Goal: Task Accomplishment & Management: Manage account settings

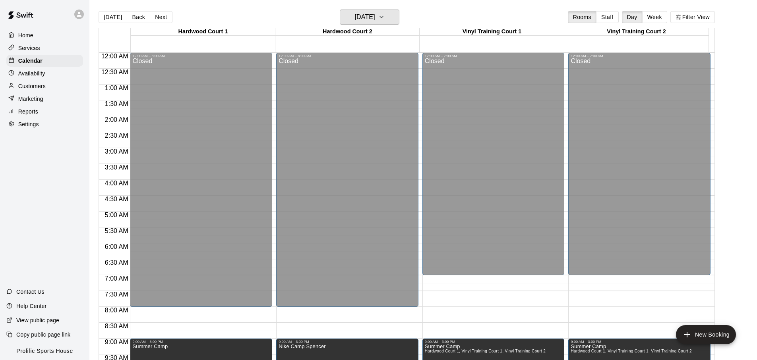
click at [367, 12] on h6 "[DATE]" at bounding box center [365, 17] width 20 height 11
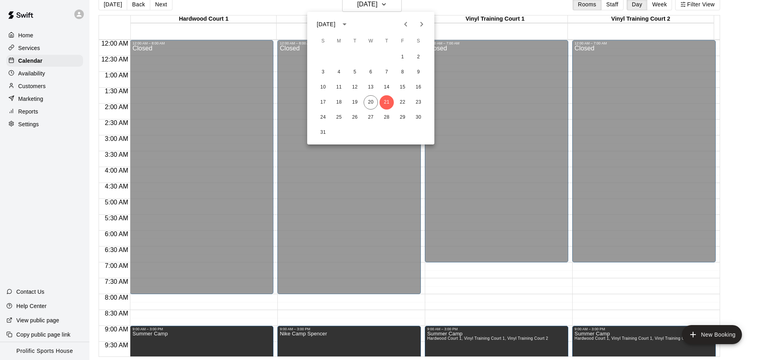
scroll to position [446, 0]
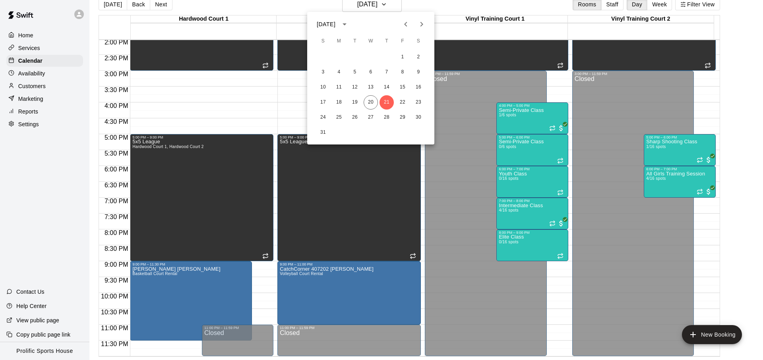
click at [444, 12] on div at bounding box center [381, 180] width 763 height 360
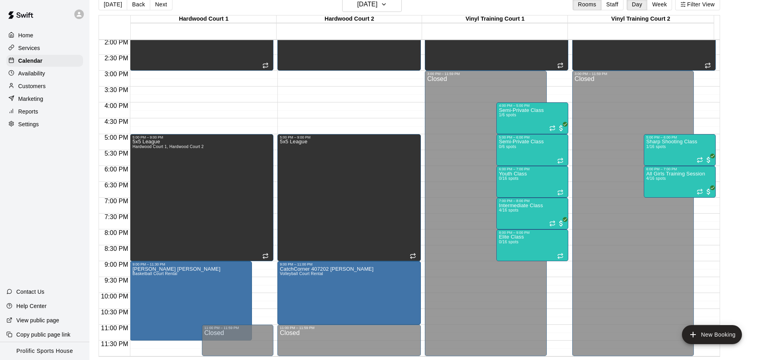
scroll to position [10, 0]
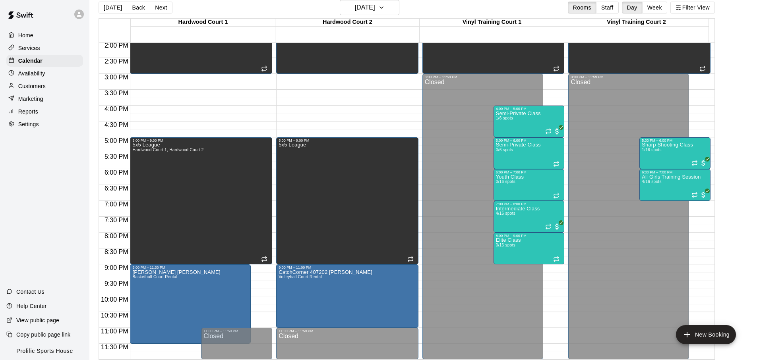
click at [435, 7] on div "[DATE] Back [DATE][DATE] Rooms Staff Day Week Filter View" at bounding box center [407, 9] width 616 height 18
click at [83, 19] on div at bounding box center [81, 14] width 17 height 16
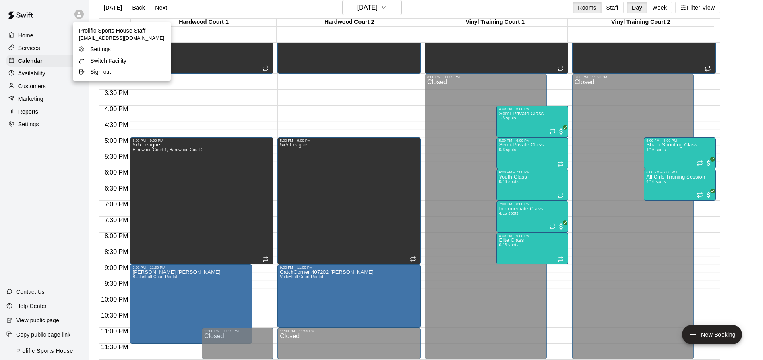
click at [99, 63] on p "Switch Facility" at bounding box center [108, 61] width 36 height 8
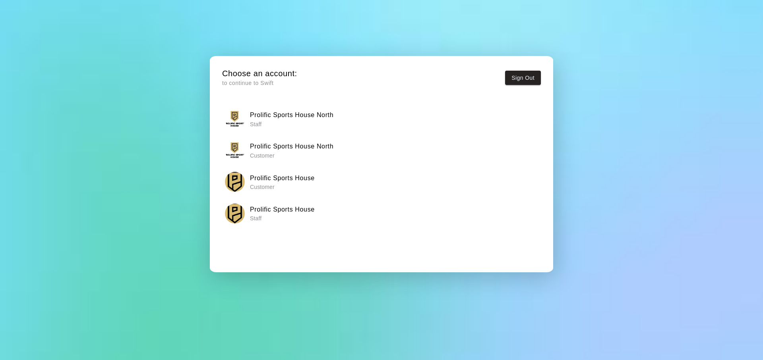
click at [283, 131] on button "Prolific Sports House North Staff" at bounding box center [381, 118] width 319 height 25
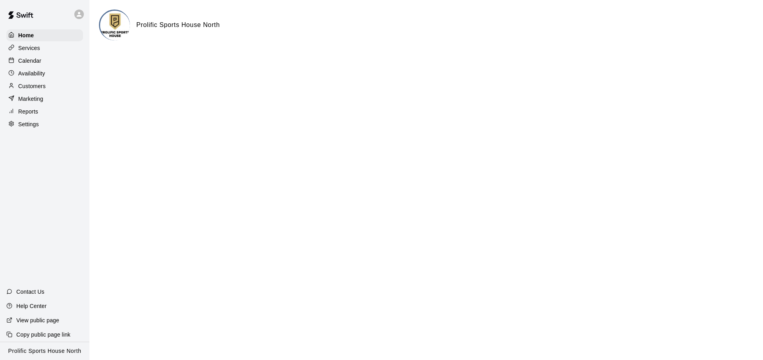
click at [54, 64] on div "Calendar" at bounding box center [44, 61] width 77 height 12
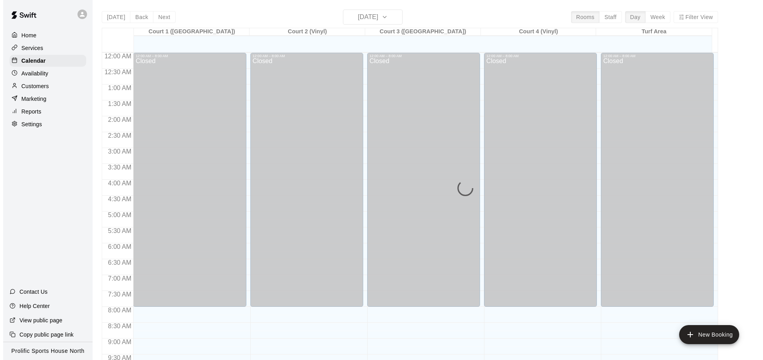
scroll to position [422, 0]
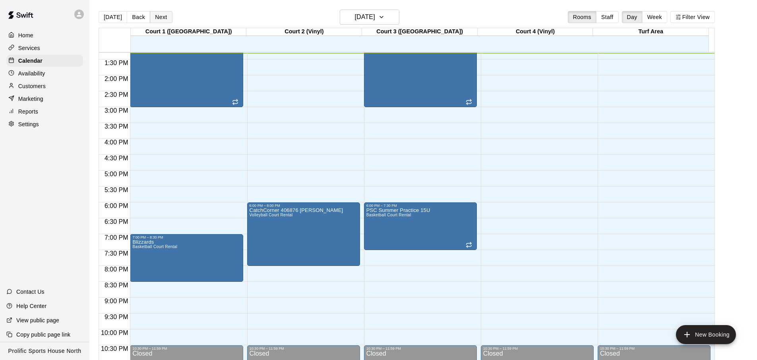
click at [158, 19] on button "Next" at bounding box center [161, 17] width 22 height 12
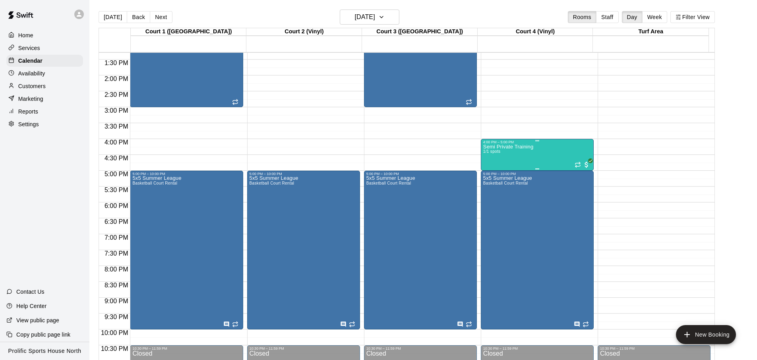
click at [526, 153] on div "Semi Private Training 1/1 spots" at bounding box center [508, 324] width 50 height 360
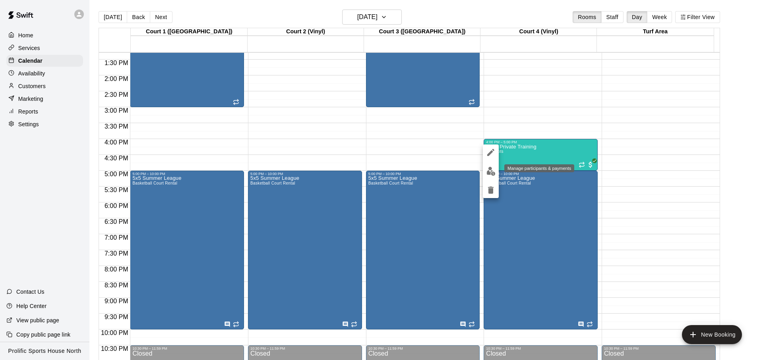
click at [491, 174] on img "edit" at bounding box center [490, 171] width 9 height 9
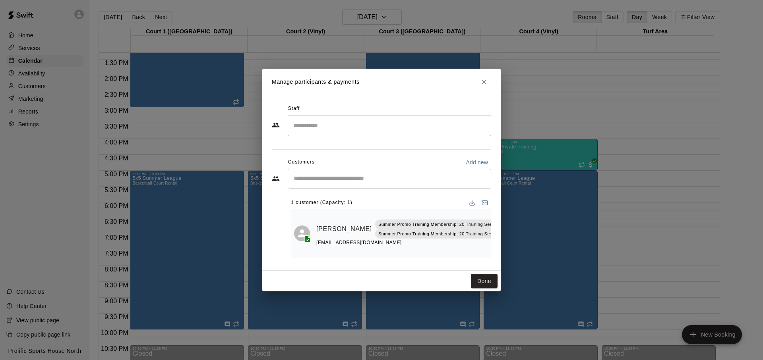
scroll to position [0, 27]
click at [503, 243] on button "Manage bookings & payment" at bounding box center [510, 247] width 14 height 14
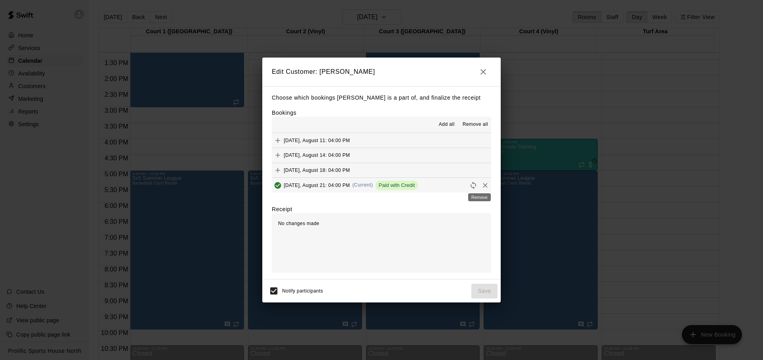
click at [481, 185] on icon "Remove" at bounding box center [485, 186] width 8 height 8
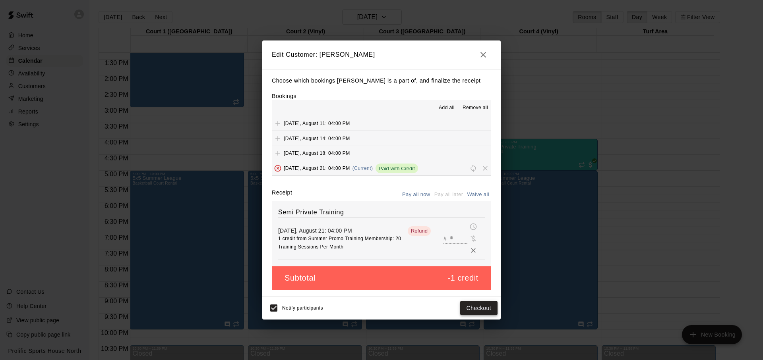
click at [465, 310] on button "Checkout" at bounding box center [478, 308] width 37 height 15
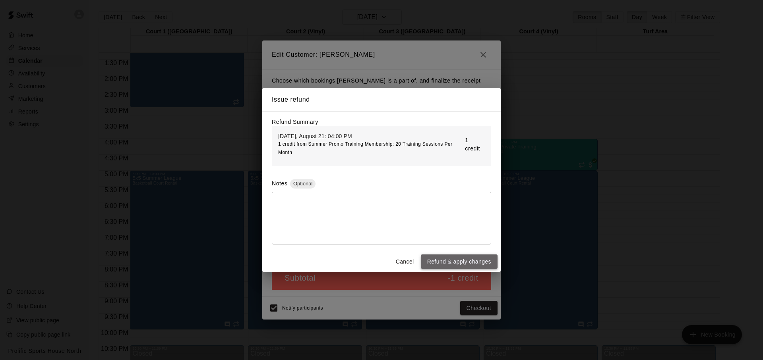
click at [455, 266] on button "Refund & apply changes" at bounding box center [459, 262] width 77 height 15
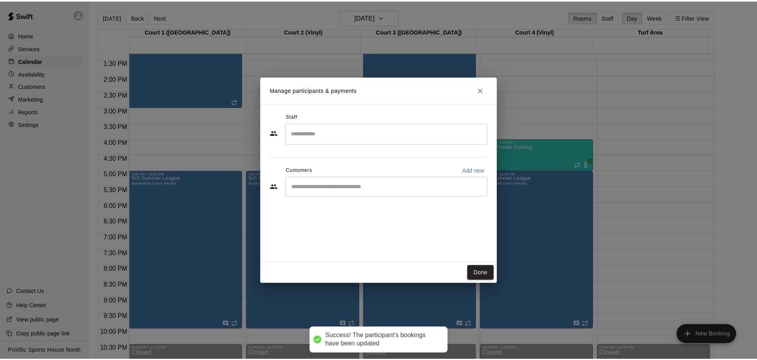
scroll to position [0, 0]
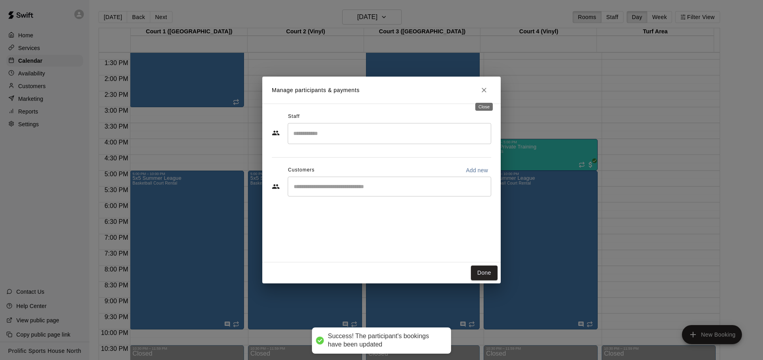
click at [485, 94] on icon "Close" at bounding box center [484, 90] width 8 height 8
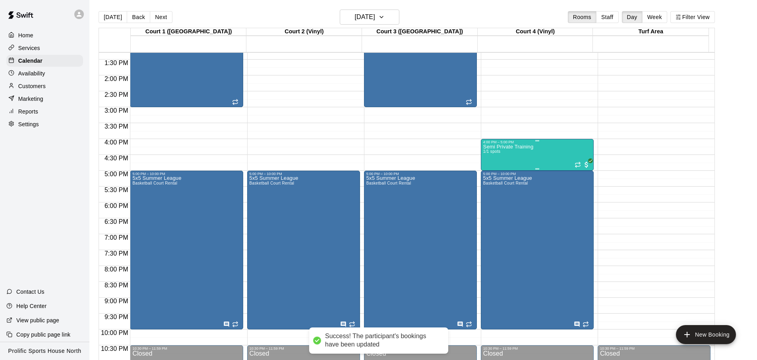
click at [553, 157] on div "Semi Private Training 1/1 spots" at bounding box center [537, 324] width 108 height 360
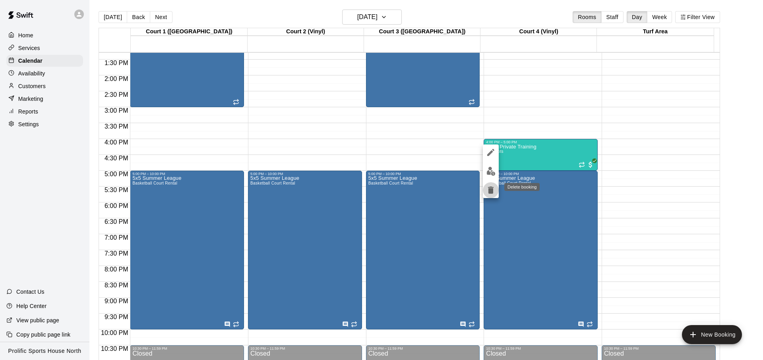
click at [494, 187] on icon "delete" at bounding box center [491, 191] width 10 height 10
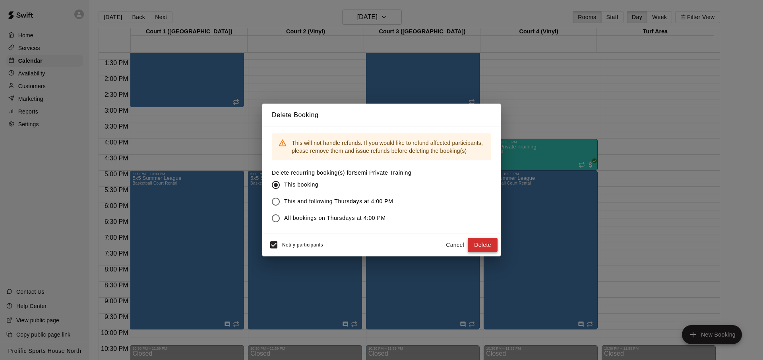
click at [482, 246] on button "Delete" at bounding box center [483, 245] width 30 height 15
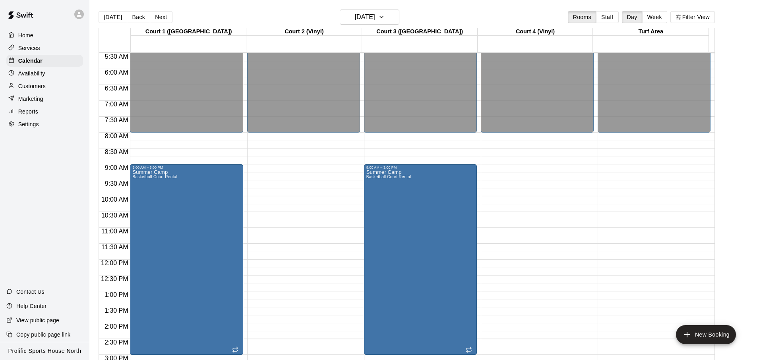
scroll to position [285, 0]
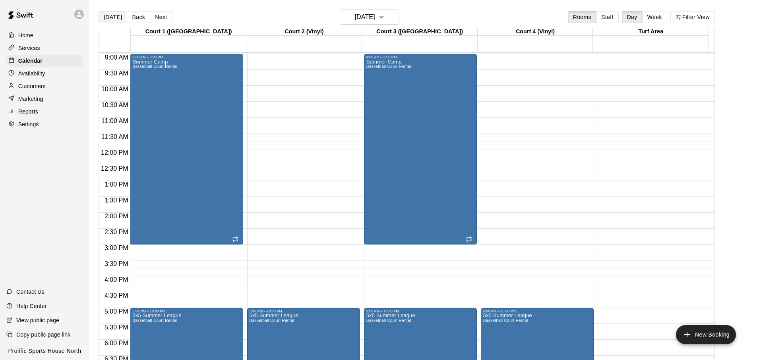
click at [106, 20] on button "[DATE]" at bounding box center [113, 17] width 29 height 12
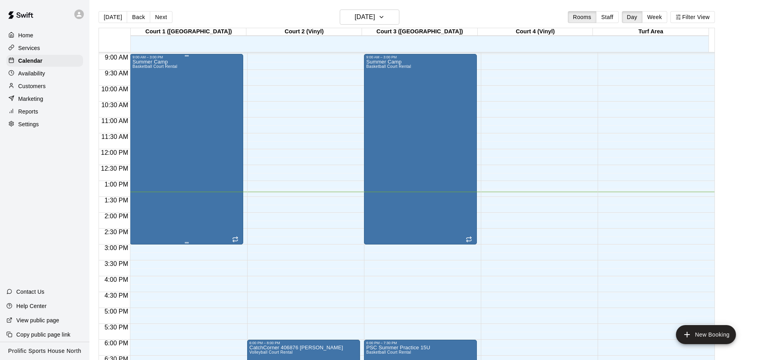
scroll to position [402, 0]
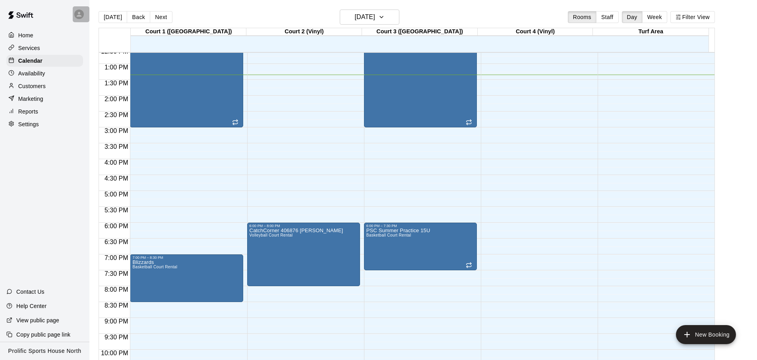
click at [81, 16] on icon at bounding box center [78, 14] width 7 height 7
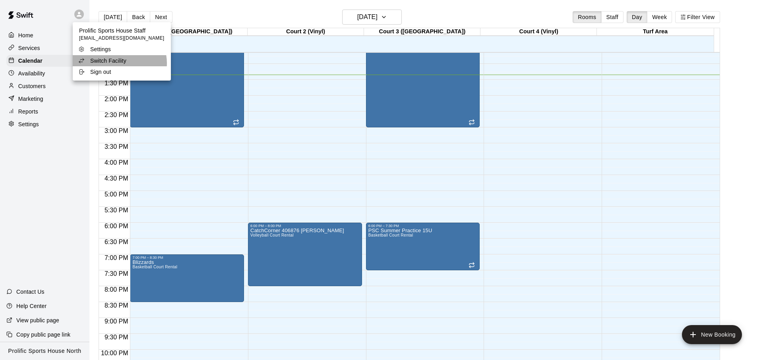
click at [119, 63] on p "Switch Facility" at bounding box center [108, 61] width 36 height 8
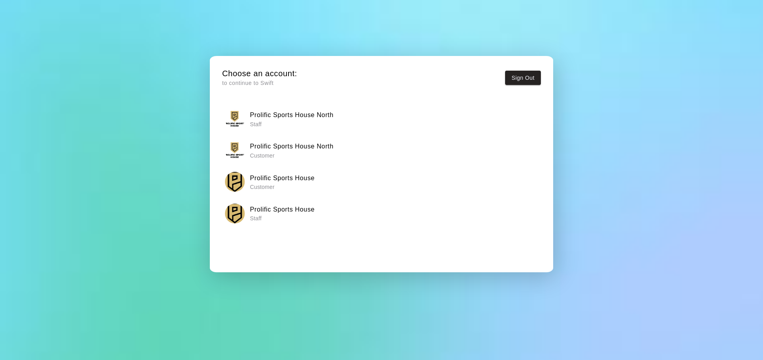
click at [295, 212] on h6 "Prolific Sports House" at bounding box center [282, 210] width 65 height 10
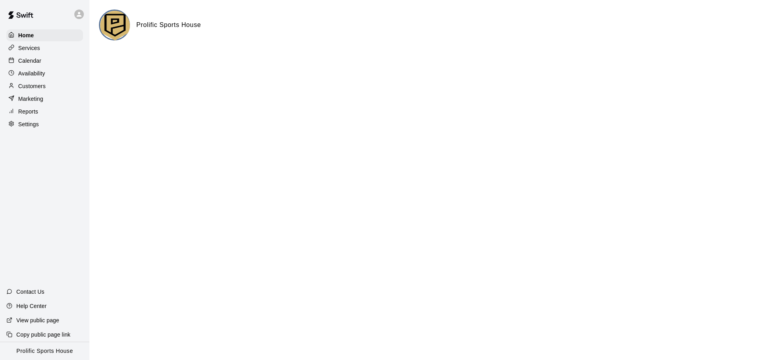
click at [50, 60] on div "Calendar" at bounding box center [44, 61] width 77 height 12
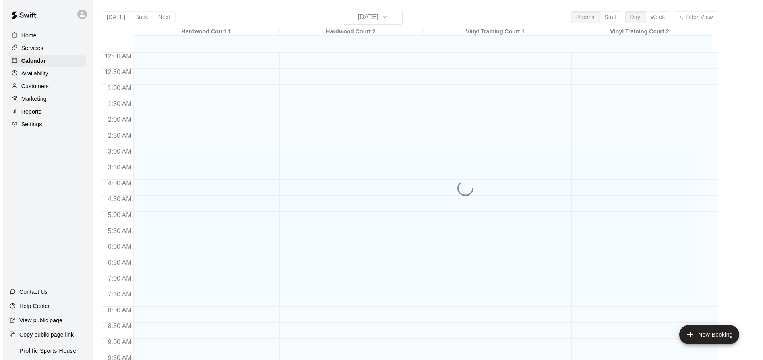
scroll to position [422, 0]
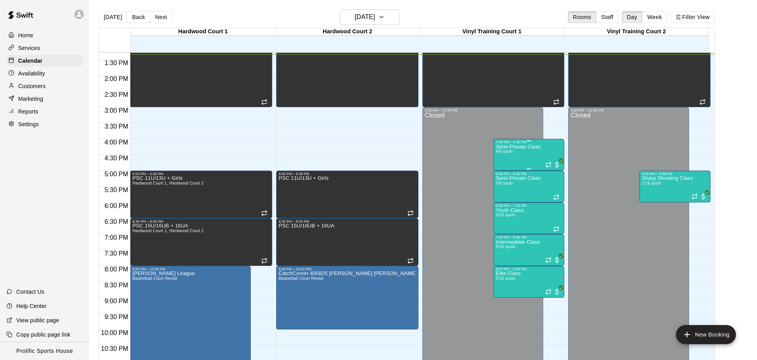
click at [529, 158] on div "Semi-Private Class 4/6 spots" at bounding box center [518, 324] width 45 height 360
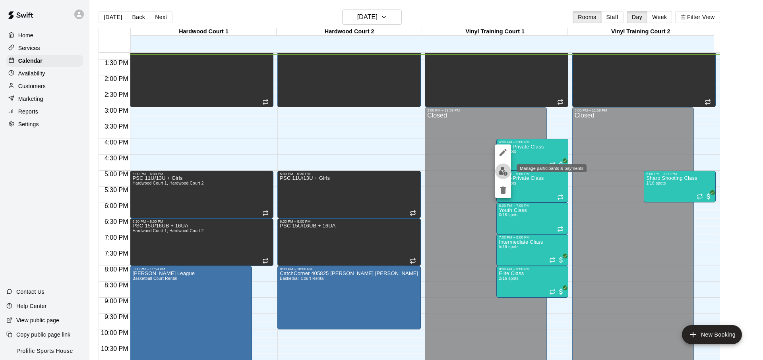
click at [499, 176] on img "edit" at bounding box center [503, 171] width 9 height 9
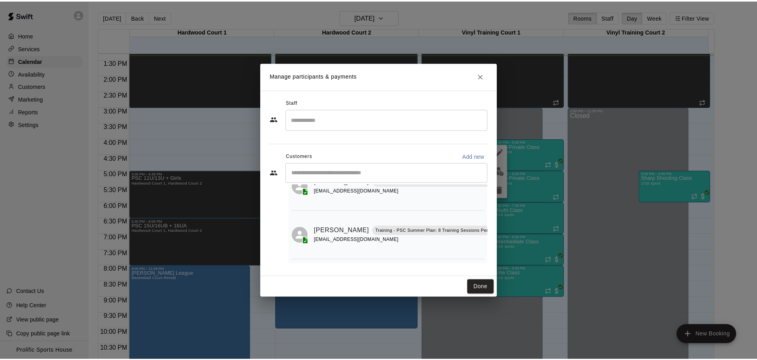
scroll to position [0, 0]
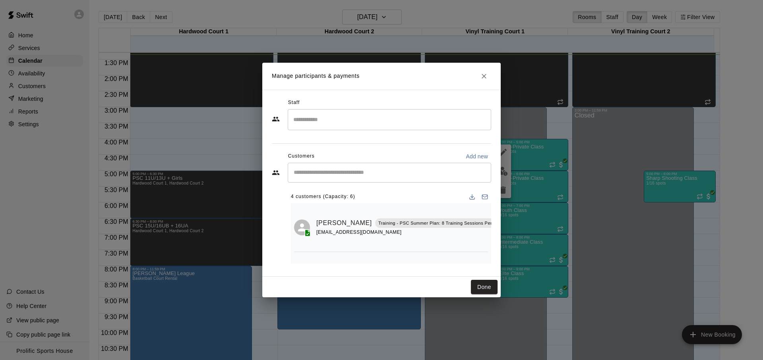
click at [485, 72] on icon "Close" at bounding box center [484, 76] width 8 height 8
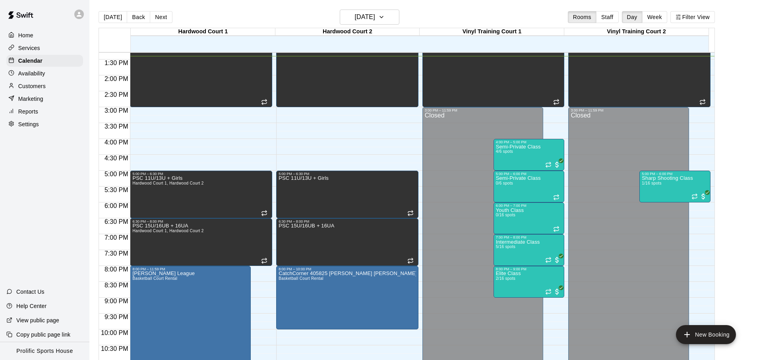
click at [284, 18] on div "[DATE] Back [DATE][DATE] Rooms Staff Day Week Filter View" at bounding box center [407, 19] width 616 height 18
click at [436, 11] on div "[DATE] Back [DATE][DATE] Rooms Staff Day Week Filter View" at bounding box center [407, 19] width 616 height 18
click at [161, 12] on button "Next" at bounding box center [161, 17] width 22 height 12
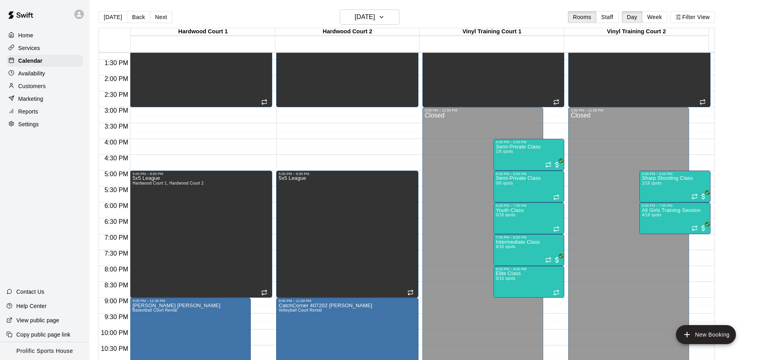
click at [435, 21] on div "[DATE] Back [DATE][DATE] Rooms Staff Day Week Filter View" at bounding box center [407, 19] width 616 height 18
click at [430, 20] on div "[DATE] Back [DATE][DATE] Rooms Staff Day Week Filter View" at bounding box center [407, 19] width 616 height 18
click at [404, 9] on main "[DATE] Back [DATE][DATE] Rooms Staff Day Week Filter View [GEOGRAPHIC_DATA] 1 2…" at bounding box center [422, 186] width 667 height 373
click at [77, 19] on div at bounding box center [81, 14] width 17 height 16
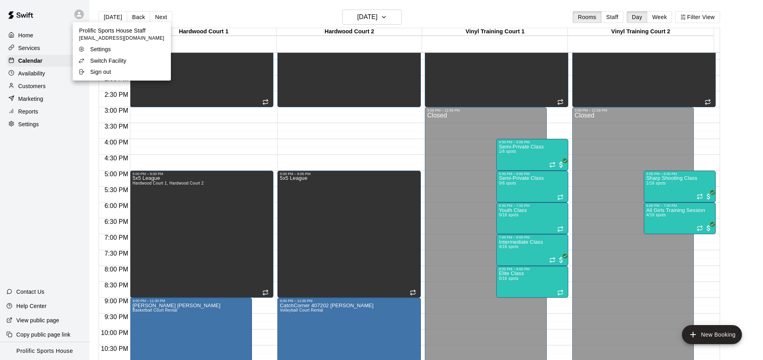
click at [118, 64] on p "Switch Facility" at bounding box center [108, 61] width 36 height 8
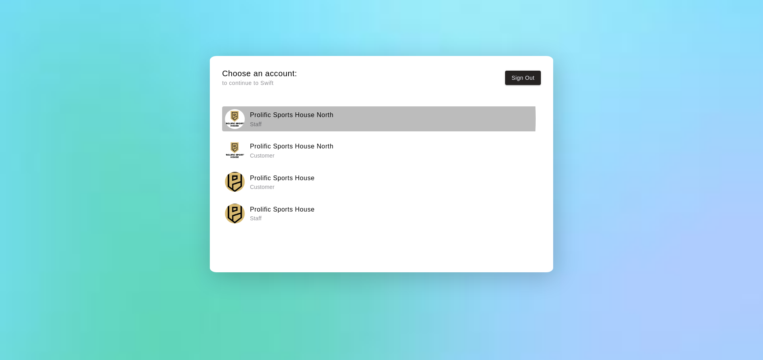
click at [276, 119] on h6 "Prolific Sports House North" at bounding box center [291, 115] width 83 height 10
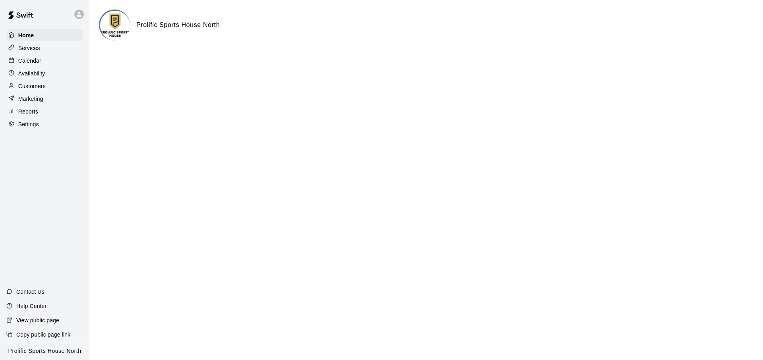
click at [53, 46] on div "Services" at bounding box center [44, 48] width 77 height 12
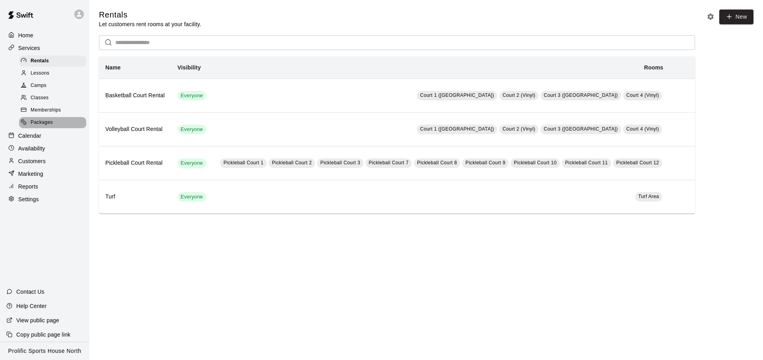
click at [48, 121] on span "Packages" at bounding box center [42, 123] width 22 height 8
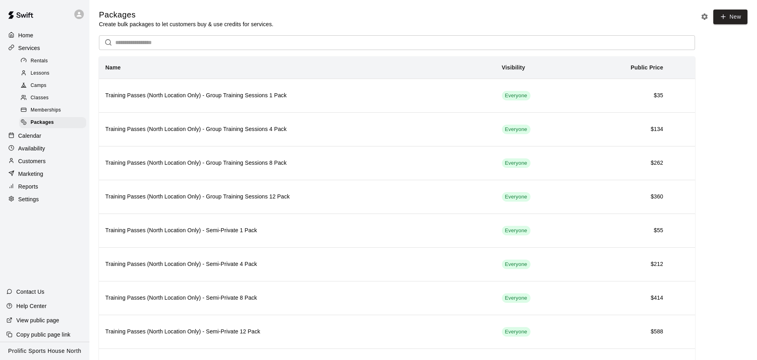
click at [372, 23] on div "Packages Create bulk packages to let customers buy & use credits for services. …" at bounding box center [423, 19] width 648 height 19
click at [720, 193] on div "Packages Create bulk packages to let customers buy & use credits for services. …" at bounding box center [423, 196] width 648 height 373
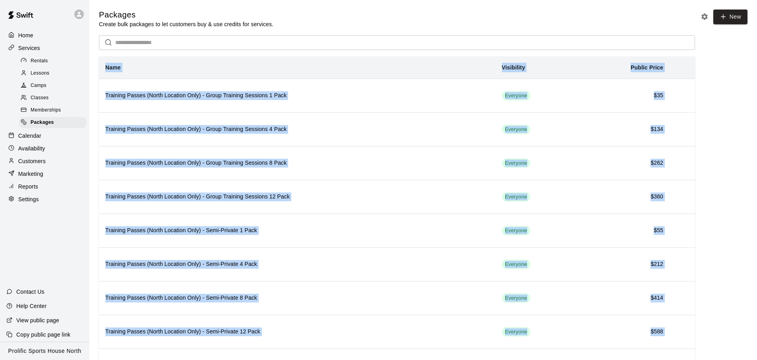
click at [720, 193] on div "Packages Create bulk packages to let customers buy & use credits for services. …" at bounding box center [423, 196] width 648 height 373
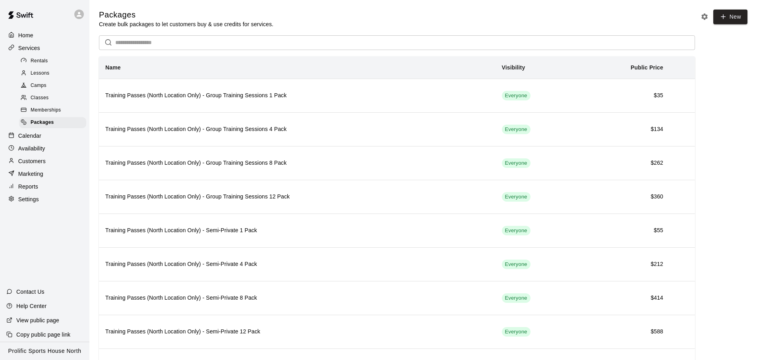
click at [706, 239] on div "Packages Create bulk packages to let customers buy & use credits for services. …" at bounding box center [423, 196] width 648 height 373
click at [30, 157] on p "Customers" at bounding box center [31, 161] width 27 height 8
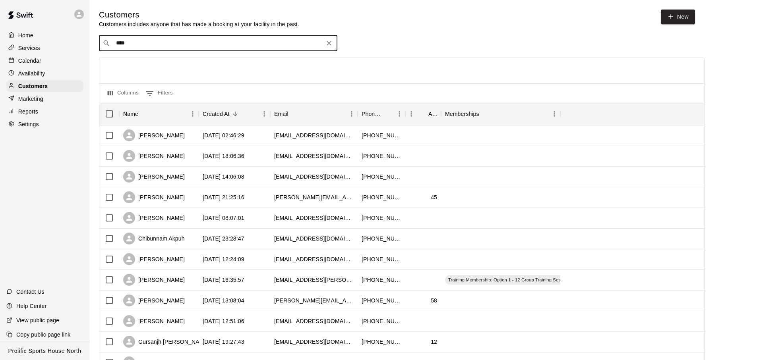
type input "****"
click at [77, 17] on icon at bounding box center [78, 14] width 7 height 7
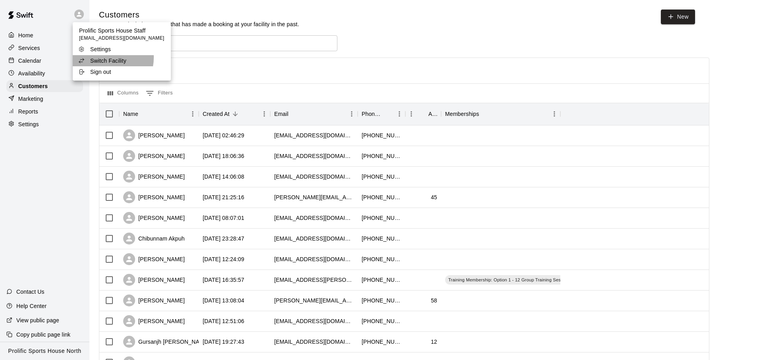
click at [104, 58] on p "Switch Facility" at bounding box center [108, 61] width 36 height 8
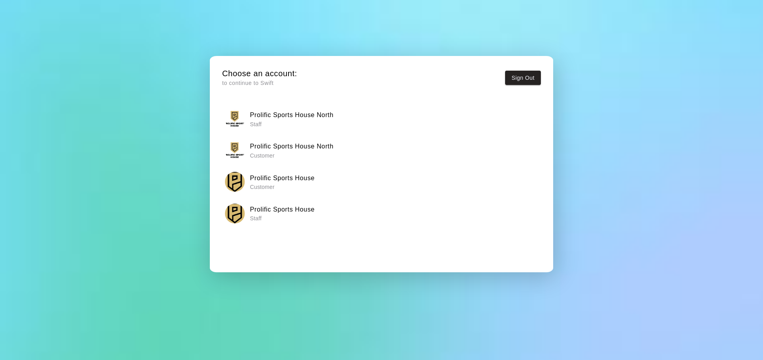
click at [265, 207] on h6 "Prolific Sports House" at bounding box center [282, 210] width 65 height 10
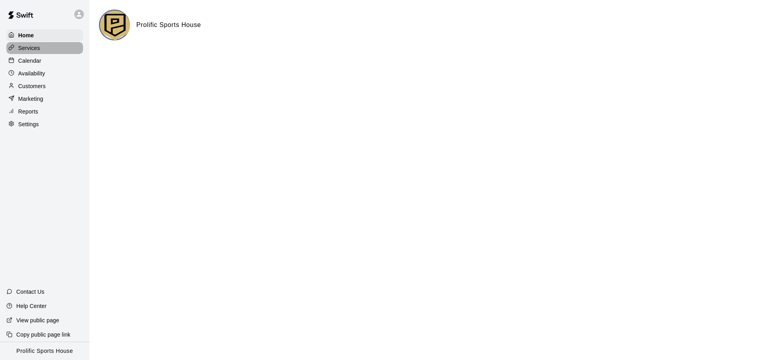
click at [72, 52] on div "Services" at bounding box center [44, 48] width 77 height 12
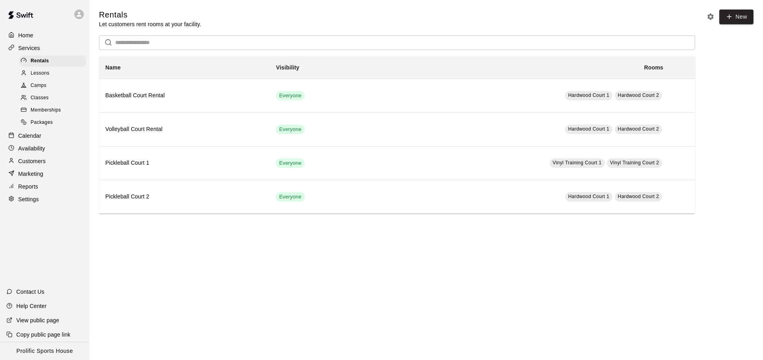
click at [43, 164] on p "Customers" at bounding box center [31, 161] width 27 height 8
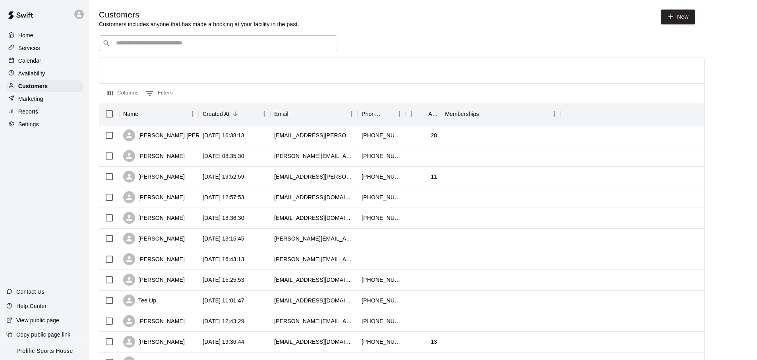
click at [158, 48] on div "​ ​" at bounding box center [218, 43] width 238 height 16
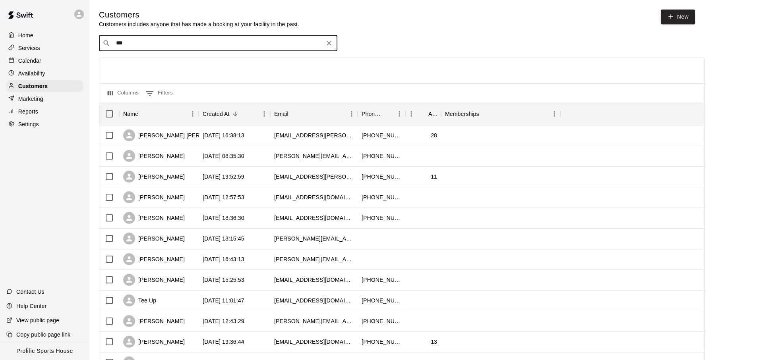
type input "****"
click at [159, 69] on span "[EMAIL_ADDRESS][DOMAIN_NAME]" at bounding box center [163, 69] width 85 height 6
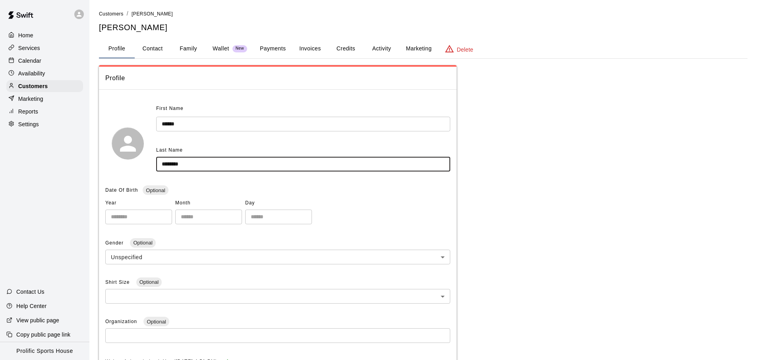
click at [226, 168] on input "********" at bounding box center [303, 164] width 294 height 15
click at [47, 49] on div "Services" at bounding box center [44, 48] width 77 height 12
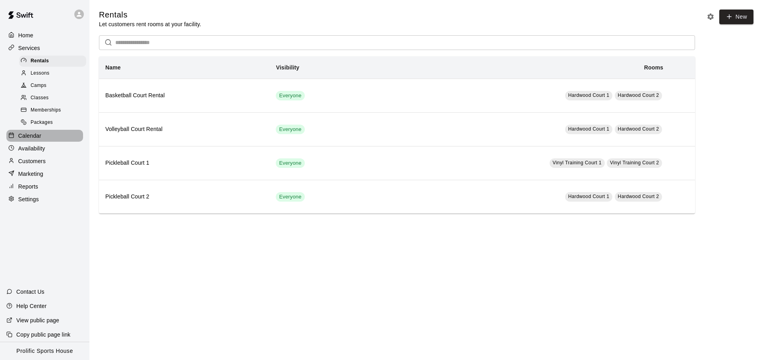
click at [44, 135] on div "Calendar" at bounding box center [44, 136] width 77 height 12
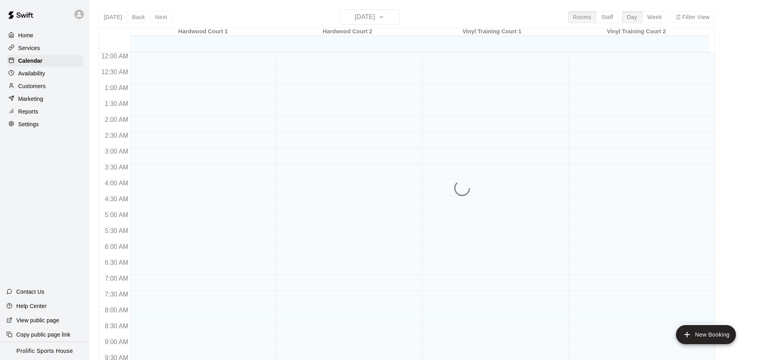
scroll to position [422, 0]
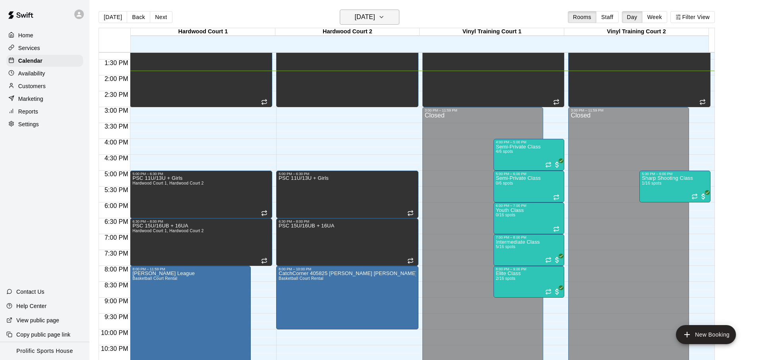
click at [375, 15] on h6 "[DATE]" at bounding box center [365, 17] width 20 height 11
click at [375, 12] on h6 "[DATE]" at bounding box center [365, 17] width 20 height 11
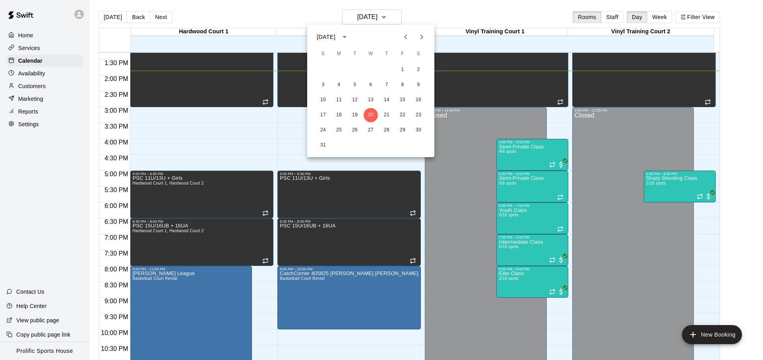
click at [459, 16] on div at bounding box center [381, 180] width 763 height 360
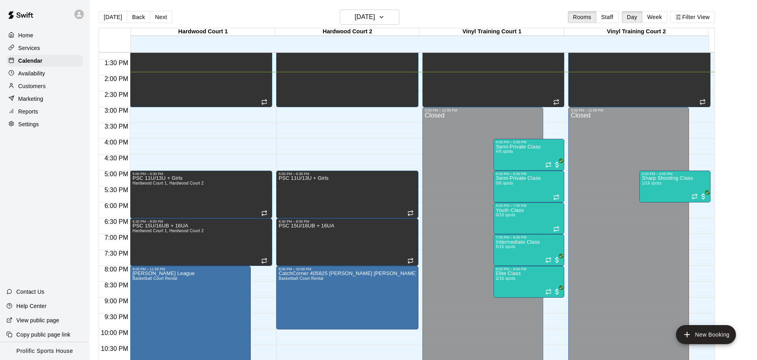
click at [524, 14] on div "[DATE] Back [DATE][DATE] Rooms Staff Day Week Filter View" at bounding box center [407, 19] width 616 height 18
click at [355, 19] on h6 "[DATE]" at bounding box center [365, 17] width 20 height 11
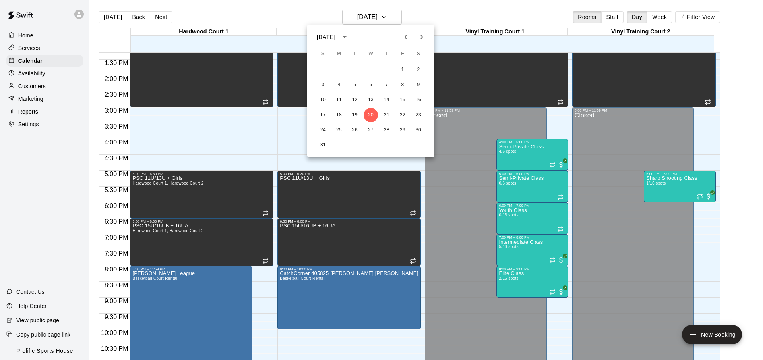
click at [417, 39] on icon "Next month" at bounding box center [422, 37] width 10 height 10
click at [75, 28] on div at bounding box center [381, 180] width 763 height 360
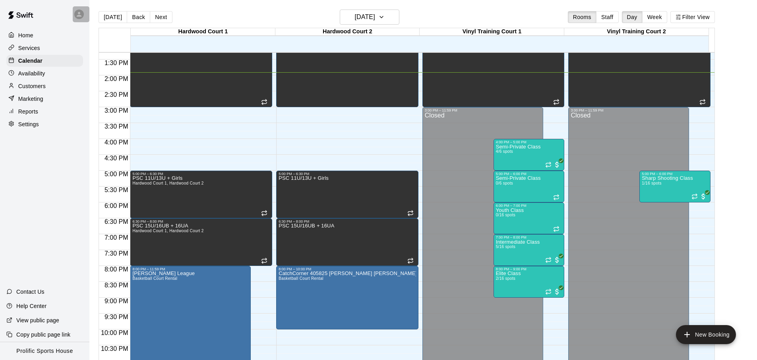
click at [74, 16] on div at bounding box center [81, 14] width 17 height 16
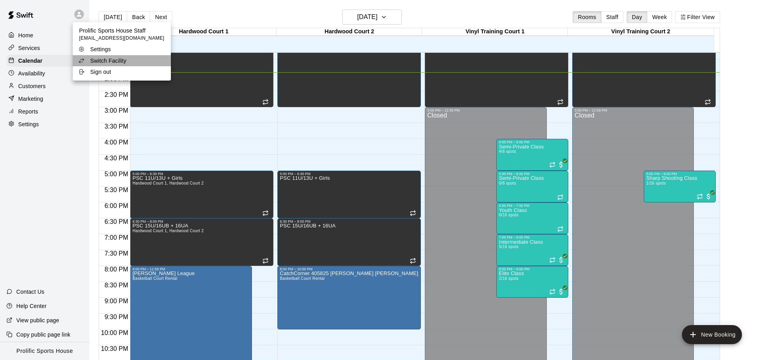
click at [128, 60] on div "Switch Facility" at bounding box center [104, 61] width 52 height 8
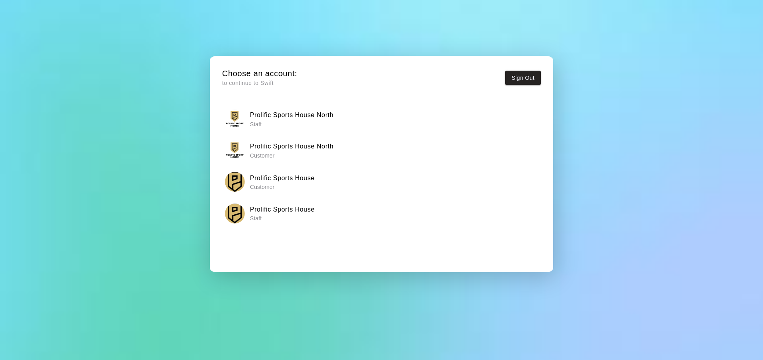
click at [312, 116] on h6 "Prolific Sports House North" at bounding box center [291, 115] width 83 height 10
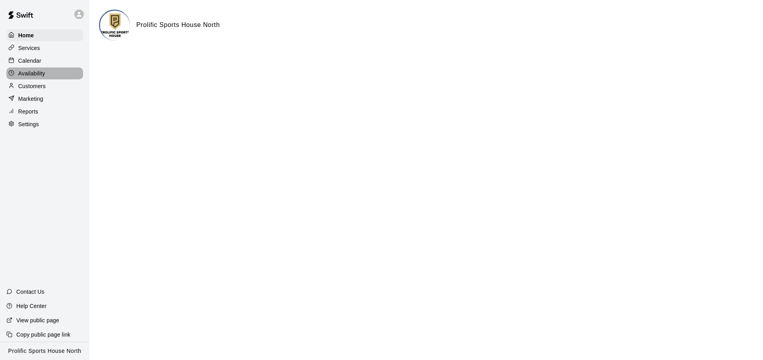
click at [43, 68] on div "Availability" at bounding box center [44, 74] width 77 height 12
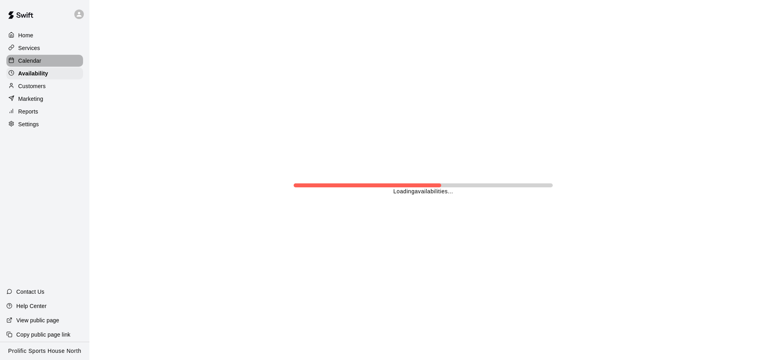
click at [46, 62] on div "Calendar" at bounding box center [44, 61] width 77 height 12
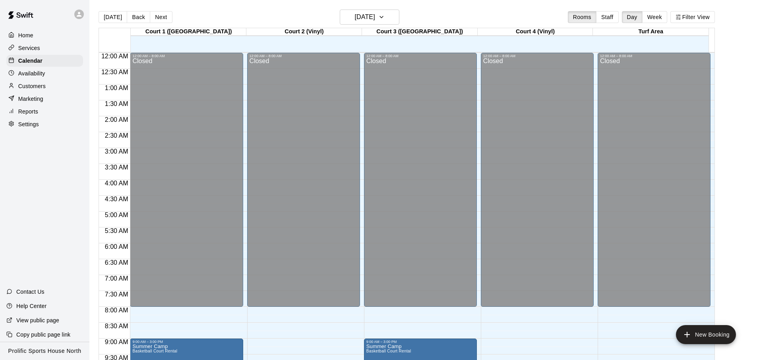
scroll to position [422, 0]
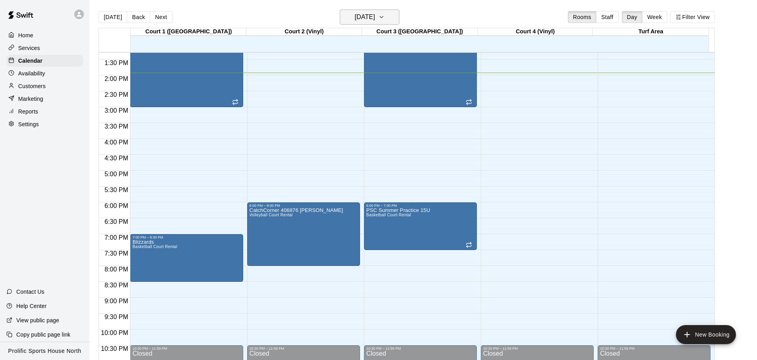
click at [375, 15] on h6 "[DATE]" at bounding box center [365, 17] width 20 height 11
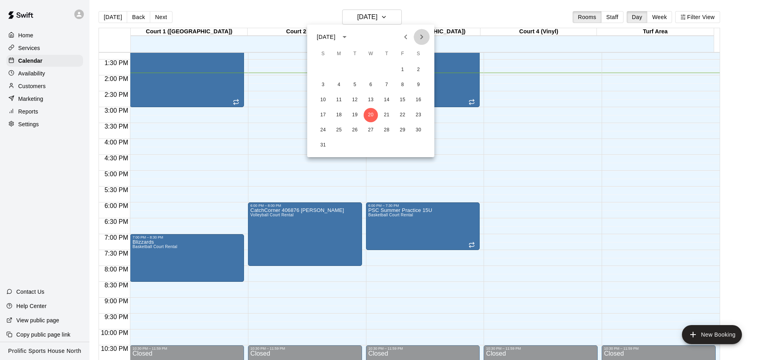
click at [420, 36] on icon "Next month" at bounding box center [422, 37] width 10 height 10
click at [321, 80] on button "7" at bounding box center [323, 85] width 14 height 14
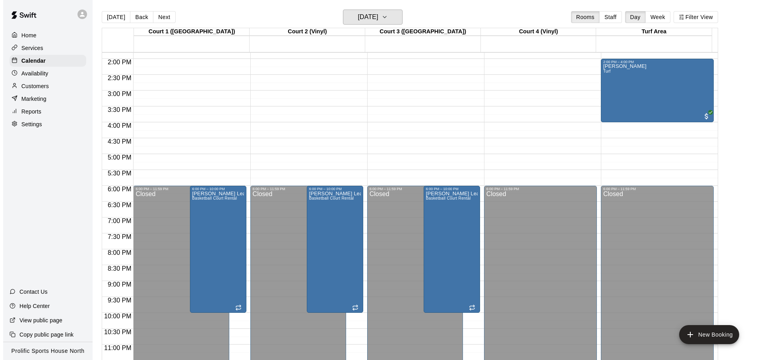
scroll to position [446, 0]
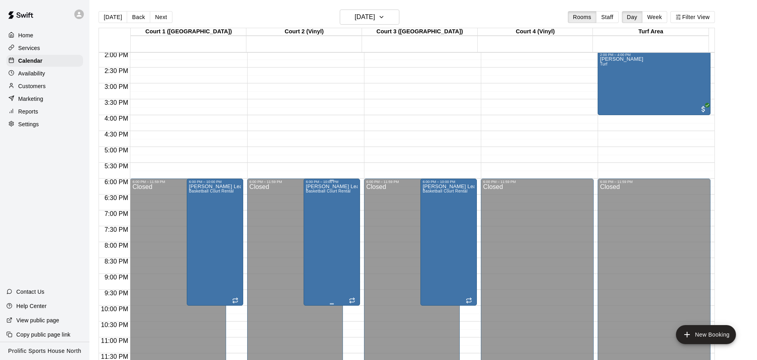
click at [323, 214] on div "[PERSON_NAME] League Basketball Court Rental" at bounding box center [332, 364] width 52 height 360
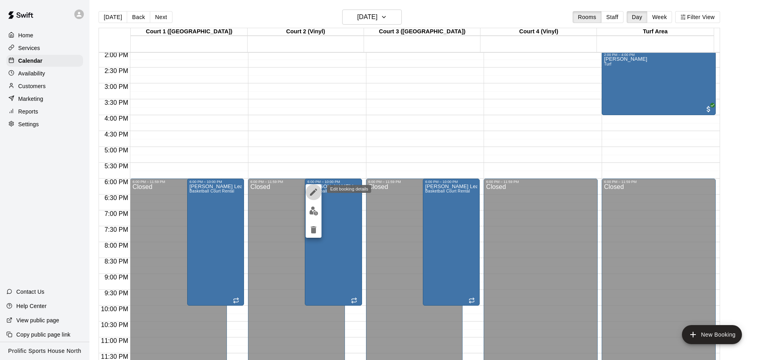
click at [313, 191] on icon "edit" at bounding box center [314, 193] width 10 height 10
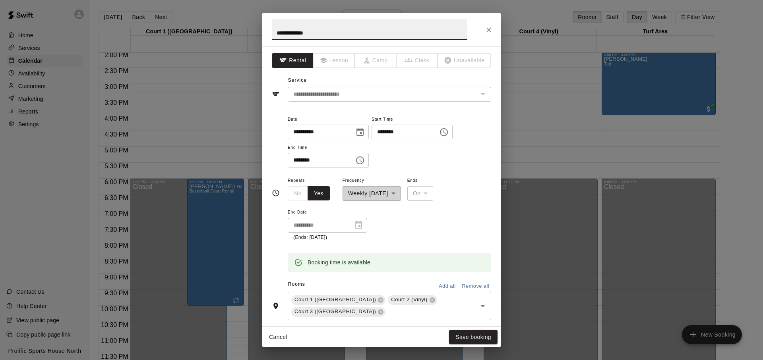
click at [292, 160] on input "********" at bounding box center [318, 160] width 61 height 15
type input "********"
click at [431, 234] on div "**********" at bounding box center [389, 209] width 203 height 66
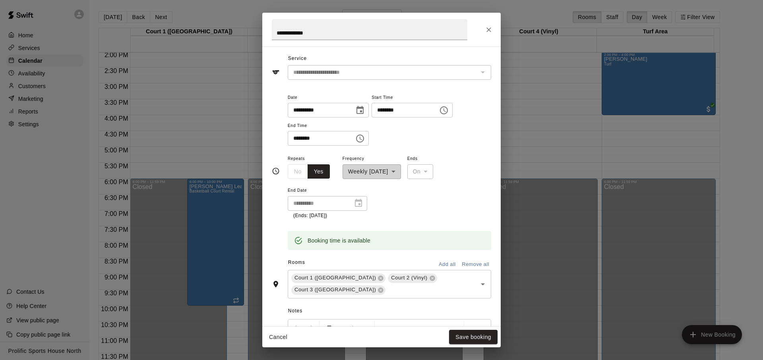
scroll to position [0, 0]
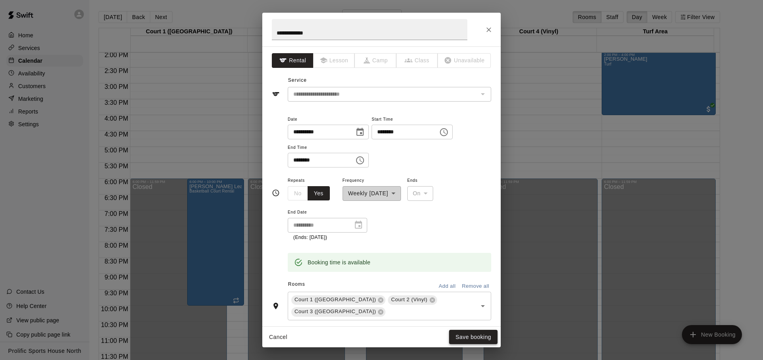
click at [470, 334] on button "Save booking" at bounding box center [473, 337] width 48 height 15
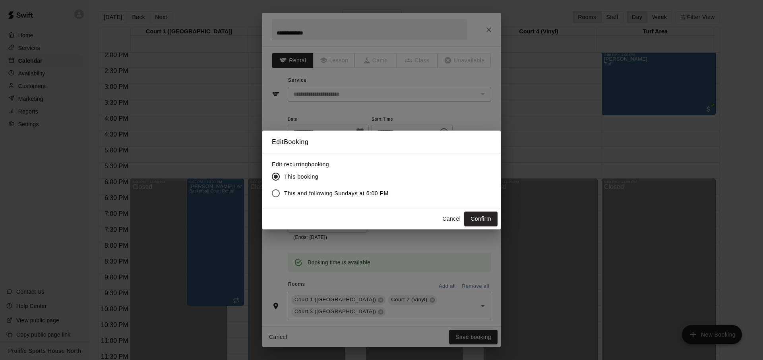
click at [353, 191] on span "This and following Sundays at 6:00 PM" at bounding box center [336, 193] width 104 height 8
click at [479, 212] on button "Confirm" at bounding box center [480, 219] width 33 height 15
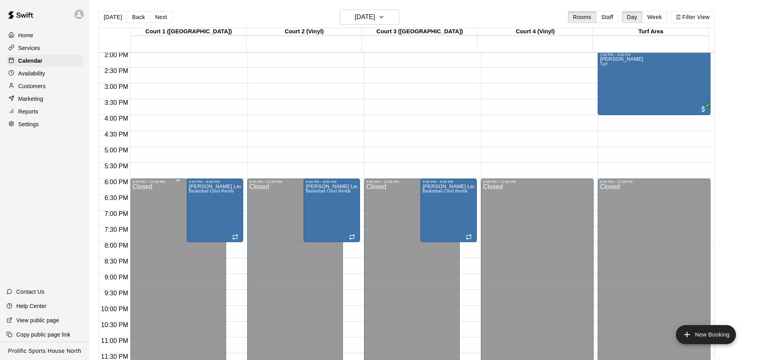
click at [203, 248] on div "Closed" at bounding box center [177, 278] width 91 height 188
click at [203, 245] on div "Closed" at bounding box center [177, 278] width 91 height 188
click at [214, 248] on div "Closed" at bounding box center [177, 278] width 91 height 188
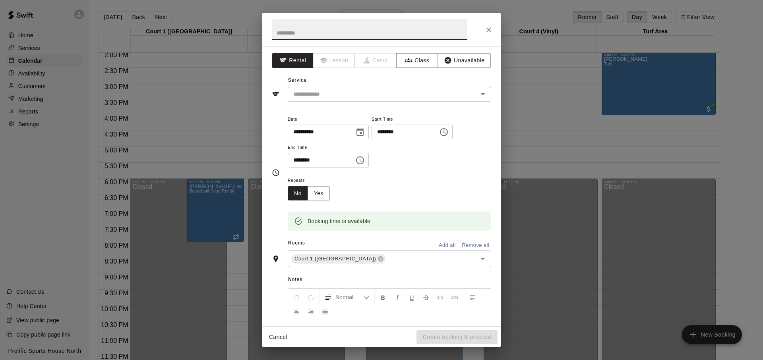
click at [296, 161] on input "********" at bounding box center [318, 160] width 61 height 15
type input "********"
click at [349, 31] on input "text" at bounding box center [369, 29] width 195 height 21
type input "**********"
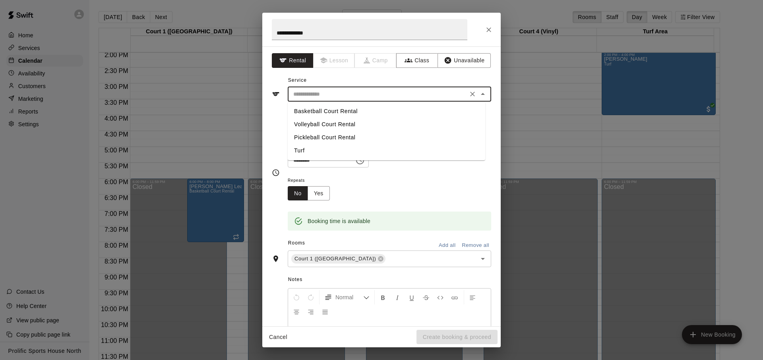
click at [398, 97] on input "text" at bounding box center [377, 94] width 175 height 10
click at [387, 108] on li "Basketball Court Rental" at bounding box center [386, 111] width 197 height 13
type input "**********"
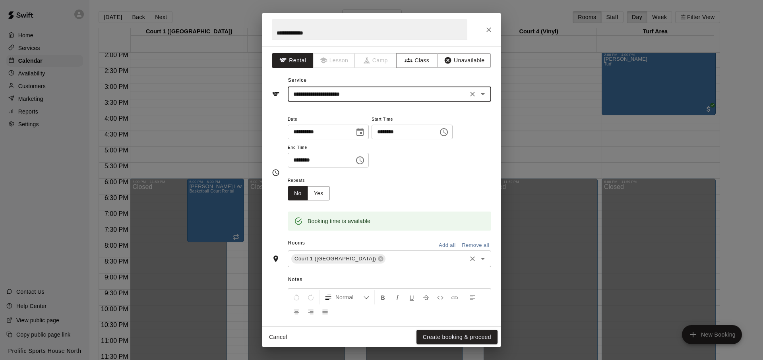
click at [387, 259] on input "text" at bounding box center [426, 259] width 79 height 10
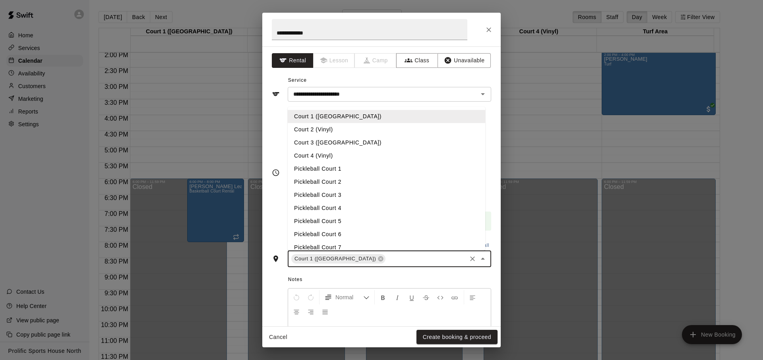
click at [361, 146] on li "Court 3 ([GEOGRAPHIC_DATA])" at bounding box center [386, 142] width 197 height 13
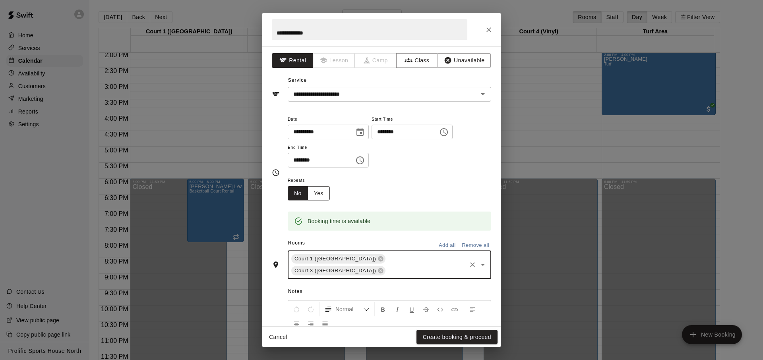
click at [326, 196] on button "Yes" at bounding box center [318, 193] width 22 height 15
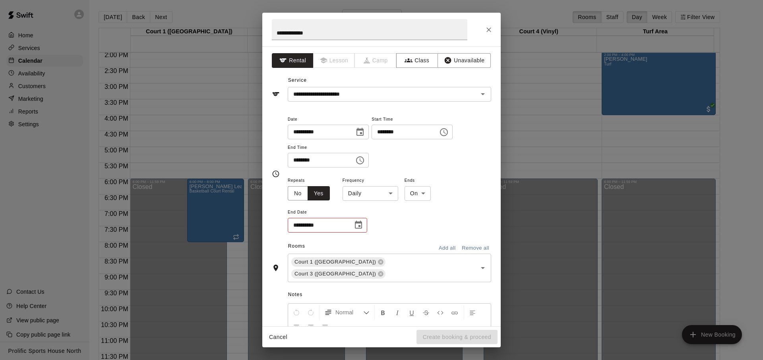
click at [363, 191] on body "Home Services Calendar Availability Customers Marketing Reports Settings Contac…" at bounding box center [381, 186] width 763 height 373
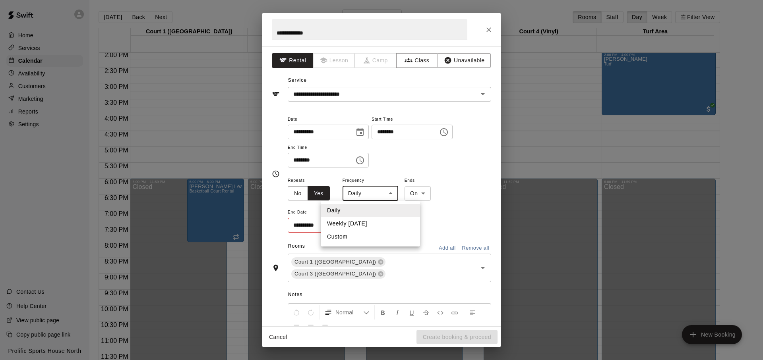
click at [364, 222] on li "Weekly [DATE]" at bounding box center [370, 223] width 99 height 13
type input "******"
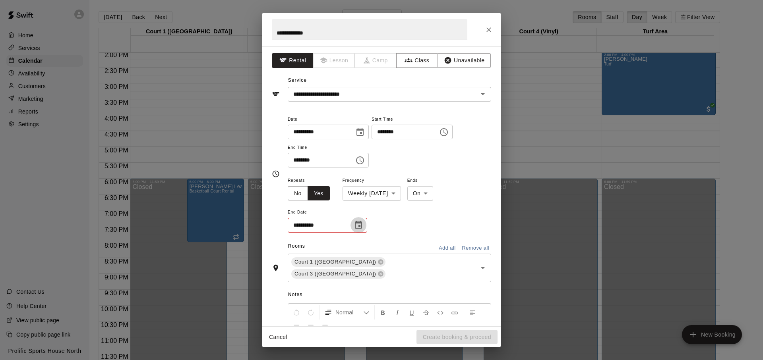
click at [361, 228] on icon "Choose date" at bounding box center [358, 225] width 7 height 8
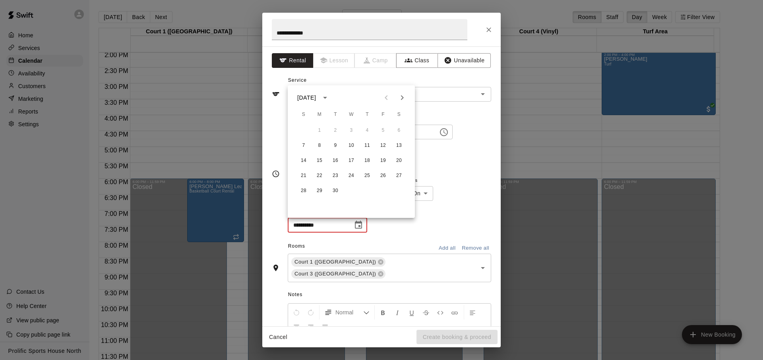
click at [402, 100] on icon "Next month" at bounding box center [402, 98] width 10 height 10
click at [305, 150] on button "5" at bounding box center [303, 146] width 14 height 14
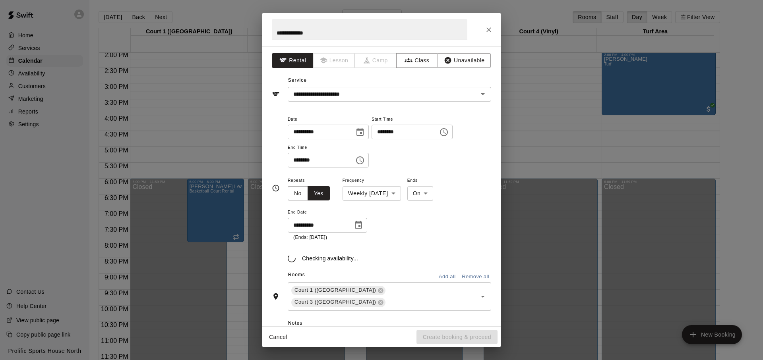
type input "**********"
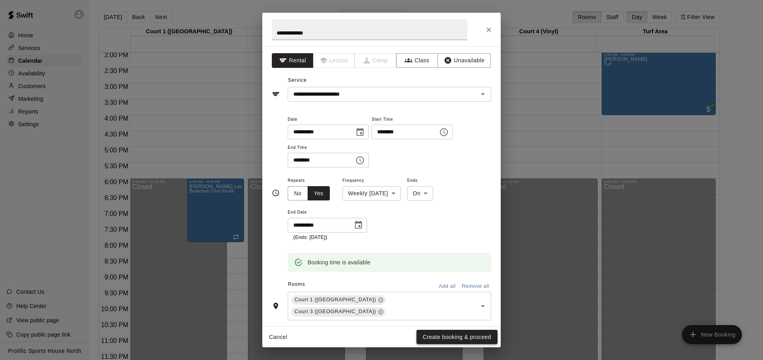
click at [462, 331] on button "Create booking & proceed" at bounding box center [456, 337] width 81 height 15
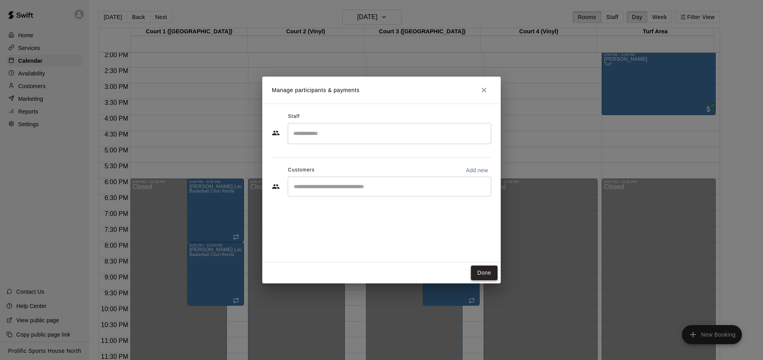
click at [474, 275] on button "Done" at bounding box center [484, 273] width 27 height 15
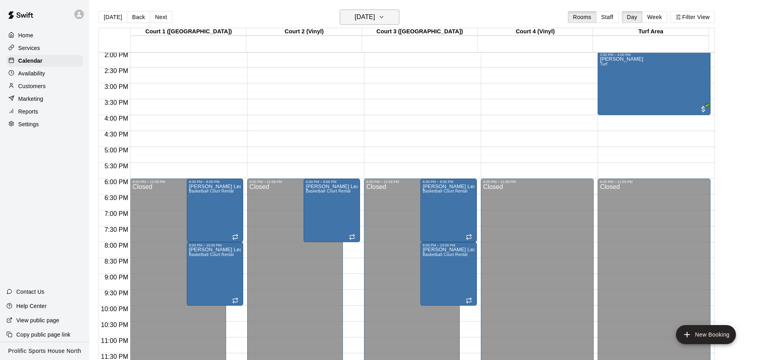
click at [371, 19] on h6 "[DATE]" at bounding box center [365, 17] width 20 height 11
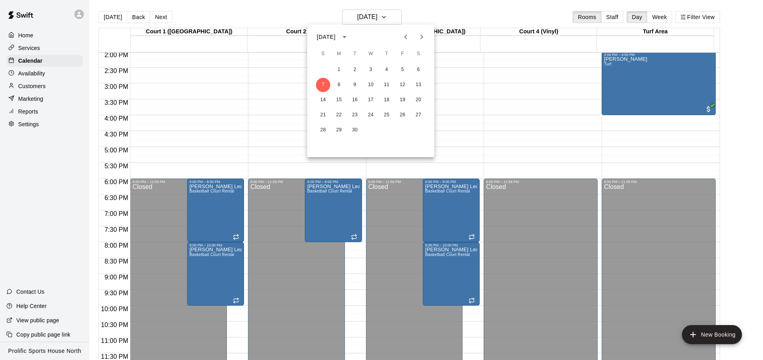
click at [420, 38] on icon "Next month" at bounding box center [422, 37] width 10 height 10
click at [324, 114] on button "19" at bounding box center [323, 115] width 14 height 14
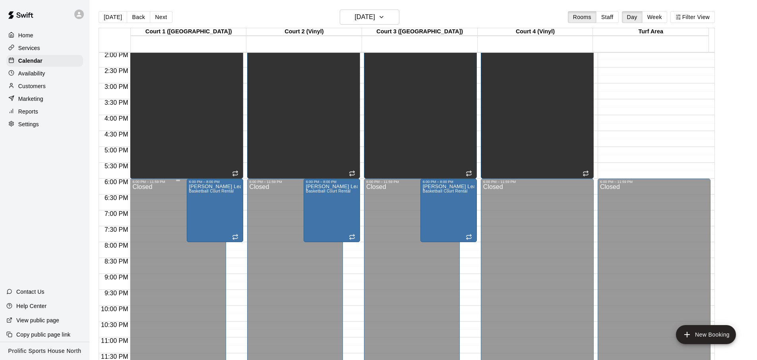
click at [210, 246] on div "Closed" at bounding box center [177, 278] width 91 height 188
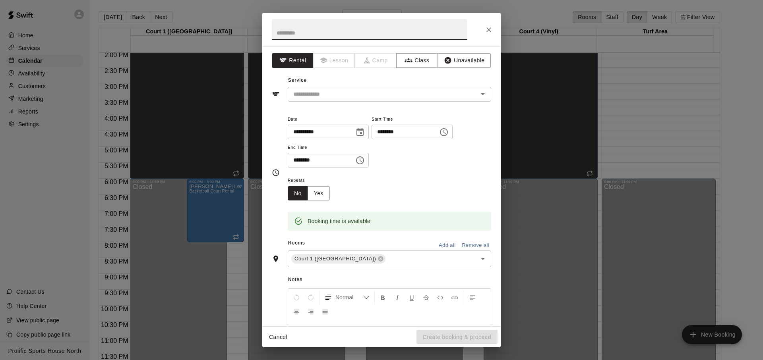
click at [296, 162] on input "********" at bounding box center [318, 160] width 61 height 15
type input "********"
click at [334, 39] on input "text" at bounding box center [369, 29] width 195 height 21
type input "**********"
click at [316, 197] on button "Yes" at bounding box center [318, 193] width 22 height 15
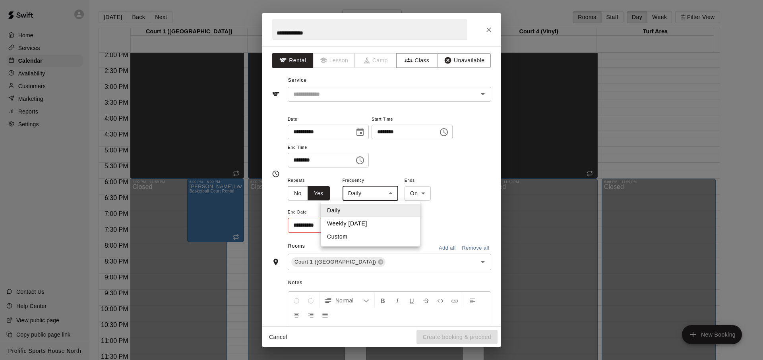
click at [354, 193] on body "Home Services Calendar Availability Customers Marketing Reports Settings Contac…" at bounding box center [381, 186] width 763 height 373
click at [358, 221] on li "Weekly [DATE]" at bounding box center [370, 223] width 99 height 13
type input "******"
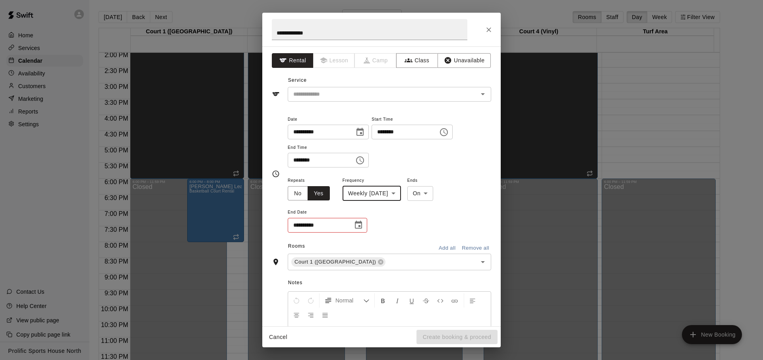
click at [343, 101] on div "**********" at bounding box center [381, 186] width 238 height 280
click at [344, 100] on div "​" at bounding box center [389, 94] width 203 height 15
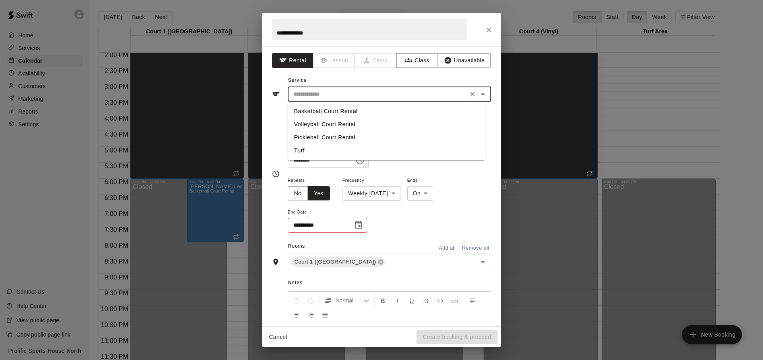
click at [333, 114] on li "Basketball Court Rental" at bounding box center [386, 111] width 197 height 13
type input "**********"
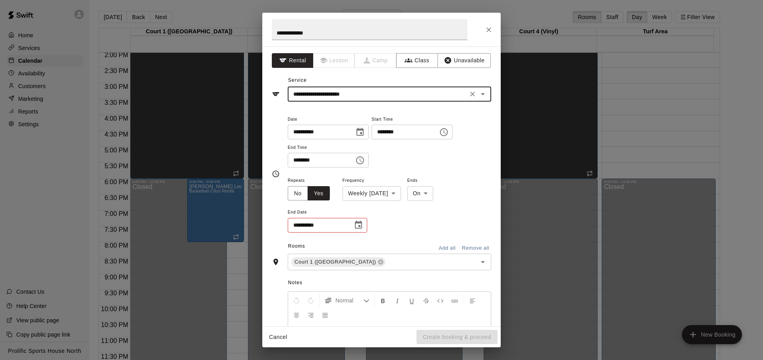
click at [354, 222] on icon "Choose date" at bounding box center [359, 225] width 10 height 10
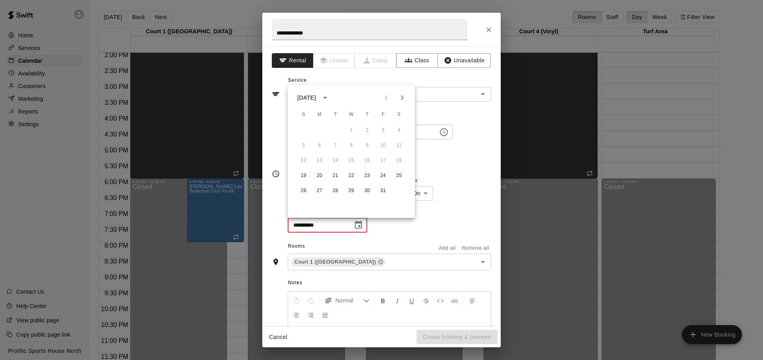
click at [401, 99] on icon "Next month" at bounding box center [402, 97] width 3 height 5
click at [382, 98] on icon "Previous month" at bounding box center [386, 98] width 10 height 10
click at [400, 101] on icon "Next month" at bounding box center [402, 98] width 10 height 10
click at [304, 176] on button "16" at bounding box center [303, 176] width 14 height 14
type input "**********"
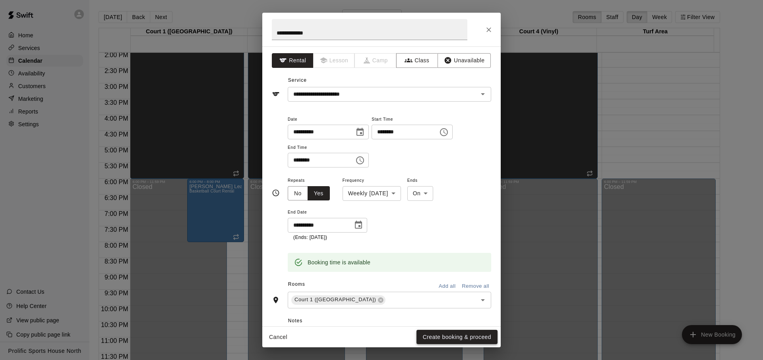
click at [429, 333] on button "Create booking & proceed" at bounding box center [456, 337] width 81 height 15
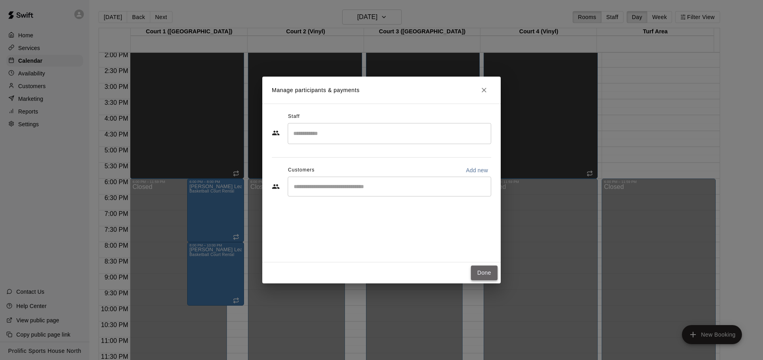
click at [483, 277] on button "Done" at bounding box center [484, 273] width 27 height 15
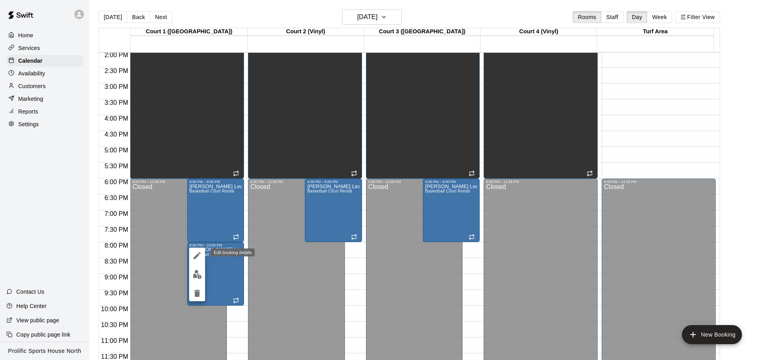
drag, startPoint x: 191, startPoint y: 275, endPoint x: 200, endPoint y: 259, distance: 17.6
click at [200, 259] on div at bounding box center [197, 275] width 16 height 54
click at [200, 259] on icon "edit" at bounding box center [197, 256] width 10 height 10
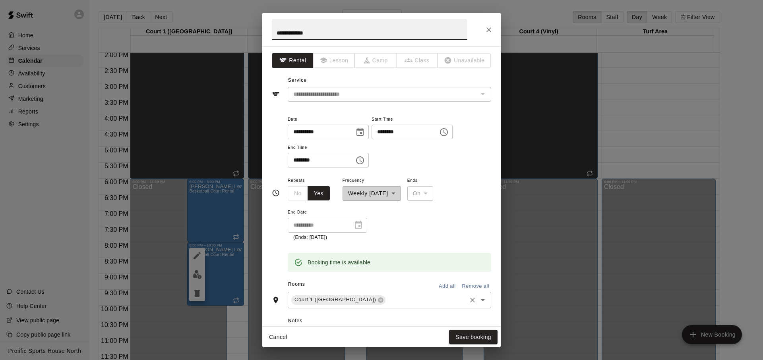
click at [387, 304] on input "text" at bounding box center [426, 300] width 79 height 10
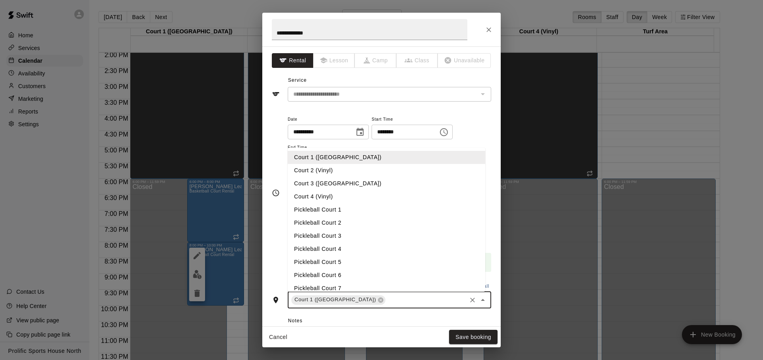
click at [354, 187] on li "Court 3 ([GEOGRAPHIC_DATA])" at bounding box center [386, 183] width 197 height 13
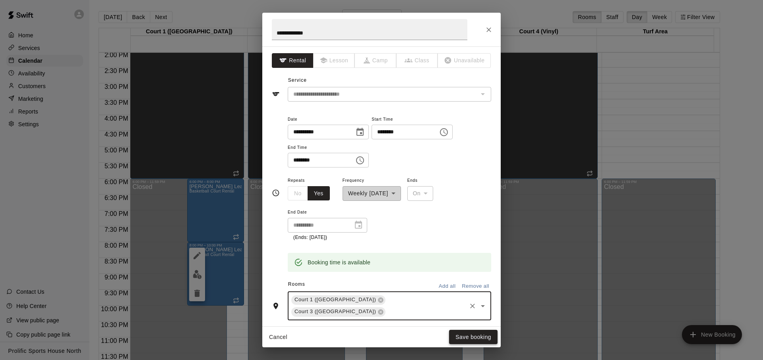
click at [471, 340] on button "Save booking" at bounding box center [473, 337] width 48 height 15
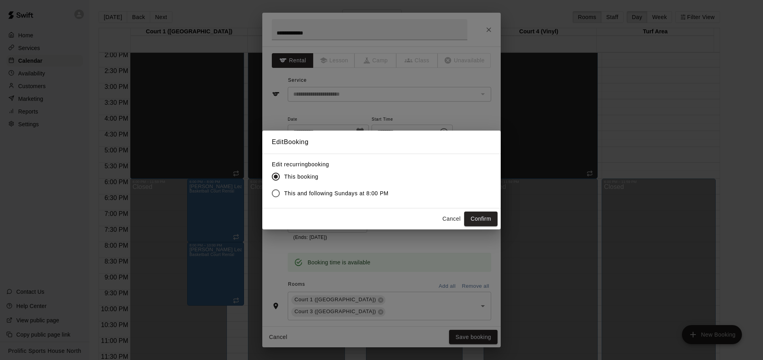
click at [348, 189] on span "This and following Sundays at 8:00 PM" at bounding box center [336, 193] width 104 height 8
click at [486, 217] on button "Confirm" at bounding box center [480, 219] width 33 height 15
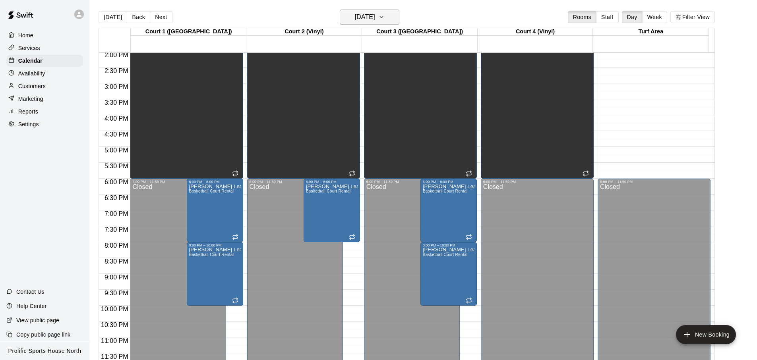
click at [367, 20] on h6 "[DATE]" at bounding box center [365, 17] width 20 height 11
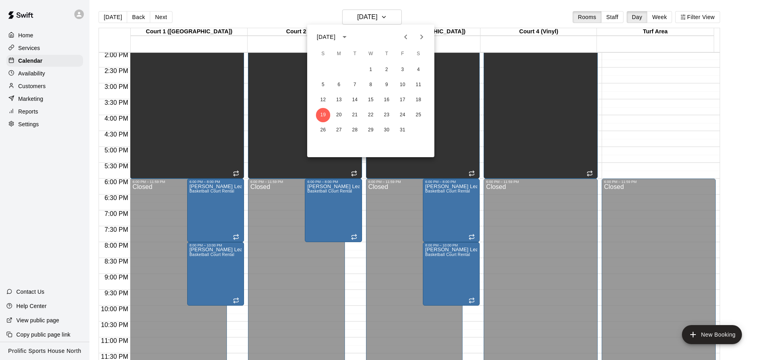
click at [402, 41] on icon "Previous month" at bounding box center [406, 37] width 10 height 10
click at [420, 35] on icon "Next month" at bounding box center [422, 37] width 10 height 10
click at [320, 100] on button "12" at bounding box center [323, 100] width 14 height 14
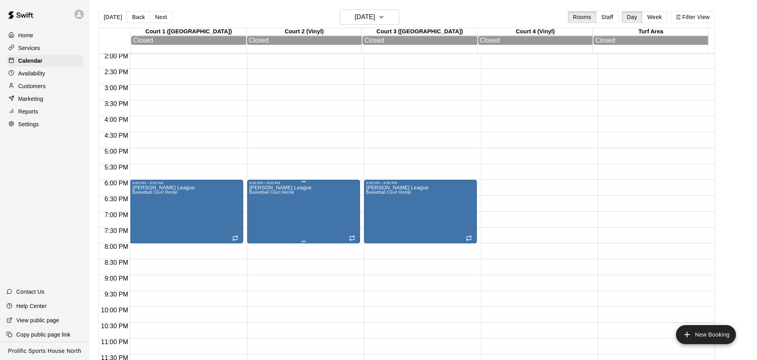
click at [300, 226] on div "[PERSON_NAME] League Basketball Court Rental" at bounding box center [303, 365] width 108 height 360
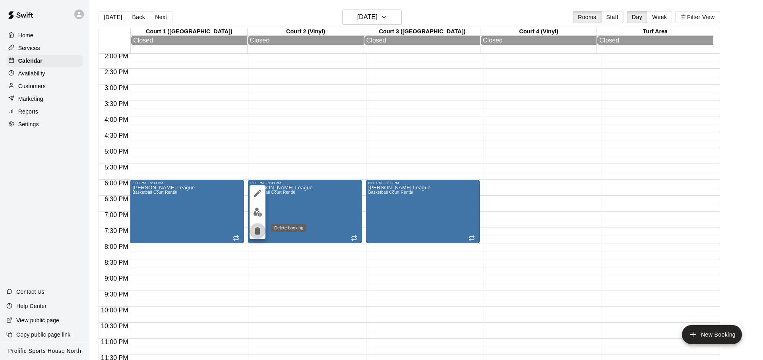
click at [263, 235] on button "delete" at bounding box center [257, 231] width 16 height 16
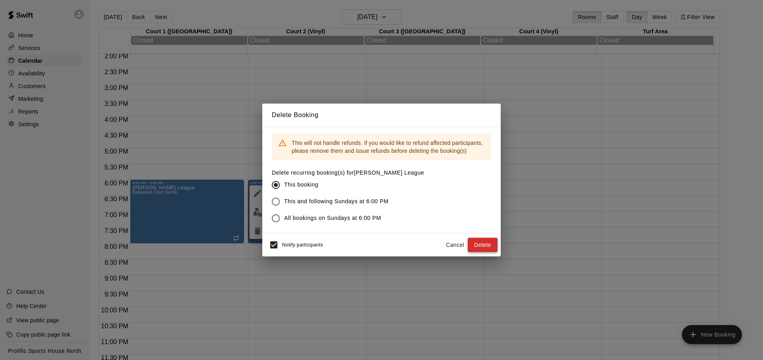
click at [483, 248] on button "Delete" at bounding box center [483, 245] width 30 height 15
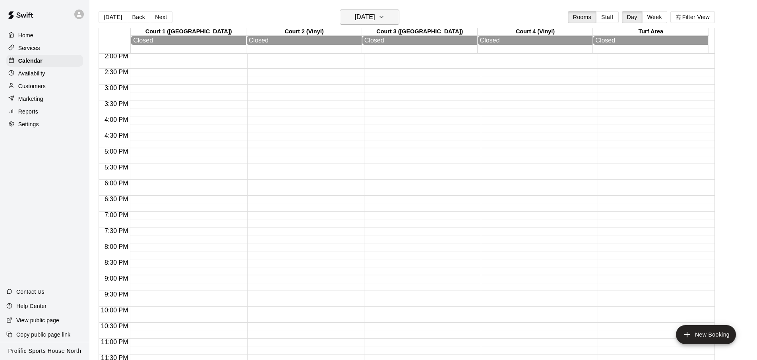
click at [375, 12] on h6 "[DATE]" at bounding box center [365, 17] width 20 height 11
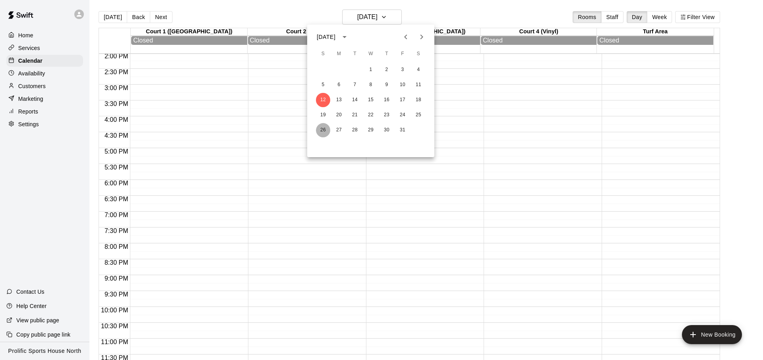
click at [319, 129] on button "26" at bounding box center [323, 130] width 14 height 14
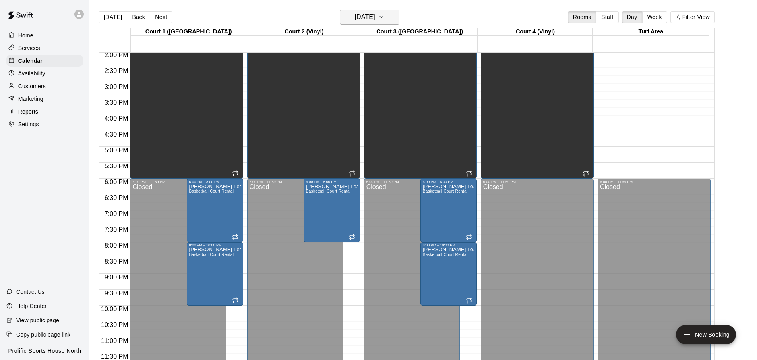
click at [389, 21] on button "[DATE]" at bounding box center [370, 17] width 60 height 15
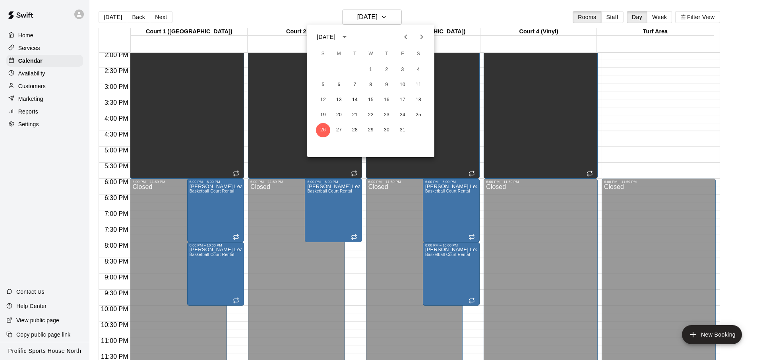
click at [425, 40] on icon "Next month" at bounding box center [422, 37] width 10 height 10
click at [323, 86] on button "2" at bounding box center [323, 85] width 14 height 14
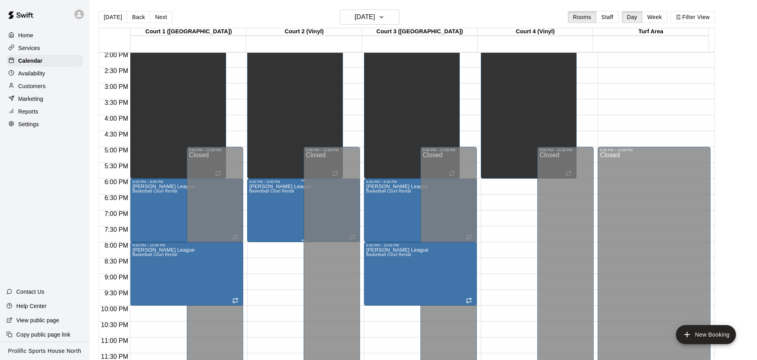
click at [280, 220] on div "[PERSON_NAME] League Basketball Court Rental" at bounding box center [280, 364] width 62 height 360
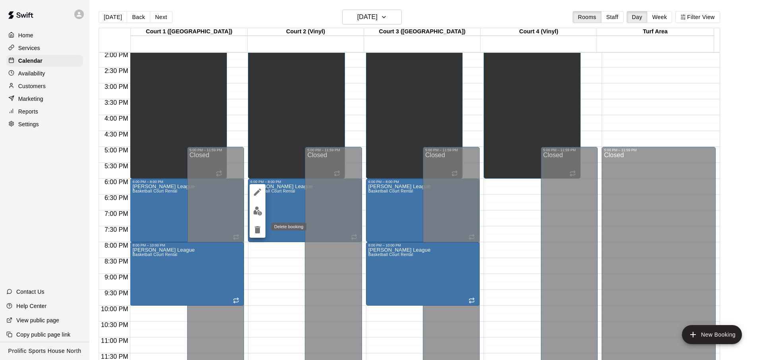
click at [262, 231] on icon "delete" at bounding box center [258, 230] width 10 height 10
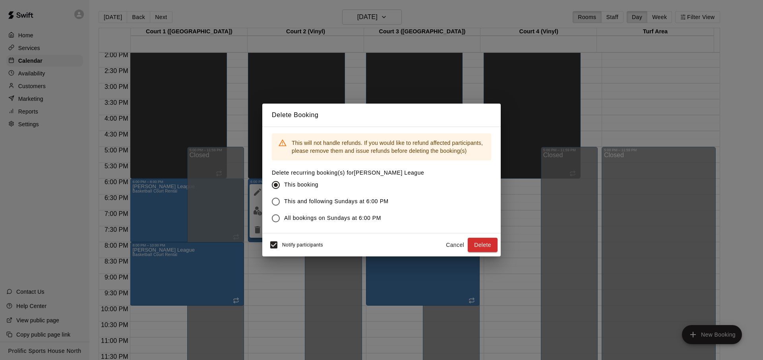
click at [292, 247] on span "Notify participants" at bounding box center [302, 245] width 41 height 6
click at [483, 248] on button "Delete" at bounding box center [483, 245] width 30 height 15
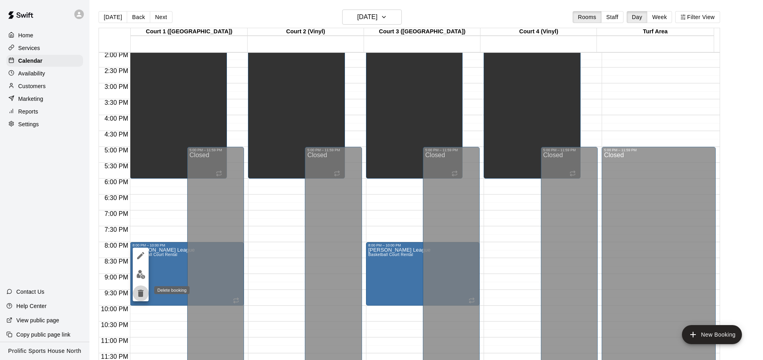
click at [145, 293] on icon "delete" at bounding box center [141, 294] width 10 height 10
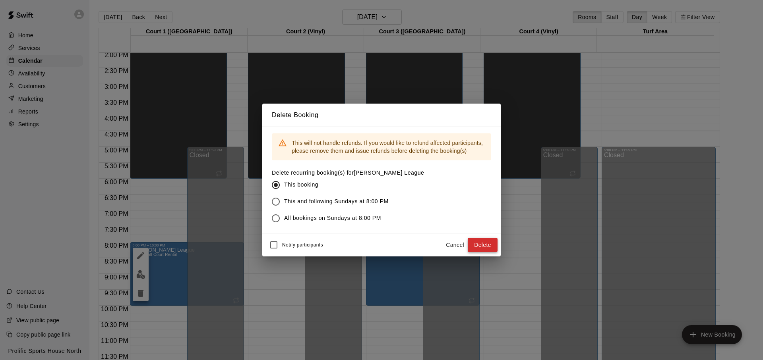
click at [474, 245] on button "Delete" at bounding box center [483, 245] width 30 height 15
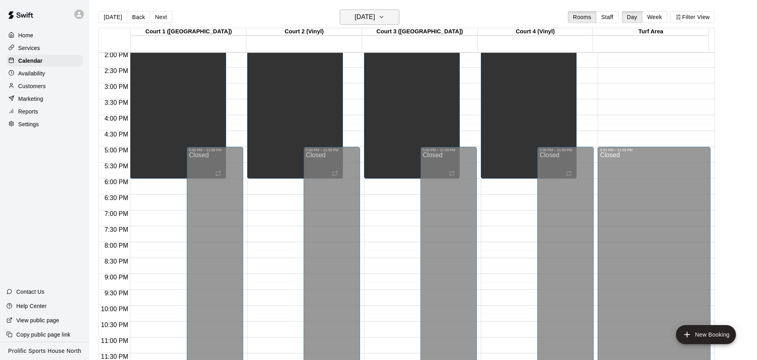
click at [375, 22] on h6 "[DATE]" at bounding box center [365, 17] width 20 height 11
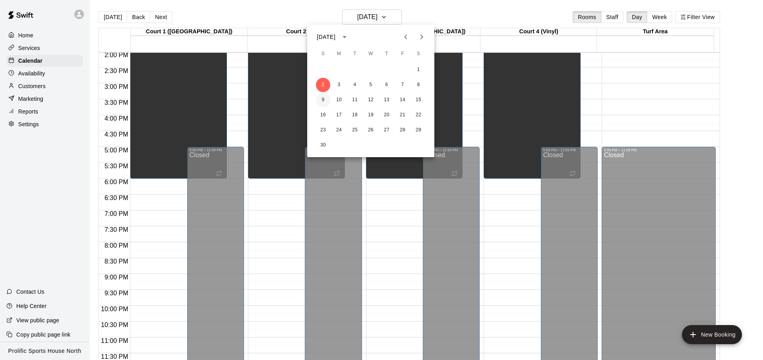
click at [326, 100] on button "9" at bounding box center [323, 100] width 14 height 14
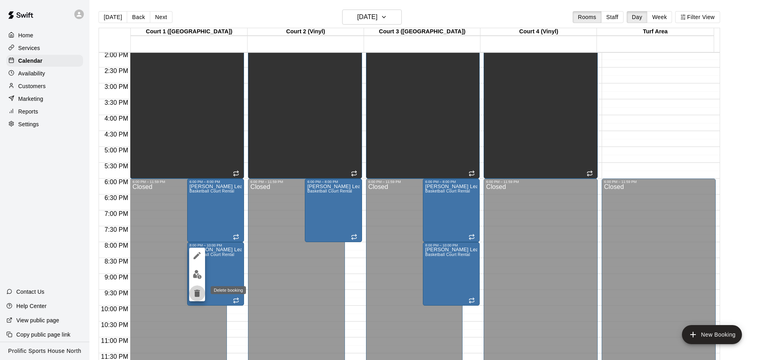
click at [197, 290] on icon "delete" at bounding box center [197, 294] width 10 height 10
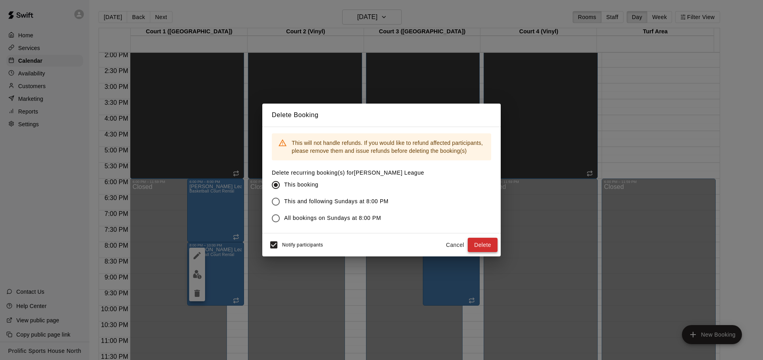
click at [481, 244] on button "Delete" at bounding box center [483, 245] width 30 height 15
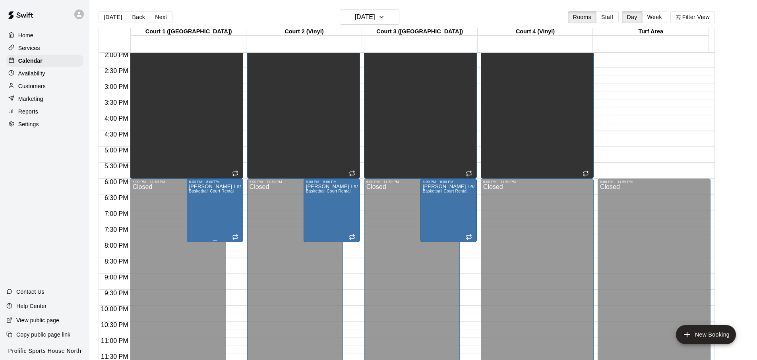
click at [227, 205] on div "[PERSON_NAME] League Basketball Court Rental" at bounding box center [215, 364] width 52 height 360
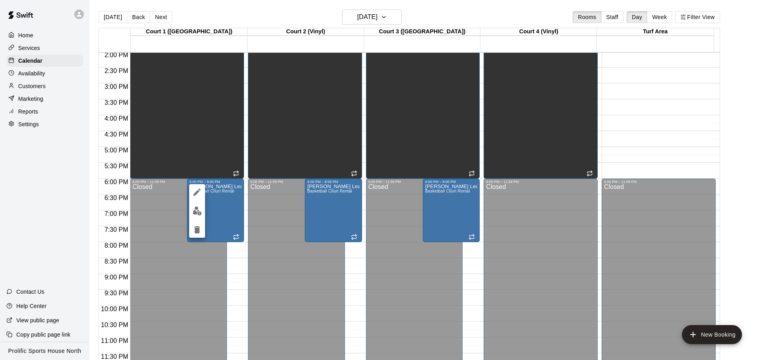
click at [201, 195] on icon "edit" at bounding box center [197, 193] width 10 height 10
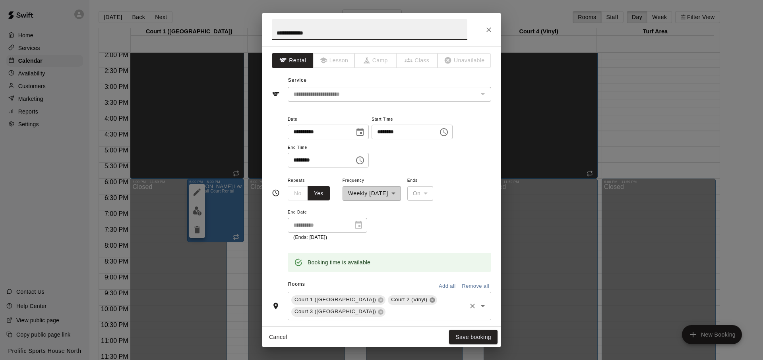
click at [429, 300] on icon at bounding box center [432, 300] width 6 height 6
click at [299, 158] on input "********" at bounding box center [318, 160] width 61 height 15
type input "********"
click at [468, 337] on button "Save booking" at bounding box center [473, 337] width 48 height 15
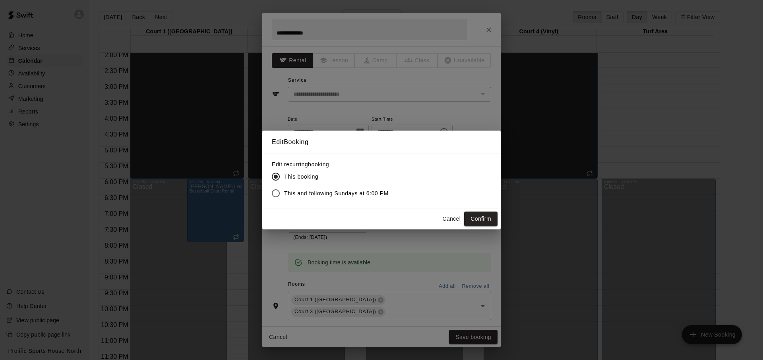
click at [473, 211] on div "Cancel Confirm" at bounding box center [381, 219] width 238 height 21
click at [474, 224] on button "Confirm" at bounding box center [480, 219] width 33 height 15
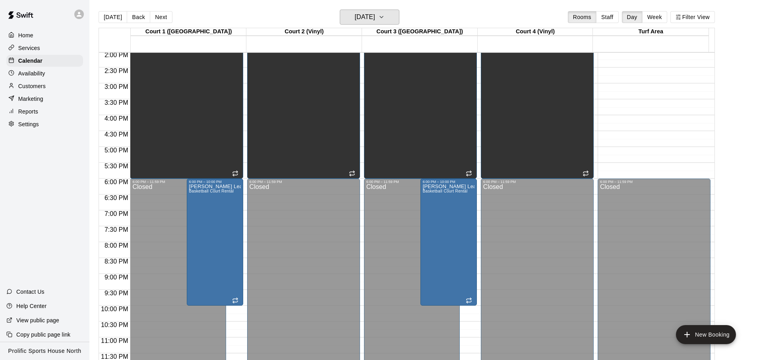
click at [375, 15] on h6 "[DATE]" at bounding box center [365, 17] width 20 height 11
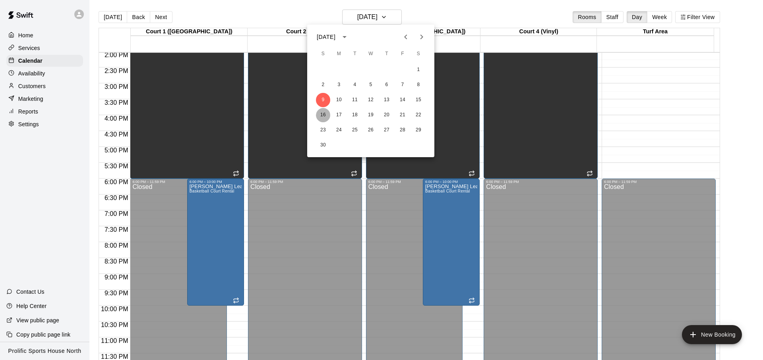
click at [319, 117] on button "16" at bounding box center [323, 115] width 14 height 14
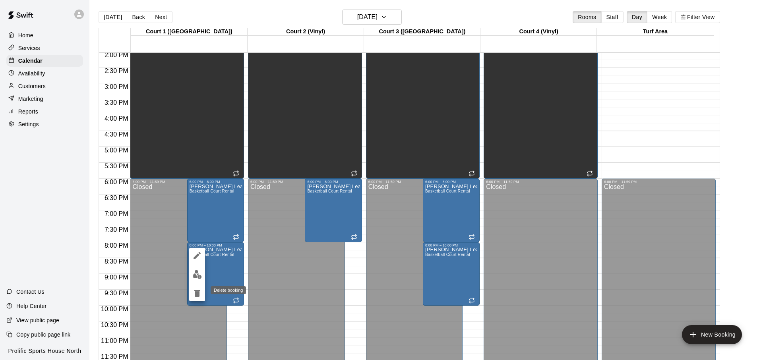
click at [195, 291] on icon "delete" at bounding box center [197, 293] width 6 height 7
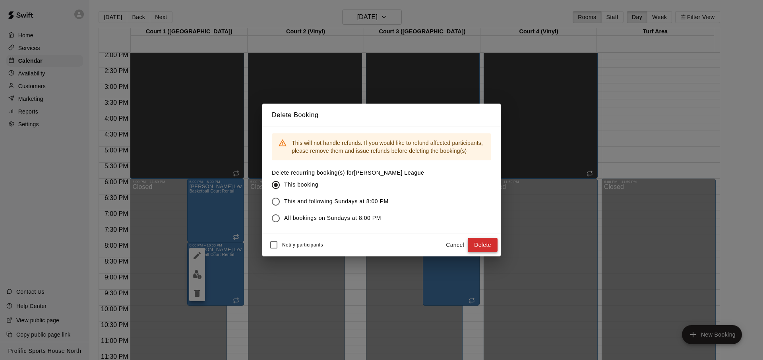
click at [477, 244] on button "Delete" at bounding box center [483, 245] width 30 height 15
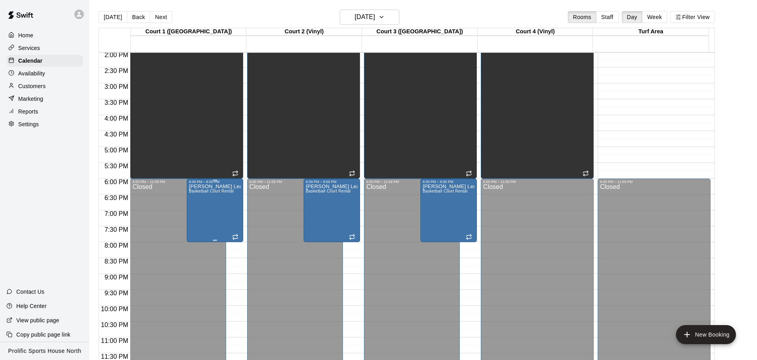
click at [225, 219] on div "[PERSON_NAME] League Basketball Court Rental" at bounding box center [215, 364] width 52 height 360
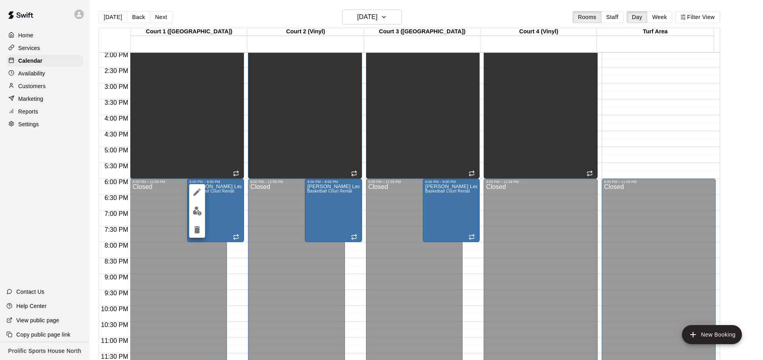
click at [205, 193] on div at bounding box center [197, 211] width 16 height 54
click at [203, 193] on button "edit" at bounding box center [197, 192] width 16 height 16
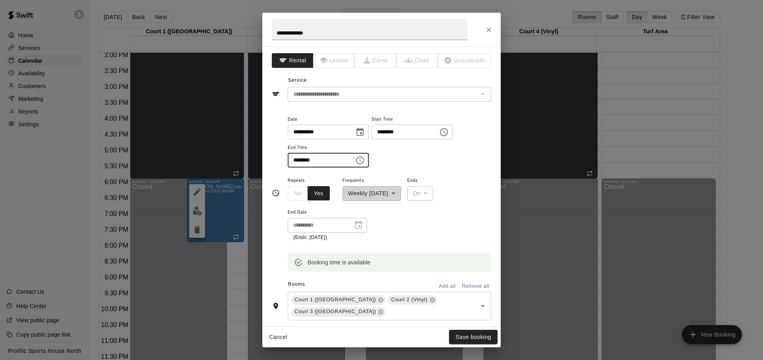
click at [295, 164] on input "********" at bounding box center [318, 160] width 61 height 15
click at [429, 299] on icon at bounding box center [431, 300] width 5 height 5
type input "********"
click at [466, 333] on button "Save booking" at bounding box center [473, 337] width 48 height 15
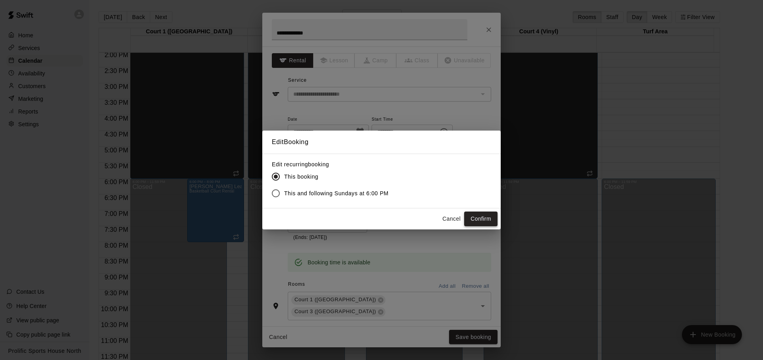
click at [477, 224] on button "Confirm" at bounding box center [480, 219] width 33 height 15
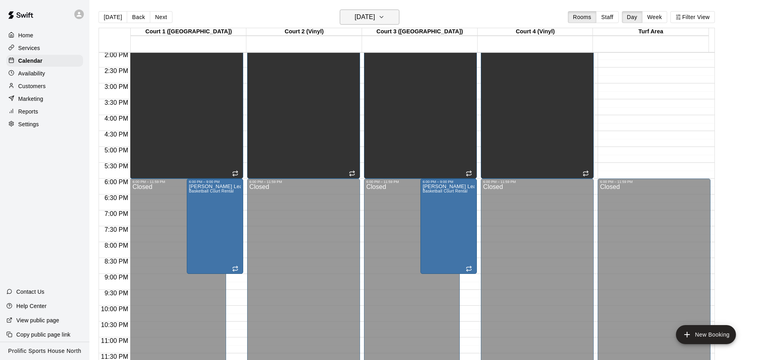
click at [361, 20] on h6 "[DATE]" at bounding box center [365, 17] width 20 height 11
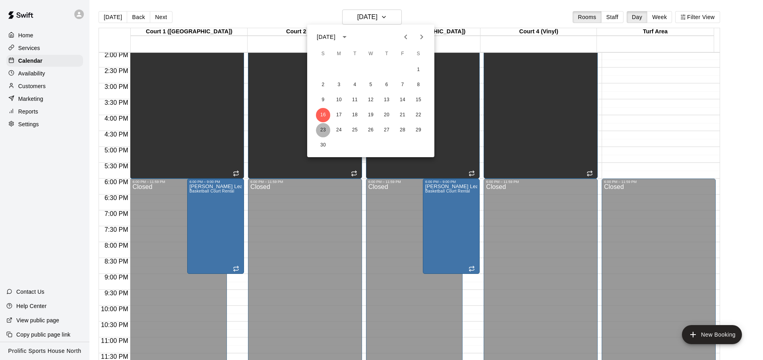
click at [321, 134] on button "23" at bounding box center [323, 130] width 14 height 14
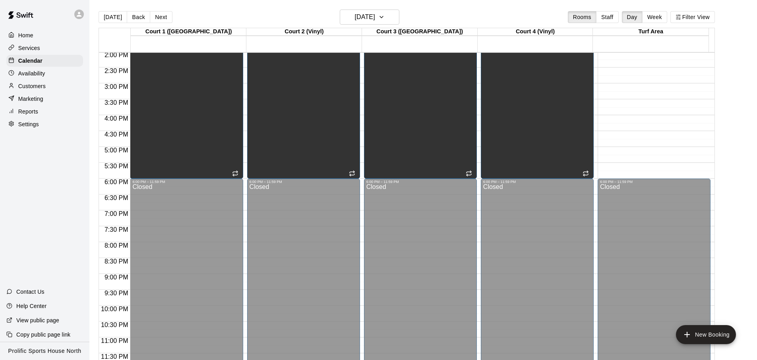
click at [245, 191] on div at bounding box center [188, 191] width 116 height 8
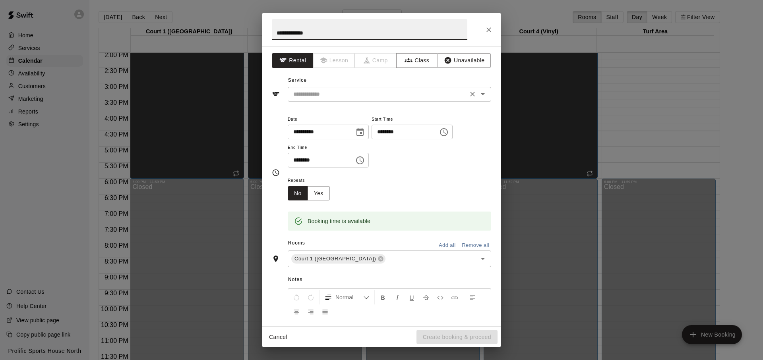
type input "**********"
click at [408, 96] on input "text" at bounding box center [377, 94] width 175 height 10
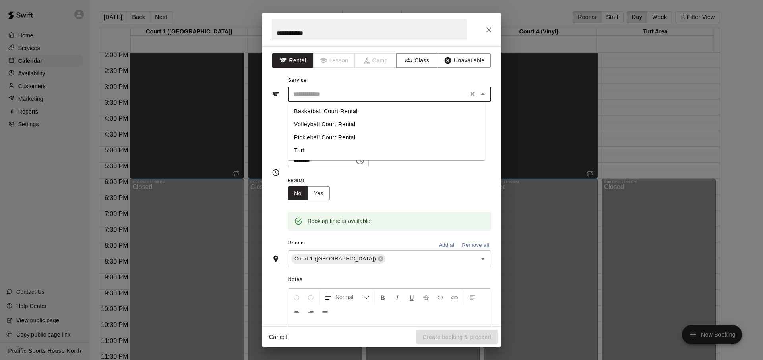
click at [372, 116] on li "Basketball Court Rental" at bounding box center [386, 111] width 197 height 13
type input "**********"
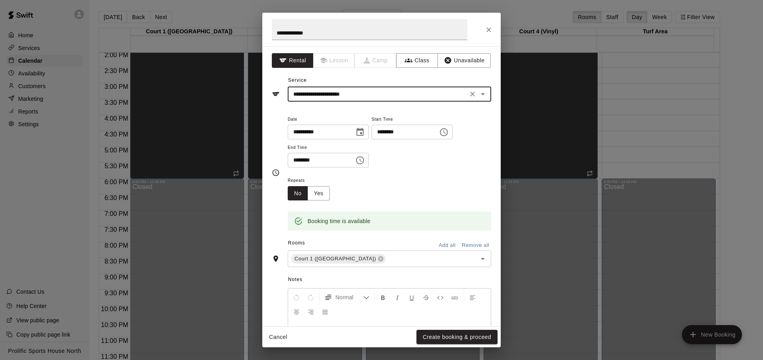
click at [390, 136] on input "********" at bounding box center [401, 132] width 61 height 15
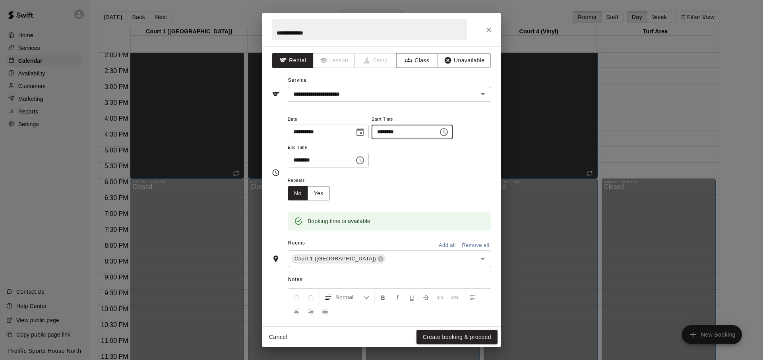
click at [390, 131] on input "********" at bounding box center [401, 132] width 61 height 15
type input "********"
click at [297, 162] on input "********" at bounding box center [318, 160] width 61 height 15
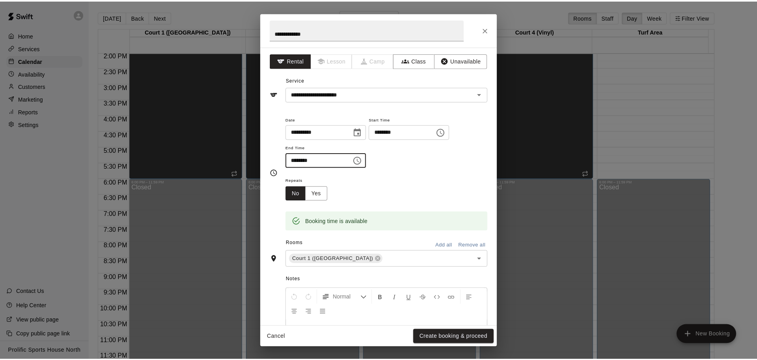
scroll to position [2, 0]
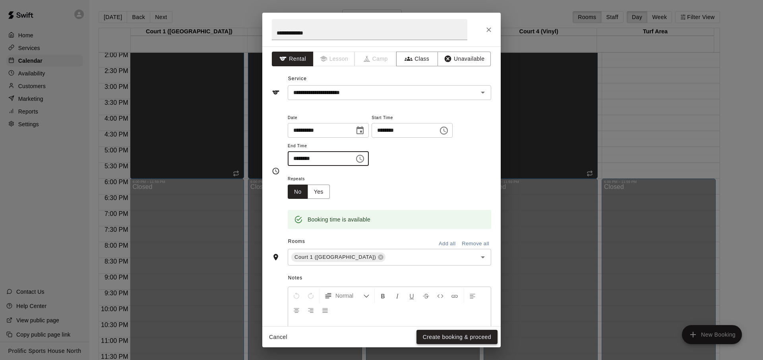
type input "********"
click at [438, 338] on button "Create booking & proceed" at bounding box center [456, 337] width 81 height 15
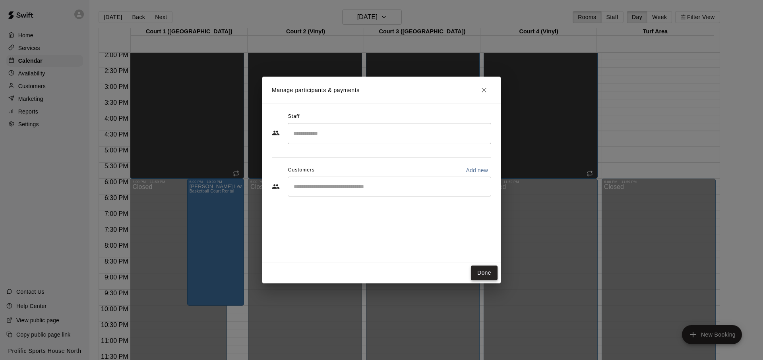
click at [482, 270] on button "Done" at bounding box center [484, 273] width 27 height 15
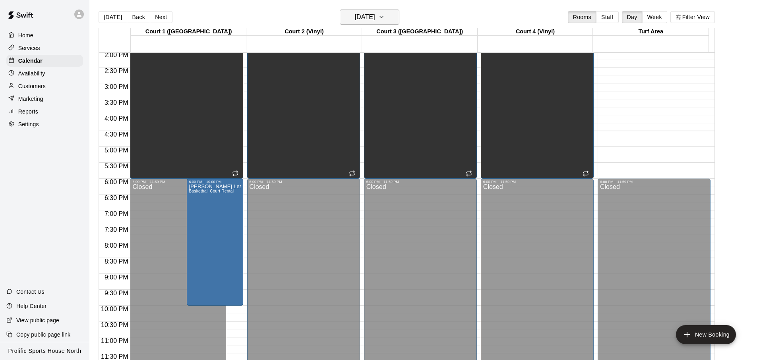
click at [370, 14] on h6 "[DATE]" at bounding box center [365, 17] width 20 height 11
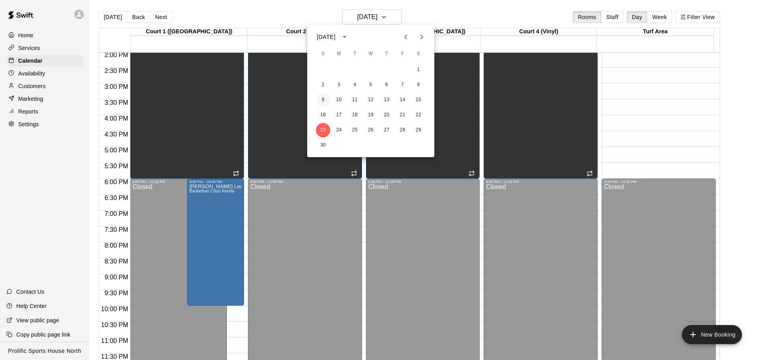
click at [321, 100] on button "9" at bounding box center [323, 100] width 14 height 14
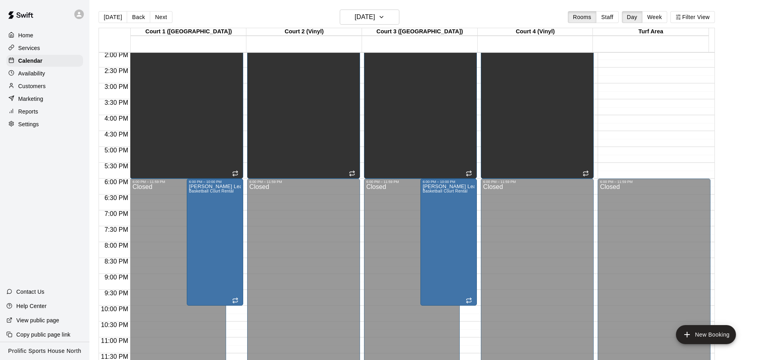
click at [73, 13] on div at bounding box center [81, 14] width 17 height 16
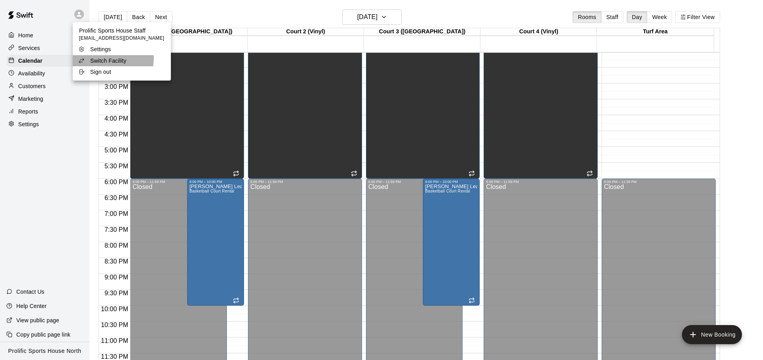
click at [100, 58] on p "Switch Facility" at bounding box center [108, 61] width 36 height 8
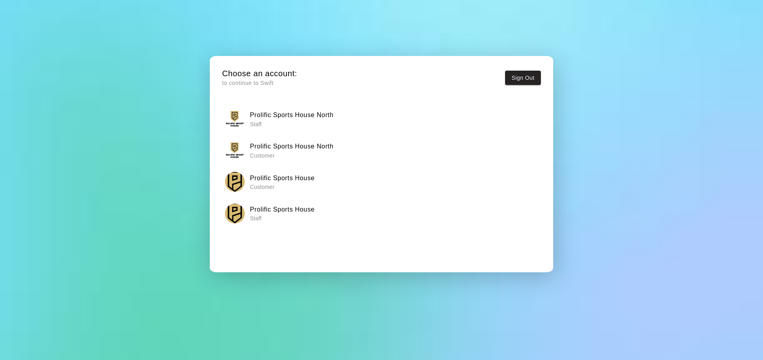
click at [274, 215] on p "Staff" at bounding box center [282, 219] width 65 height 8
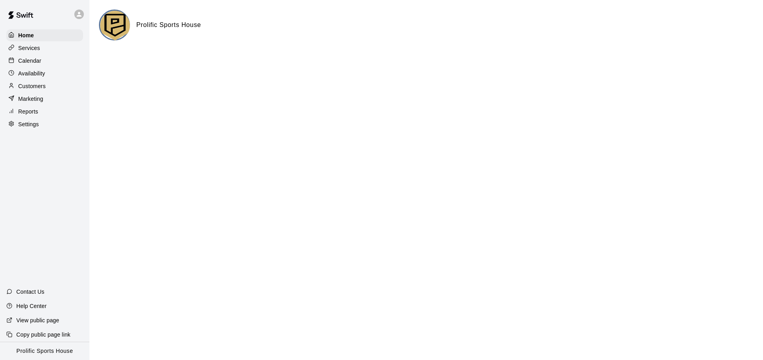
click at [47, 60] on div "Calendar" at bounding box center [44, 61] width 77 height 12
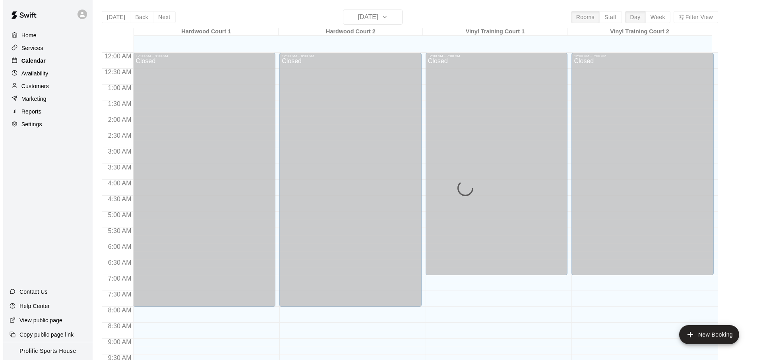
scroll to position [422, 0]
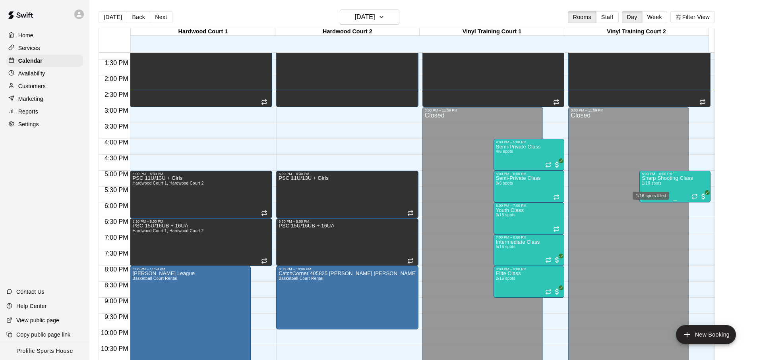
click at [653, 186] on div "1/16 spots filled" at bounding box center [651, 193] width 38 height 14
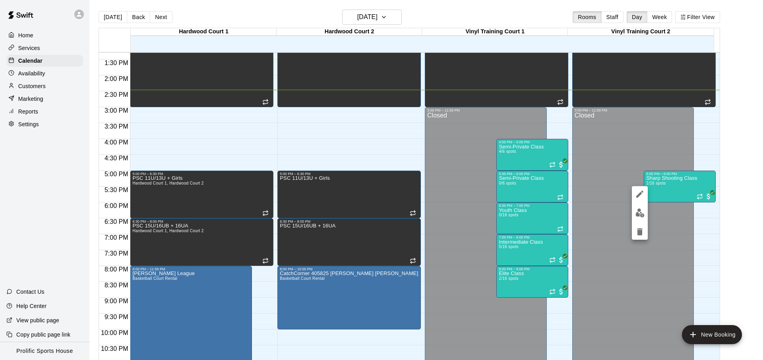
click at [520, 152] on div at bounding box center [381, 180] width 763 height 360
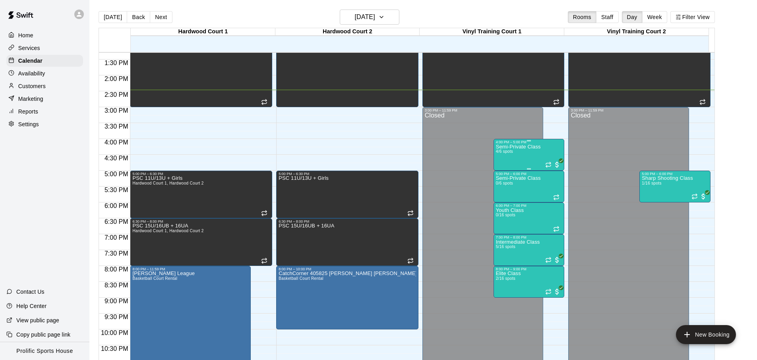
click at [520, 152] on div "Semi-Private Class 4/6 spots" at bounding box center [518, 324] width 45 height 360
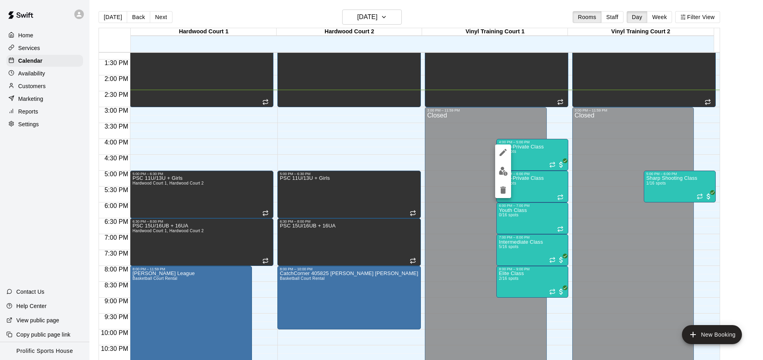
click at [509, 173] on button "edit" at bounding box center [503, 171] width 16 height 15
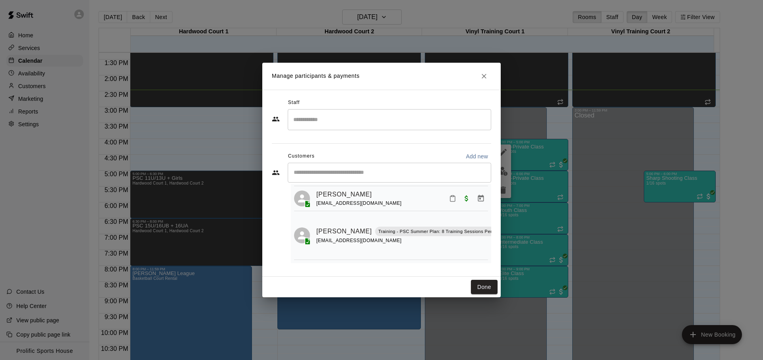
scroll to position [121, 9]
click at [503, 246] on icon "Manage bookings & payment" at bounding box center [507, 250] width 8 height 8
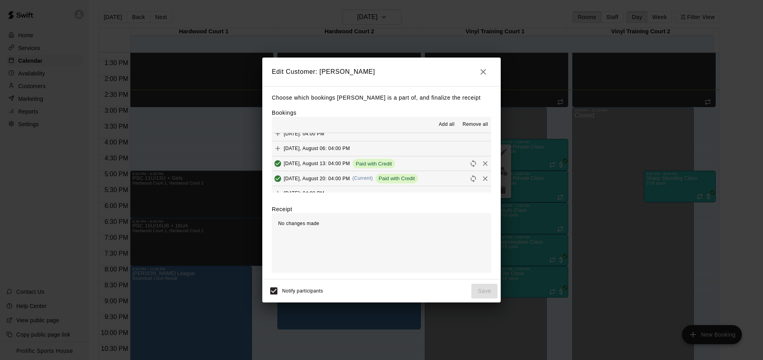
scroll to position [190, 0]
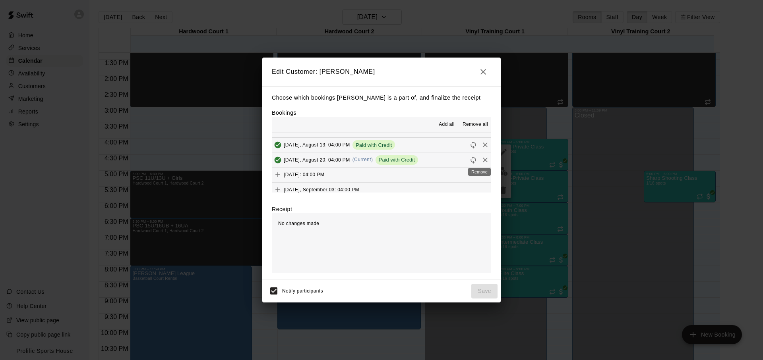
click at [481, 160] on icon "Remove" at bounding box center [485, 160] width 8 height 8
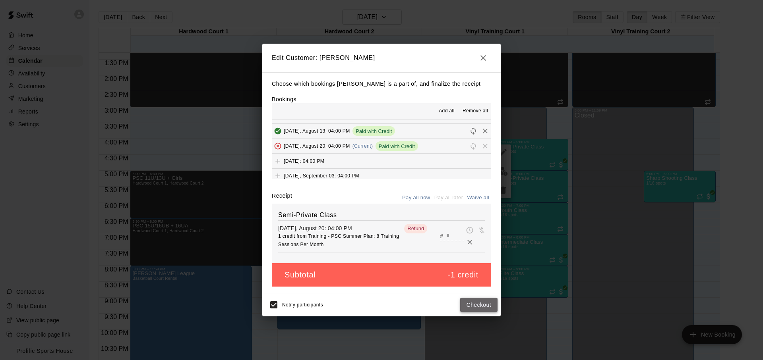
click at [480, 308] on button "Checkout" at bounding box center [478, 305] width 37 height 15
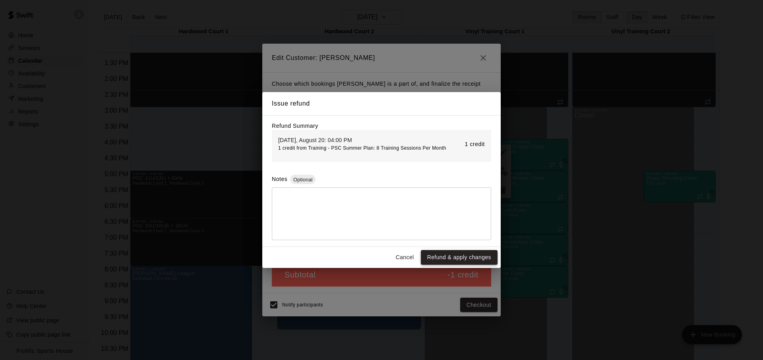
click at [445, 261] on button "Refund & apply changes" at bounding box center [459, 257] width 77 height 15
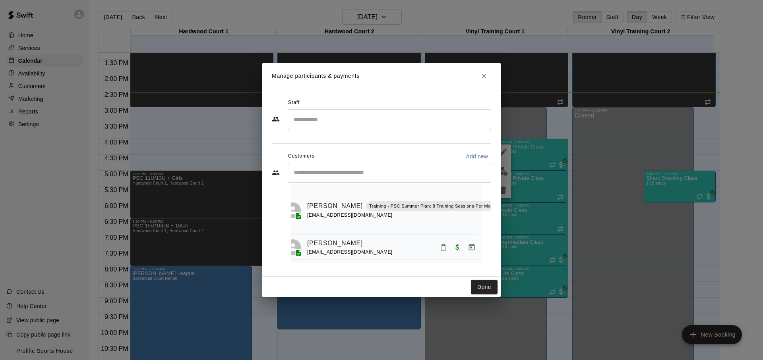
scroll to position [72, 9]
click at [490, 81] on h2 "Manage participants & payments" at bounding box center [381, 76] width 238 height 27
click at [480, 73] on icon "Close" at bounding box center [484, 76] width 8 height 8
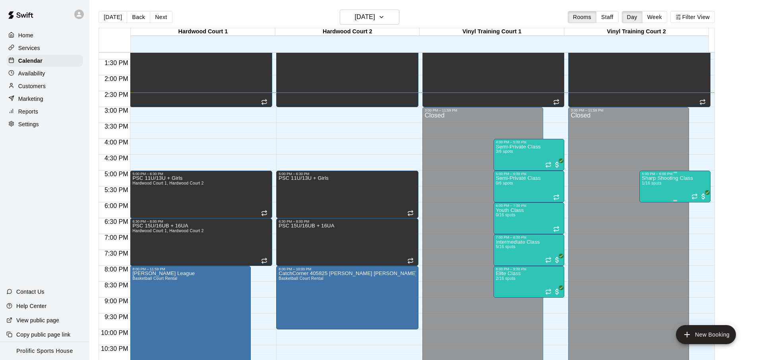
click at [654, 189] on div "Sharp Shooting Class 1/16 spots" at bounding box center [667, 356] width 51 height 360
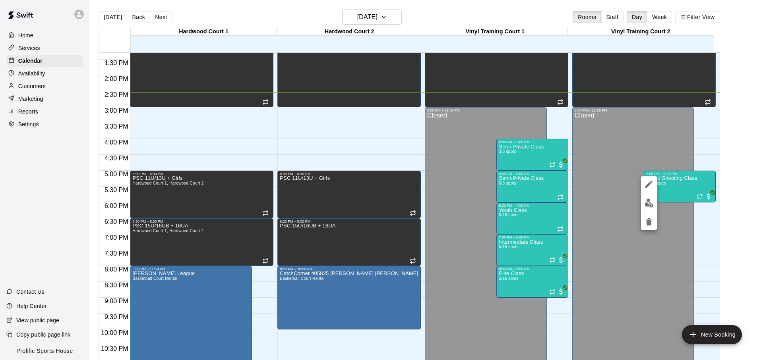
click at [653, 206] on img "edit" at bounding box center [648, 203] width 9 height 9
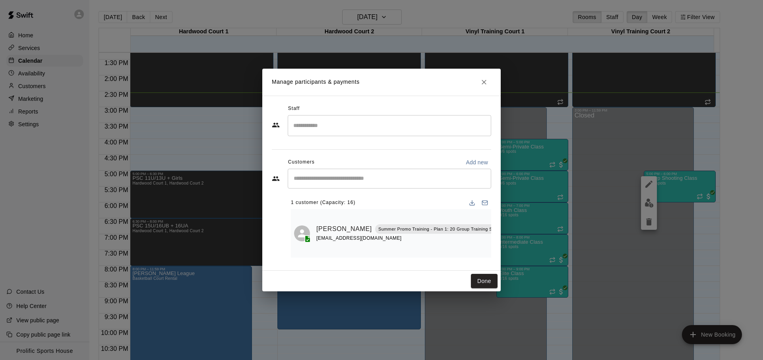
click at [484, 87] on h2 "Manage participants & payments" at bounding box center [381, 82] width 238 height 27
click at [485, 82] on icon "Close" at bounding box center [484, 82] width 8 height 8
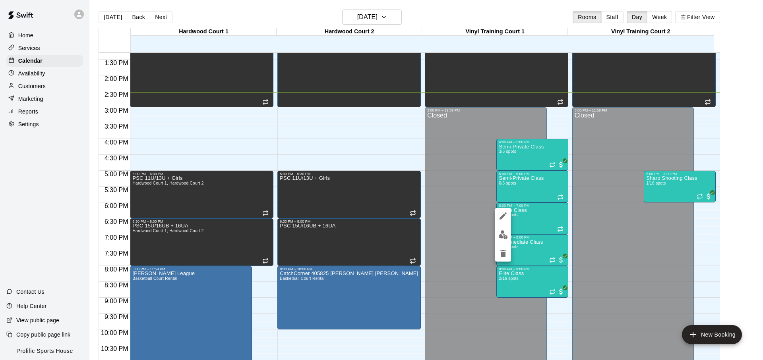
click at [587, 236] on div at bounding box center [381, 180] width 763 height 360
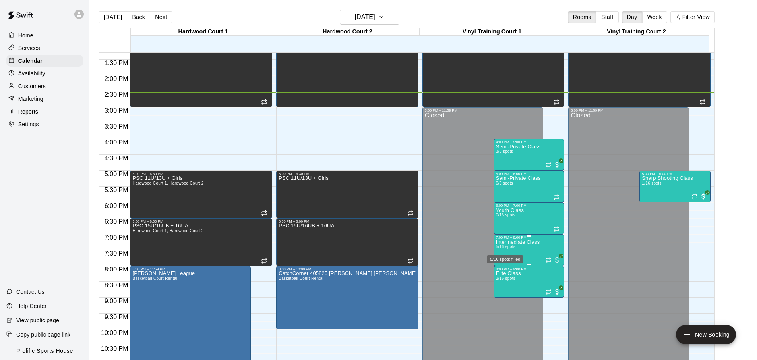
click at [501, 248] on span "5/16 spots" at bounding box center [505, 247] width 19 height 4
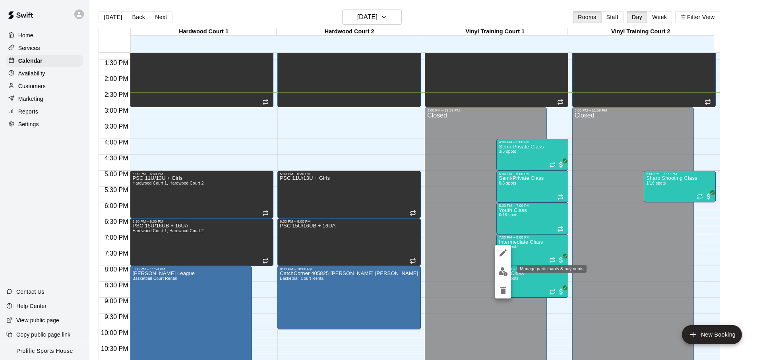
click at [500, 269] on img "edit" at bounding box center [503, 271] width 9 height 9
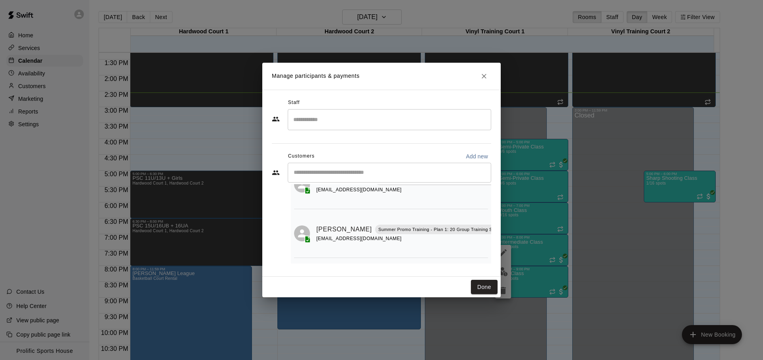
scroll to position [0, 0]
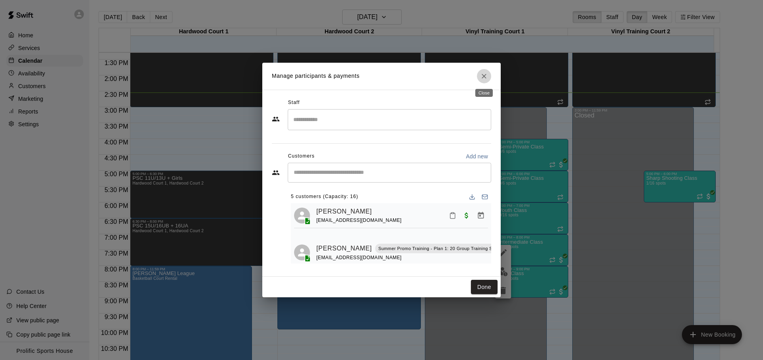
click at [479, 75] on button "Close" at bounding box center [484, 76] width 14 height 14
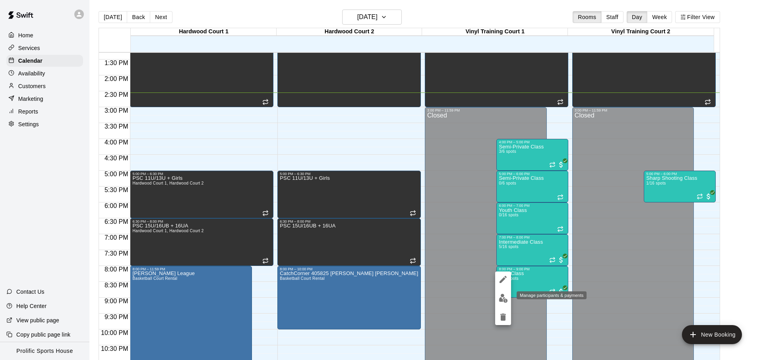
click at [510, 297] on button "edit" at bounding box center [503, 298] width 16 height 15
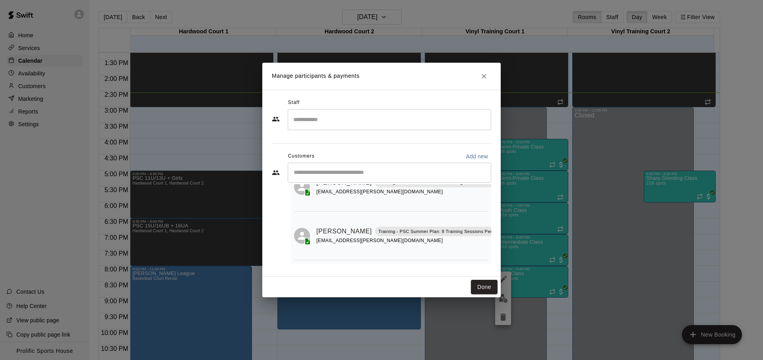
scroll to position [46, 0]
click at [485, 77] on icon "Close" at bounding box center [484, 76] width 8 height 8
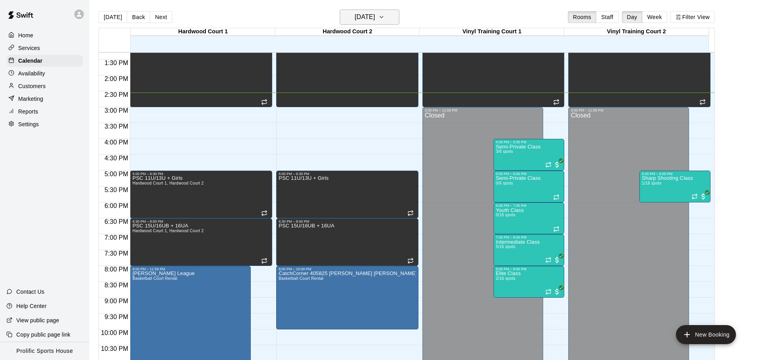
click at [370, 10] on button "[DATE]" at bounding box center [370, 17] width 60 height 15
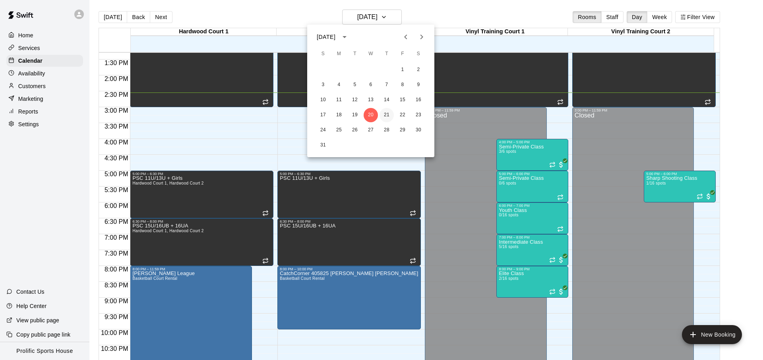
click at [385, 112] on button "21" at bounding box center [386, 115] width 14 height 14
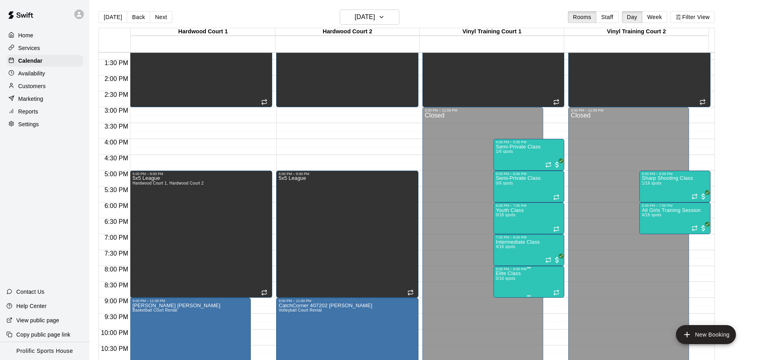
click at [521, 269] on div "8:00 PM – 9:00 PM" at bounding box center [529, 269] width 66 height 4
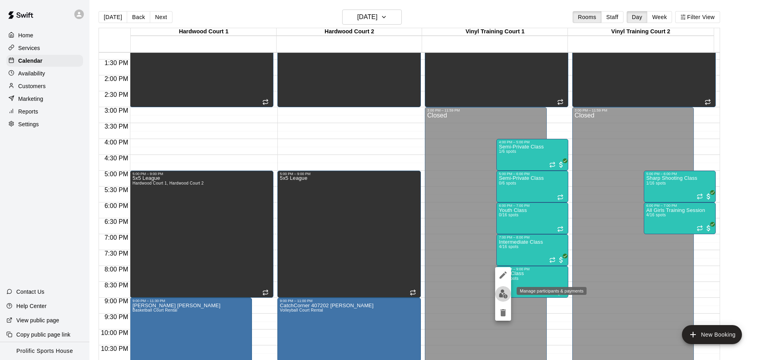
click at [507, 298] on button "edit" at bounding box center [503, 293] width 16 height 15
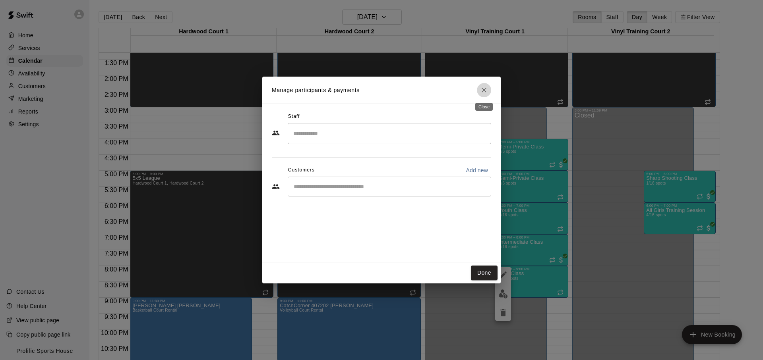
click at [488, 89] on button "Close" at bounding box center [484, 90] width 14 height 14
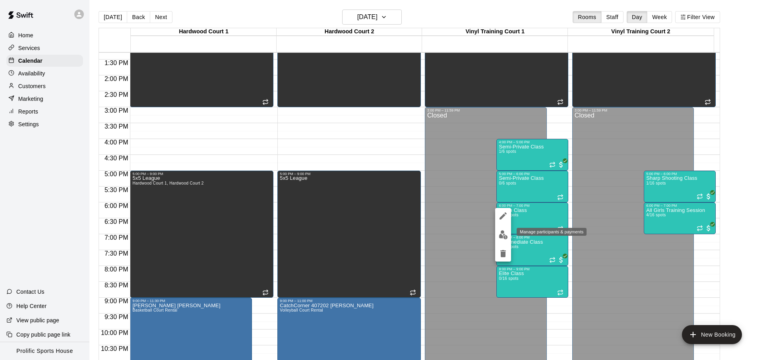
click at [502, 238] on img "edit" at bounding box center [503, 234] width 9 height 9
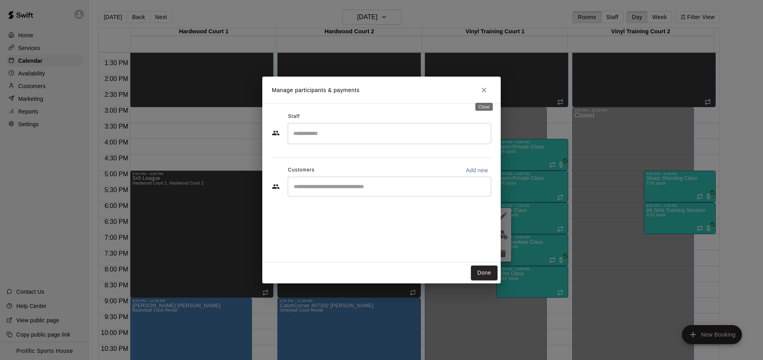
click at [481, 89] on icon "Close" at bounding box center [484, 90] width 8 height 8
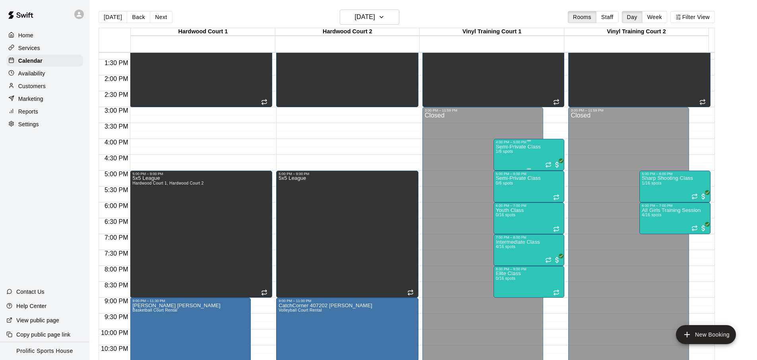
click at [526, 153] on div "Semi-Private Class 1/6 spots" at bounding box center [518, 324] width 45 height 360
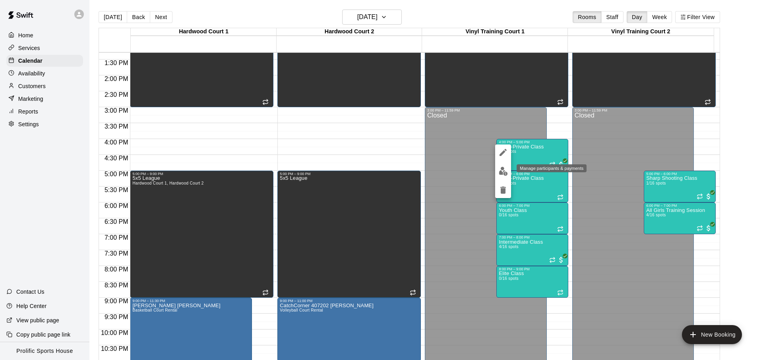
click at [501, 164] on button "edit" at bounding box center [503, 171] width 16 height 15
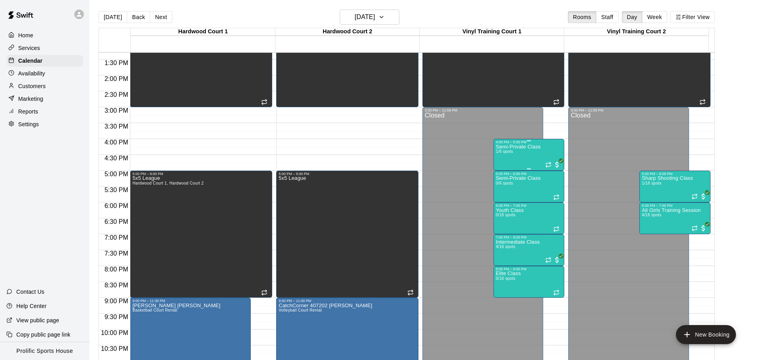
click at [517, 154] on div "Semi-Private Class 1/6 spots" at bounding box center [518, 324] width 45 height 360
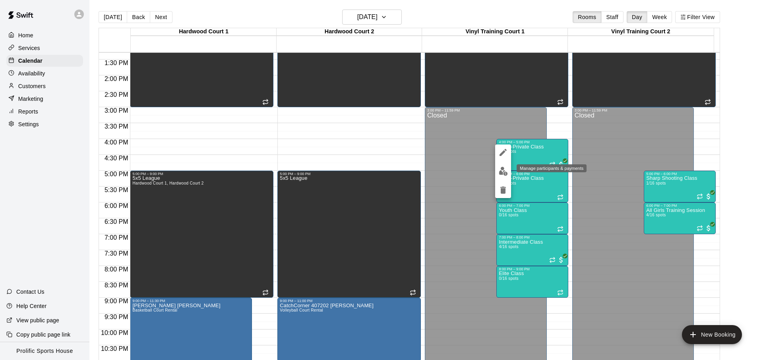
click at [508, 173] on button "edit" at bounding box center [503, 171] width 16 height 15
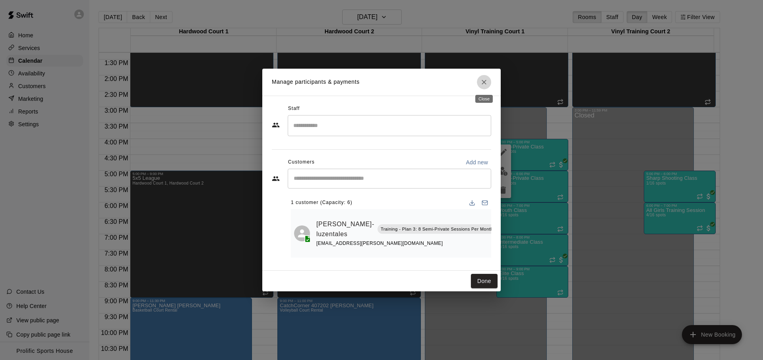
click at [481, 79] on icon "Close" at bounding box center [484, 82] width 8 height 8
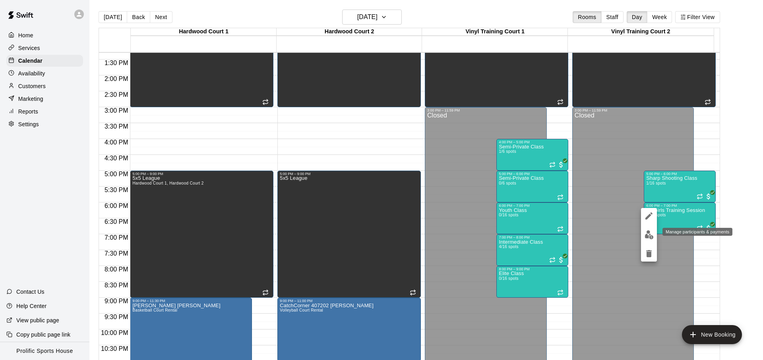
click at [646, 231] on img "edit" at bounding box center [648, 234] width 9 height 9
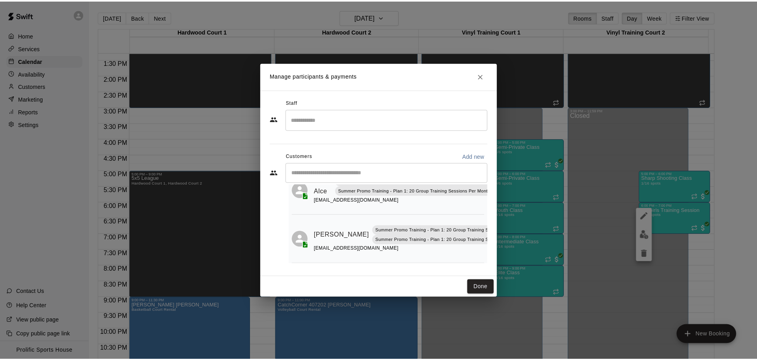
scroll to position [0, 0]
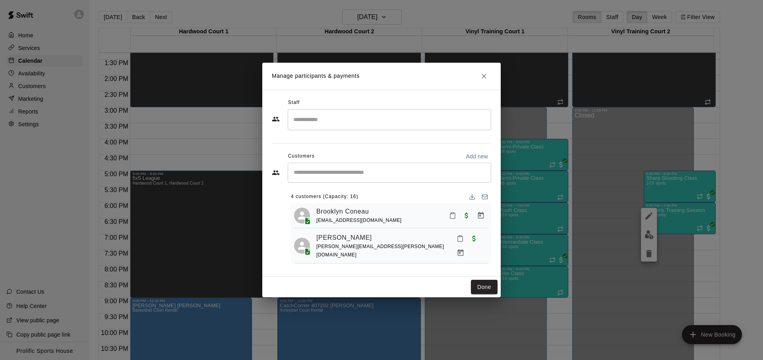
click at [492, 77] on h2 "Manage participants & payments" at bounding box center [381, 76] width 238 height 27
click at [478, 74] on button "Close" at bounding box center [484, 76] width 14 height 14
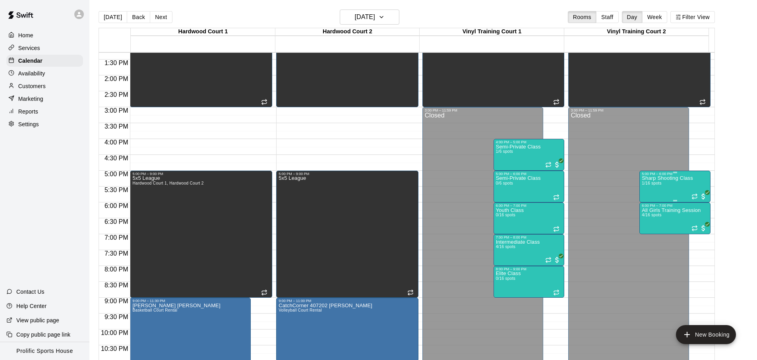
click at [683, 190] on div "Sharp Shooting Class 1/16 spots" at bounding box center [667, 356] width 51 height 360
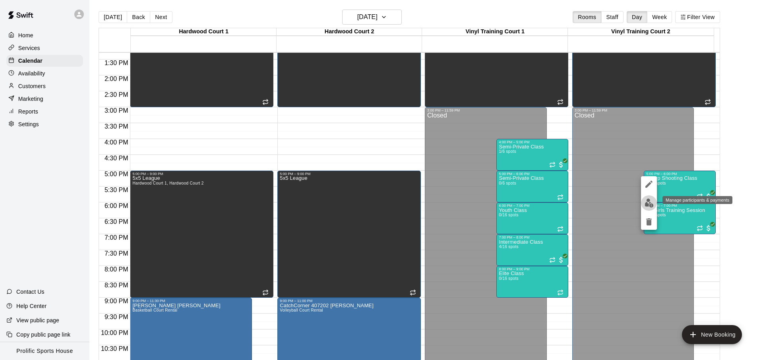
click at [641, 203] on button "edit" at bounding box center [649, 202] width 16 height 15
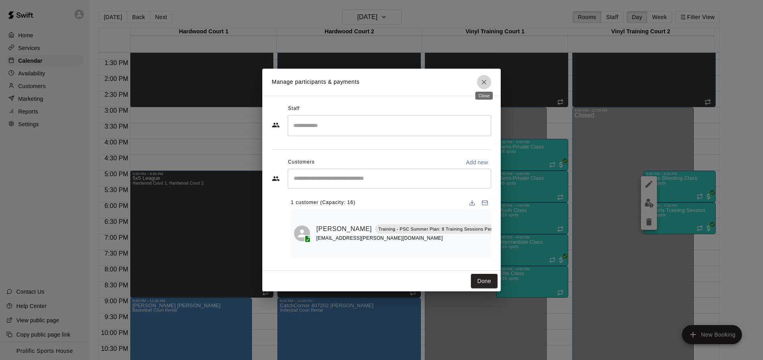
click at [489, 82] on button "Close" at bounding box center [484, 82] width 14 height 14
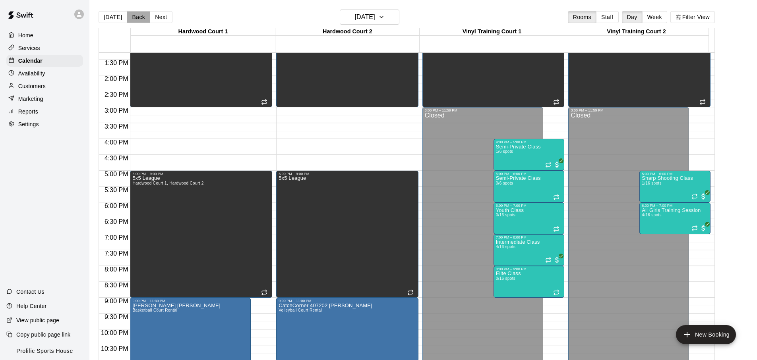
click at [127, 19] on button "Back" at bounding box center [138, 17] width 23 height 12
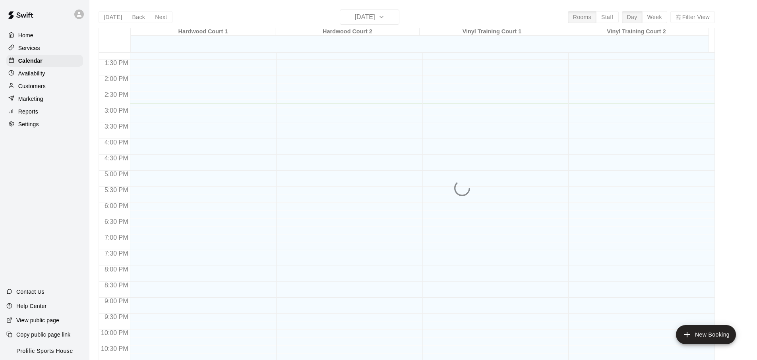
click at [117, 19] on div "[DATE] Back [DATE][DATE] Rooms Staff Day Week Filter View [GEOGRAPHIC_DATA] 1 2…" at bounding box center [407, 190] width 616 height 360
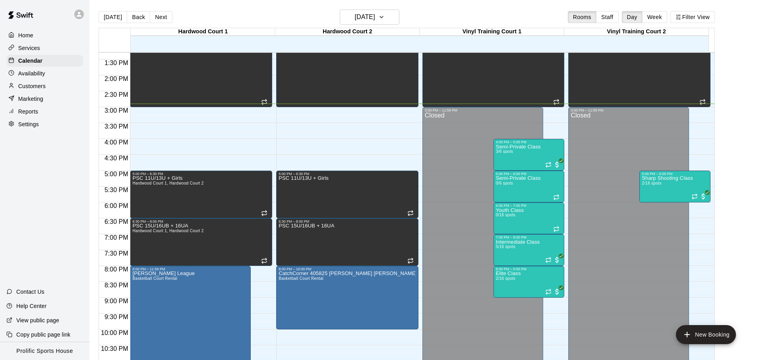
click at [249, 20] on div "[DATE] Back [DATE][DATE] Rooms Staff Day Week Filter View" at bounding box center [407, 19] width 616 height 18
click at [77, 17] on icon at bounding box center [78, 14] width 7 height 7
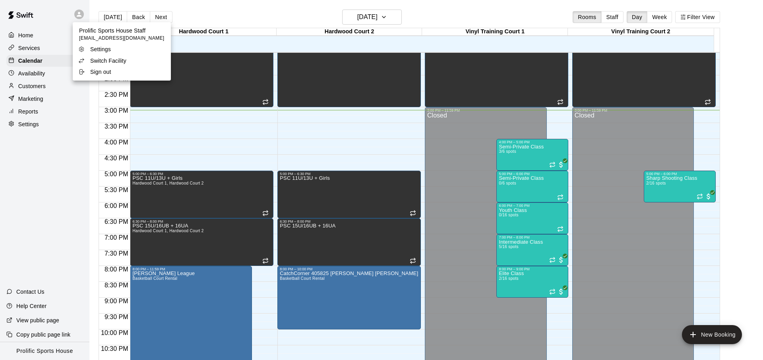
click at [108, 59] on p "Switch Facility" at bounding box center [108, 61] width 36 height 8
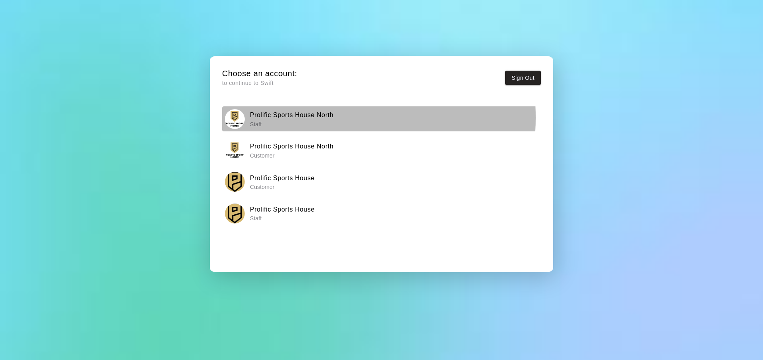
click at [286, 118] on h6 "Prolific Sports House North" at bounding box center [291, 115] width 83 height 10
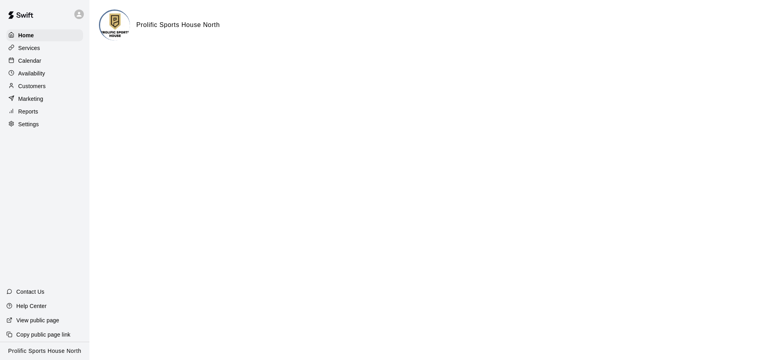
click at [40, 86] on p "Customers" at bounding box center [31, 86] width 27 height 8
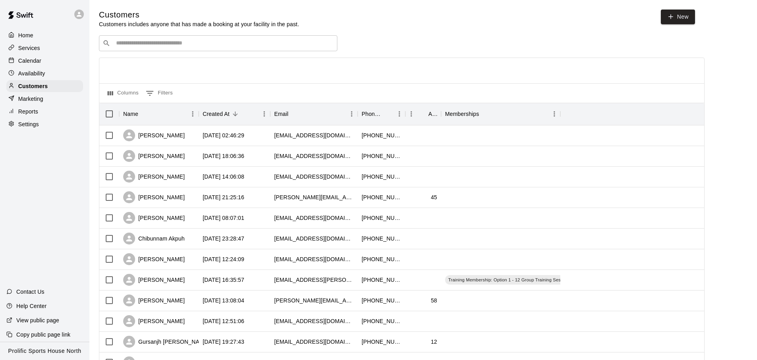
click at [199, 45] on input "Search customers by name or email" at bounding box center [224, 43] width 220 height 8
click at [199, 43] on input "Search customers by name or email" at bounding box center [224, 43] width 220 height 8
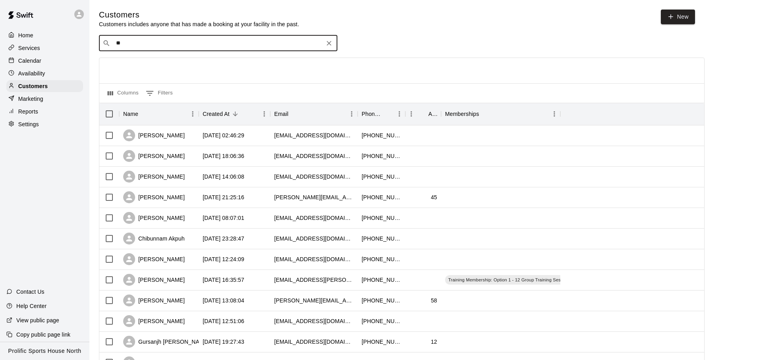
type input "***"
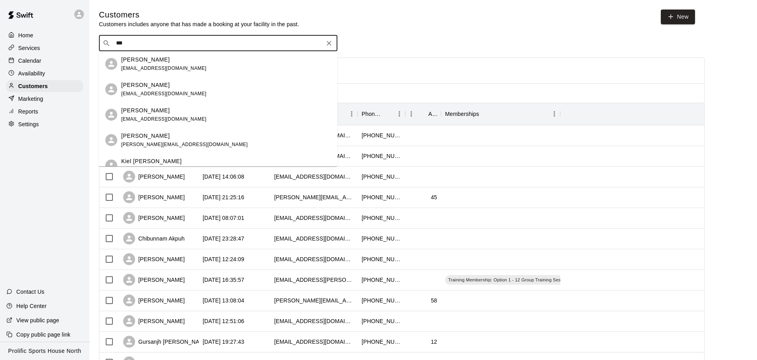
click at [201, 69] on div "[PERSON_NAME] [EMAIL_ADDRESS][DOMAIN_NAME]" at bounding box center [226, 64] width 210 height 17
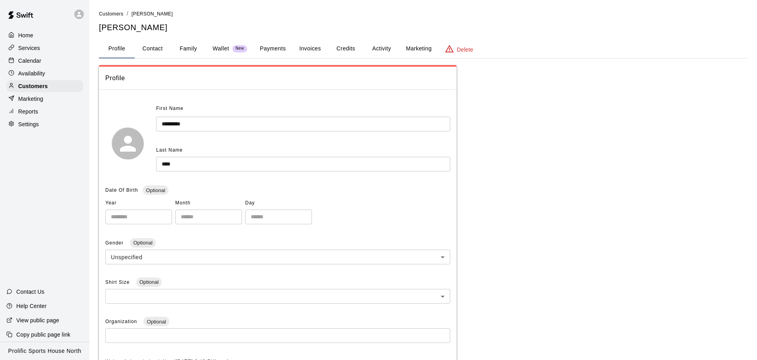
click at [336, 53] on button "Credits" at bounding box center [346, 48] width 36 height 19
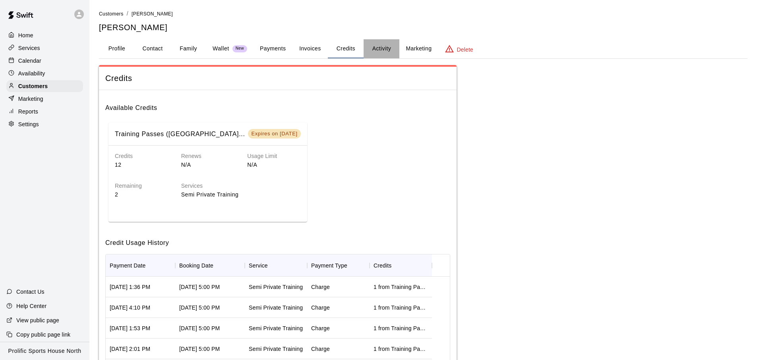
click at [377, 55] on button "Activity" at bounding box center [382, 48] width 36 height 19
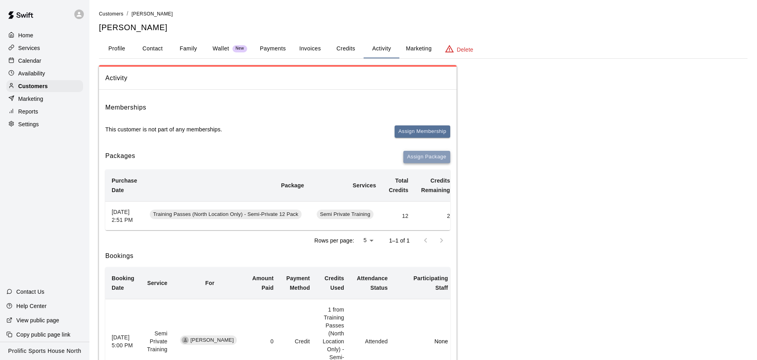
click at [427, 157] on button "Assign Package" at bounding box center [426, 157] width 47 height 12
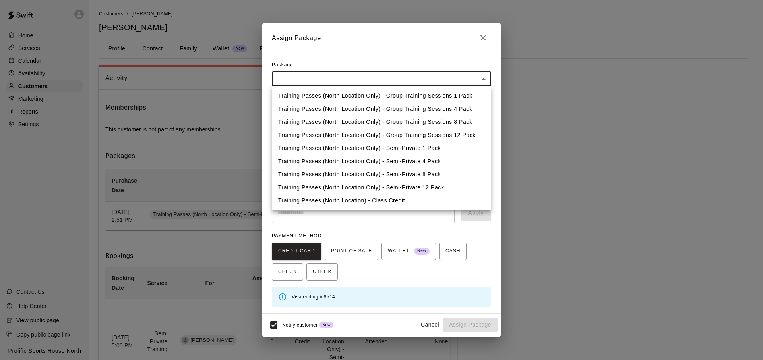
click at [396, 199] on li "Training Passes (North Location) - Class Credit" at bounding box center [381, 200] width 219 height 13
type input "**********"
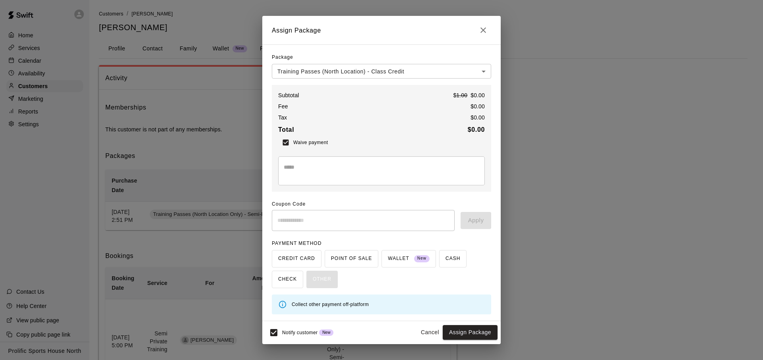
click at [426, 47] on div "**********" at bounding box center [381, 182] width 238 height 277
click at [409, 50] on div "**********" at bounding box center [381, 182] width 238 height 277
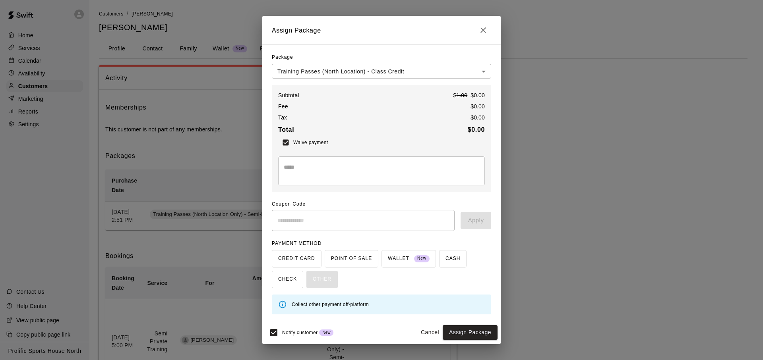
drag, startPoint x: 302, startPoint y: 55, endPoint x: 285, endPoint y: 57, distance: 17.6
click at [298, 56] on div "Package" at bounding box center [381, 57] width 219 height 13
click at [285, 57] on span "Package" at bounding box center [282, 57] width 21 height 13
drag, startPoint x: 270, startPoint y: 58, endPoint x: 302, endPoint y: 56, distance: 32.2
click at [302, 56] on div "**********" at bounding box center [381, 182] width 238 height 277
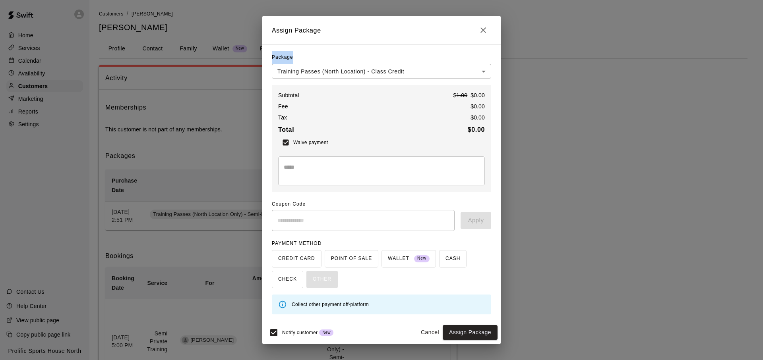
click at [302, 56] on div "Package" at bounding box center [381, 57] width 219 height 13
drag, startPoint x: 298, startPoint y: 57, endPoint x: 271, endPoint y: 58, distance: 27.5
click at [271, 58] on div "**********" at bounding box center [381, 182] width 238 height 277
click at [484, 28] on icon "Close" at bounding box center [483, 30] width 10 height 10
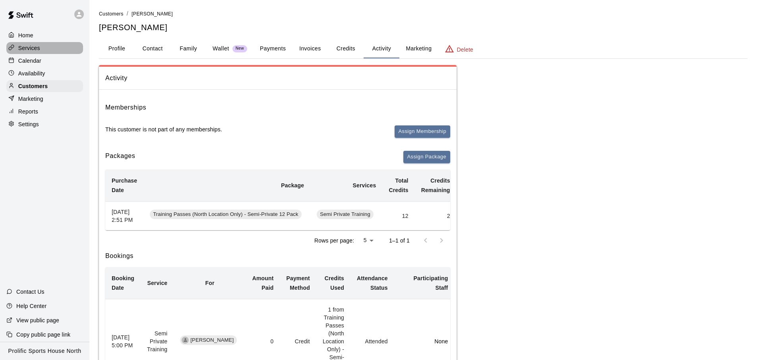
click at [39, 51] on p "Services" at bounding box center [29, 48] width 22 height 8
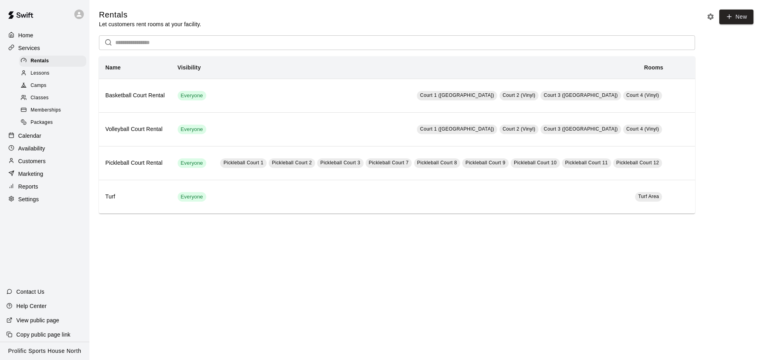
click at [30, 135] on p "Calendar" at bounding box center [29, 136] width 23 height 8
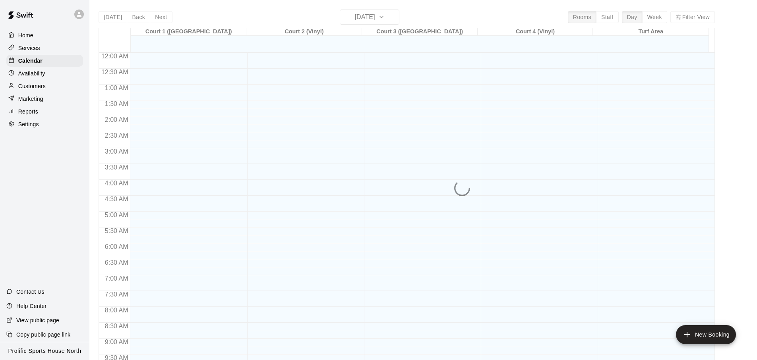
scroll to position [422, 0]
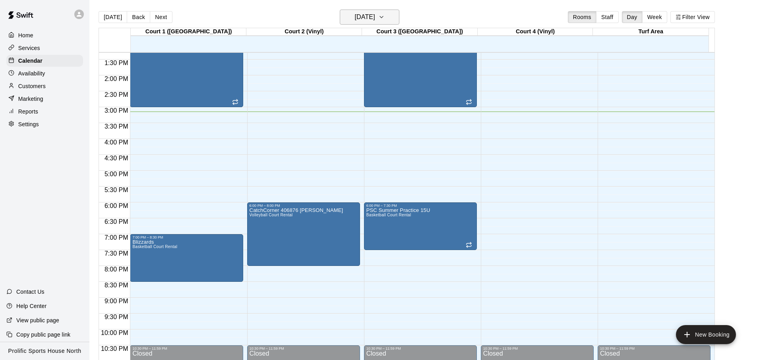
click at [369, 12] on h6 "[DATE]" at bounding box center [365, 17] width 20 height 11
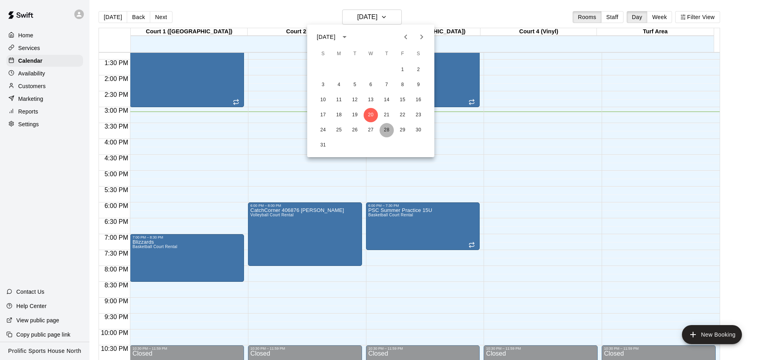
click at [389, 132] on button "28" at bounding box center [386, 130] width 14 height 14
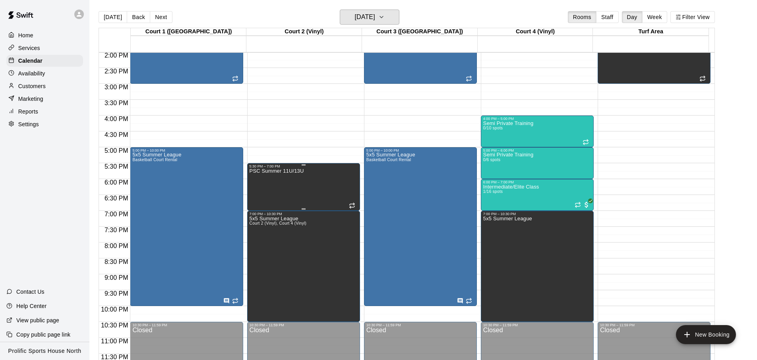
scroll to position [446, 0]
click at [375, 21] on h6 "[DATE]" at bounding box center [365, 17] width 20 height 11
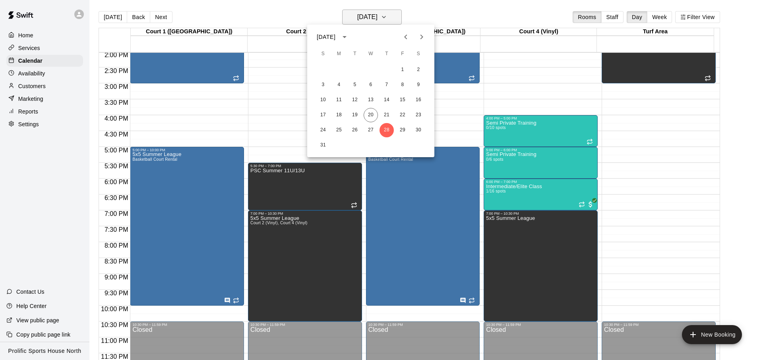
click at [387, 21] on div at bounding box center [381, 180] width 763 height 360
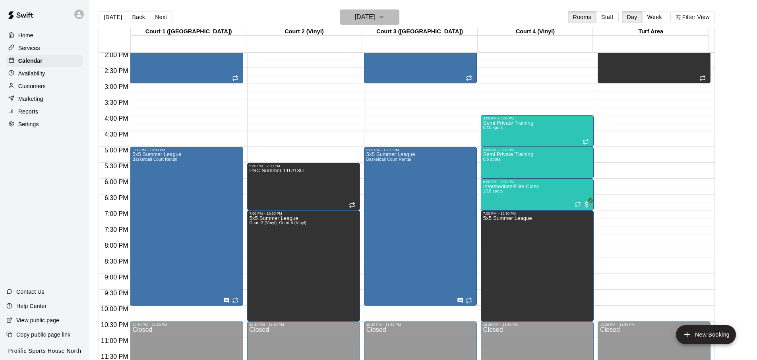
click at [375, 21] on h6 "[DATE]" at bounding box center [365, 17] width 20 height 11
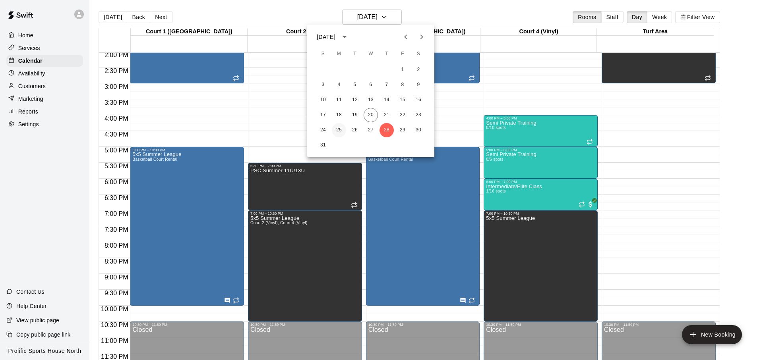
click at [334, 130] on button "25" at bounding box center [339, 130] width 14 height 14
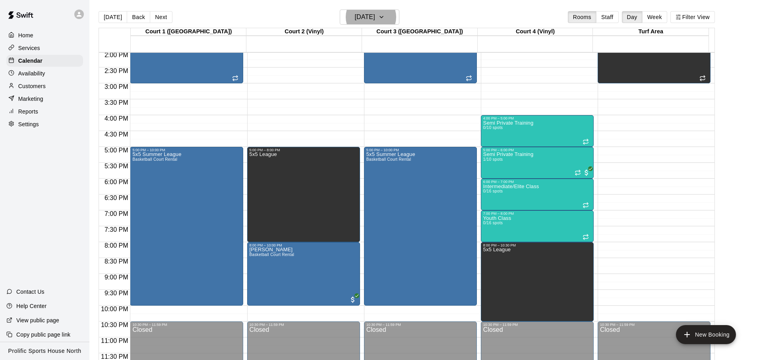
click at [304, 18] on div "[DATE] Back [DATE][DATE] Rooms Staff Day Week Filter View" at bounding box center [407, 19] width 616 height 18
click at [78, 17] on icon at bounding box center [78, 14] width 7 height 7
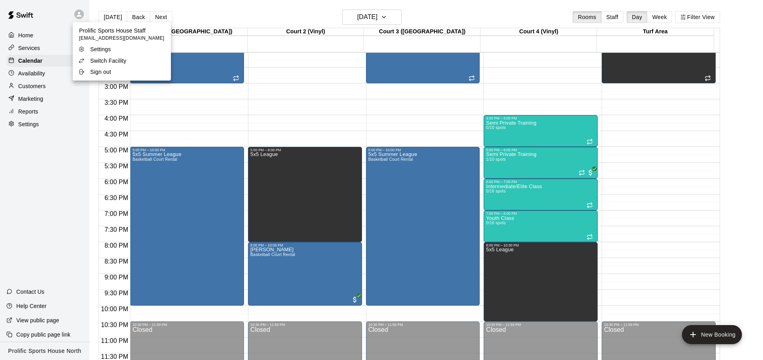
click at [138, 61] on li "Switch Facility" at bounding box center [122, 60] width 98 height 11
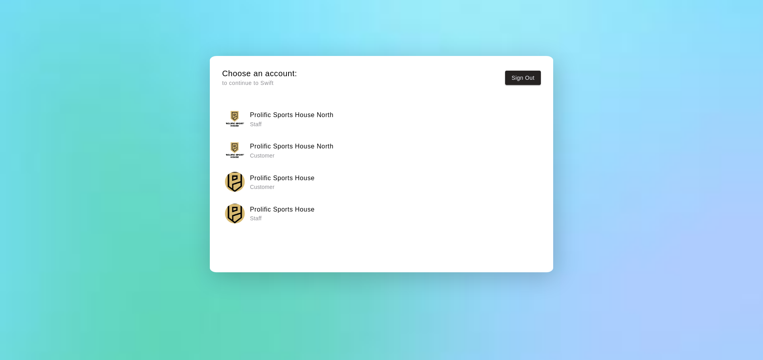
click at [329, 119] on h6 "Prolific Sports House North" at bounding box center [291, 115] width 83 height 10
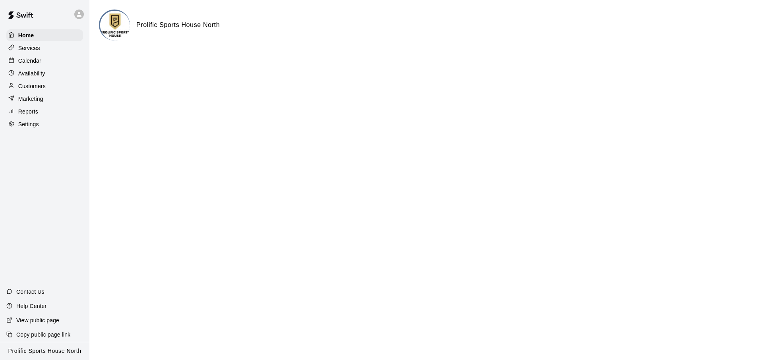
click at [46, 47] on div "Services" at bounding box center [44, 48] width 77 height 12
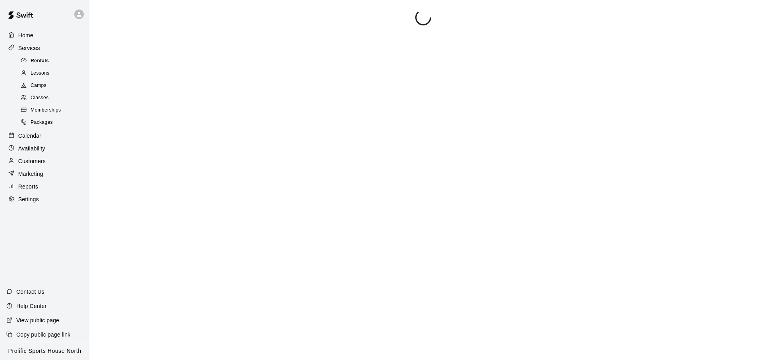
click at [41, 61] on span "Rentals" at bounding box center [40, 61] width 18 height 8
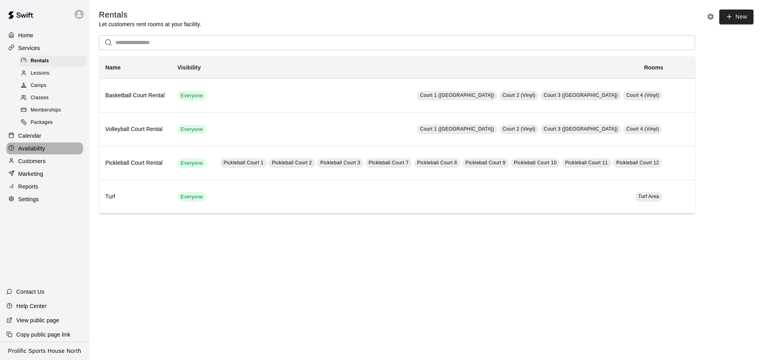
click at [37, 143] on div "Availability" at bounding box center [44, 149] width 77 height 12
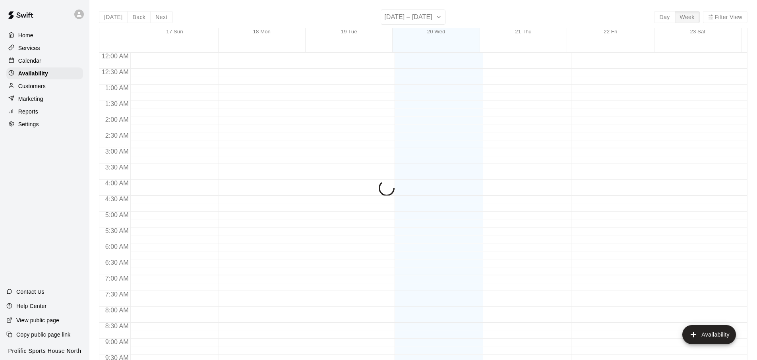
scroll to position [446, 0]
click at [49, 63] on div "Calendar" at bounding box center [44, 61] width 77 height 12
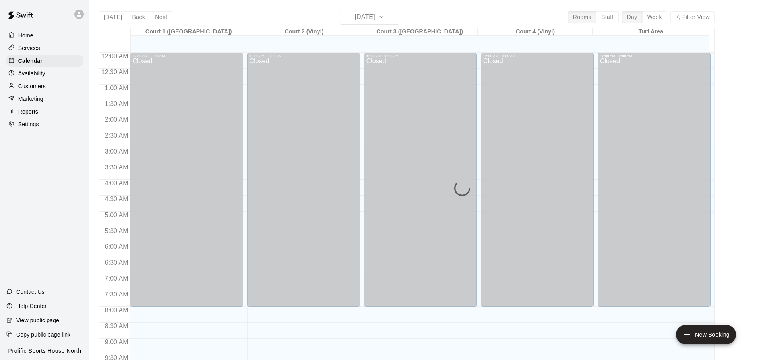
scroll to position [422, 0]
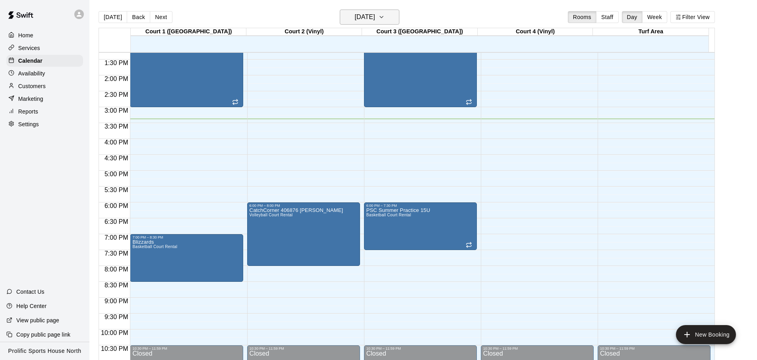
click at [375, 14] on h6 "[DATE]" at bounding box center [365, 17] width 20 height 11
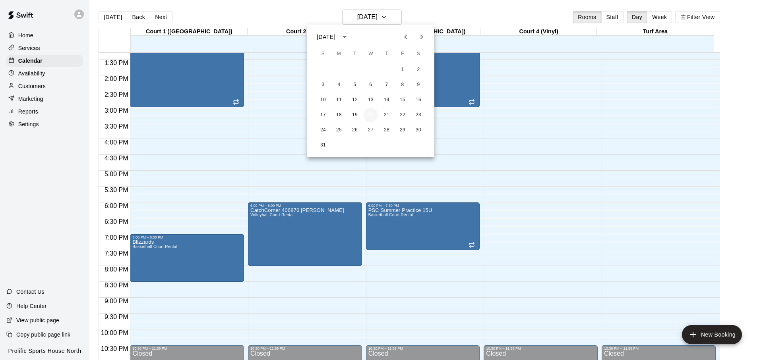
click at [367, 118] on button "20" at bounding box center [371, 115] width 14 height 14
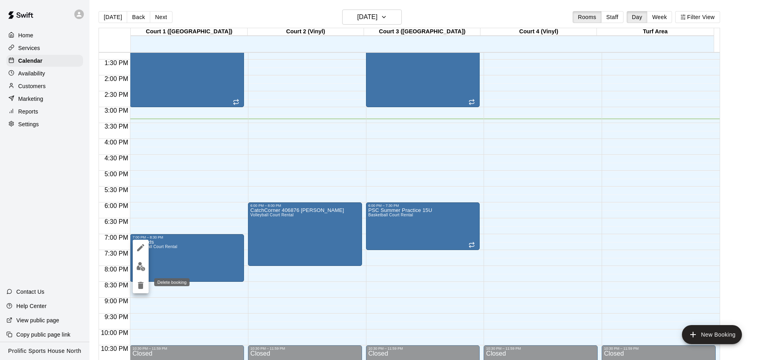
click at [147, 289] on button "delete" at bounding box center [141, 286] width 16 height 16
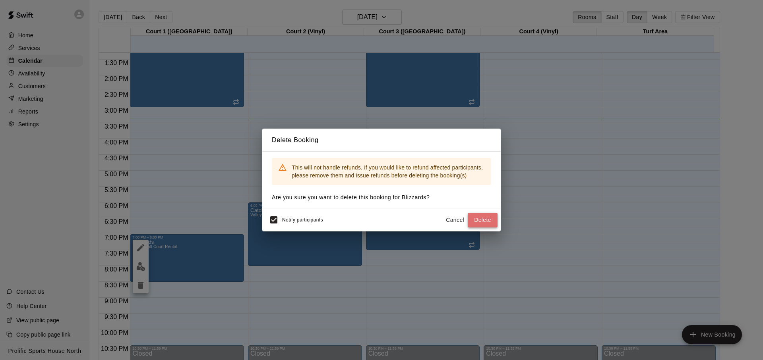
click at [493, 218] on button "Delete" at bounding box center [483, 220] width 30 height 15
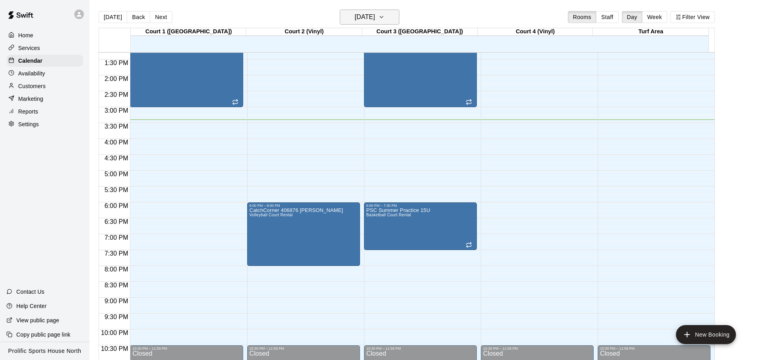
click at [371, 17] on h6 "[DATE]" at bounding box center [365, 17] width 20 height 11
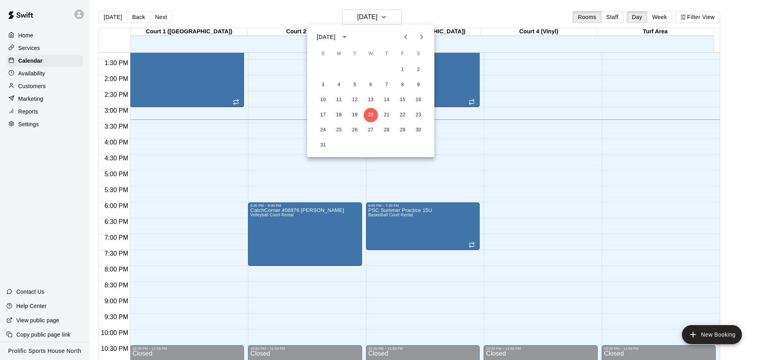
click at [419, 34] on icon "Next month" at bounding box center [422, 37] width 10 height 10
click at [340, 118] on button "22" at bounding box center [339, 115] width 14 height 14
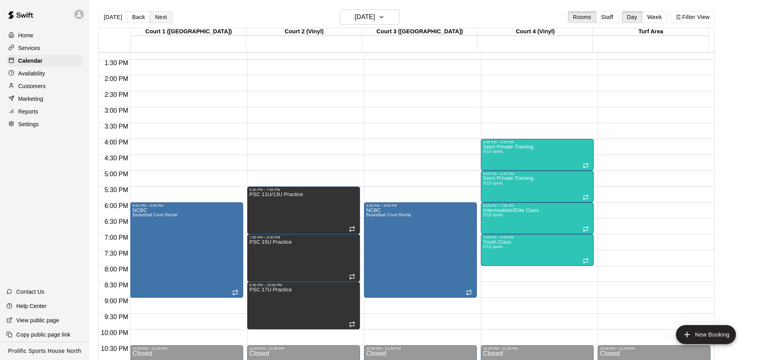
click at [151, 14] on button "Next" at bounding box center [161, 17] width 22 height 12
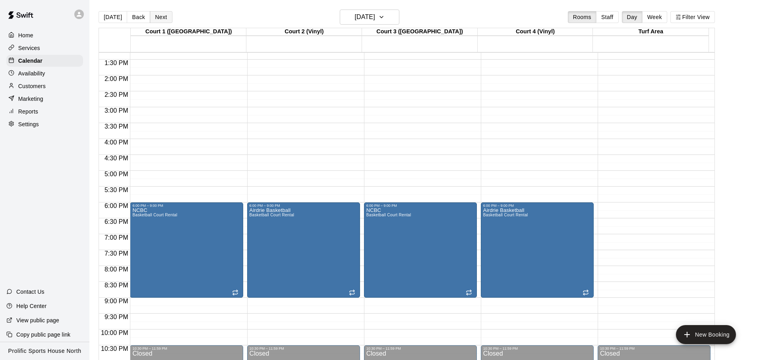
click at [151, 14] on button "Next" at bounding box center [161, 17] width 22 height 12
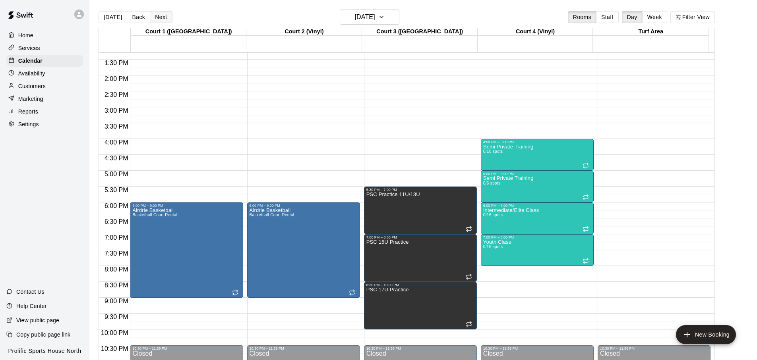
click at [151, 14] on button "Next" at bounding box center [161, 17] width 22 height 12
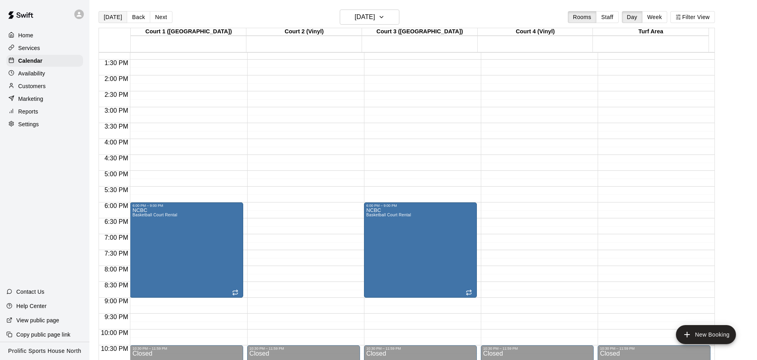
click at [110, 17] on button "[DATE]" at bounding box center [113, 17] width 29 height 12
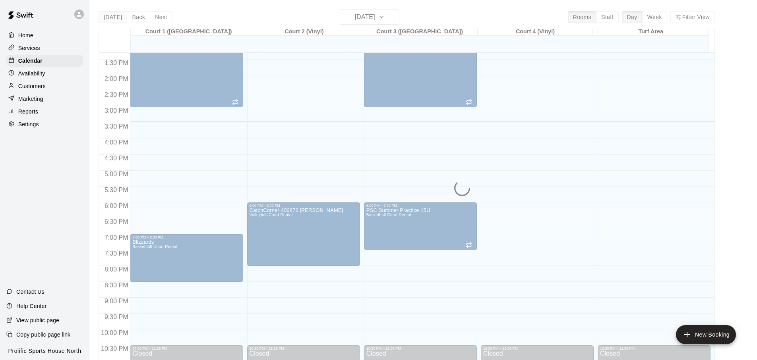
click at [110, 17] on div "[DATE] Back [DATE][DATE] Rooms Staff Day Week Filter View Court 1 ([GEOGRAPHIC_…" at bounding box center [407, 190] width 616 height 360
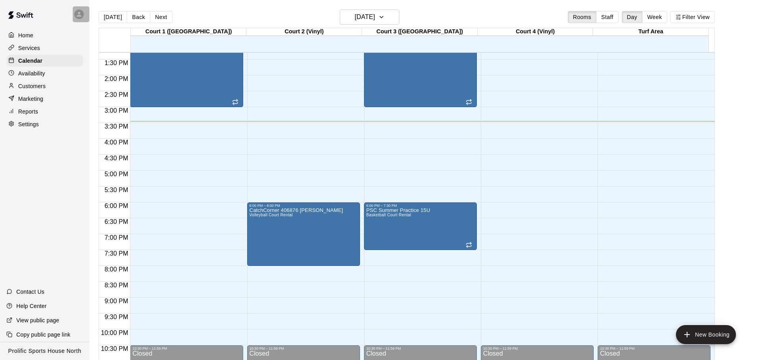
click at [82, 17] on icon at bounding box center [78, 14] width 7 height 7
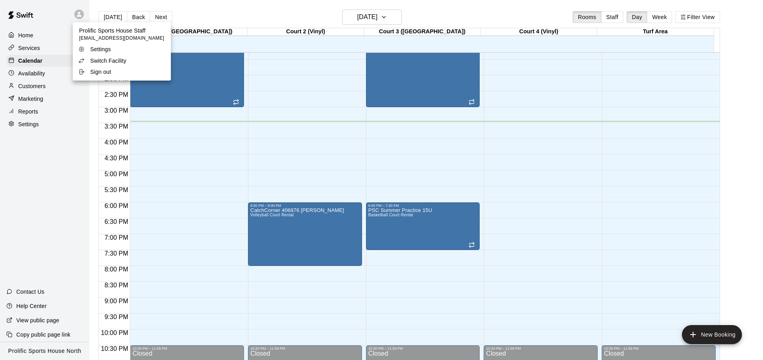
click at [82, 17] on div at bounding box center [381, 180] width 763 height 360
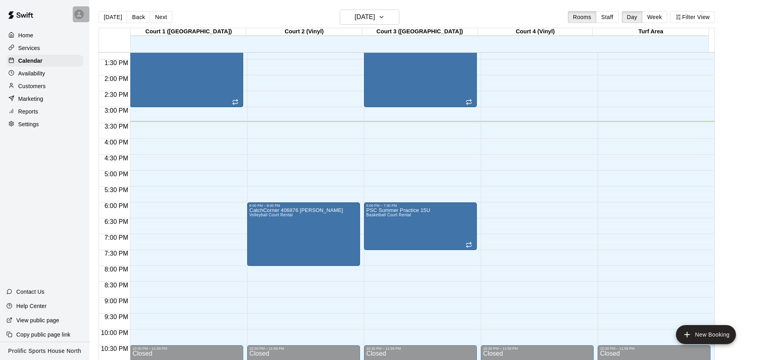
click at [82, 17] on icon at bounding box center [78, 14] width 7 height 7
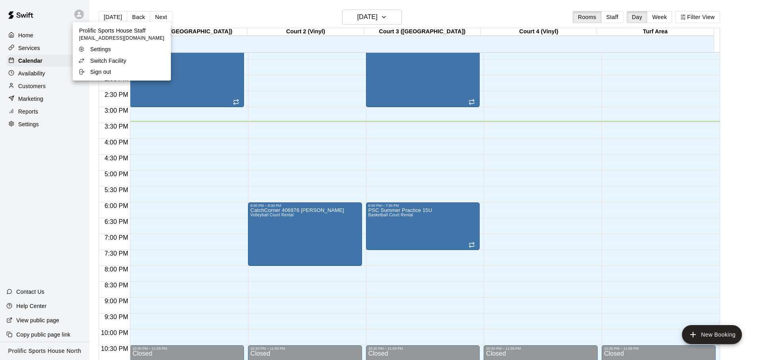
click at [104, 58] on p "Switch Facility" at bounding box center [108, 61] width 36 height 8
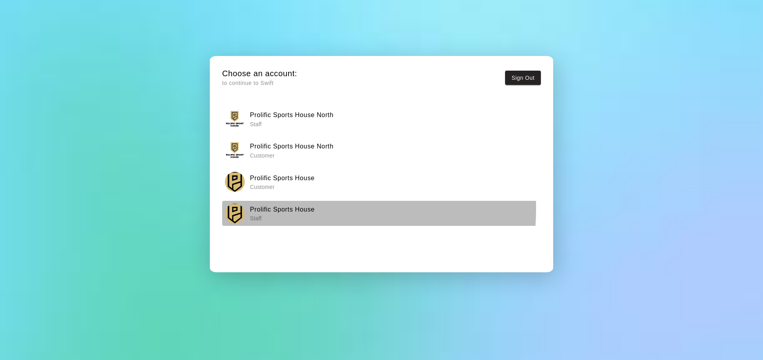
click at [284, 209] on h6 "Prolific Sports House" at bounding box center [282, 210] width 65 height 10
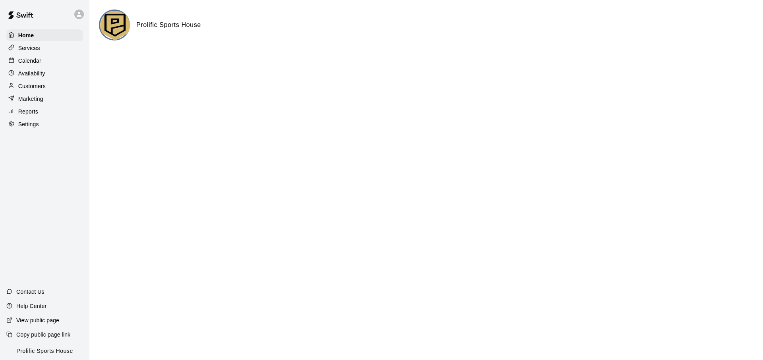
click at [54, 64] on div "Calendar" at bounding box center [44, 61] width 77 height 12
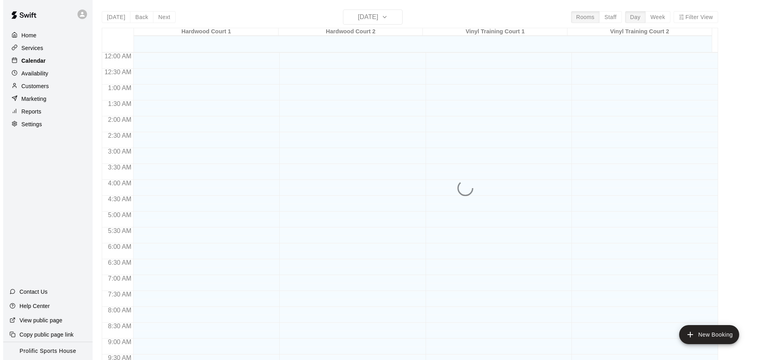
scroll to position [422, 0]
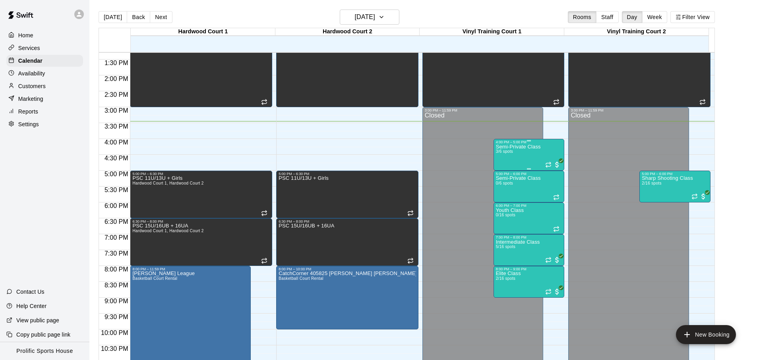
click at [530, 152] on div "Semi-Private Class 3/6 spots" at bounding box center [518, 324] width 45 height 360
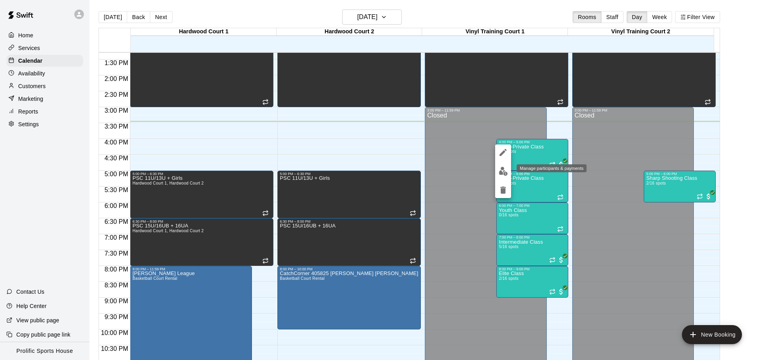
click at [509, 174] on button "edit" at bounding box center [503, 171] width 16 height 15
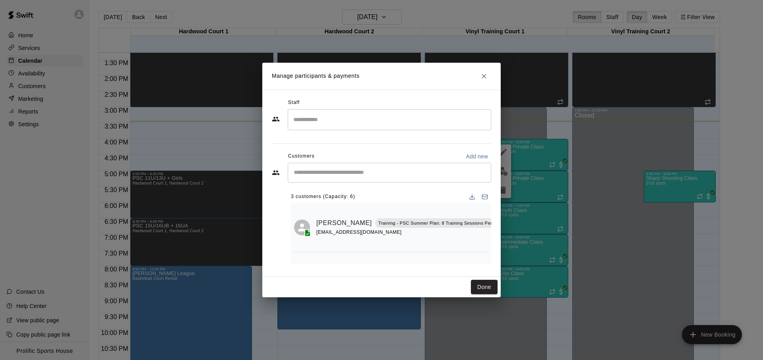
scroll to position [72, 0]
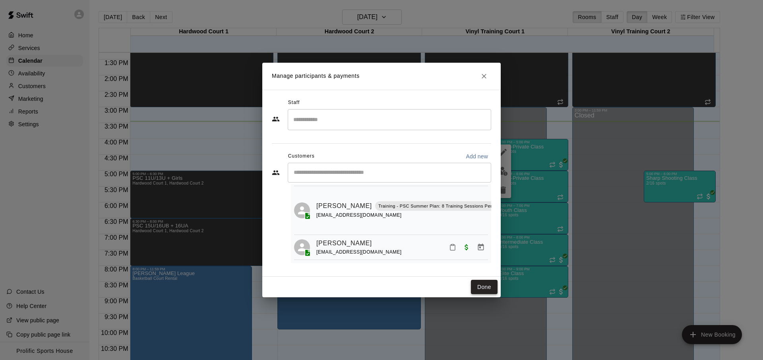
click at [479, 288] on button "Done" at bounding box center [484, 287] width 27 height 15
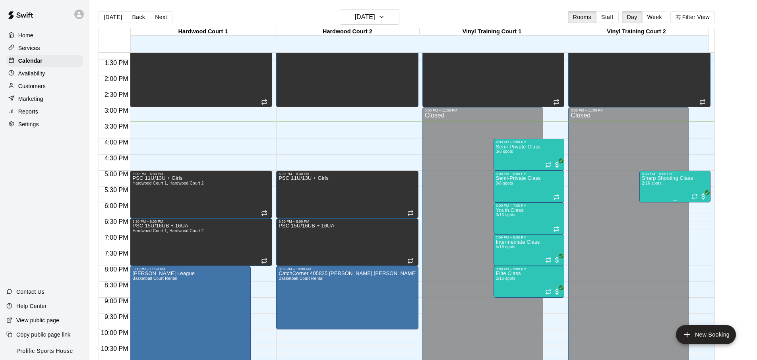
click at [679, 187] on div "Sharp Shooting Class 2/16 spots" at bounding box center [667, 356] width 51 height 360
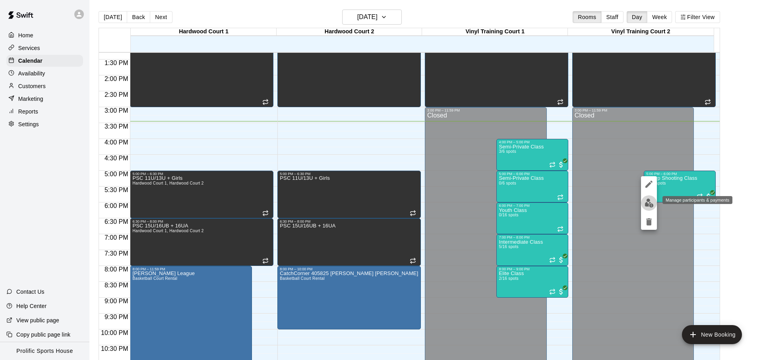
click at [643, 205] on button "edit" at bounding box center [649, 202] width 16 height 15
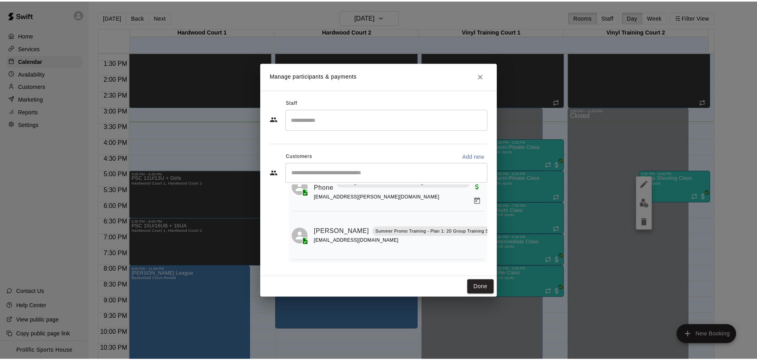
scroll to position [0, 0]
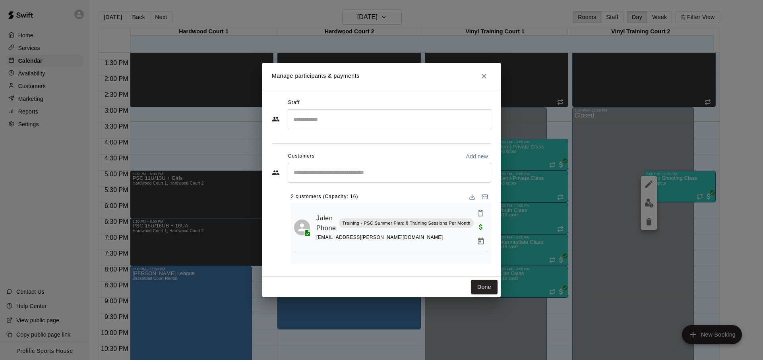
click at [484, 75] on icon "Close" at bounding box center [483, 76] width 5 height 5
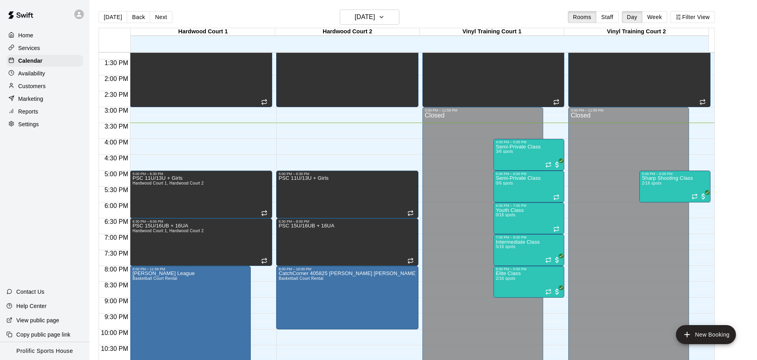
click at [439, 19] on div "[DATE] Back [DATE][DATE] Rooms Staff Day Week Filter View" at bounding box center [407, 19] width 616 height 18
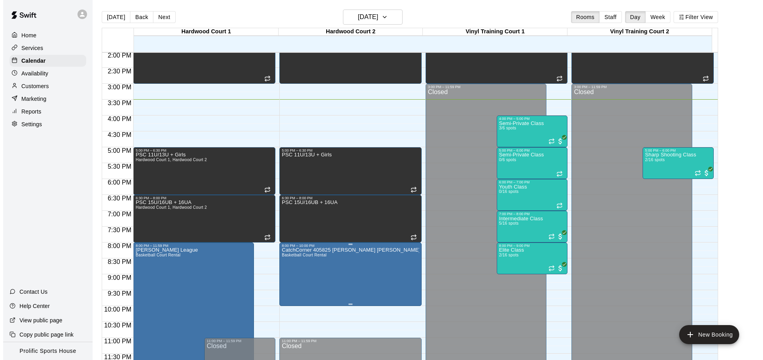
scroll to position [446, 0]
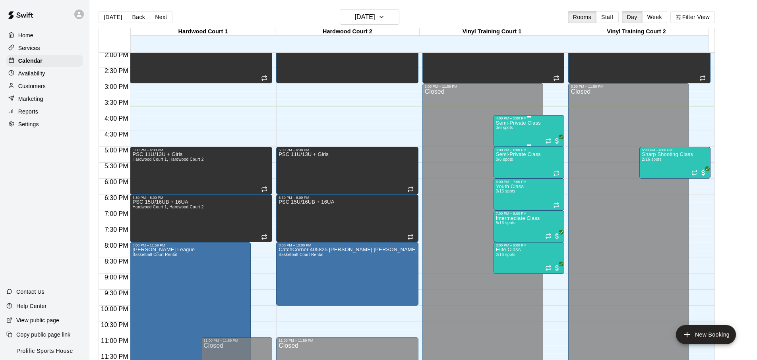
click at [529, 127] on div "Semi-Private Class 3/6 spots" at bounding box center [518, 300] width 45 height 360
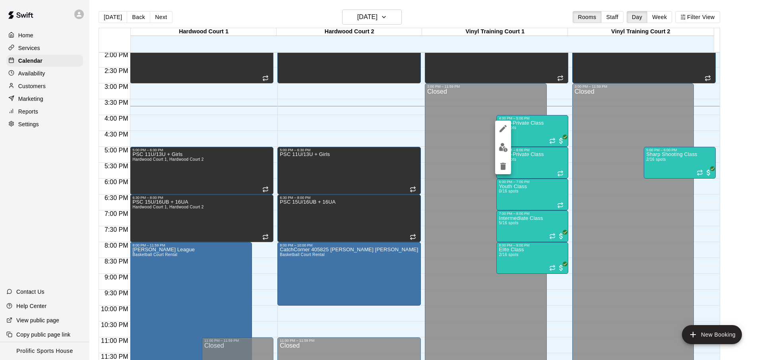
click at [507, 149] on img "edit" at bounding box center [503, 147] width 9 height 9
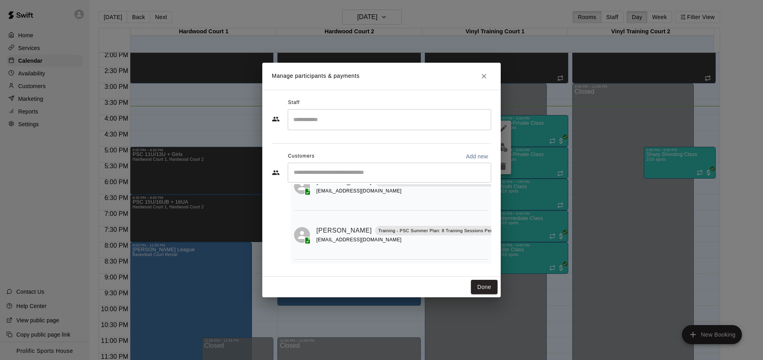
scroll to position [72, 0]
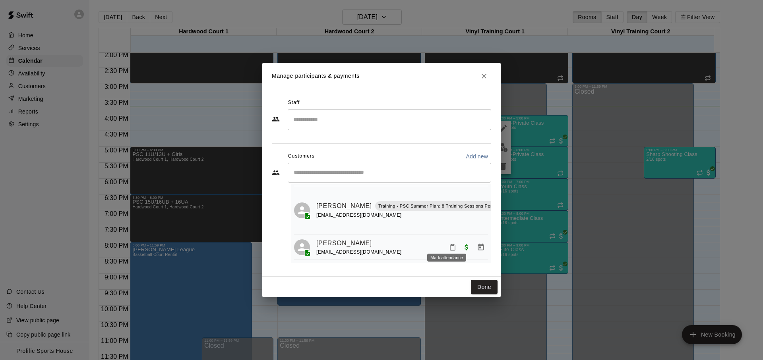
click at [450, 241] on button "Mark attendance" at bounding box center [453, 248] width 14 height 14
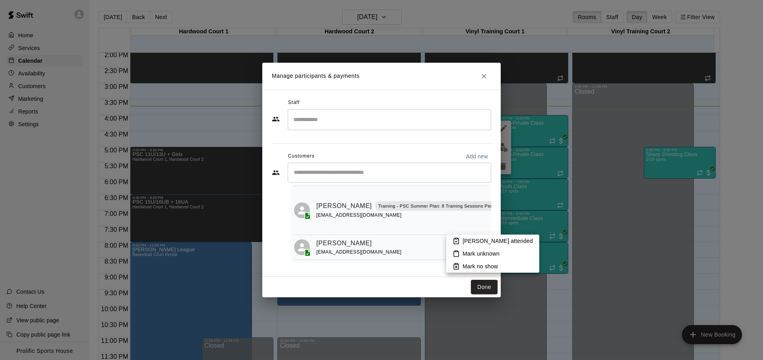
click at [463, 239] on p "[PERSON_NAME] attended" at bounding box center [497, 241] width 70 height 8
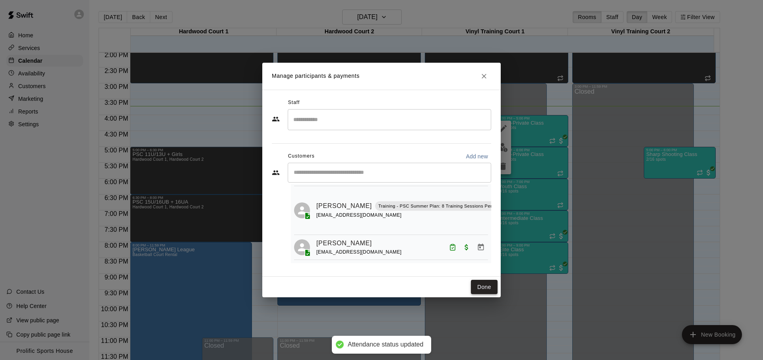
click at [484, 289] on button "Done" at bounding box center [484, 287] width 27 height 15
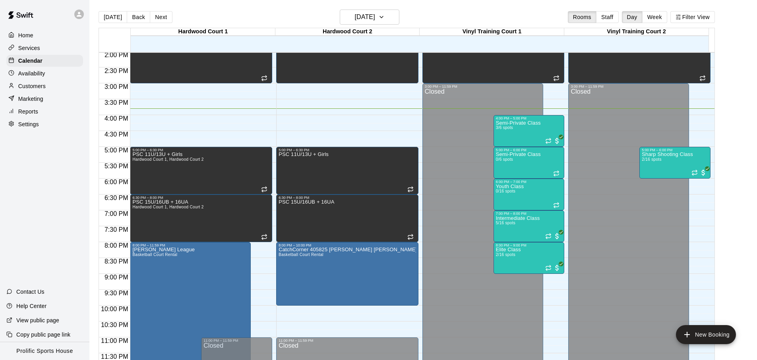
click at [282, 18] on div "[DATE] Back [DATE][DATE] Rooms Staff Day Week Filter View" at bounding box center [407, 19] width 616 height 18
click at [109, 21] on button "[DATE]" at bounding box center [113, 17] width 29 height 12
click at [150, 13] on button "Next" at bounding box center [161, 17] width 22 height 12
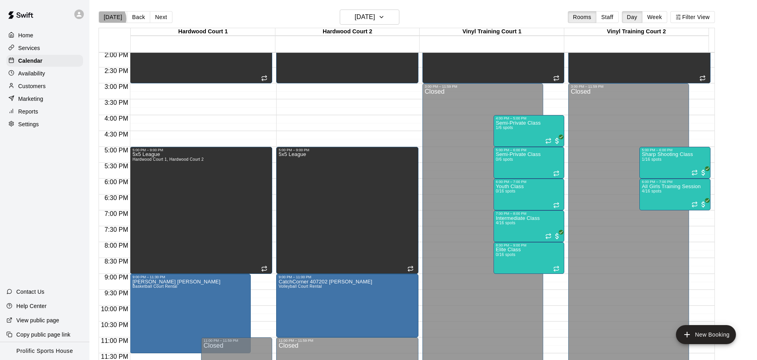
click at [109, 19] on button "[DATE]" at bounding box center [113, 17] width 29 height 12
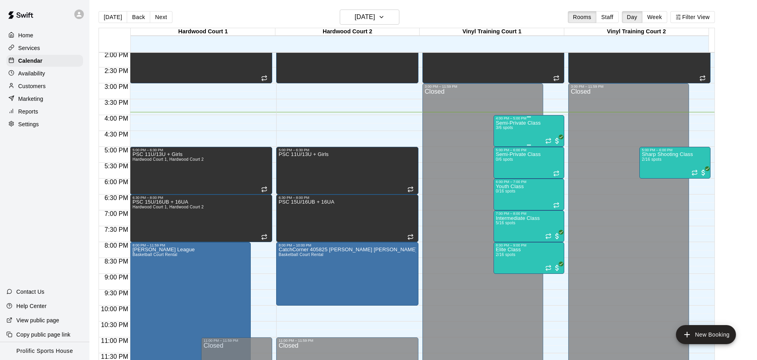
click at [532, 136] on div "Semi-Private Class 3/6 spots" at bounding box center [518, 300] width 45 height 360
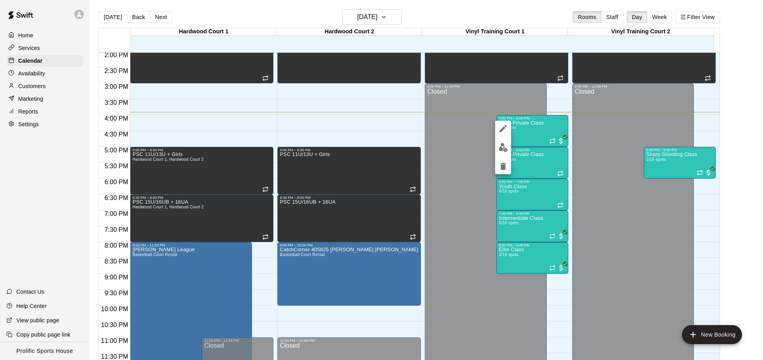
click at [511, 146] on div at bounding box center [381, 180] width 763 height 360
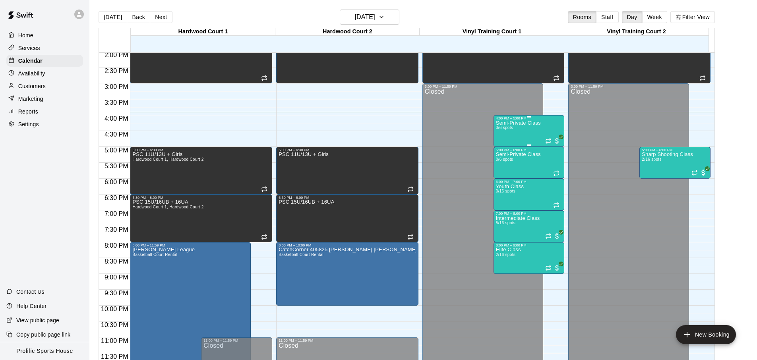
click at [513, 136] on div "Semi-Private Class 3/6 spots" at bounding box center [518, 300] width 45 height 360
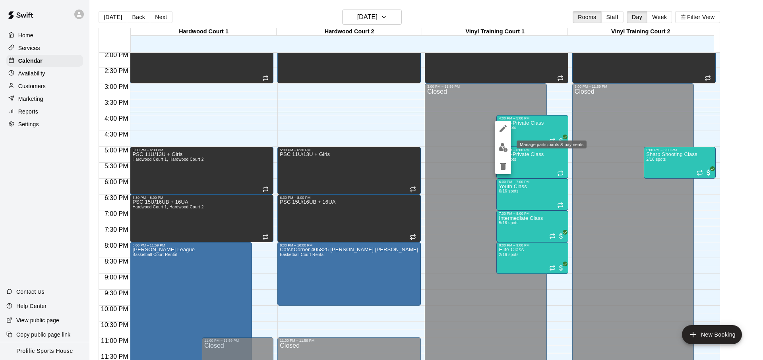
click at [499, 151] on img "edit" at bounding box center [503, 147] width 9 height 9
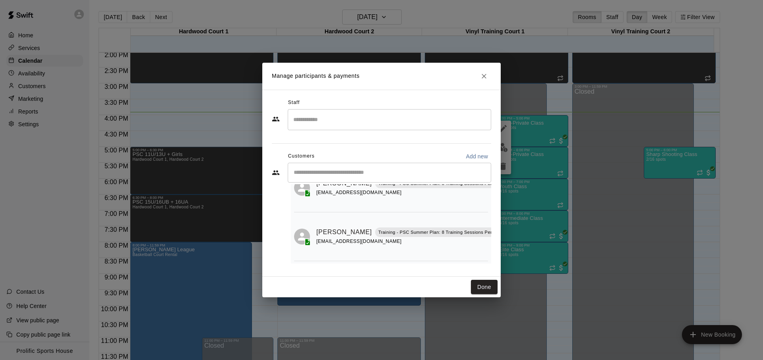
scroll to position [23, 0]
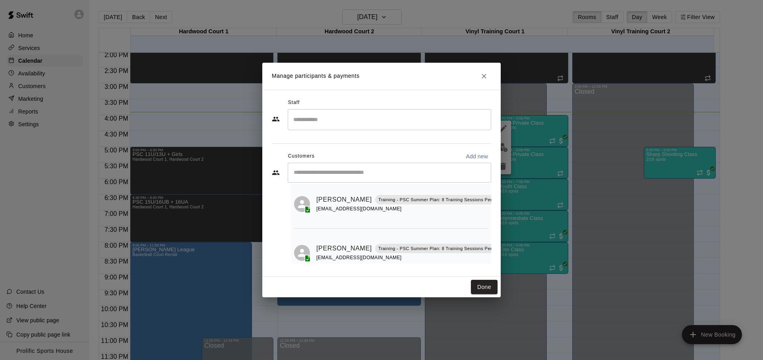
click at [528, 12] on div "Manage participants & payments Staff ​ Customers Add new ​ 3 customers (Capacit…" at bounding box center [381, 180] width 763 height 360
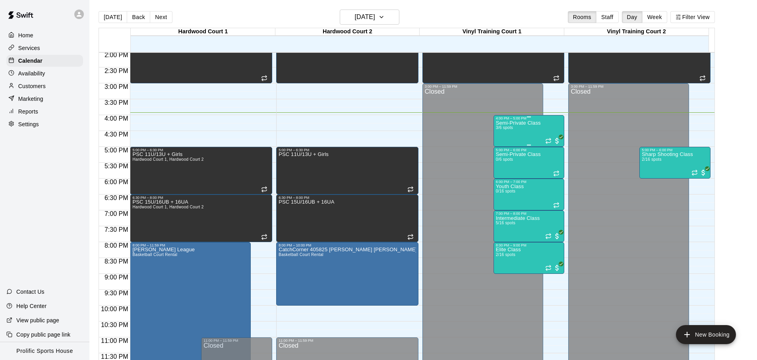
click at [531, 123] on p "Semi-Private Class" at bounding box center [518, 123] width 45 height 0
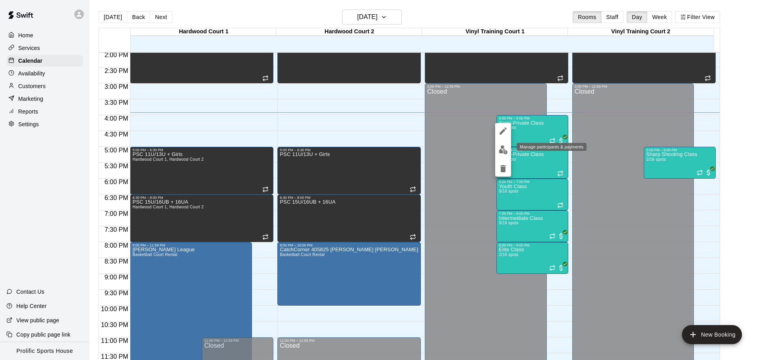
click at [505, 152] on img "edit" at bounding box center [503, 149] width 9 height 9
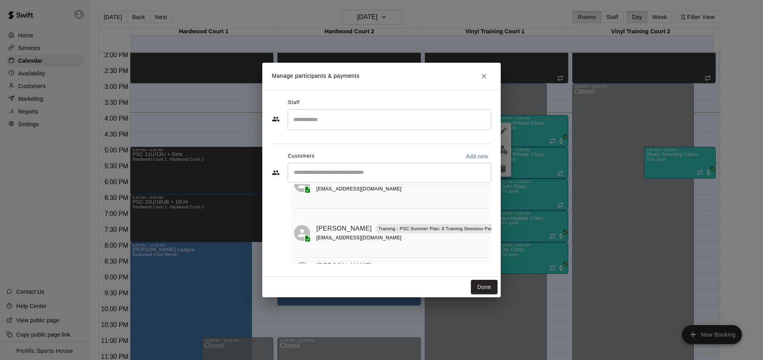
scroll to position [72, 0]
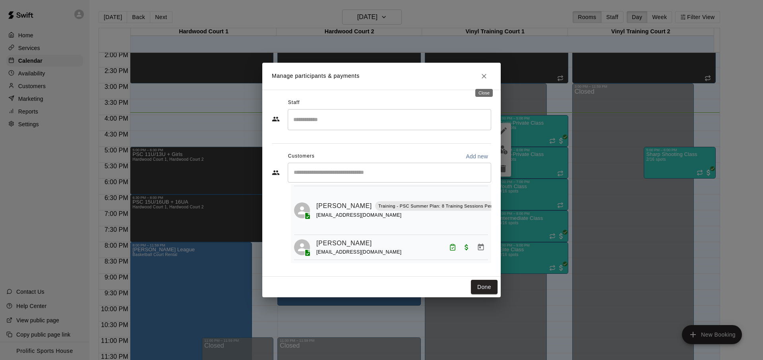
click at [483, 79] on icon "Close" at bounding box center [484, 76] width 8 height 8
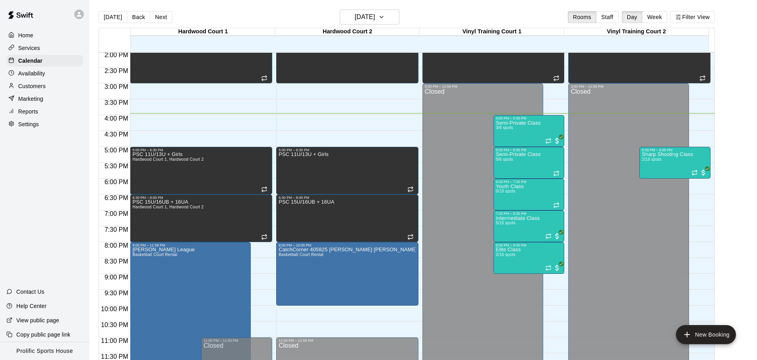
click at [221, 22] on div "[DATE] Back [DATE][DATE] Rooms Staff Day Week Filter View" at bounding box center [407, 19] width 616 height 18
click at [524, 129] on div "Semi-Private Class 3/6 spots" at bounding box center [518, 300] width 45 height 360
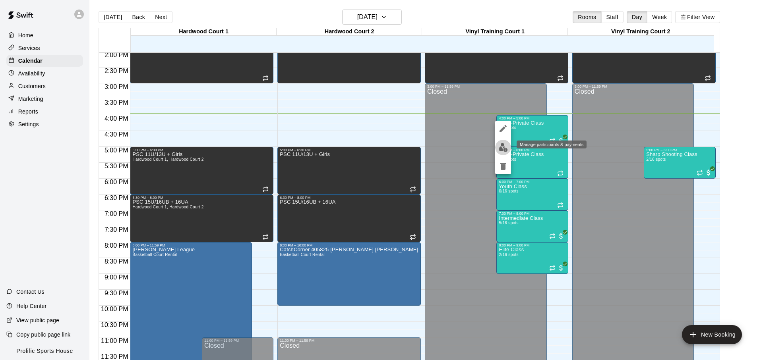
click at [508, 152] on button "edit" at bounding box center [503, 147] width 16 height 15
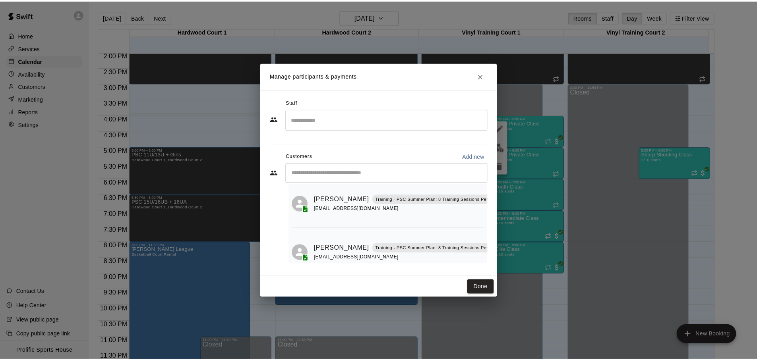
scroll to position [9, 0]
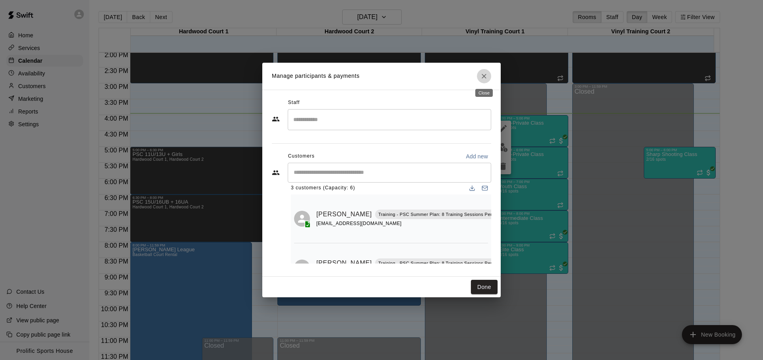
click at [483, 77] on icon "Close" at bounding box center [483, 76] width 5 height 5
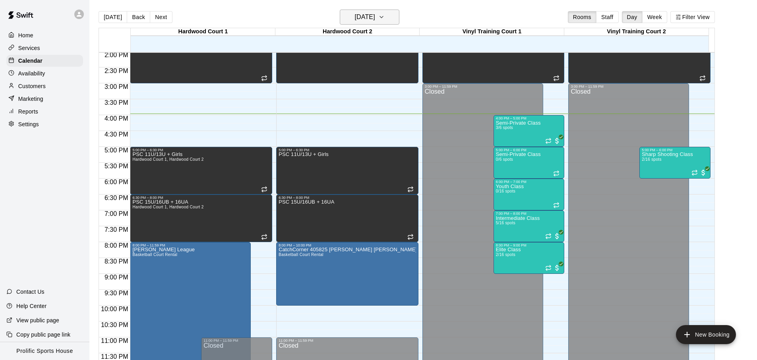
click at [375, 18] on h6 "[DATE]" at bounding box center [365, 17] width 20 height 11
click at [375, 21] on h6 "[DATE]" at bounding box center [365, 17] width 20 height 11
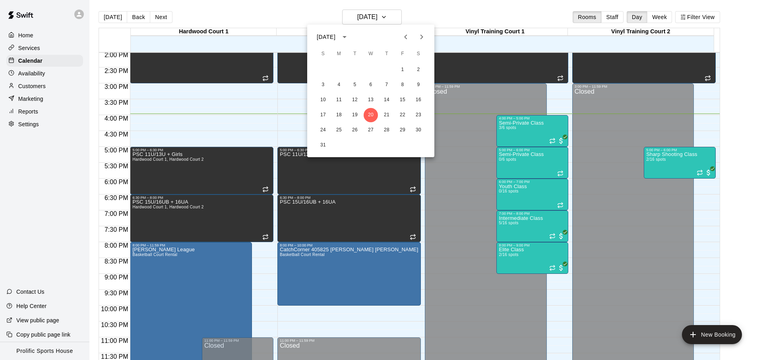
click at [426, 43] on button "Next month" at bounding box center [422, 37] width 16 height 16
click at [338, 129] on button "29" at bounding box center [339, 130] width 14 height 14
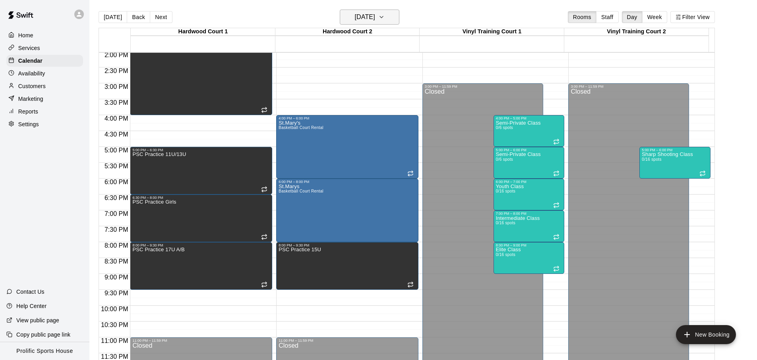
click at [368, 21] on h6 "[DATE]" at bounding box center [365, 17] width 20 height 11
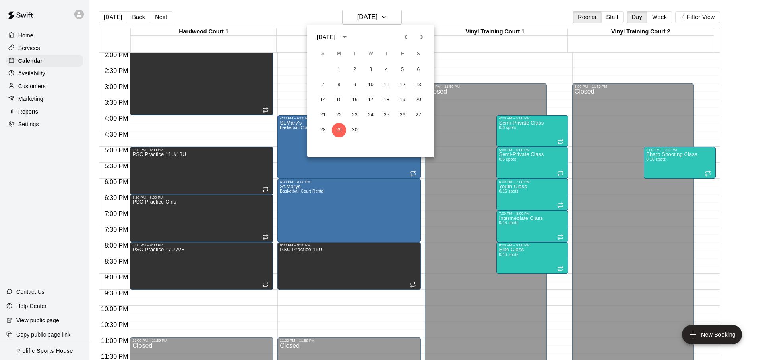
click at [421, 37] on icon "Next month" at bounding box center [422, 37] width 10 height 10
click at [340, 116] on button "20" at bounding box center [339, 115] width 14 height 14
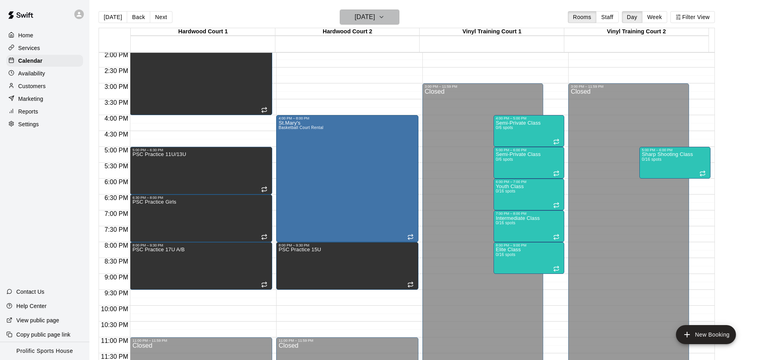
click at [375, 18] on h6 "[DATE]" at bounding box center [365, 17] width 20 height 11
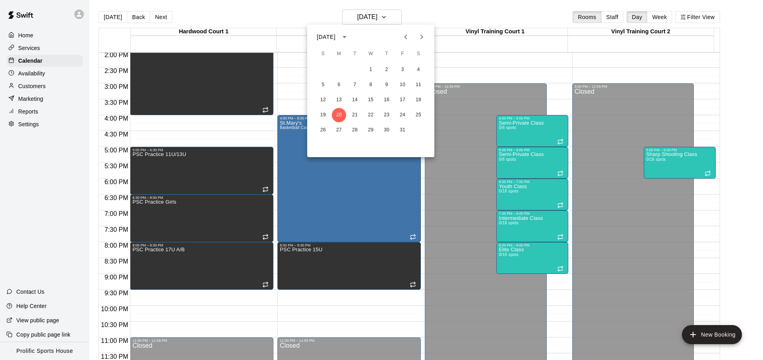
click at [407, 36] on icon "Previous month" at bounding box center [406, 37] width 10 height 10
click at [418, 99] on button "20" at bounding box center [418, 100] width 14 height 14
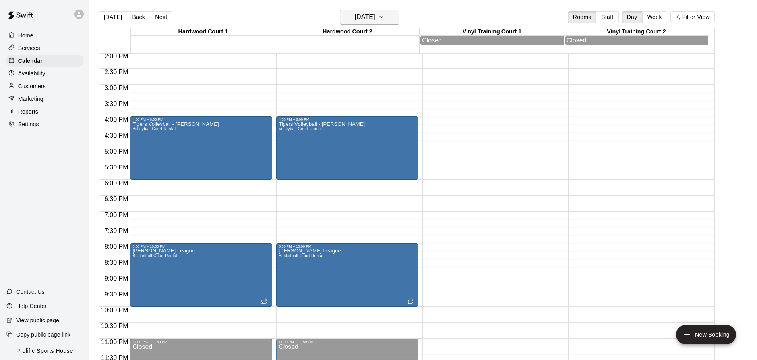
click at [374, 16] on h6 "[DATE]" at bounding box center [365, 17] width 20 height 11
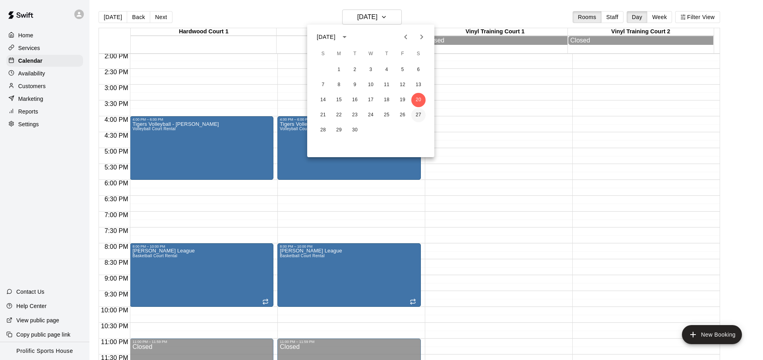
click at [416, 114] on button "27" at bounding box center [418, 115] width 14 height 14
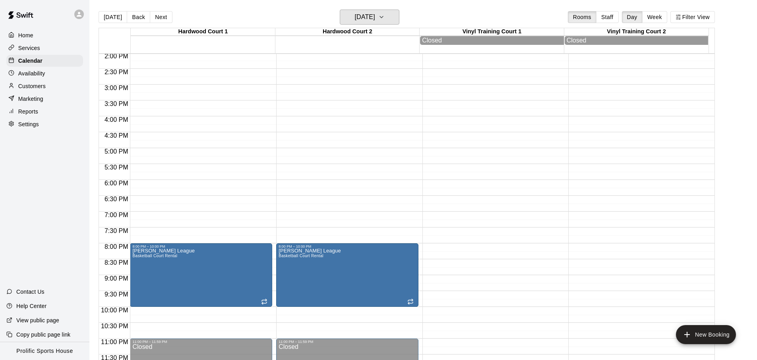
click at [375, 19] on h6 "[DATE]" at bounding box center [365, 17] width 20 height 11
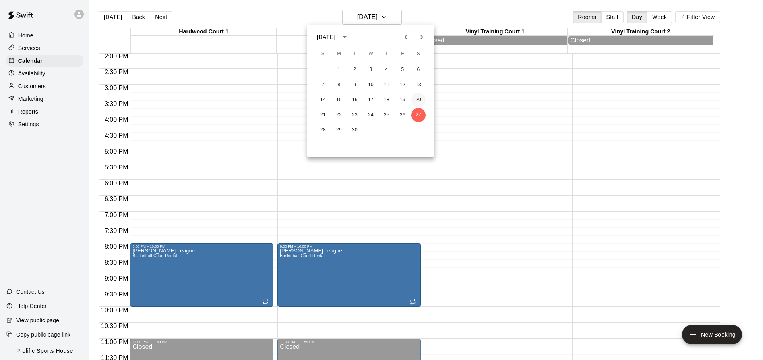
click at [419, 99] on button "20" at bounding box center [418, 100] width 14 height 14
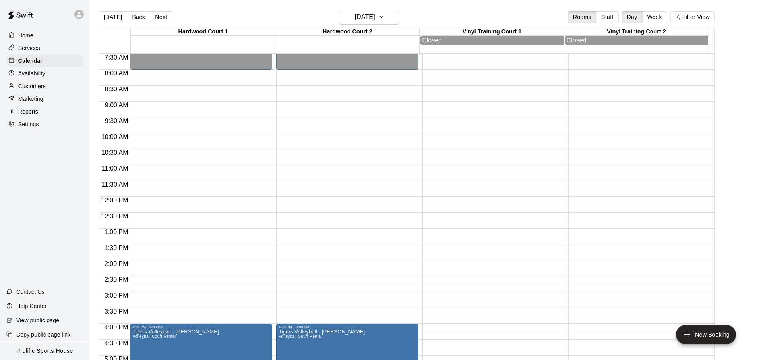
scroll to position [339, 0]
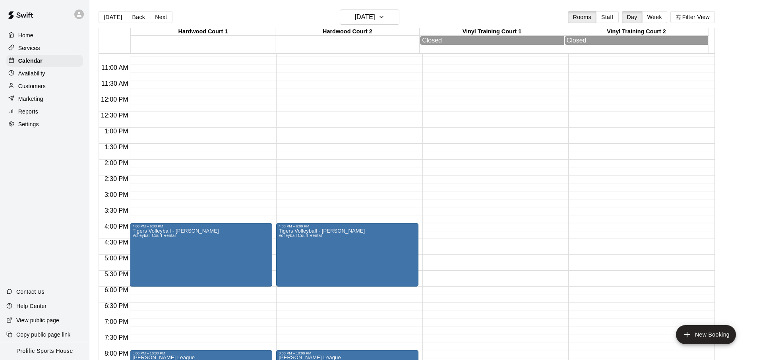
click at [76, 20] on div at bounding box center [81, 14] width 17 height 16
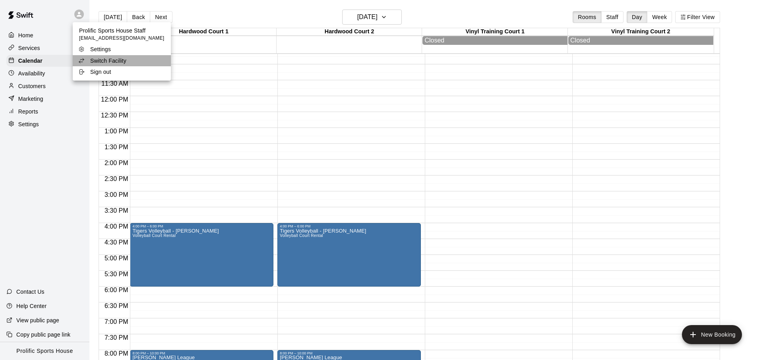
click at [124, 64] on p "Switch Facility" at bounding box center [108, 61] width 36 height 8
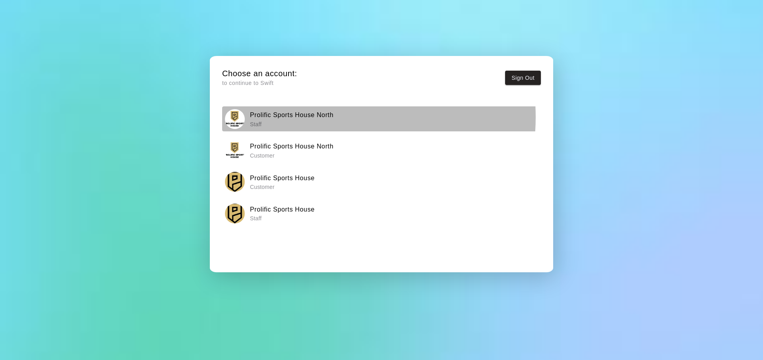
click at [311, 117] on h6 "Prolific Sports House North" at bounding box center [291, 115] width 83 height 10
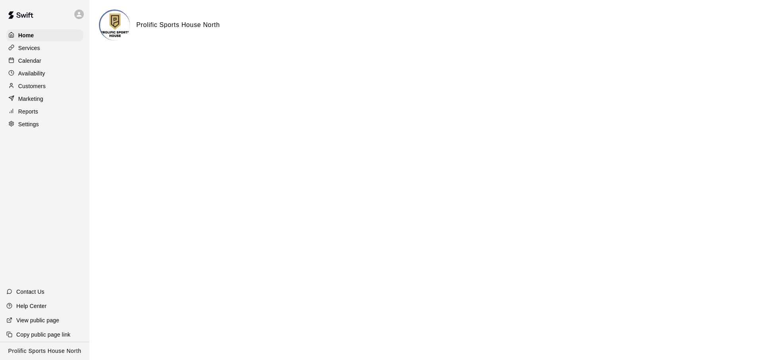
click at [49, 63] on div "Calendar" at bounding box center [44, 61] width 77 height 12
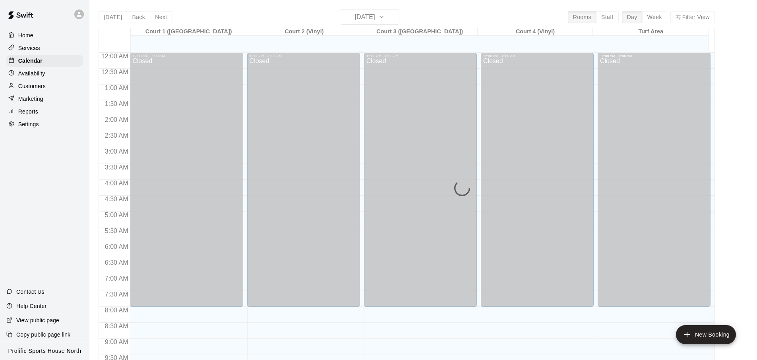
scroll to position [422, 0]
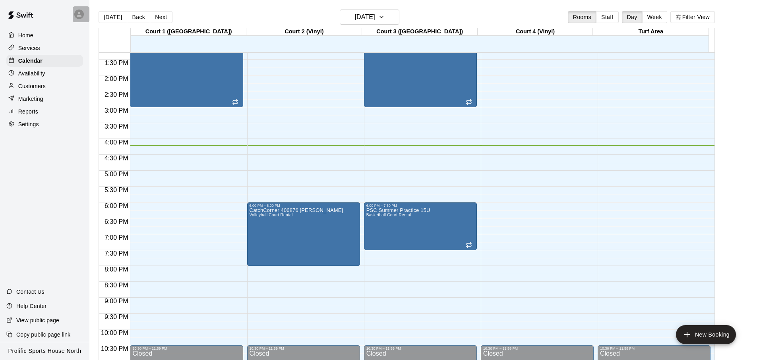
click at [82, 15] on icon at bounding box center [78, 14] width 7 height 7
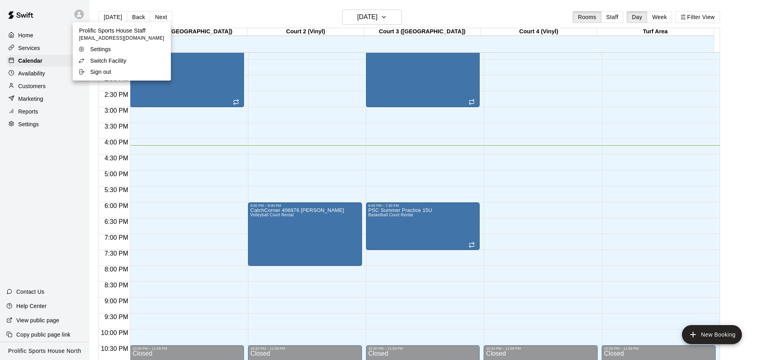
click at [100, 61] on p "Switch Facility" at bounding box center [108, 61] width 36 height 8
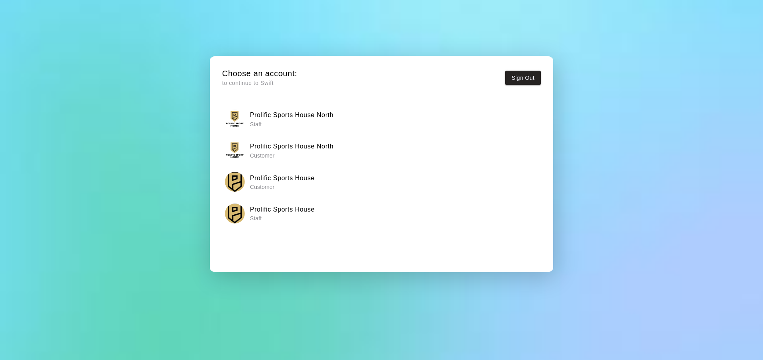
click at [284, 213] on h6 "Prolific Sports House" at bounding box center [282, 210] width 65 height 10
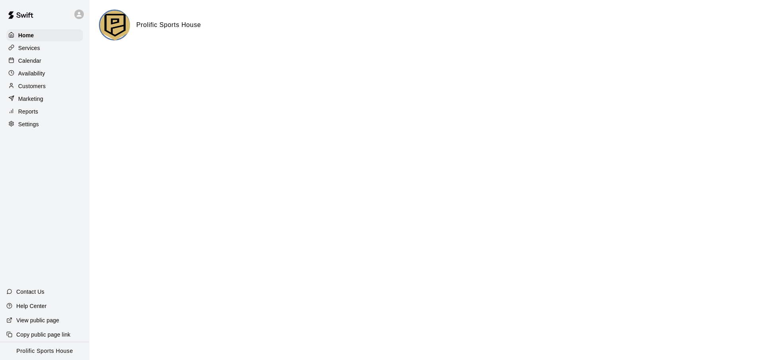
click at [44, 51] on div "Services" at bounding box center [44, 48] width 77 height 12
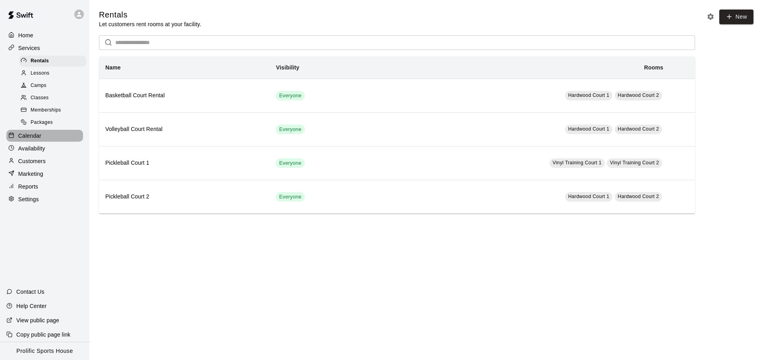
click at [49, 137] on div "Calendar" at bounding box center [44, 136] width 77 height 12
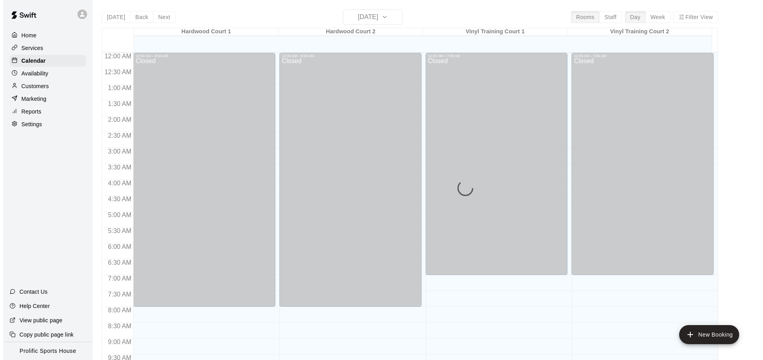
scroll to position [422, 0]
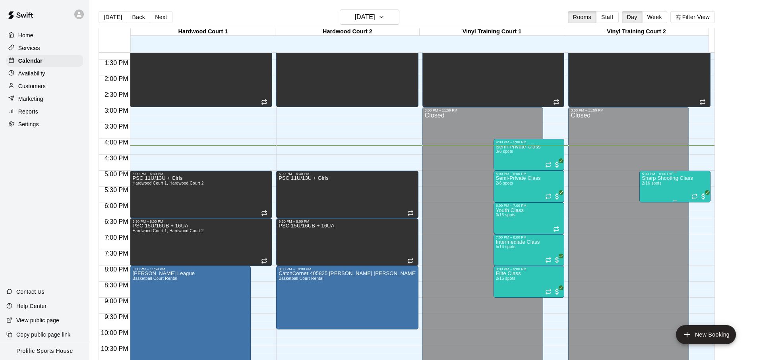
click at [663, 184] on div "Sharp Shooting Class 2/16 spots" at bounding box center [667, 356] width 51 height 360
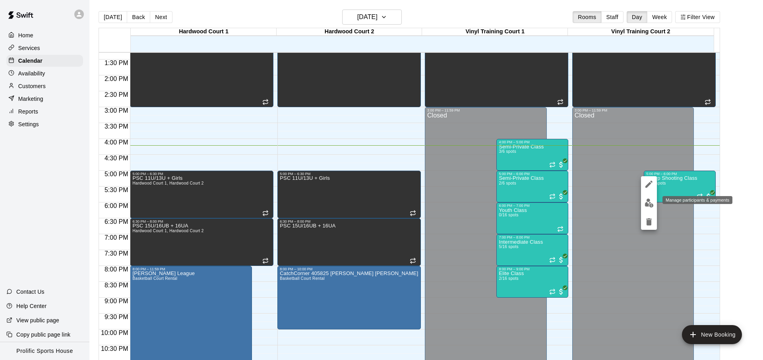
click at [651, 203] on img "edit" at bounding box center [648, 203] width 9 height 9
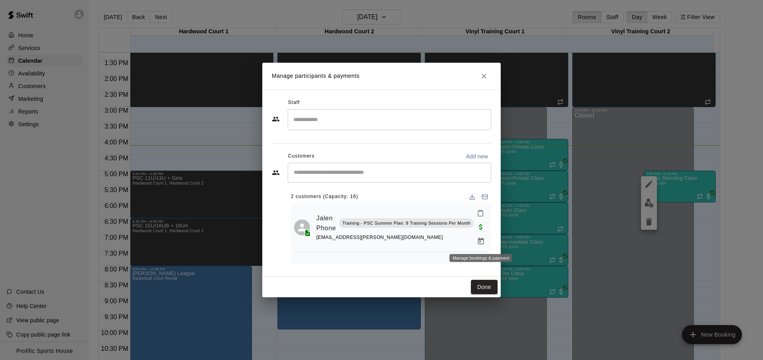
click at [480, 242] on icon "Manage bookings & payment" at bounding box center [481, 242] width 8 height 8
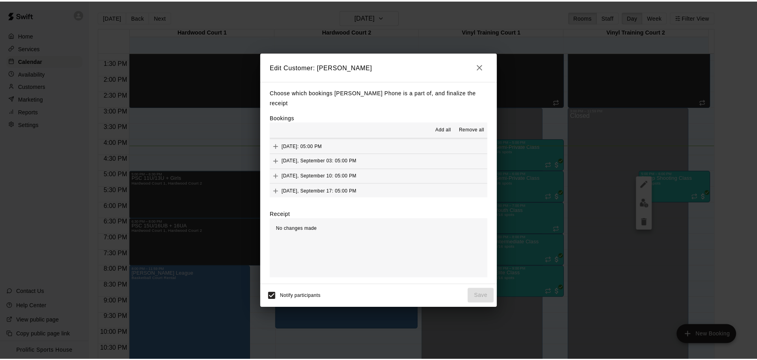
scroll to position [212, 0]
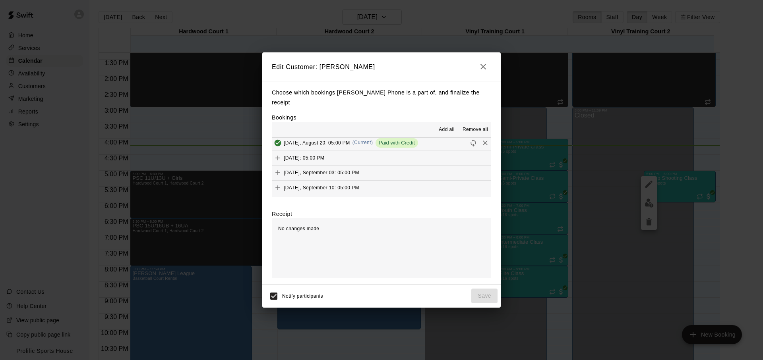
click at [437, 137] on button "[DATE], August 20: 05:00 PM (Current) Paid with Credit" at bounding box center [381, 143] width 219 height 15
click at [481, 139] on icon "Remove" at bounding box center [485, 143] width 8 height 8
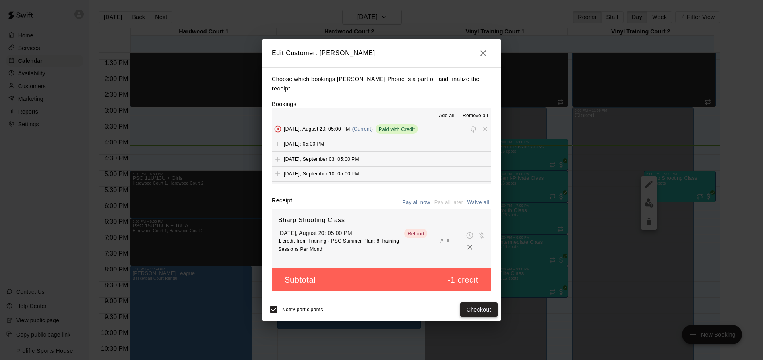
click at [479, 308] on button "Checkout" at bounding box center [478, 310] width 37 height 15
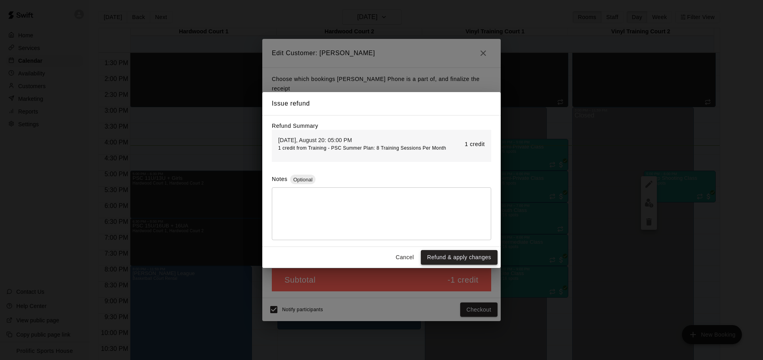
click at [457, 263] on button "Refund & apply changes" at bounding box center [459, 257] width 77 height 15
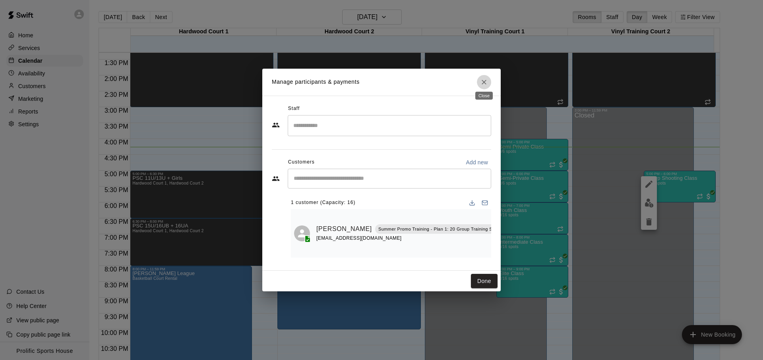
click at [487, 83] on icon "Close" at bounding box center [484, 82] width 8 height 8
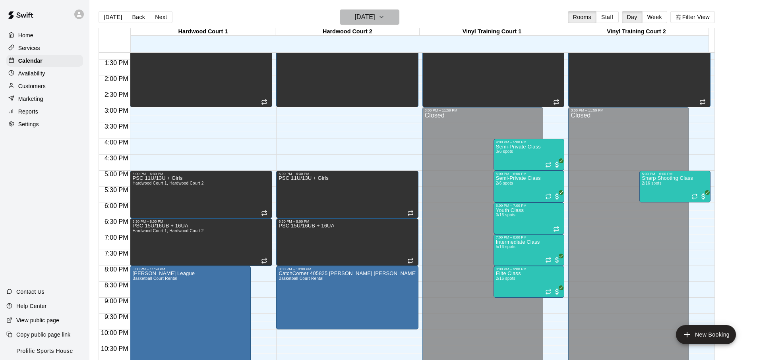
click at [375, 16] on h6 "[DATE]" at bounding box center [365, 17] width 20 height 11
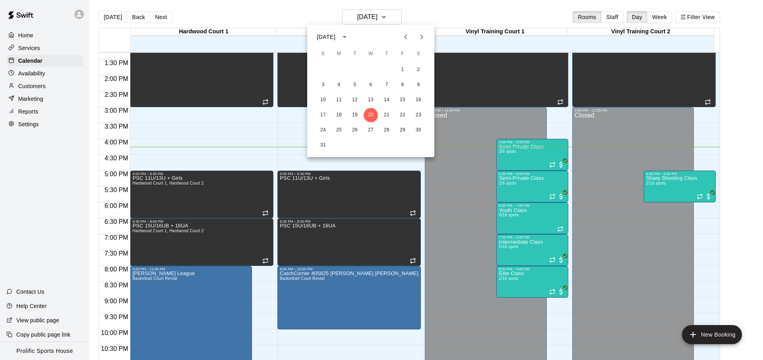
click at [421, 39] on icon "Next month" at bounding box center [422, 37] width 10 height 10
click at [419, 104] on button "20" at bounding box center [418, 100] width 14 height 14
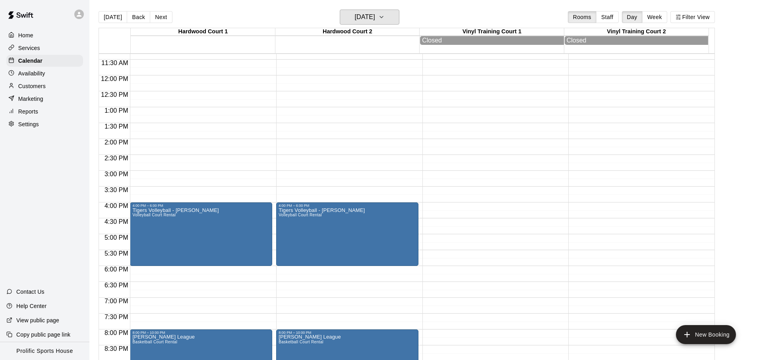
scroll to position [313, 0]
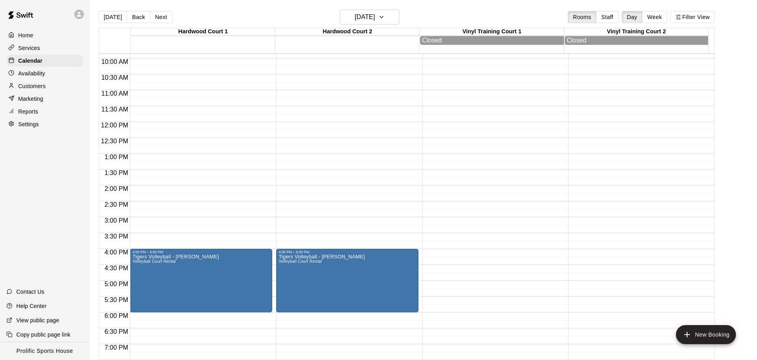
click at [364, 6] on main "[DATE] Back [DATE][DATE] Rooms Staff Day Week Filter View [GEOGRAPHIC_DATA] 1 2…" at bounding box center [422, 186] width 667 height 373
click at [359, 15] on h6 "[DATE]" at bounding box center [365, 17] width 20 height 11
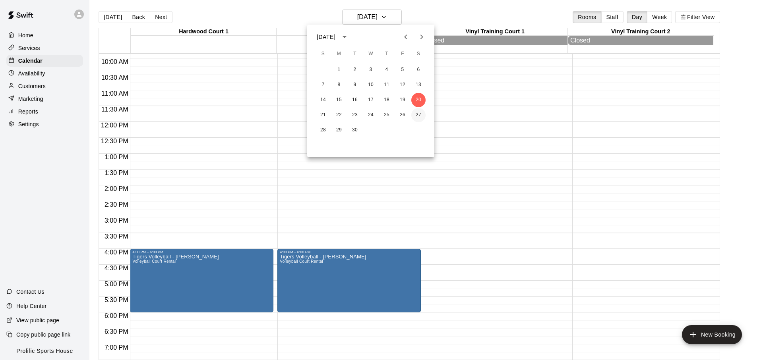
click at [416, 121] on button "27" at bounding box center [418, 115] width 14 height 14
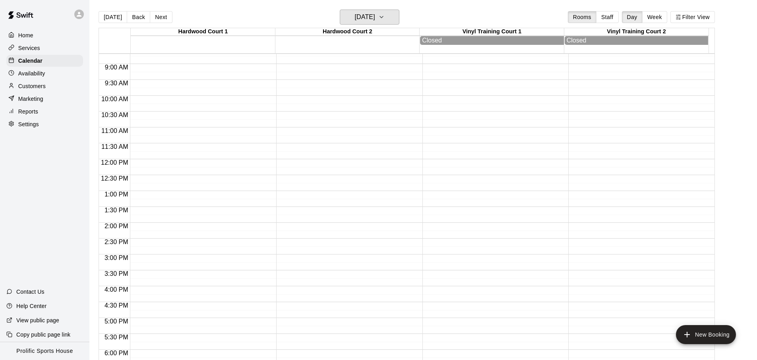
scroll to position [271, 0]
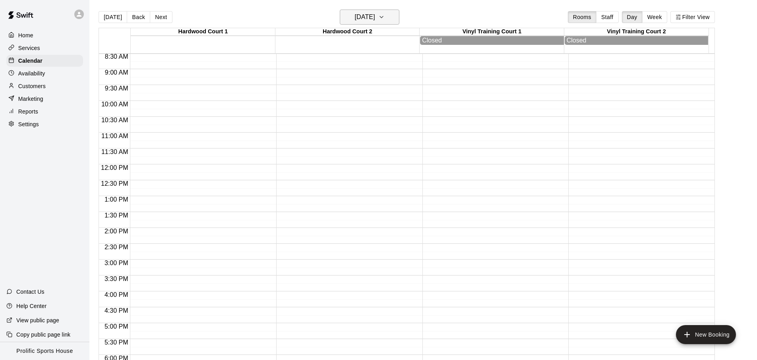
click at [385, 19] on icon "button" at bounding box center [381, 17] width 6 height 10
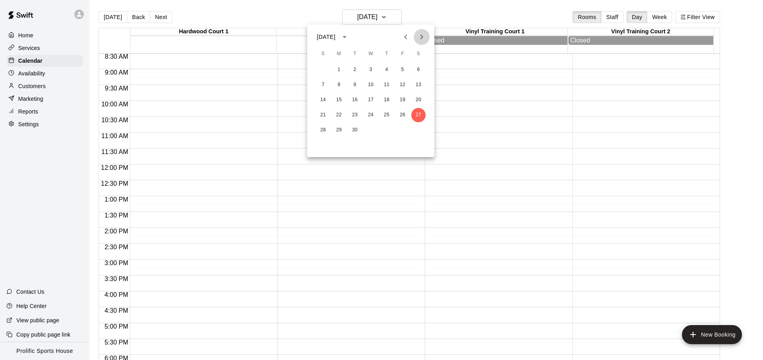
click at [420, 36] on icon "Next month" at bounding box center [422, 37] width 10 height 10
click at [422, 66] on button "4" at bounding box center [418, 70] width 14 height 14
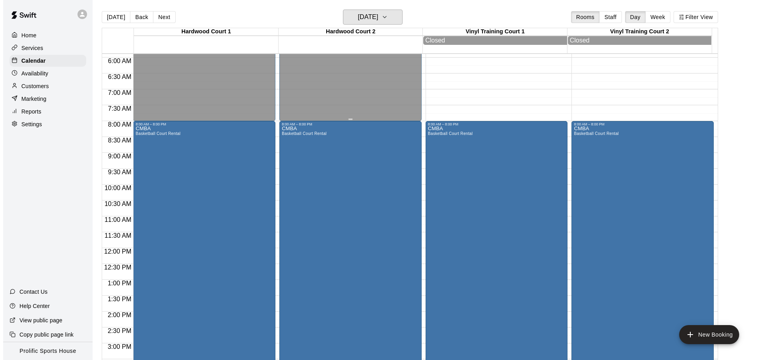
scroll to position [232, 0]
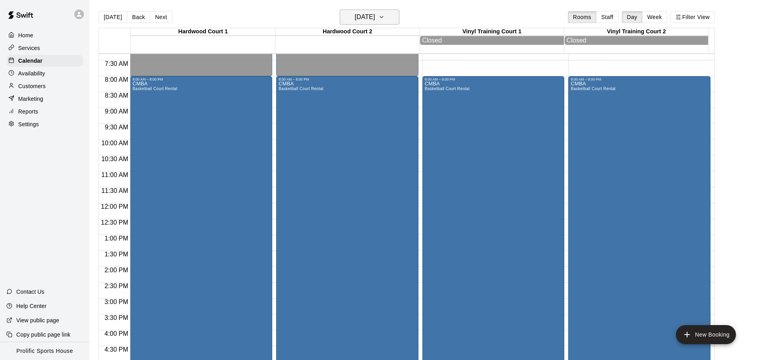
click at [371, 16] on h6 "[DATE]" at bounding box center [365, 17] width 20 height 11
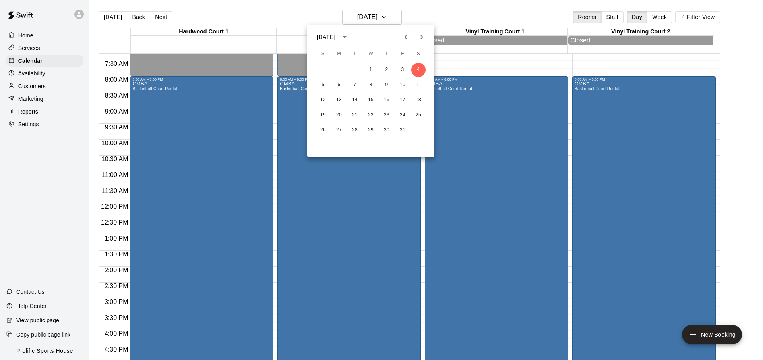
click at [404, 39] on icon "Previous month" at bounding box center [406, 37] width 10 height 10
click at [418, 116] on button "27" at bounding box center [418, 115] width 14 height 14
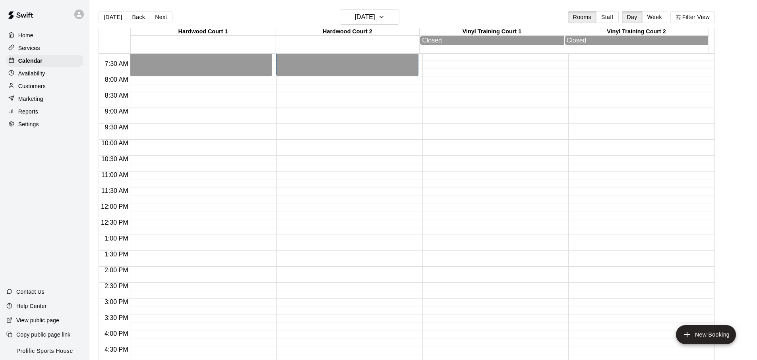
click at [175, 81] on div "12:00 AM – 8:00 AM Closed 8:00 PM – 10:00 PM [PERSON_NAME] League Basketball Co…" at bounding box center [201, 203] width 142 height 763
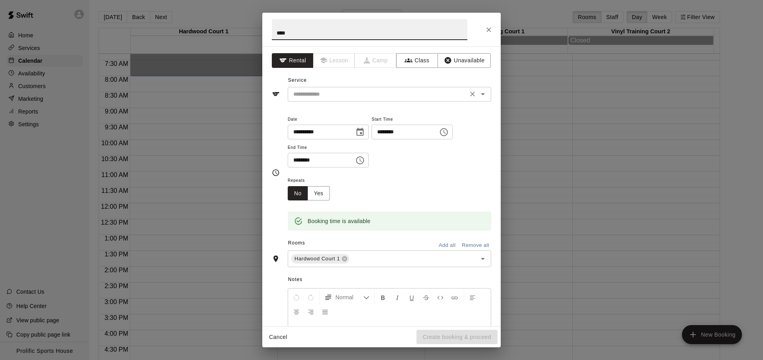
type input "****"
drag, startPoint x: 408, startPoint y: 91, endPoint x: 399, endPoint y: 95, distance: 9.4
click at [407, 91] on input "text" at bounding box center [377, 94] width 175 height 10
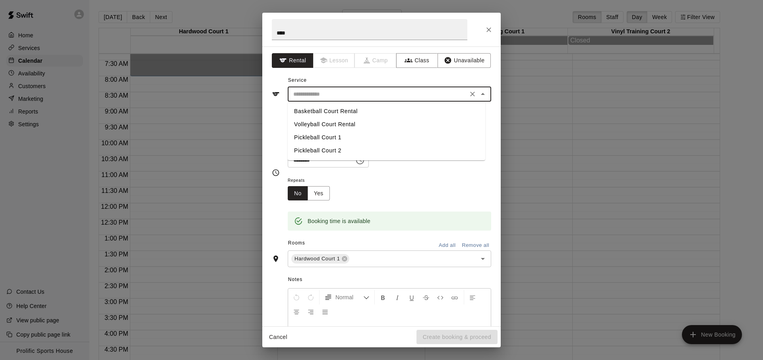
click at [374, 113] on li "Basketball Court Rental" at bounding box center [386, 111] width 197 height 13
type input "**********"
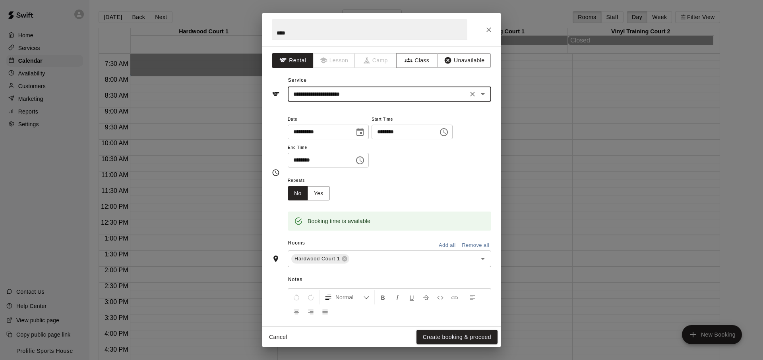
click at [316, 162] on input "********" at bounding box center [318, 160] width 61 height 15
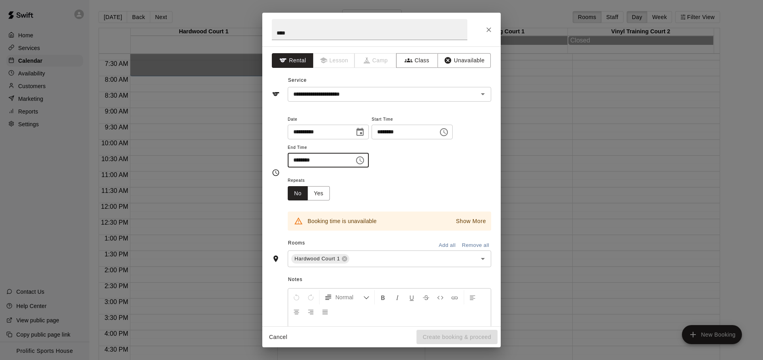
click at [298, 160] on input "********" at bounding box center [318, 160] width 61 height 15
click at [301, 160] on input "********" at bounding box center [318, 160] width 61 height 15
click at [383, 130] on input "********" at bounding box center [401, 132] width 61 height 15
click at [304, 159] on input "********" at bounding box center [318, 160] width 61 height 15
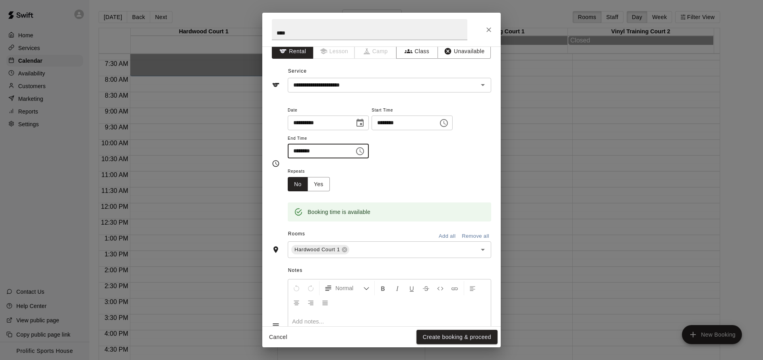
scroll to position [17, 0]
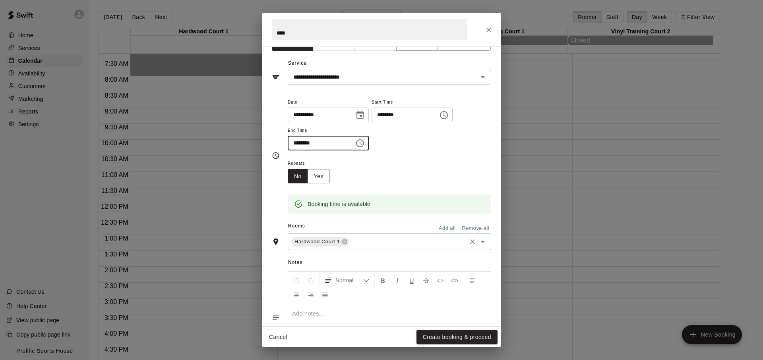
type input "********"
click at [359, 240] on input "text" at bounding box center [407, 242] width 115 height 10
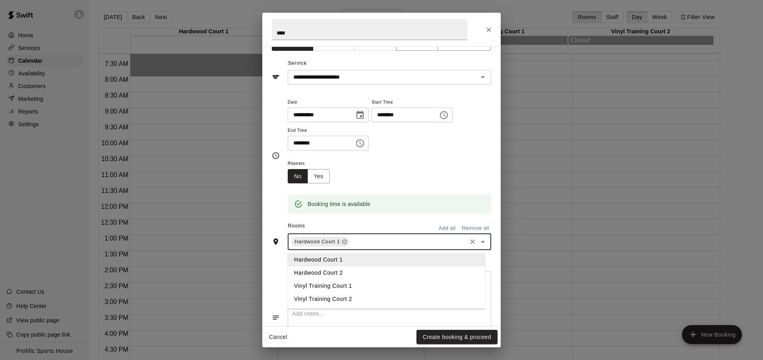
click at [355, 273] on li "Hardwood Court 2" at bounding box center [386, 273] width 197 height 13
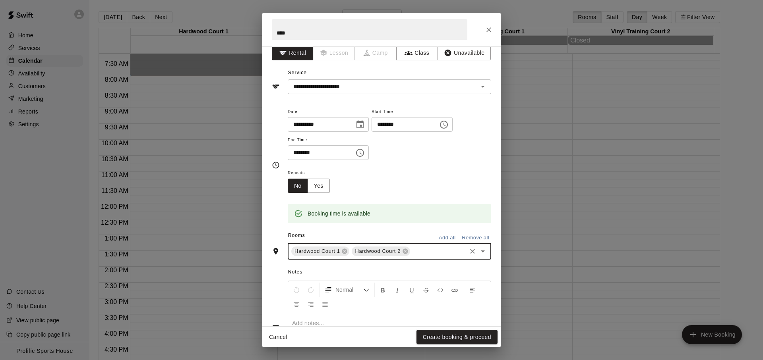
scroll to position [0, 0]
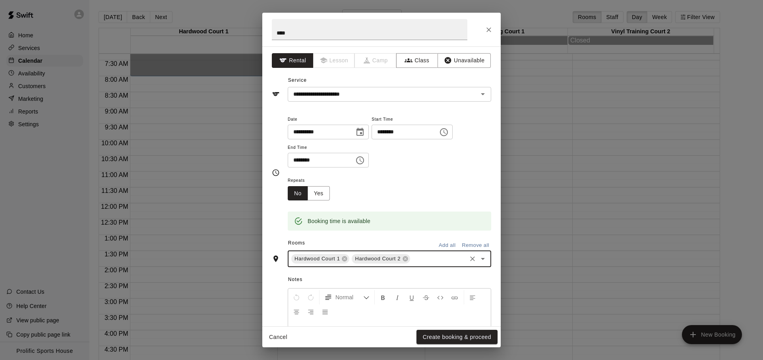
click at [446, 245] on button "Add all" at bounding box center [446, 246] width 25 height 12
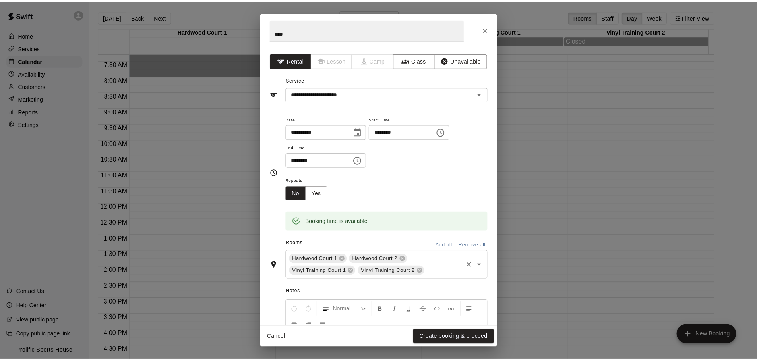
scroll to position [20, 0]
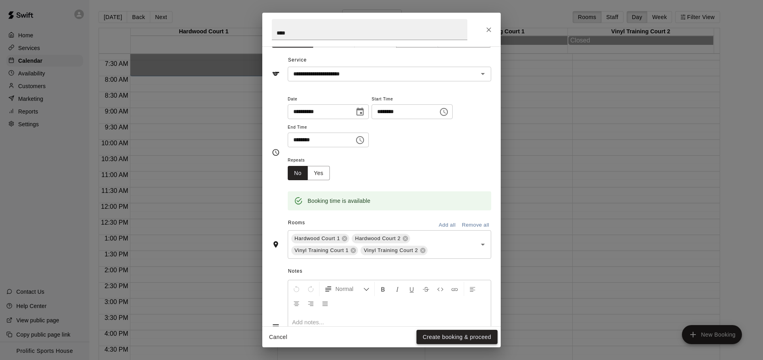
click at [453, 337] on button "Create booking & proceed" at bounding box center [456, 337] width 81 height 15
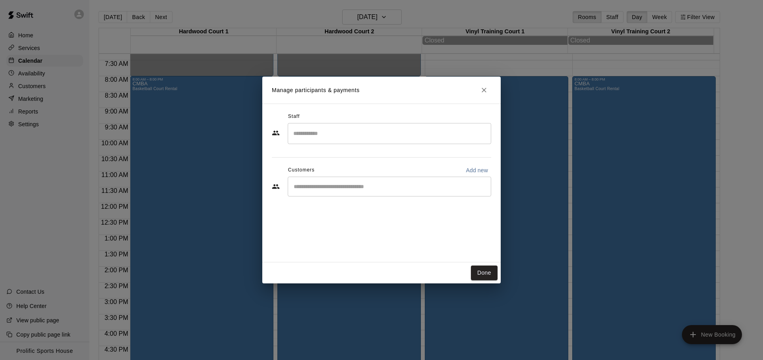
click at [480, 282] on div "Done" at bounding box center [381, 273] width 238 height 21
click at [489, 280] on button "Done" at bounding box center [484, 273] width 27 height 15
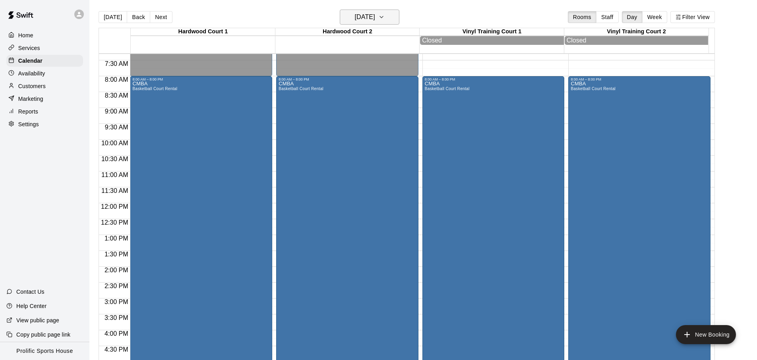
click at [364, 17] on h6 "[DATE]" at bounding box center [365, 17] width 20 height 11
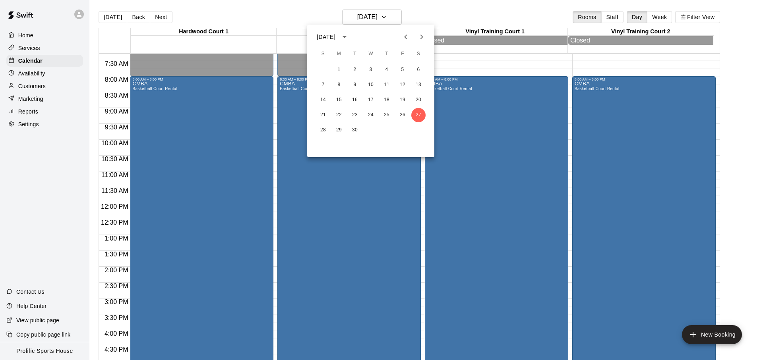
click at [425, 44] on button "Next month" at bounding box center [422, 37] width 16 height 16
click at [420, 80] on button "11" at bounding box center [418, 85] width 14 height 14
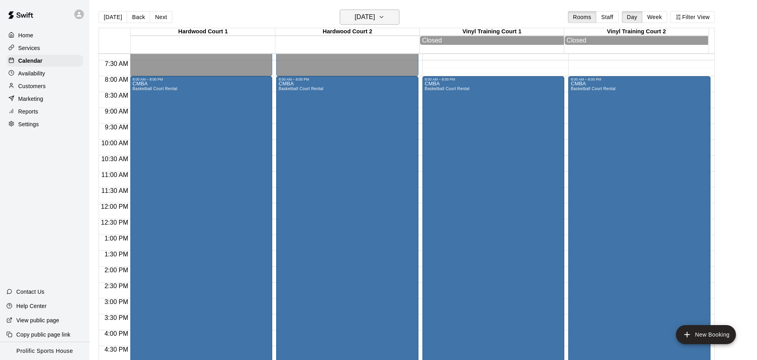
click at [365, 16] on h6 "[DATE]" at bounding box center [365, 17] width 20 height 11
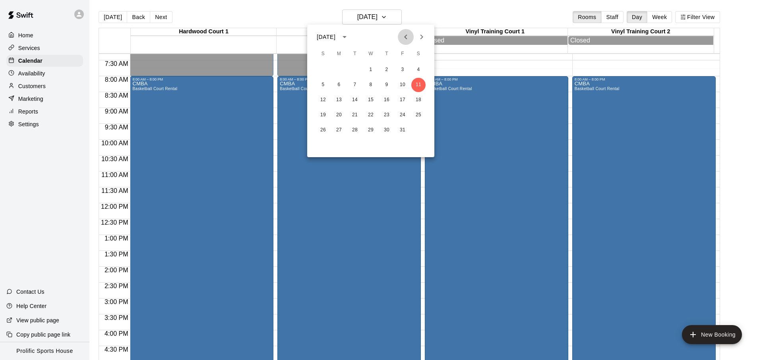
click at [405, 38] on icon "Previous month" at bounding box center [406, 37] width 10 height 10
click at [418, 100] on button "20" at bounding box center [418, 100] width 14 height 14
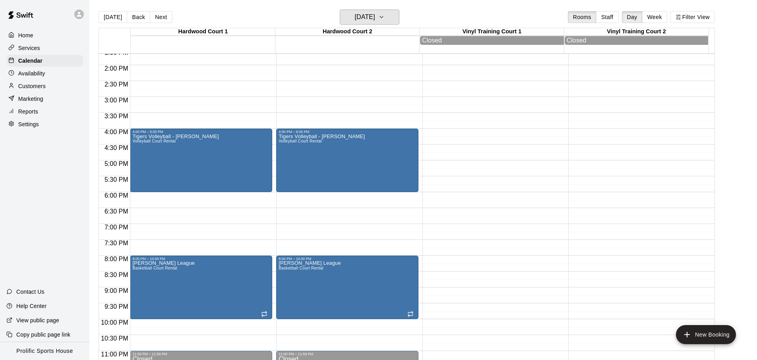
scroll to position [427, 0]
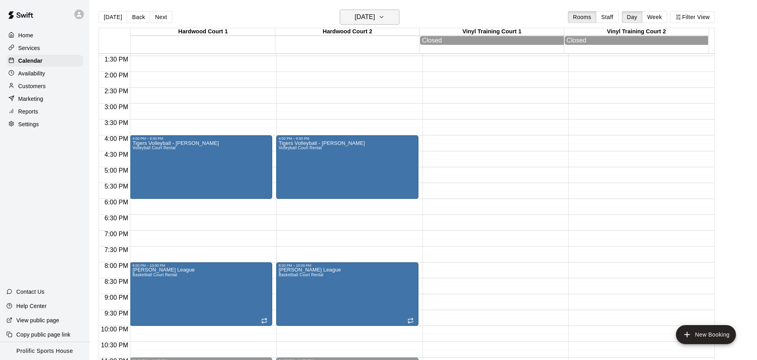
click at [366, 12] on h6 "[DATE]" at bounding box center [365, 17] width 20 height 11
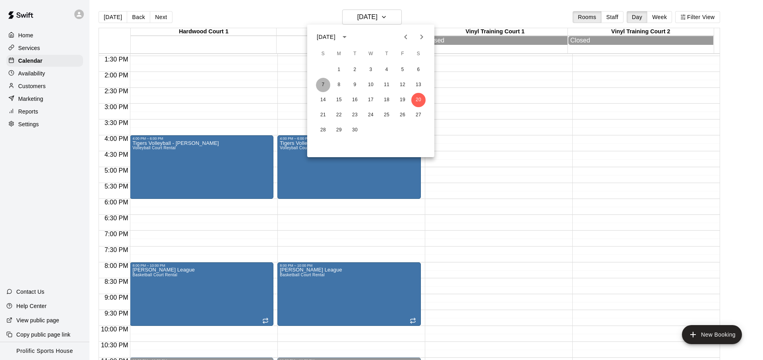
click at [327, 85] on button "7" at bounding box center [323, 85] width 14 height 14
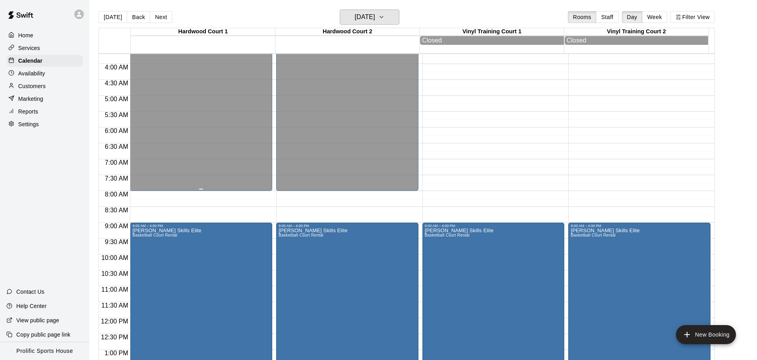
scroll to position [358, 0]
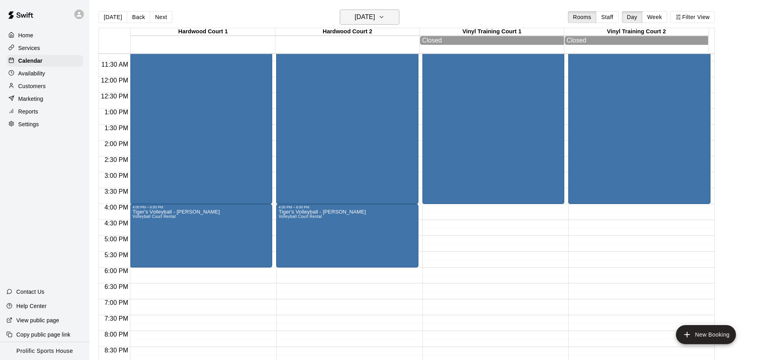
click at [375, 20] on h6 "[DATE]" at bounding box center [365, 17] width 20 height 11
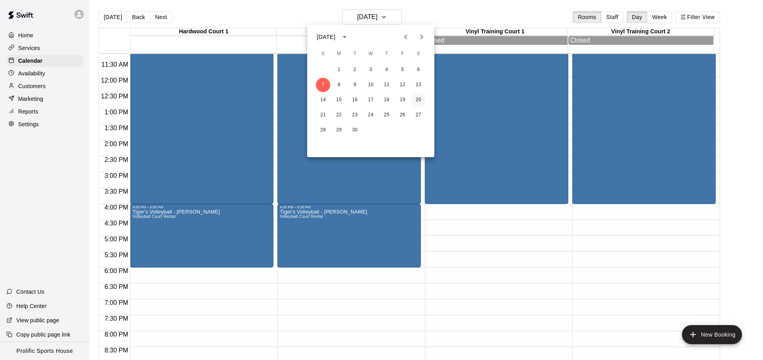
click at [414, 102] on button "20" at bounding box center [418, 100] width 14 height 14
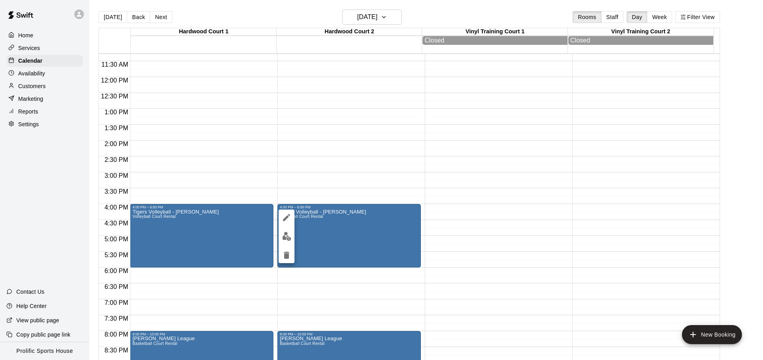
click at [284, 257] on icon "delete" at bounding box center [287, 255] width 6 height 7
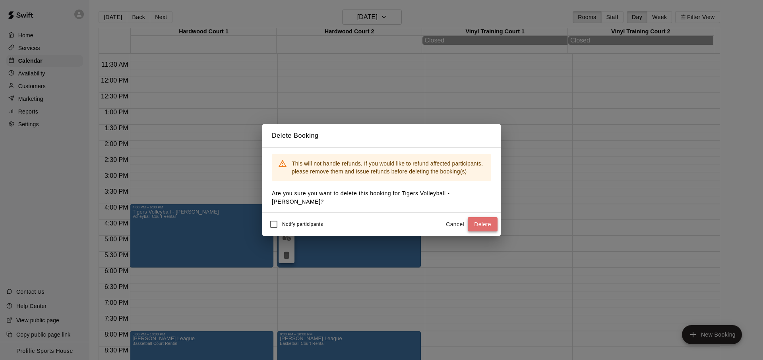
click at [478, 222] on button "Delete" at bounding box center [483, 224] width 30 height 15
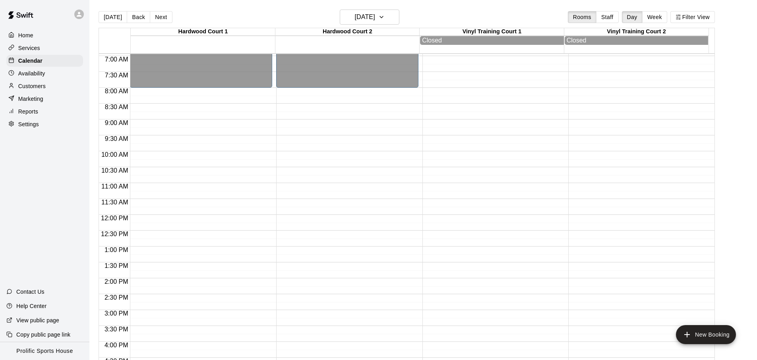
scroll to position [158, 0]
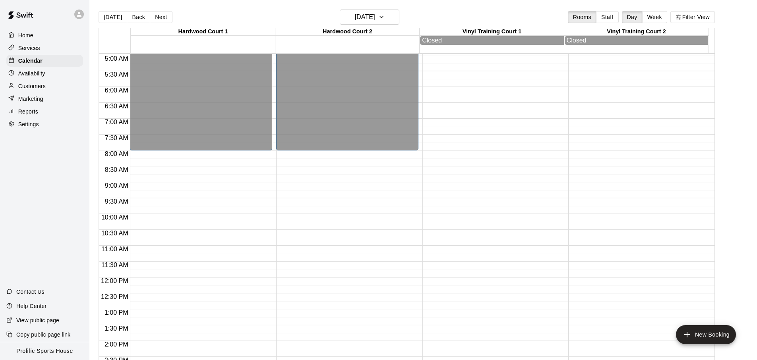
click at [151, 158] on div "12:00 AM – 8:00 AM Closed 8:00 PM – 10:00 PM [PERSON_NAME] League Basketball Co…" at bounding box center [201, 277] width 142 height 763
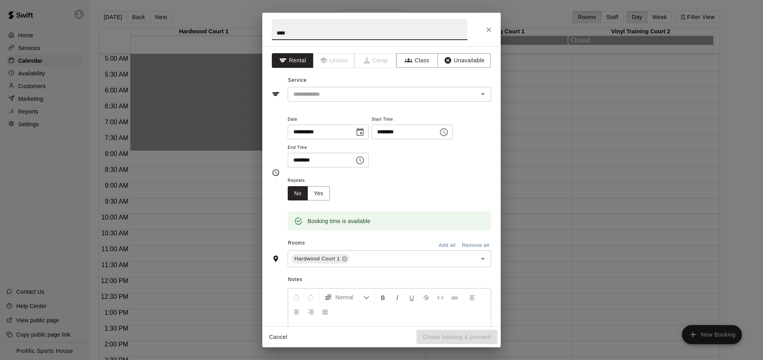
type input "****"
click at [342, 103] on div "**********" at bounding box center [381, 186] width 238 height 280
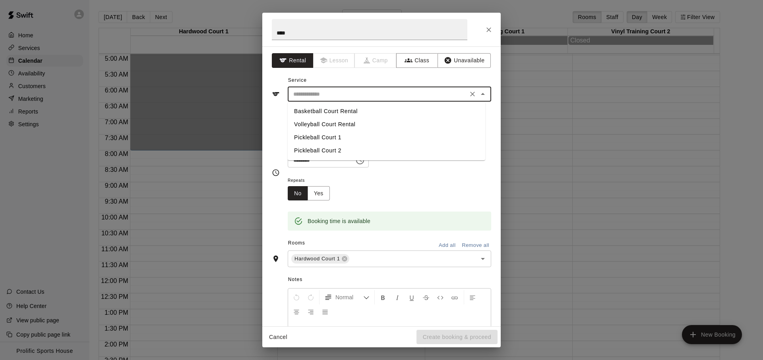
click at [344, 98] on input "text" at bounding box center [377, 94] width 175 height 10
click at [341, 112] on li "Basketball Court Rental" at bounding box center [386, 111] width 197 height 13
type input "**********"
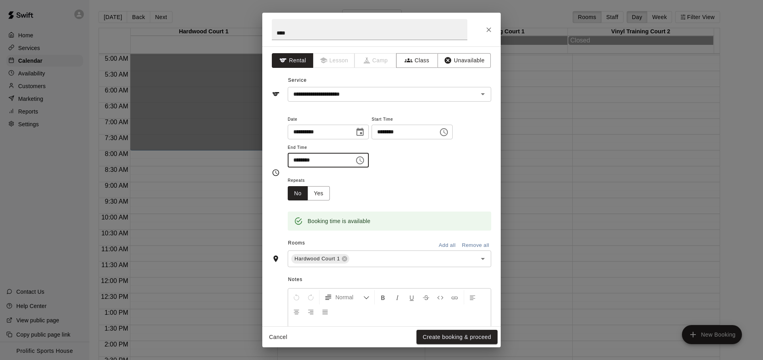
click at [296, 161] on input "********" at bounding box center [318, 160] width 61 height 15
click at [306, 162] on input "********" at bounding box center [318, 160] width 61 height 15
click at [315, 162] on input "********" at bounding box center [318, 160] width 61 height 15
type input "********"
click at [365, 255] on input "text" at bounding box center [407, 259] width 115 height 10
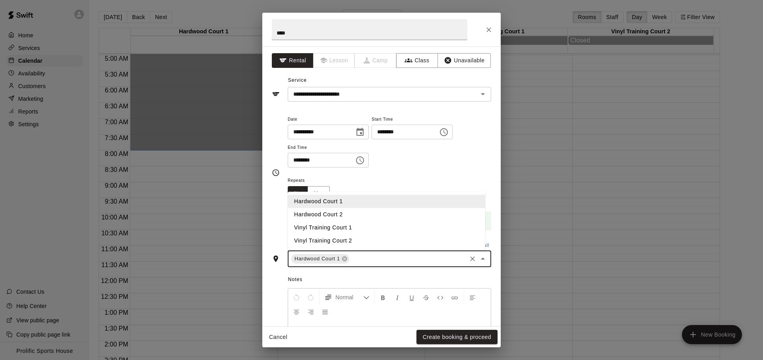
click at [416, 272] on div "Notes Normal Add notes..." at bounding box center [381, 328] width 219 height 122
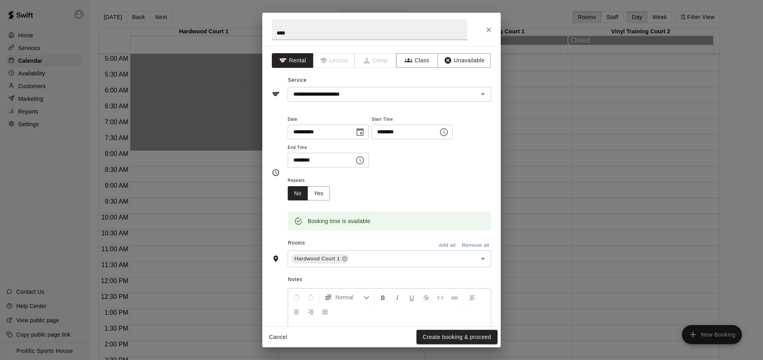
click at [451, 246] on button "Add all" at bounding box center [446, 246] width 25 height 12
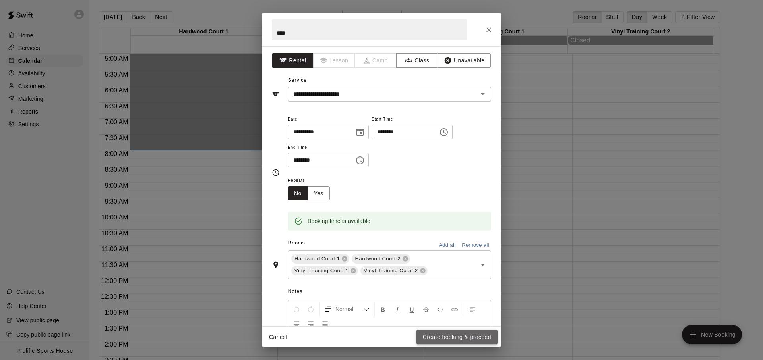
click at [445, 343] on button "Create booking & proceed" at bounding box center [456, 337] width 81 height 15
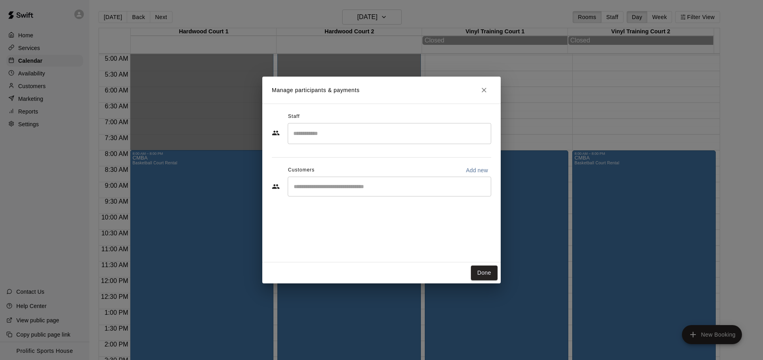
click at [482, 93] on icon "Close" at bounding box center [484, 90] width 8 height 8
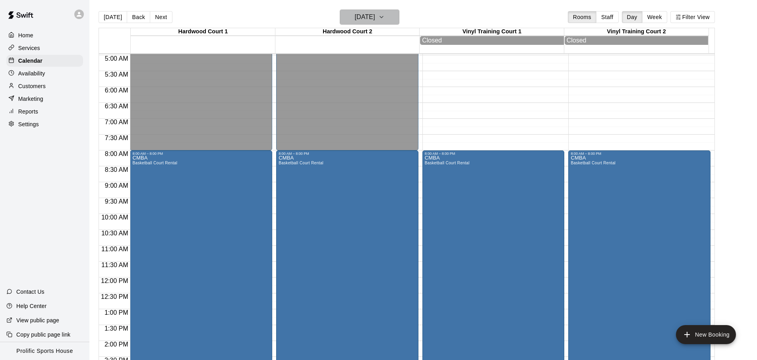
click at [355, 16] on h6 "[DATE]" at bounding box center [365, 17] width 20 height 11
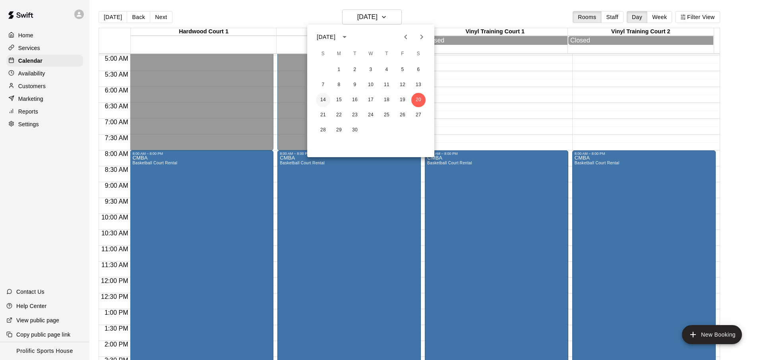
click at [324, 95] on button "14" at bounding box center [323, 100] width 14 height 14
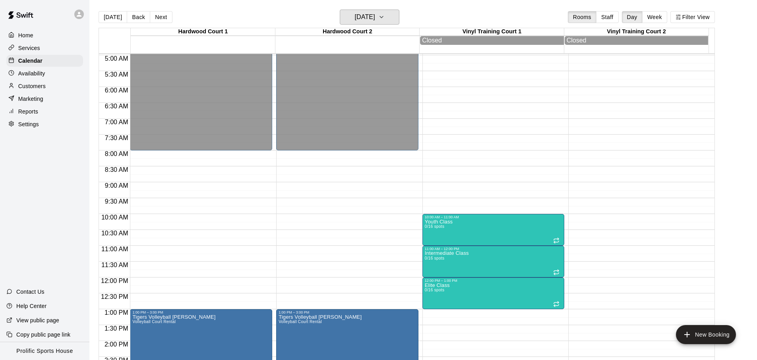
click at [366, 19] on h6 "[DATE]" at bounding box center [365, 17] width 20 height 11
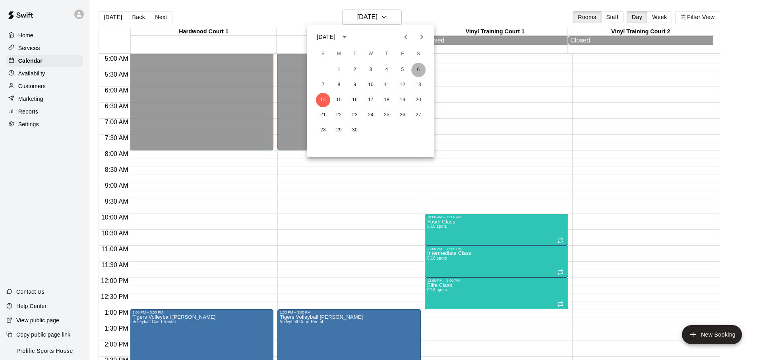
click at [416, 72] on button "6" at bounding box center [418, 70] width 14 height 14
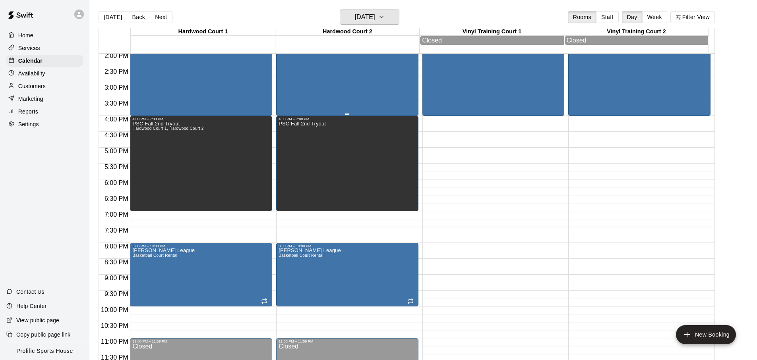
scroll to position [447, 0]
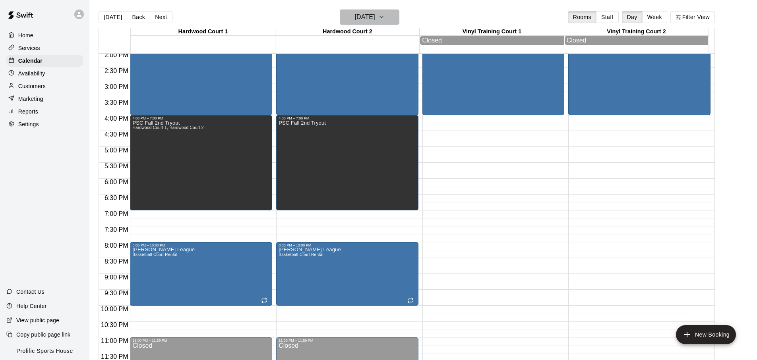
click at [373, 20] on h6 "[DATE]" at bounding box center [365, 17] width 20 height 11
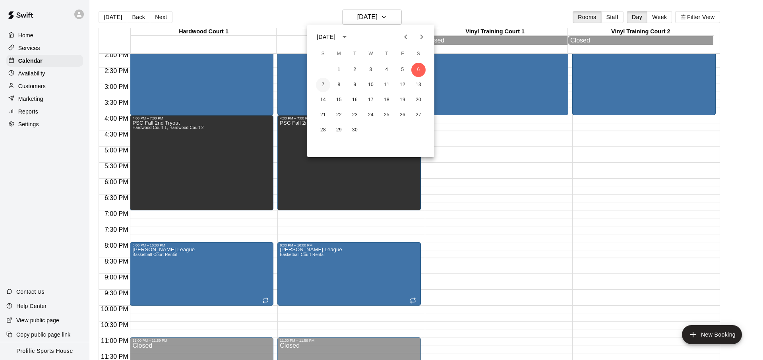
click at [320, 85] on button "7" at bounding box center [323, 85] width 14 height 14
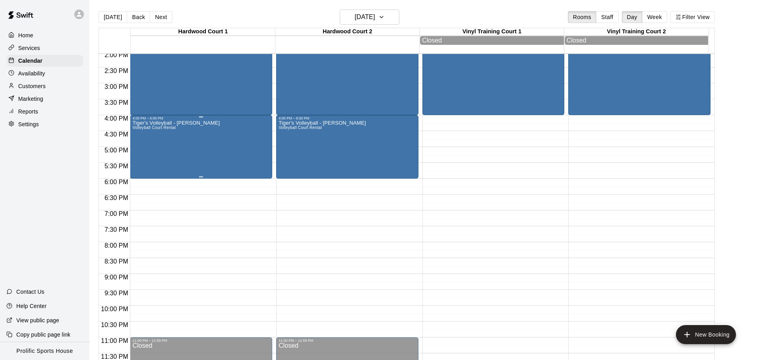
click at [219, 160] on div "Tiger's Volleyball - [PERSON_NAME] Volleyball Court Rental" at bounding box center [200, 300] width 137 height 360
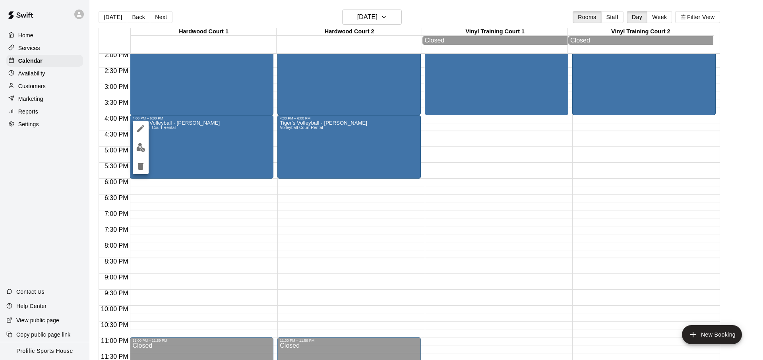
click at [144, 169] on icon "delete" at bounding box center [141, 167] width 10 height 10
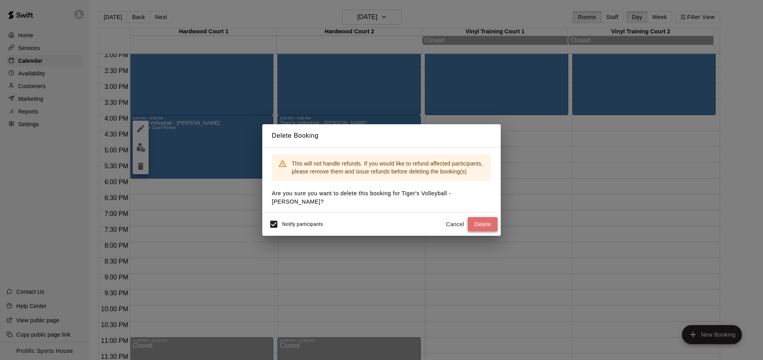
click at [482, 222] on button "Delete" at bounding box center [483, 224] width 30 height 15
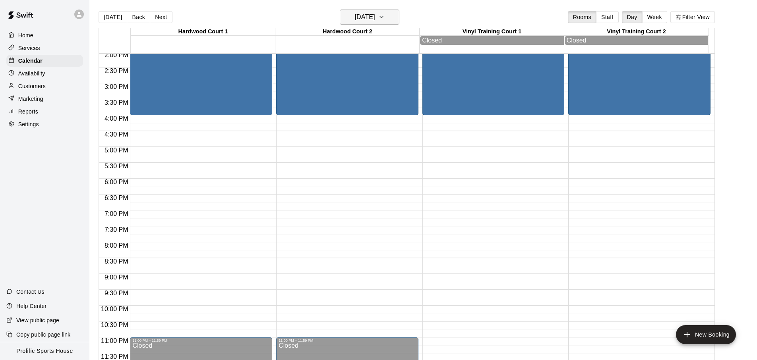
click at [387, 23] on button "[DATE]" at bounding box center [370, 17] width 60 height 15
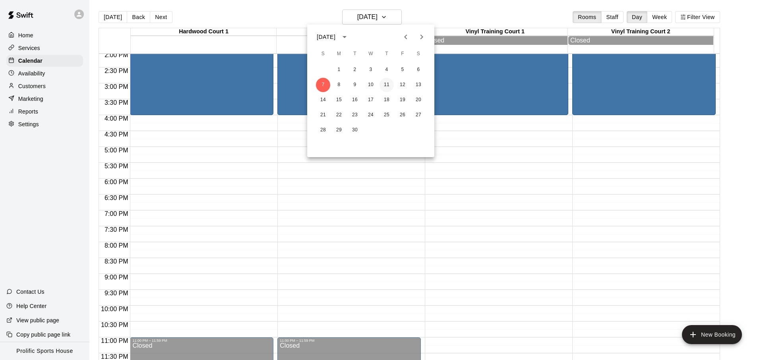
click at [379, 83] on button "11" at bounding box center [386, 85] width 14 height 14
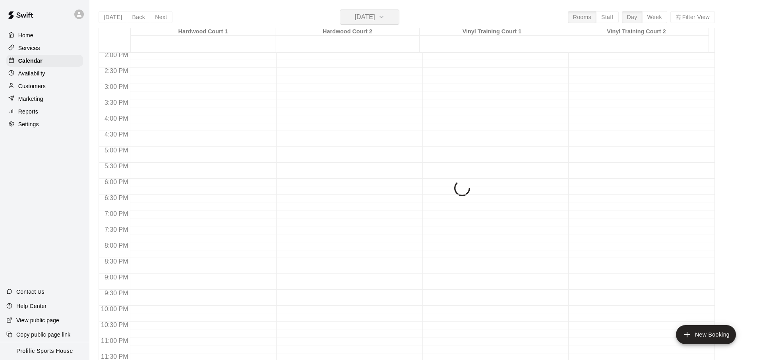
scroll to position [446, 0]
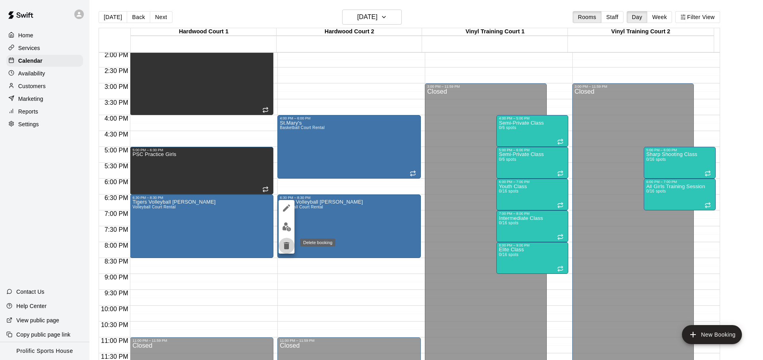
click at [288, 243] on icon "delete" at bounding box center [287, 245] width 6 height 7
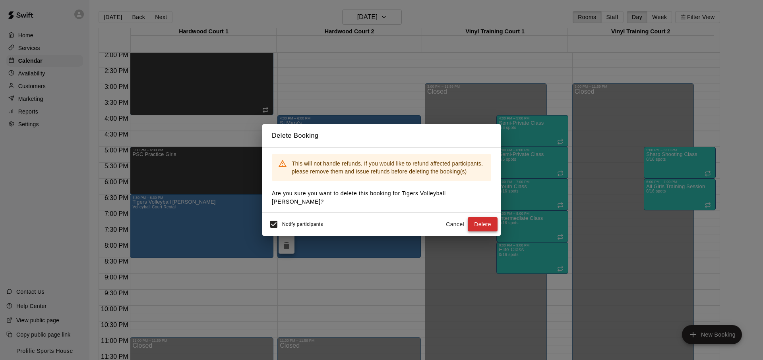
click at [488, 220] on button "Delete" at bounding box center [483, 224] width 30 height 15
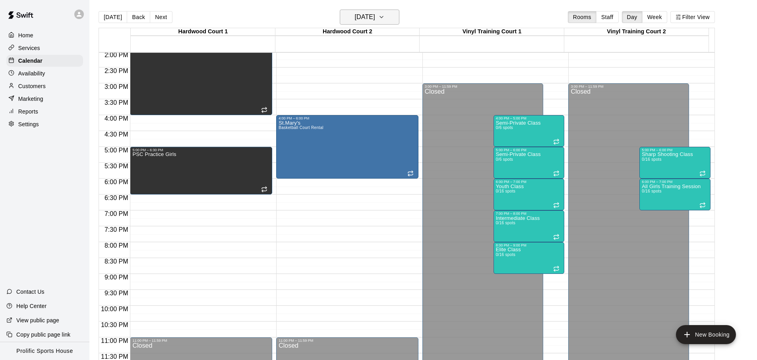
click at [362, 17] on h6 "[DATE]" at bounding box center [365, 17] width 20 height 11
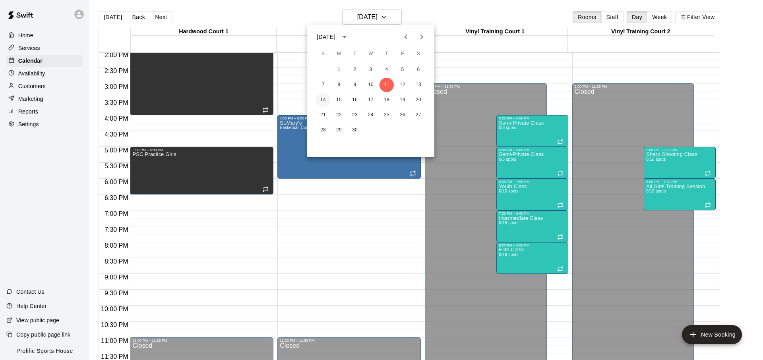
click at [319, 100] on button "14" at bounding box center [323, 100] width 14 height 14
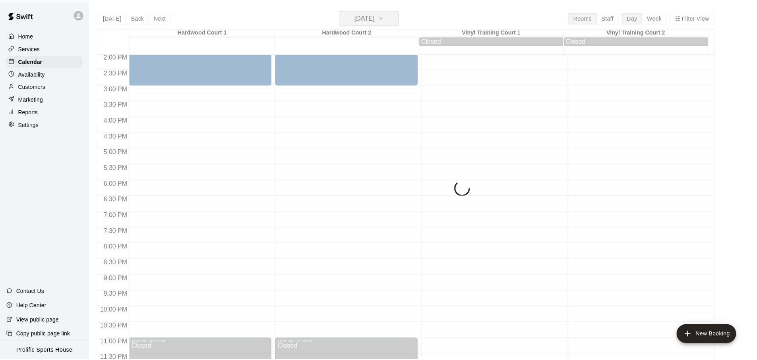
scroll to position [447, 0]
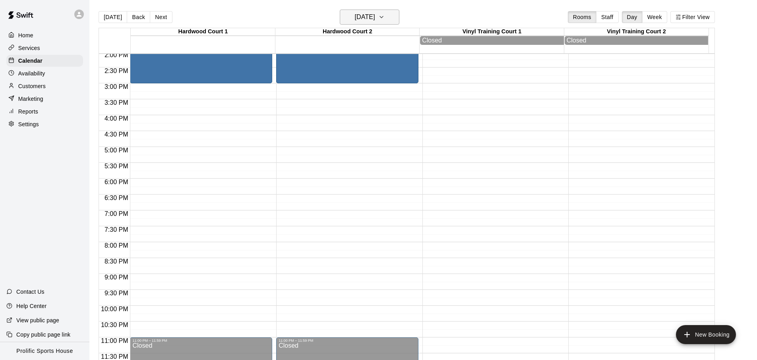
click at [367, 14] on h6 "[DATE]" at bounding box center [365, 17] width 20 height 11
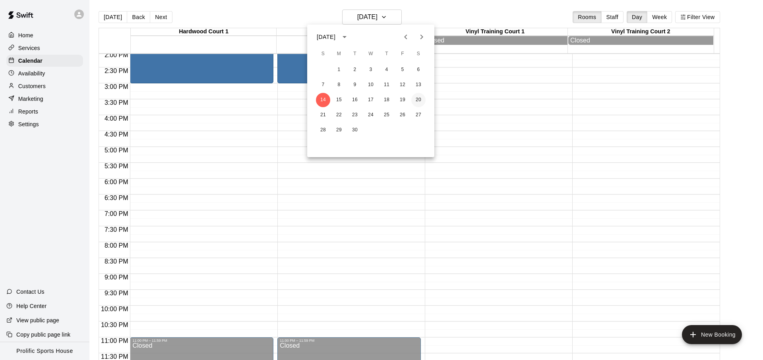
click at [413, 101] on button "20" at bounding box center [418, 100] width 14 height 14
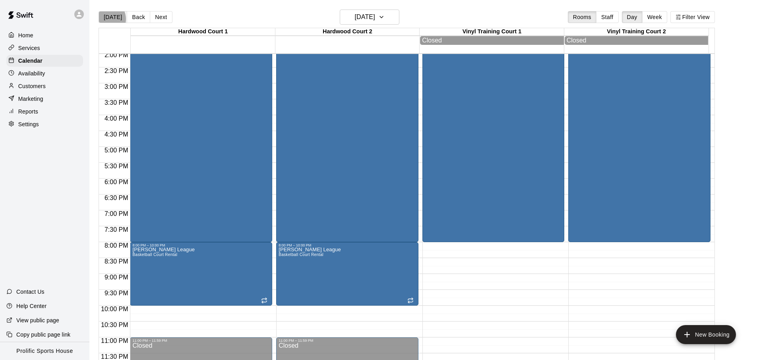
click at [106, 19] on button "[DATE]" at bounding box center [113, 17] width 29 height 12
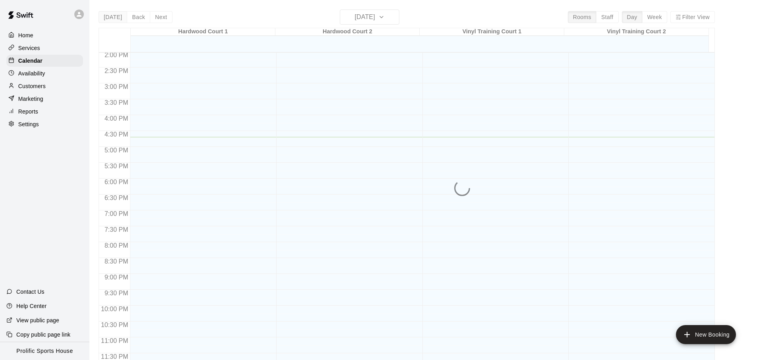
scroll to position [446, 0]
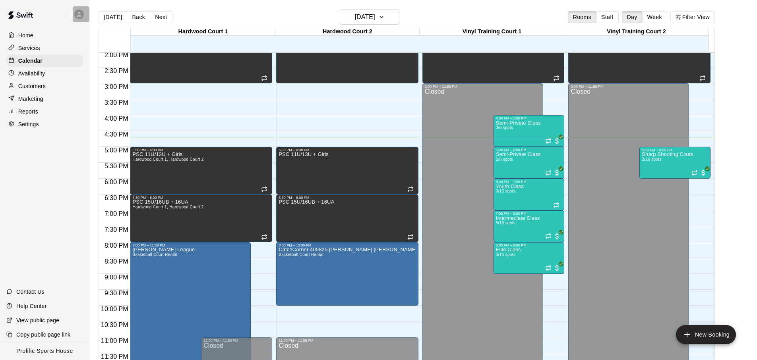
click at [79, 12] on icon at bounding box center [79, 14] width 5 height 5
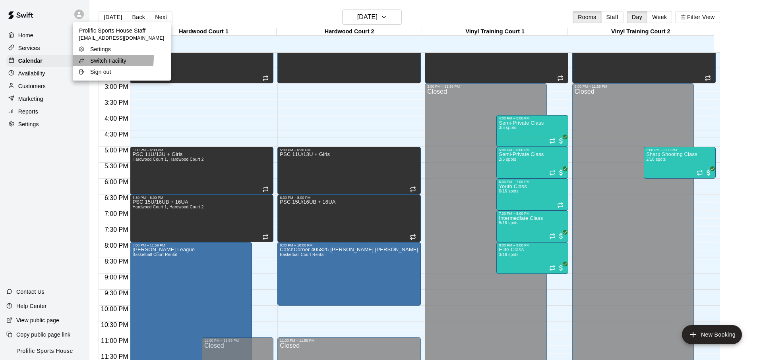
click at [103, 58] on p "Switch Facility" at bounding box center [108, 61] width 36 height 8
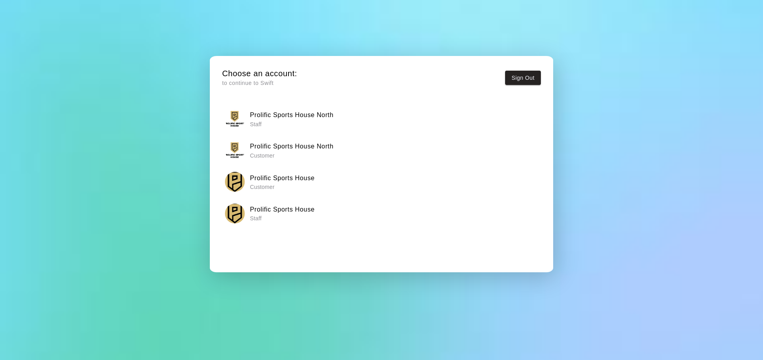
click at [306, 125] on p "Staff" at bounding box center [291, 124] width 83 height 8
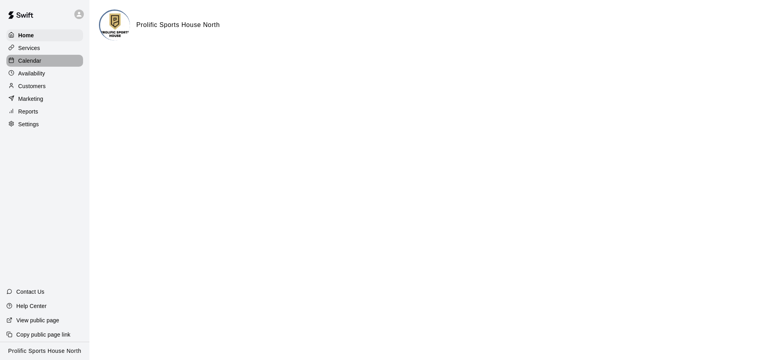
click at [52, 63] on div "Calendar" at bounding box center [44, 61] width 77 height 12
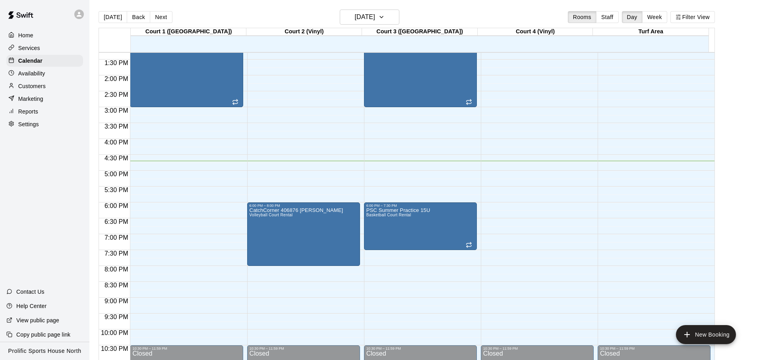
scroll to position [443, 0]
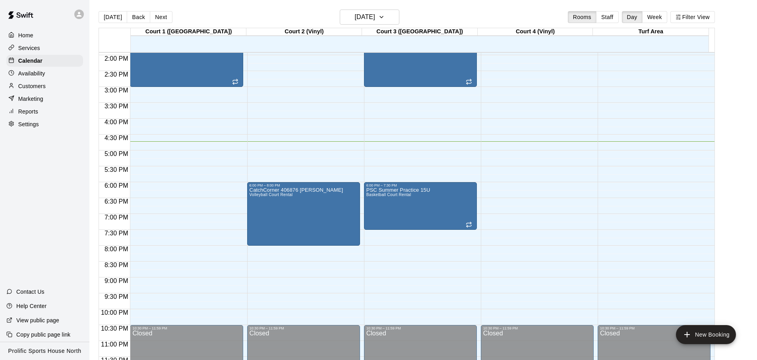
click at [82, 16] on icon at bounding box center [78, 14] width 7 height 7
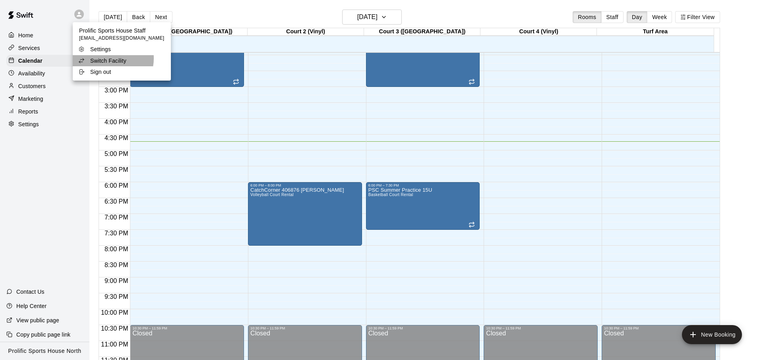
click at [106, 58] on p "Switch Facility" at bounding box center [108, 61] width 36 height 8
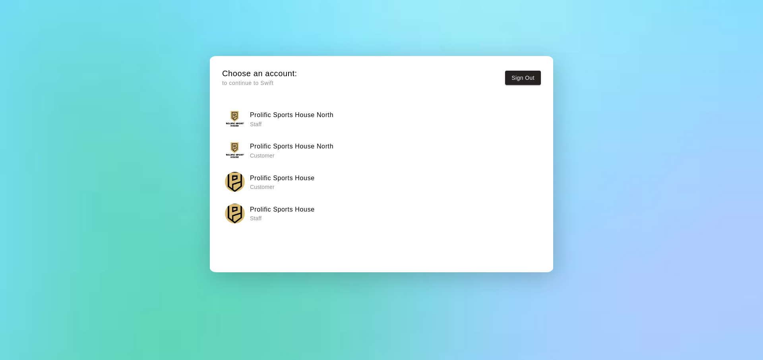
click at [292, 211] on h6 "Prolific Sports House" at bounding box center [282, 210] width 65 height 10
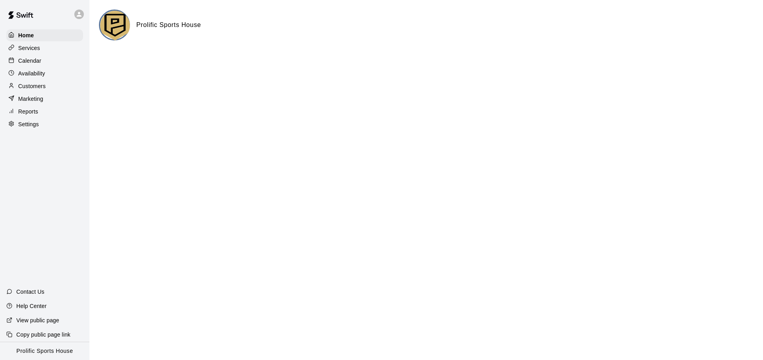
click at [45, 68] on div "Availability" at bounding box center [44, 74] width 77 height 12
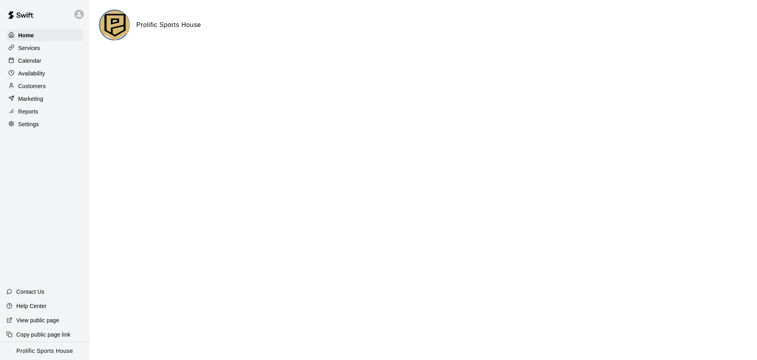
click at [50, 61] on div "Calendar" at bounding box center [44, 61] width 77 height 12
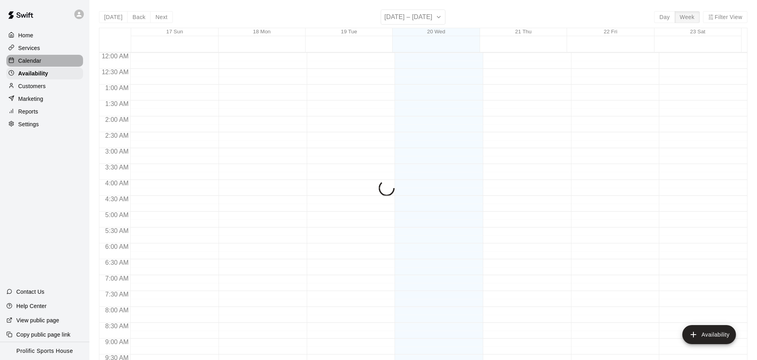
click at [50, 61] on div "Calendar" at bounding box center [44, 61] width 77 height 12
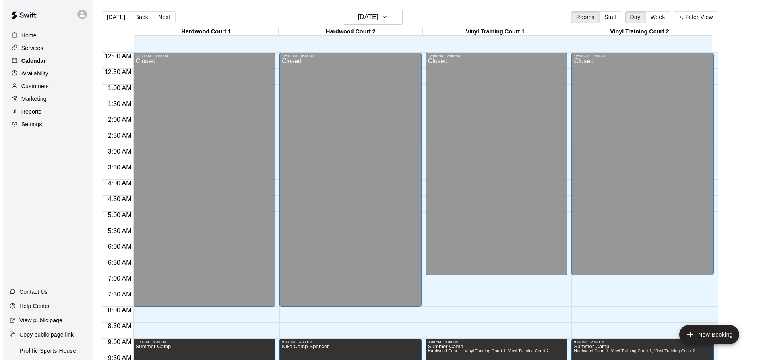
scroll to position [422, 0]
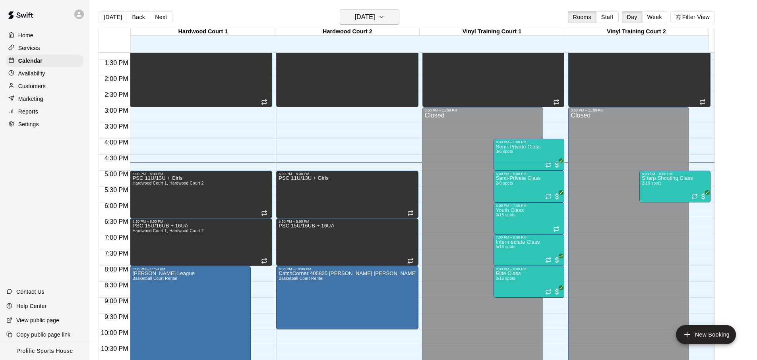
click at [371, 14] on h6 "[DATE]" at bounding box center [365, 17] width 20 height 11
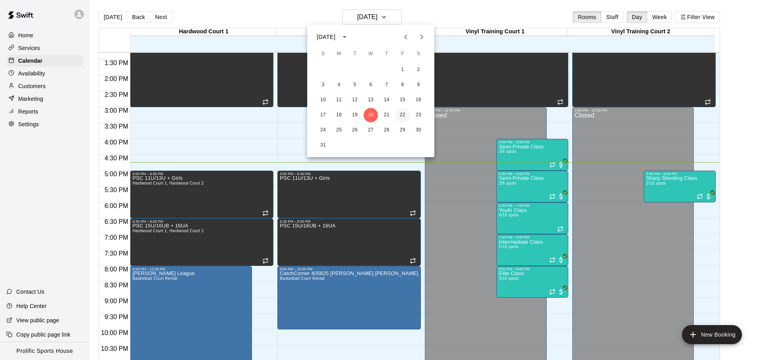
click at [405, 118] on button "22" at bounding box center [402, 115] width 14 height 14
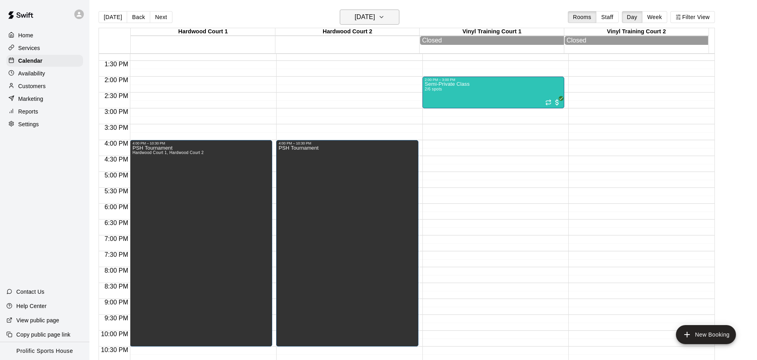
click at [389, 22] on button "[DATE]" at bounding box center [370, 17] width 60 height 15
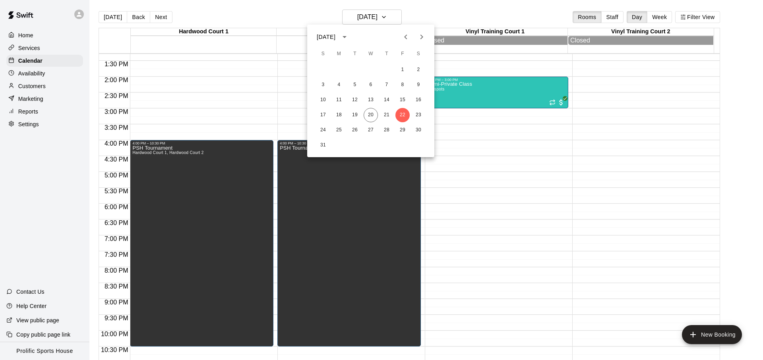
click at [389, 21] on div at bounding box center [381, 180] width 763 height 360
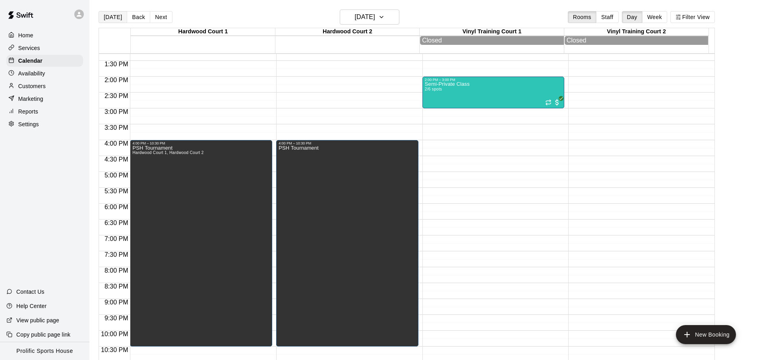
click at [108, 20] on button "[DATE]" at bounding box center [113, 17] width 29 height 12
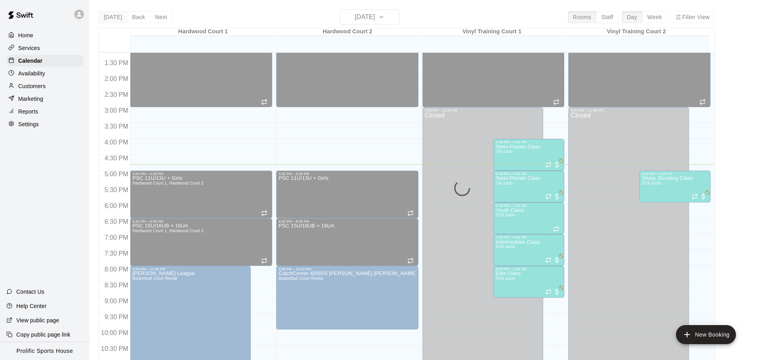
click at [108, 20] on div "[DATE] Back [DATE][DATE] Rooms Staff Day Week Filter View [GEOGRAPHIC_DATA] 1 2…" at bounding box center [407, 190] width 616 height 360
click at [108, 20] on button "[DATE]" at bounding box center [113, 17] width 29 height 12
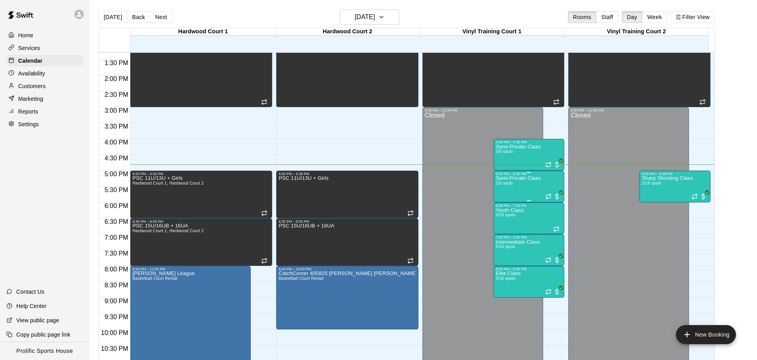
click at [522, 188] on div "Semi-Private Class 2/6 spots" at bounding box center [518, 356] width 45 height 360
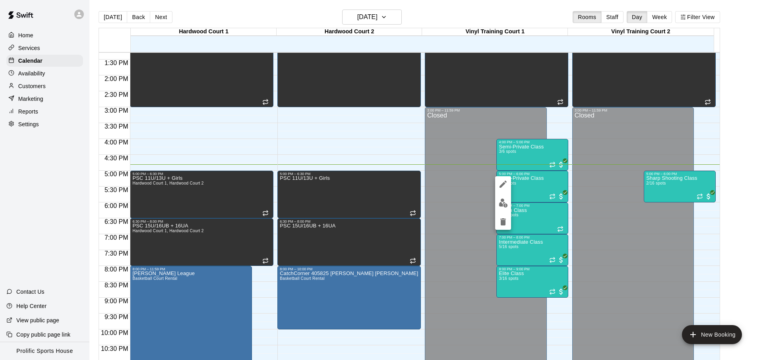
click at [504, 203] on img "edit" at bounding box center [503, 203] width 9 height 9
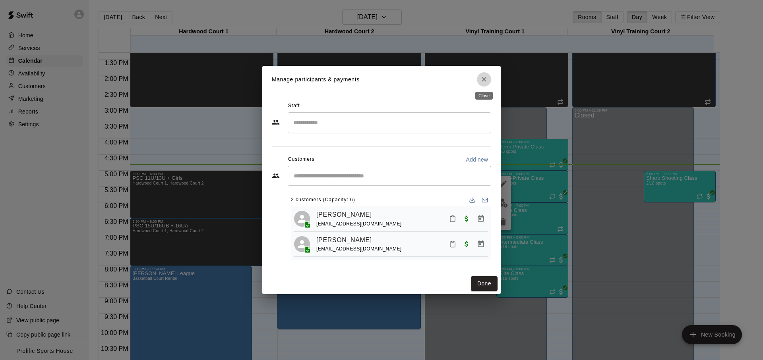
click at [483, 73] on button "Close" at bounding box center [484, 79] width 14 height 14
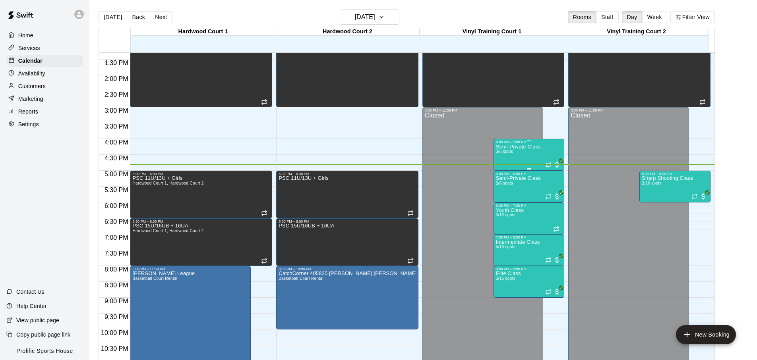
click at [535, 160] on div "Semi-Private Class 3/6 spots" at bounding box center [518, 324] width 45 height 360
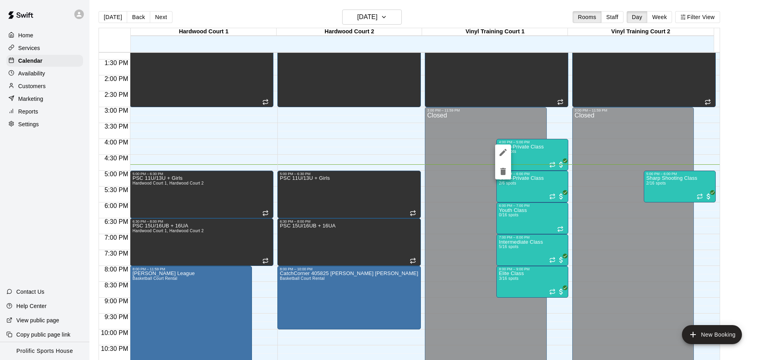
click at [527, 157] on div at bounding box center [381, 180] width 763 height 360
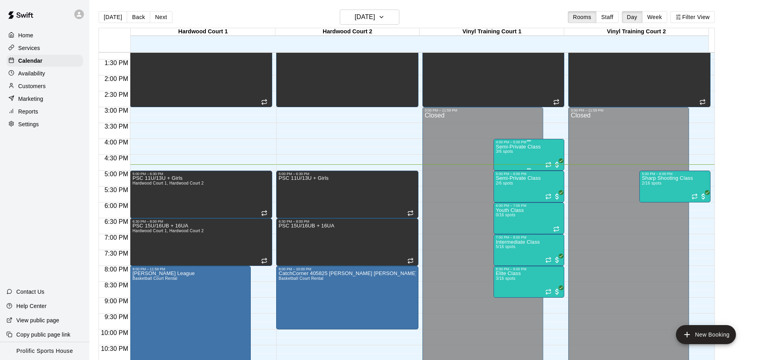
click at [527, 156] on div "Semi-Private Class 3/6 spots" at bounding box center [518, 324] width 45 height 360
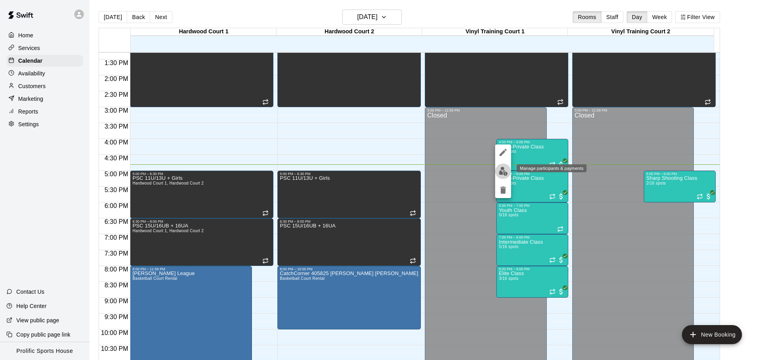
click at [499, 175] on img "edit" at bounding box center [503, 171] width 9 height 9
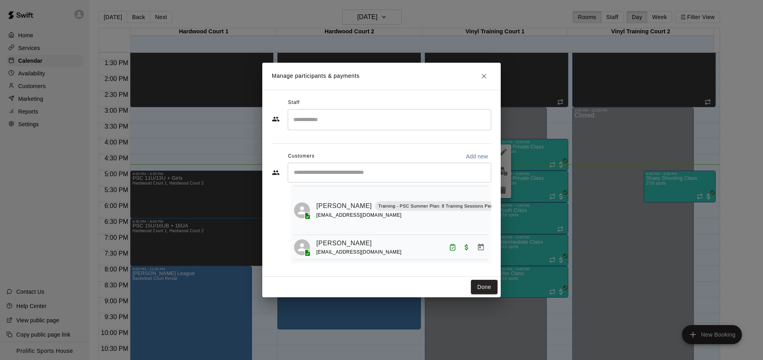
scroll to position [0, 0]
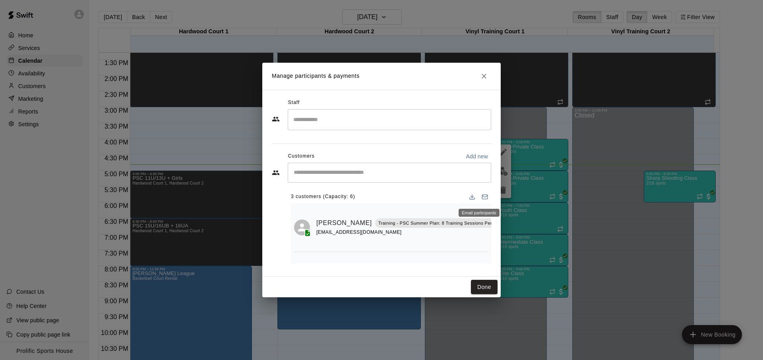
click at [478, 207] on div "Email participants" at bounding box center [479, 210] width 43 height 14
click at [512, 215] on icon "Mark attendance" at bounding box center [515, 213] width 7 height 7
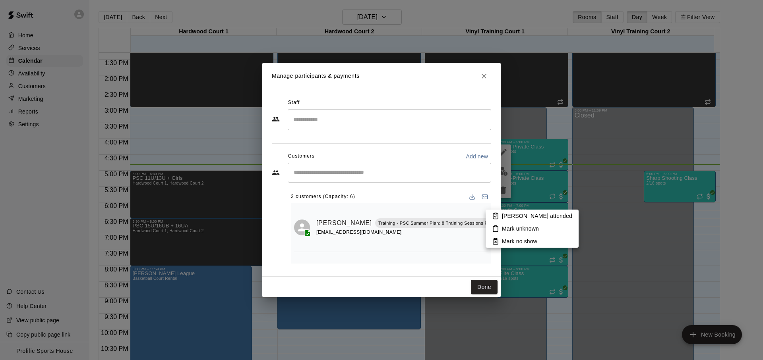
click at [498, 213] on icon at bounding box center [495, 216] width 7 height 7
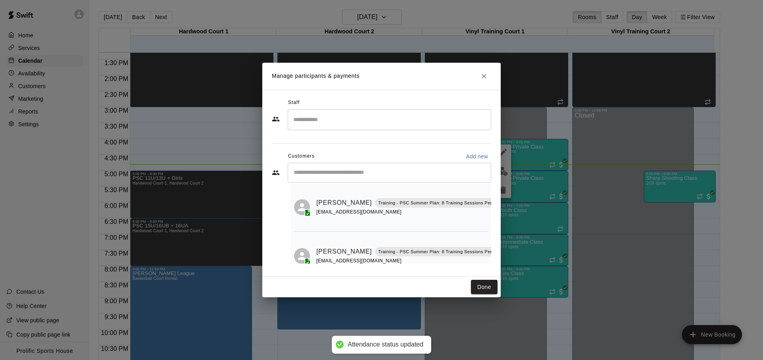
scroll to position [22, 0]
click at [512, 242] on icon "Mark attendance" at bounding box center [515, 240] width 7 height 7
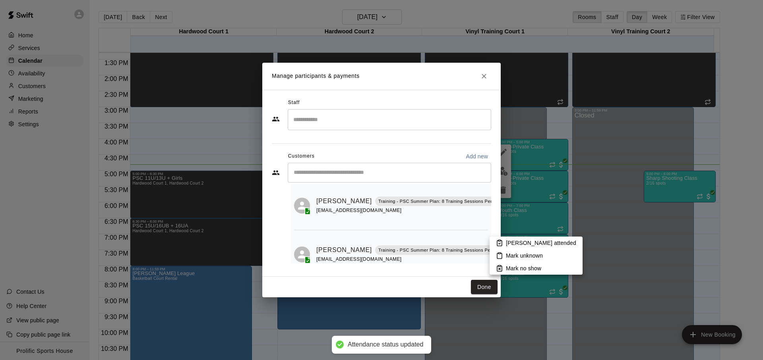
click at [501, 242] on icon at bounding box center [499, 243] width 7 height 7
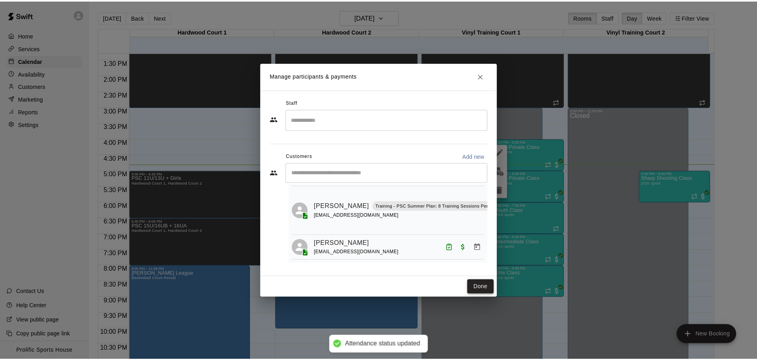
scroll to position [72, 9]
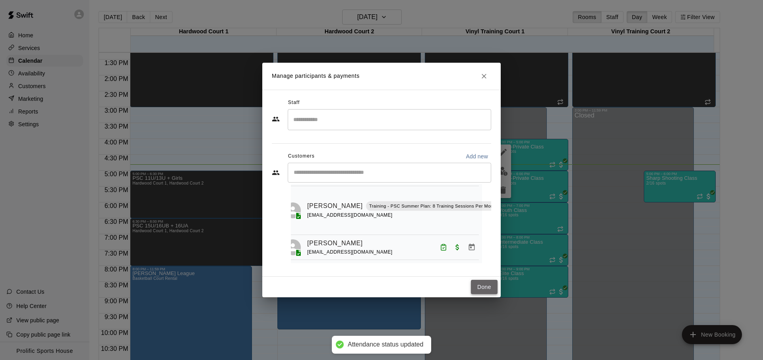
click at [472, 288] on button "Done" at bounding box center [484, 287] width 27 height 15
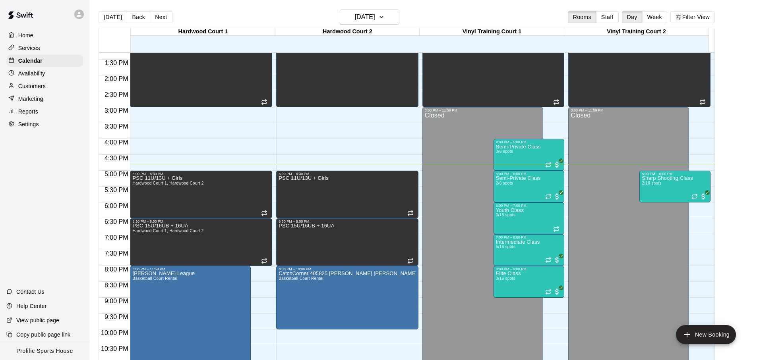
scroll to position [424, 0]
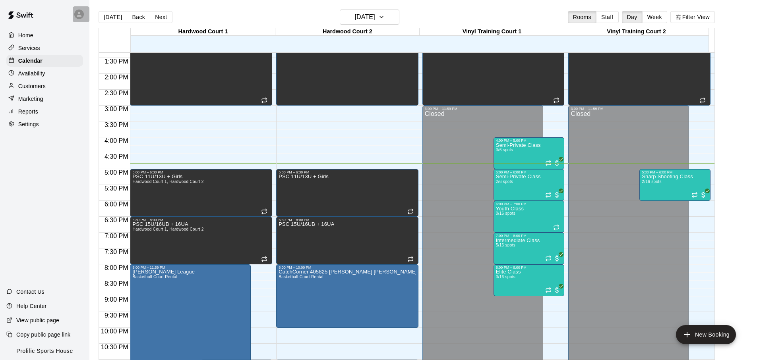
click at [81, 17] on icon at bounding box center [78, 14] width 7 height 7
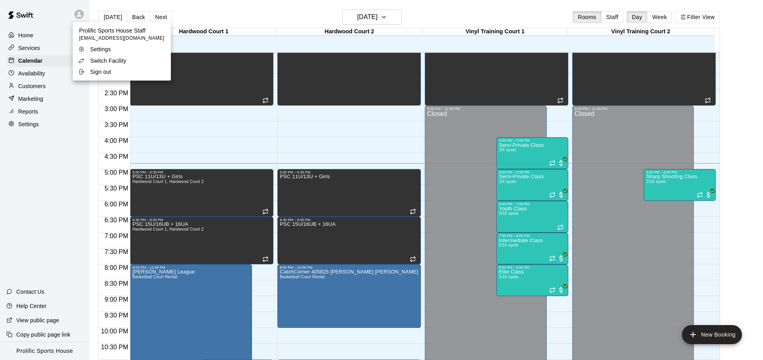
click at [112, 58] on p "Switch Facility" at bounding box center [108, 61] width 36 height 8
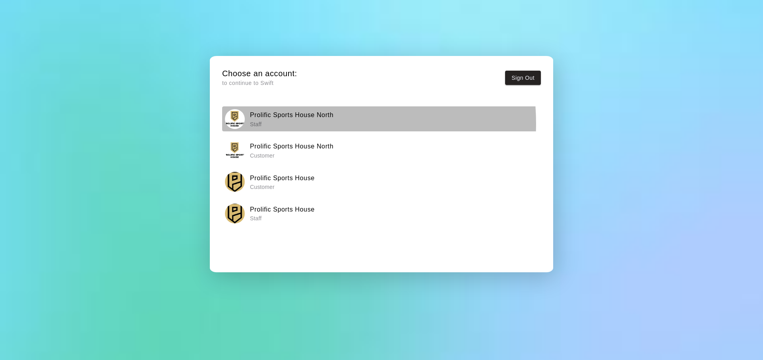
click at [306, 124] on p "Staff" at bounding box center [291, 124] width 83 height 8
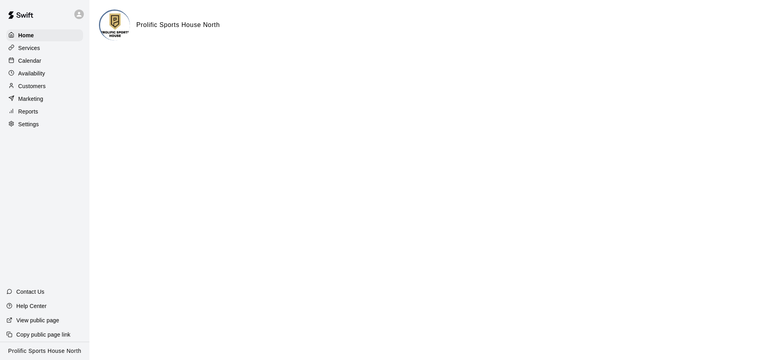
click at [50, 64] on div "Calendar" at bounding box center [44, 61] width 77 height 12
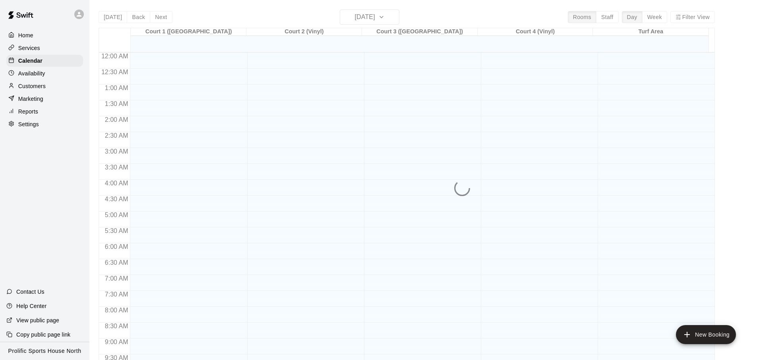
scroll to position [422, 0]
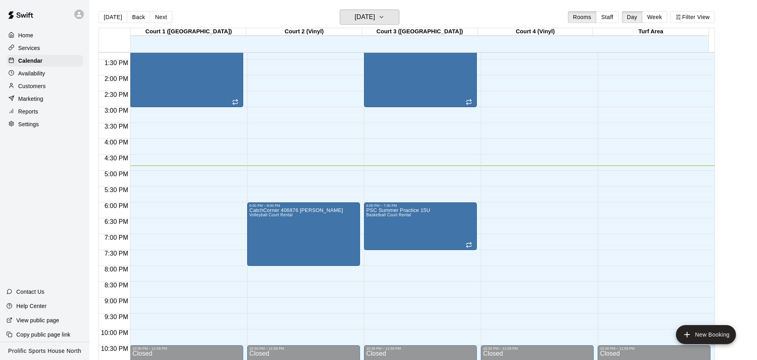
click at [355, 16] on h6 "[DATE]" at bounding box center [365, 17] width 20 height 11
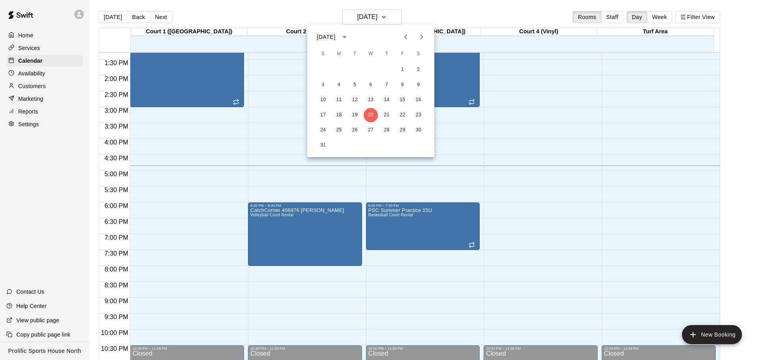
click at [417, 37] on icon "Next month" at bounding box center [422, 37] width 10 height 10
click at [338, 85] on button "8" at bounding box center [339, 85] width 14 height 14
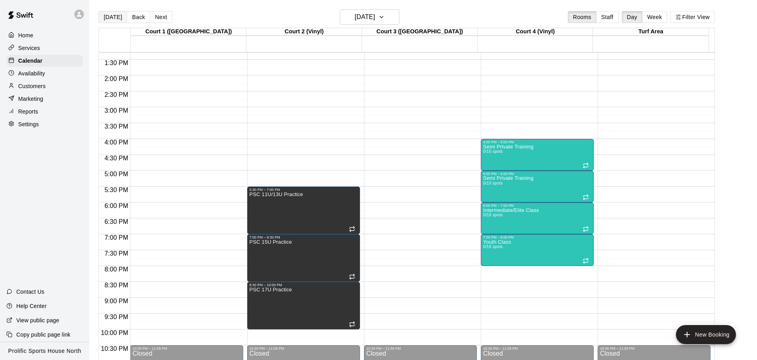
click at [118, 14] on button "[DATE]" at bounding box center [113, 17] width 29 height 12
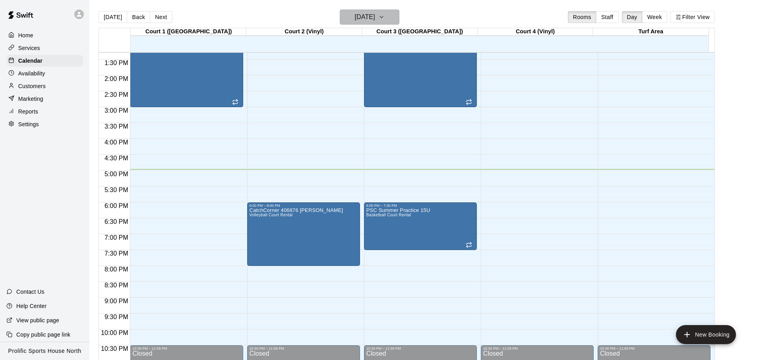
click at [355, 17] on h6 "[DATE]" at bounding box center [365, 17] width 20 height 11
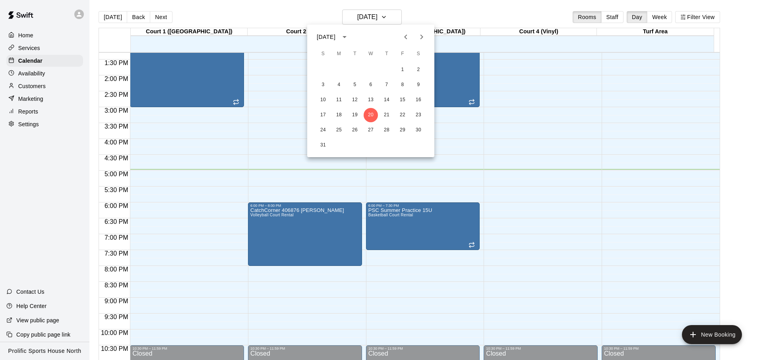
click at [418, 38] on icon "Next month" at bounding box center [422, 37] width 10 height 10
click at [354, 114] on button "23" at bounding box center [355, 115] width 14 height 14
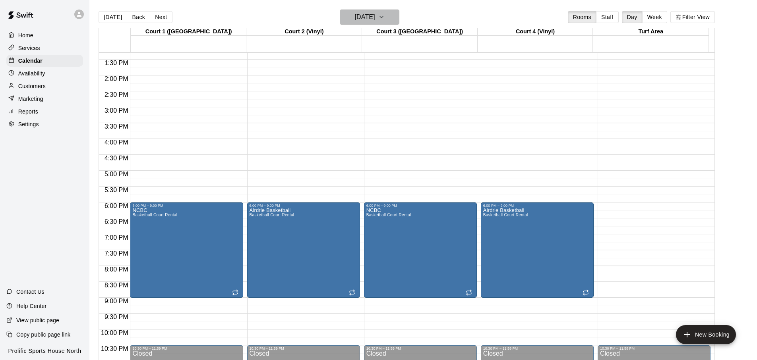
click at [375, 12] on h6 "[DATE]" at bounding box center [365, 17] width 20 height 11
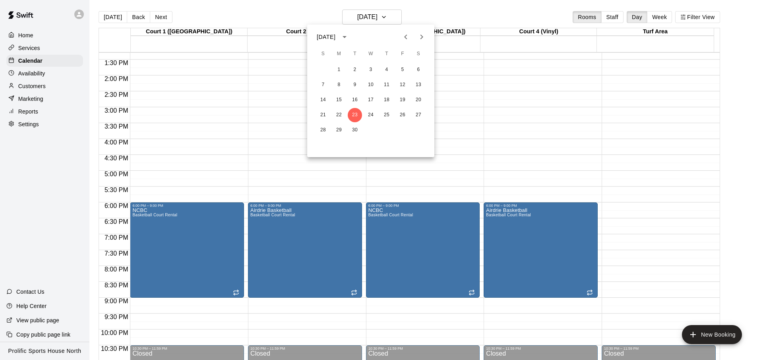
click at [418, 39] on icon "Next month" at bounding box center [422, 37] width 10 height 10
click at [354, 106] on button "14" at bounding box center [355, 100] width 14 height 14
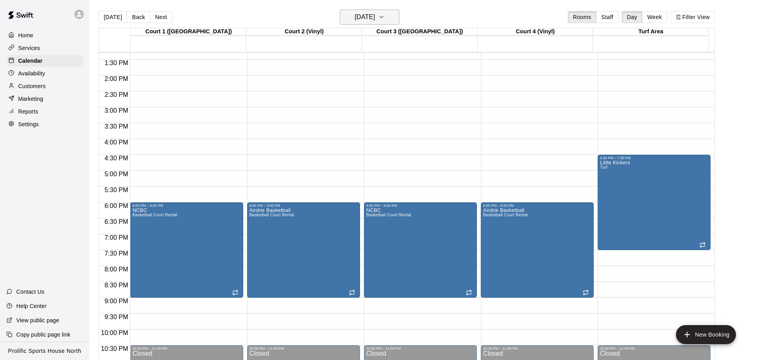
click at [373, 12] on h6 "[DATE]" at bounding box center [365, 17] width 20 height 11
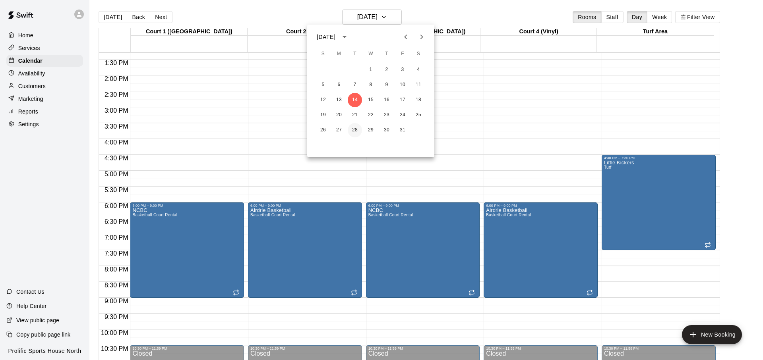
click at [355, 133] on button "28" at bounding box center [355, 130] width 14 height 14
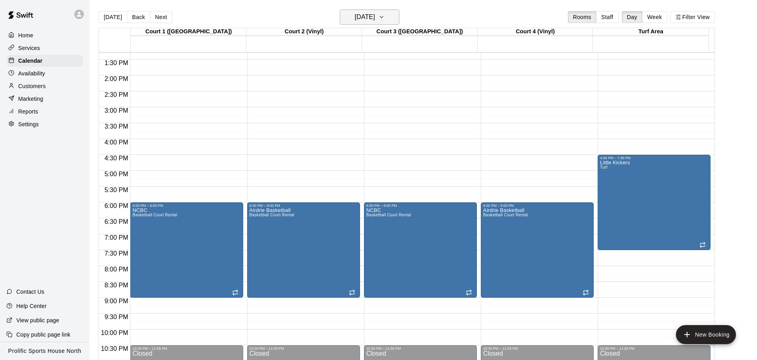
click at [367, 17] on h6 "[DATE]" at bounding box center [365, 17] width 20 height 11
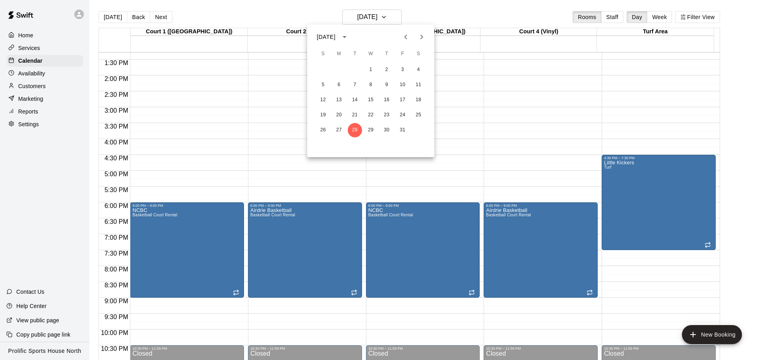
click at [69, 105] on div at bounding box center [381, 180] width 763 height 360
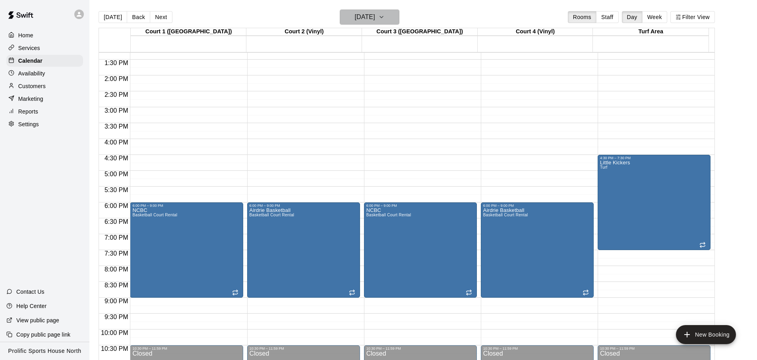
click at [375, 19] on h6 "[DATE]" at bounding box center [365, 17] width 20 height 11
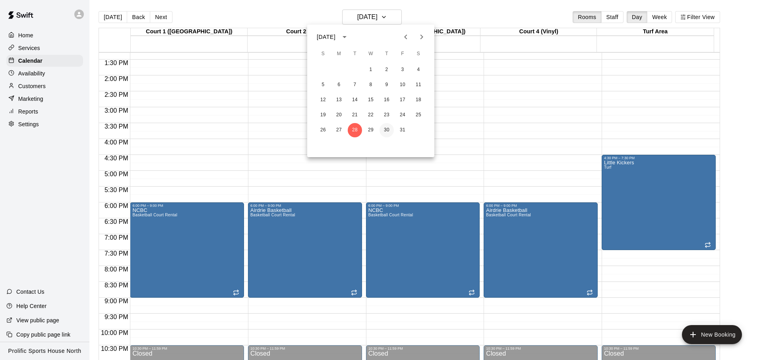
click at [388, 130] on button "30" at bounding box center [386, 130] width 14 height 14
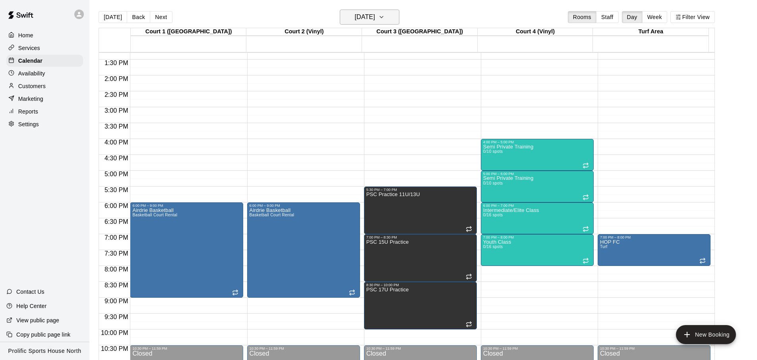
click at [391, 15] on button "[DATE]" at bounding box center [370, 17] width 60 height 15
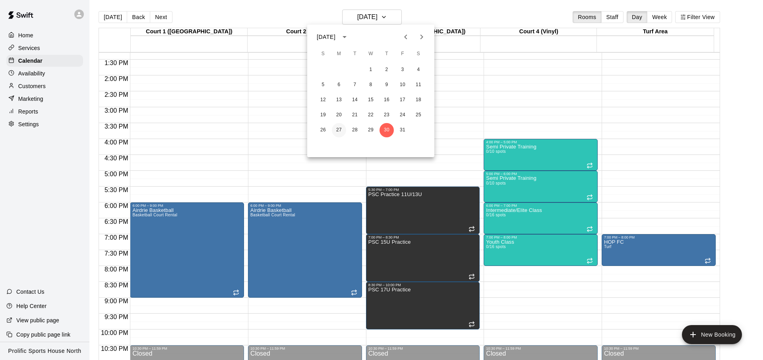
click at [340, 130] on button "27" at bounding box center [339, 130] width 14 height 14
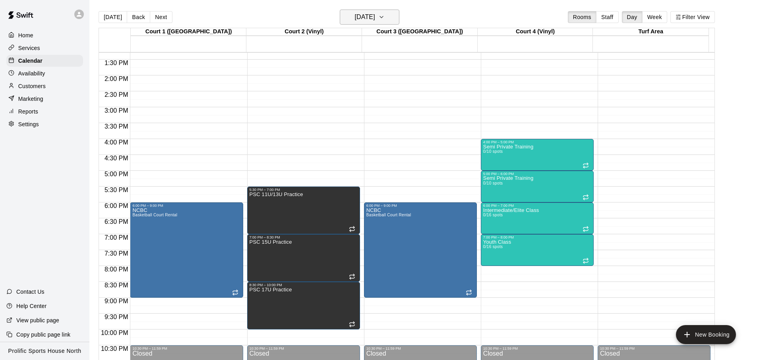
click at [371, 21] on h6 "[DATE]" at bounding box center [365, 17] width 20 height 11
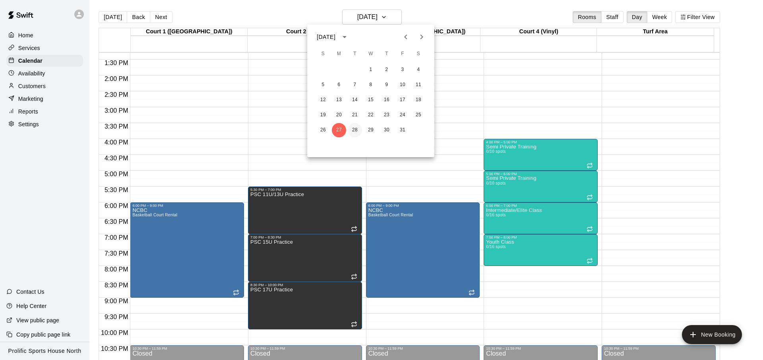
click at [351, 129] on button "28" at bounding box center [355, 130] width 14 height 14
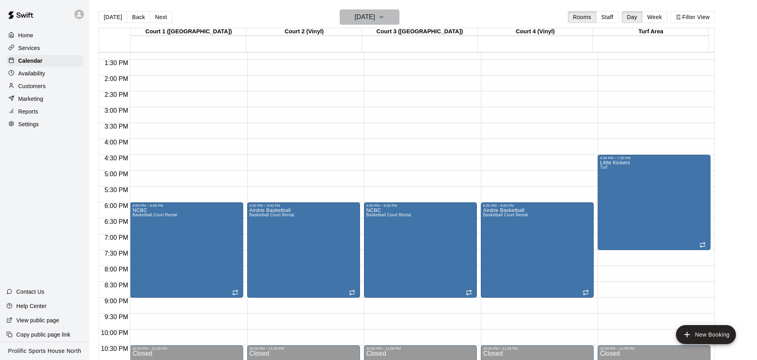
click at [375, 18] on h6 "[DATE]" at bounding box center [365, 17] width 20 height 11
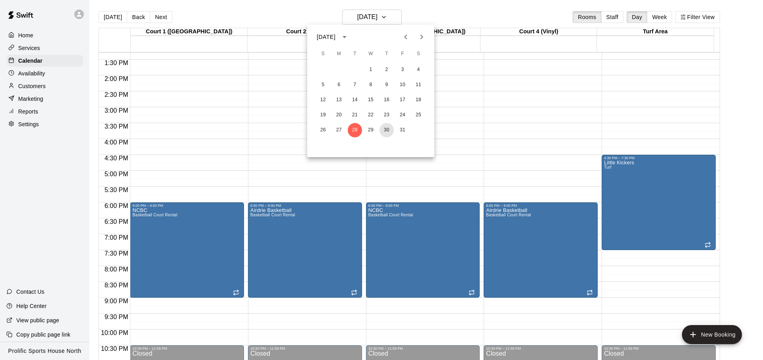
drag, startPoint x: 387, startPoint y: 131, endPoint x: 381, endPoint y: 51, distance: 80.5
click at [387, 131] on button "30" at bounding box center [386, 130] width 14 height 14
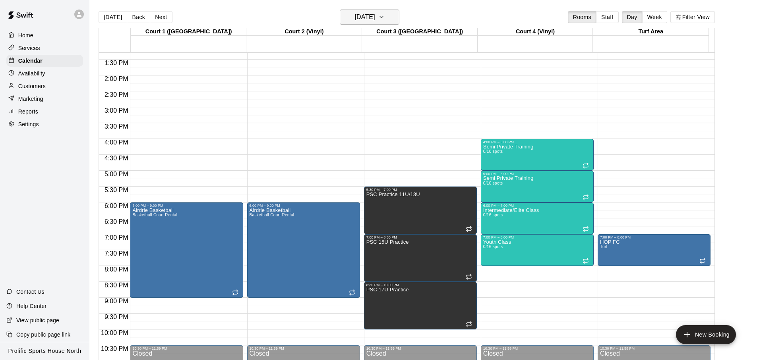
click at [356, 23] on button "[DATE]" at bounding box center [370, 17] width 60 height 15
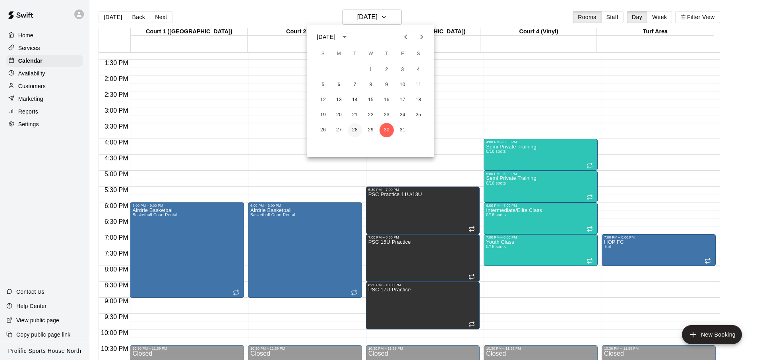
click at [355, 133] on button "28" at bounding box center [355, 130] width 14 height 14
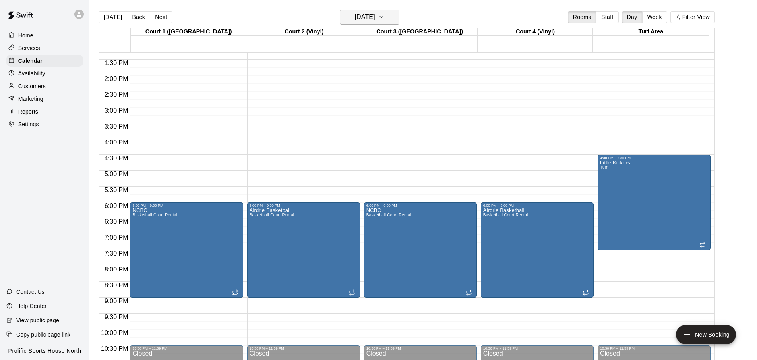
click at [375, 16] on h6 "[DATE]" at bounding box center [365, 17] width 20 height 11
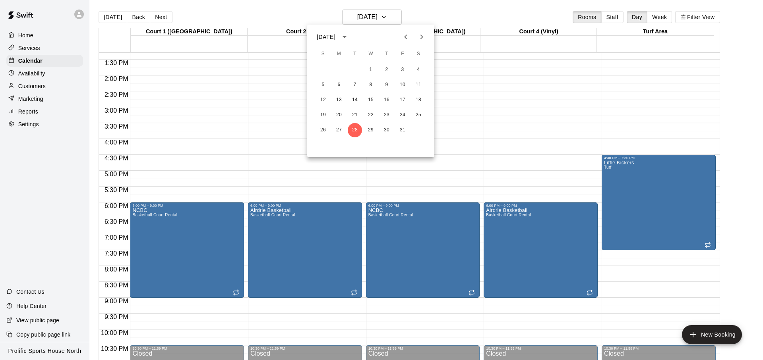
click at [72, 15] on div at bounding box center [381, 180] width 763 height 360
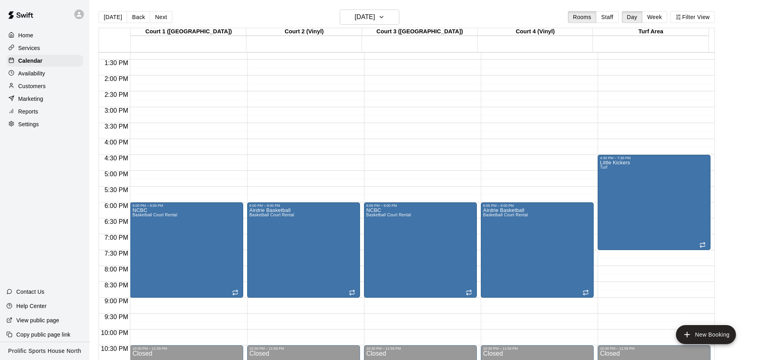
click at [79, 14] on div "[DATE] S M T W T F S 1 2 3 4 5 6 7 8 9 10 11 12 13 14 15 16 17 18 19 20 21 22 2…" at bounding box center [378, 180] width 757 height 360
click at [79, 14] on icon at bounding box center [78, 14] width 7 height 7
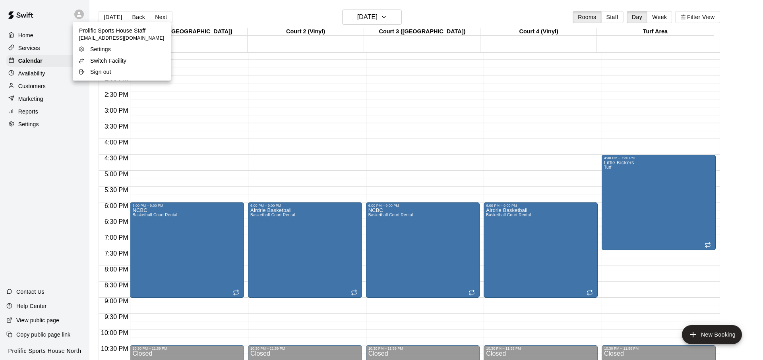
click at [97, 63] on p "Switch Facility" at bounding box center [108, 61] width 36 height 8
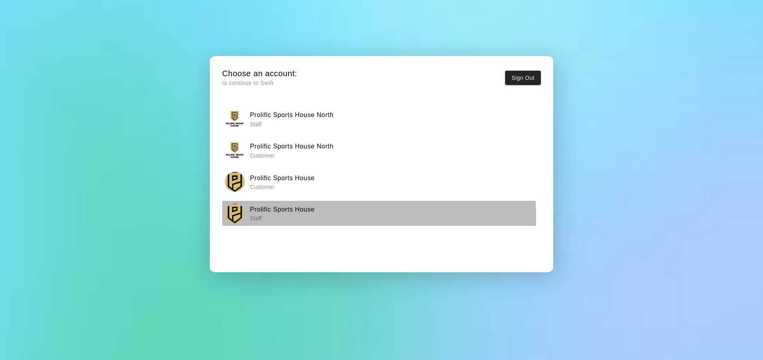
click at [305, 217] on p "Staff" at bounding box center [282, 219] width 65 height 8
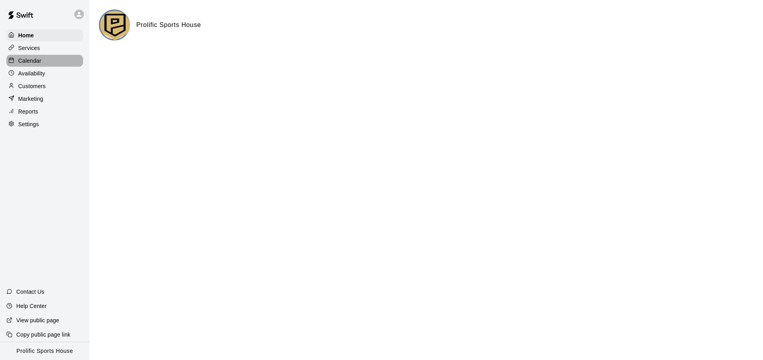
click at [37, 60] on p "Calendar" at bounding box center [29, 61] width 23 height 8
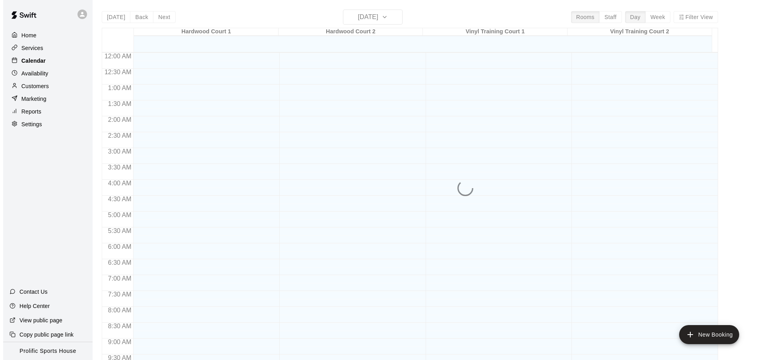
scroll to position [422, 0]
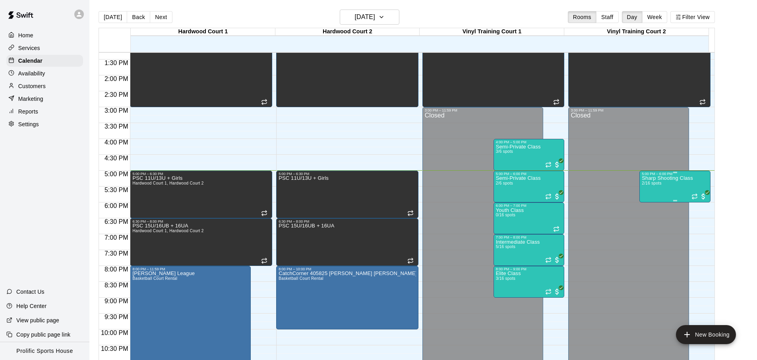
click at [665, 189] on div "Sharp Shooting Class 2/16 spots" at bounding box center [667, 356] width 51 height 360
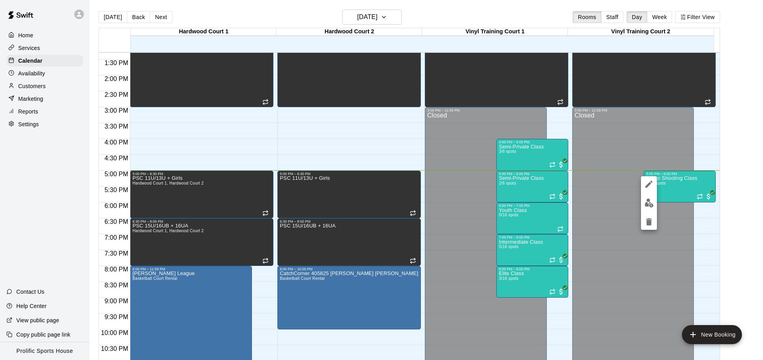
click at [642, 202] on button "edit" at bounding box center [649, 202] width 16 height 15
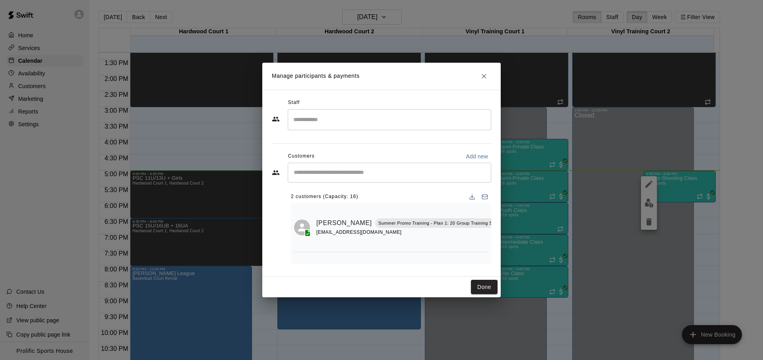
scroll to position [0, 14]
click at [490, 216] on div "Staff ​ Customers Add new ​ 2 customers (Capacity: 16) [PERSON_NAME] Summer Pro…" at bounding box center [381, 183] width 238 height 187
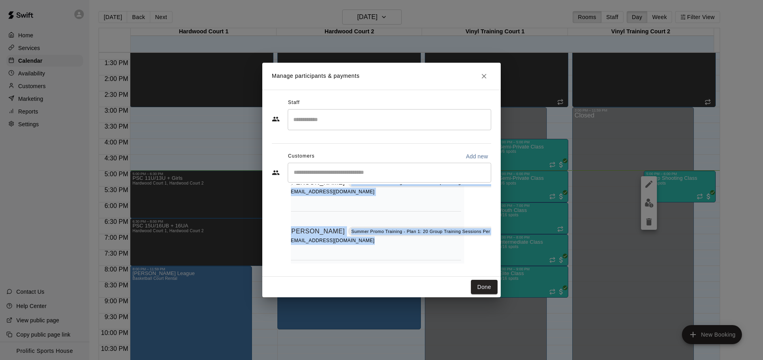
scroll to position [46, 0]
click at [408, 252] on div "[PERSON_NAME] Summer Promo Training - Plan 1: 20 Group Training Sessions Per Mo…" at bounding box center [391, 213] width 200 height 101
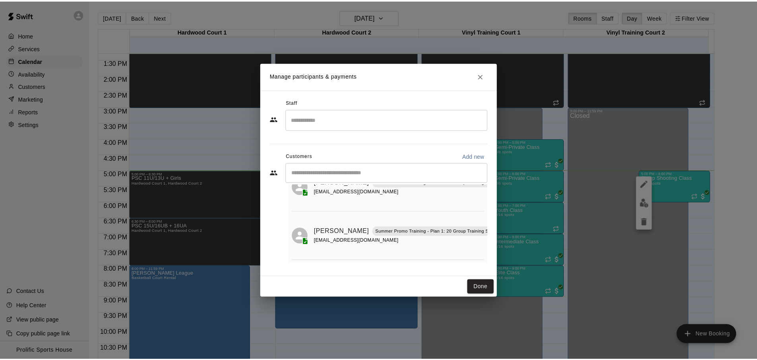
scroll to position [0, 0]
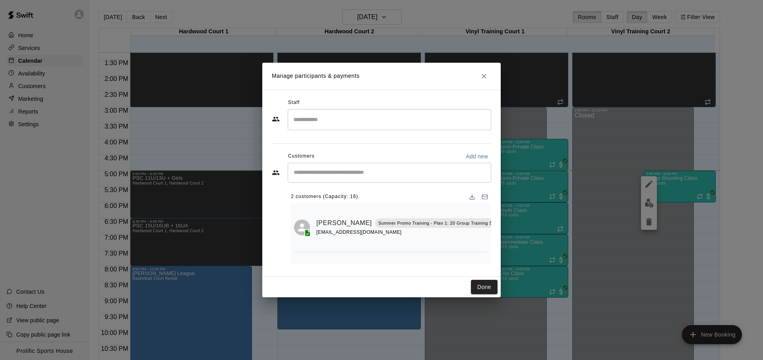
click at [483, 74] on icon "Close" at bounding box center [484, 76] width 8 height 8
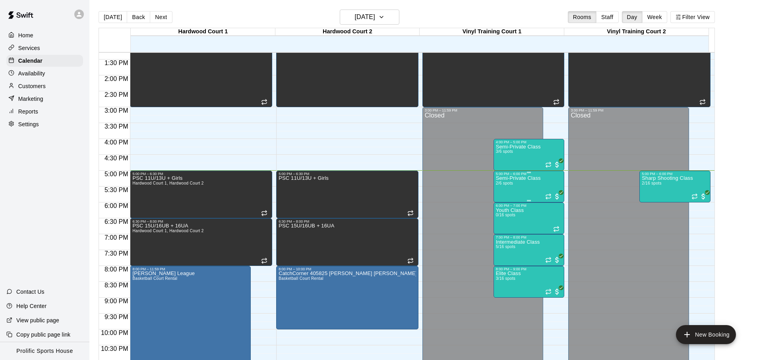
click at [535, 191] on div "Semi-Private Class 2/6 spots" at bounding box center [518, 356] width 45 height 360
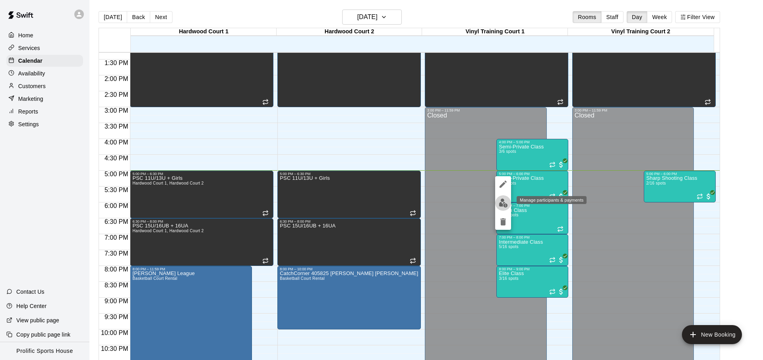
click at [500, 207] on img "edit" at bounding box center [503, 203] width 9 height 9
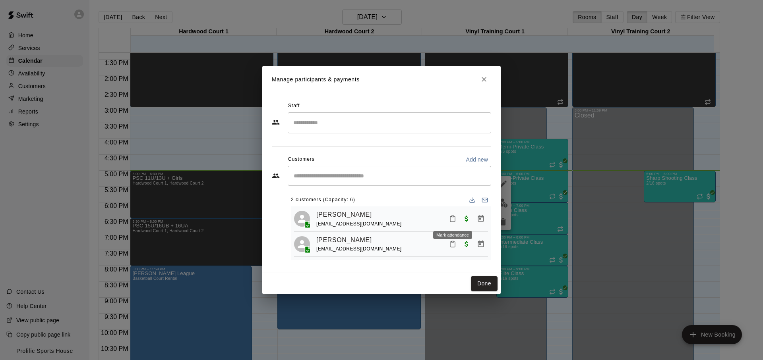
click at [454, 222] on icon "Mark attendance" at bounding box center [452, 220] width 5 height 6
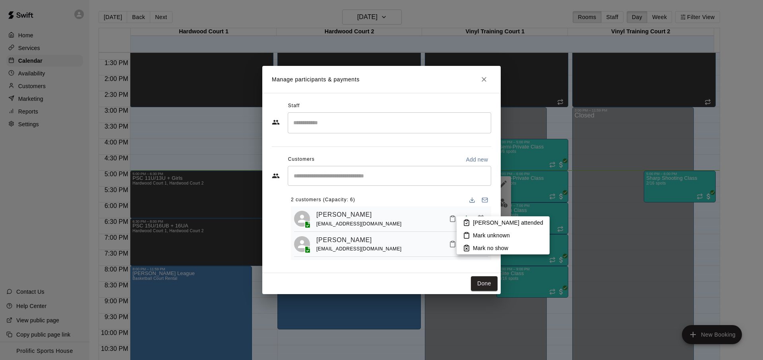
click at [463, 222] on icon at bounding box center [466, 222] width 7 height 7
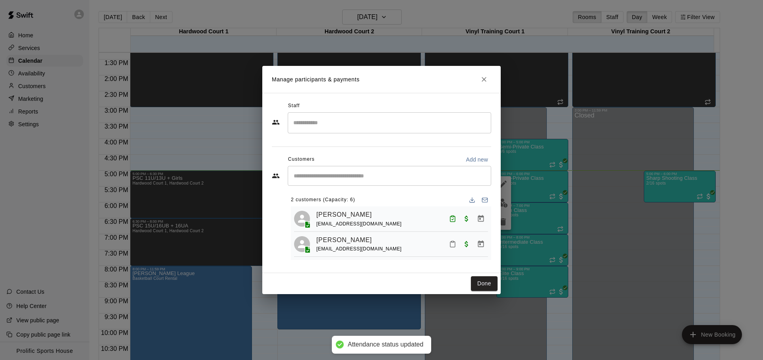
click at [455, 242] on icon "Mark attendance" at bounding box center [452, 244] width 7 height 7
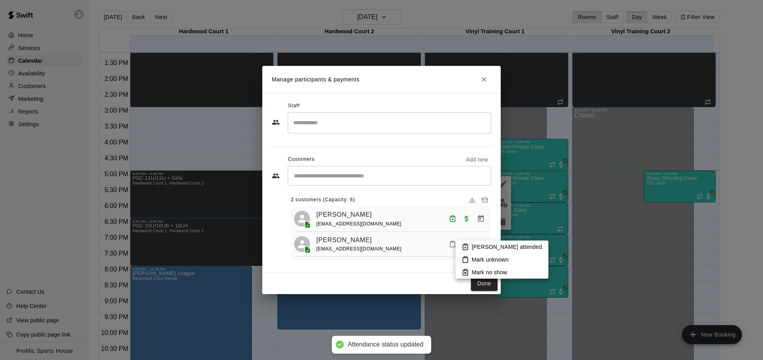
click at [467, 245] on icon at bounding box center [465, 248] width 5 height 6
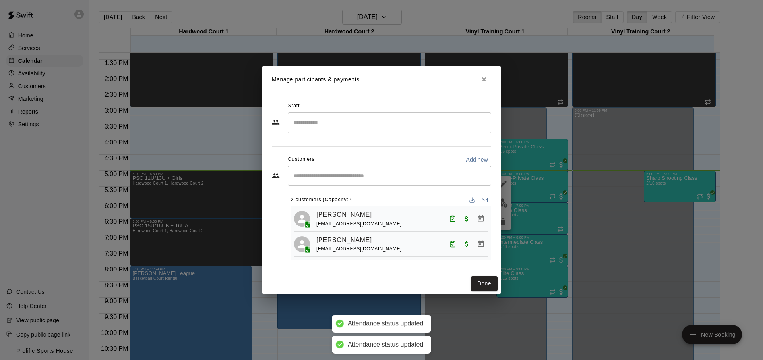
click at [655, 214] on div "Manage participants & payments Staff ​ Customers Add new ​ 2 customers (Capacit…" at bounding box center [381, 180] width 763 height 360
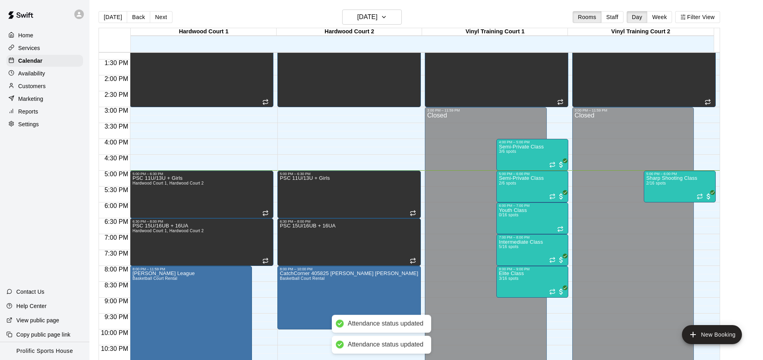
click at [663, 191] on div "Sharp Shooting Class 2/16 spots" at bounding box center [671, 356] width 51 height 360
click at [671, 257] on div at bounding box center [381, 180] width 763 height 360
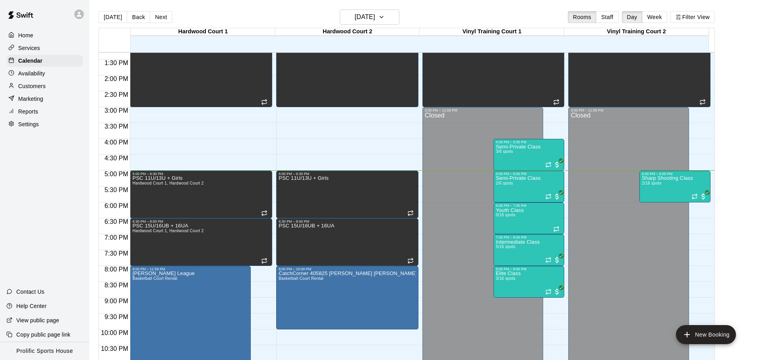
click at [83, 21] on div at bounding box center [81, 14] width 17 height 16
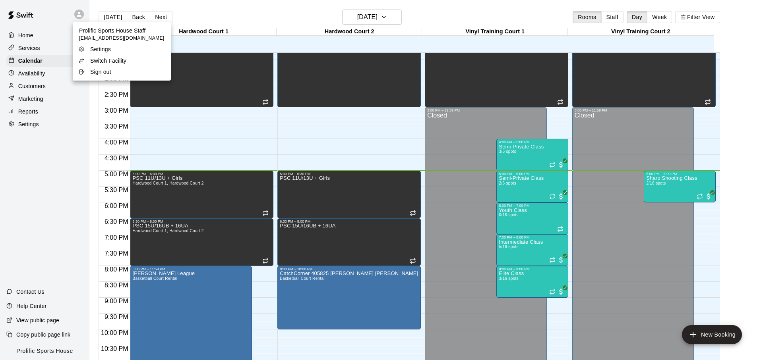
click at [108, 61] on p "Switch Facility" at bounding box center [108, 61] width 36 height 8
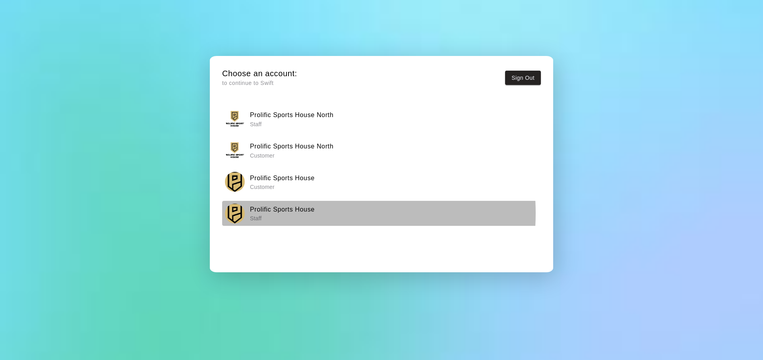
click at [298, 213] on h6 "Prolific Sports House" at bounding box center [282, 210] width 65 height 10
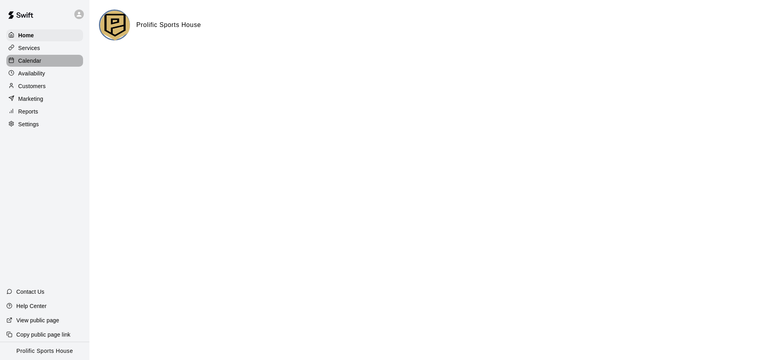
click at [55, 56] on div "Calendar" at bounding box center [44, 61] width 77 height 12
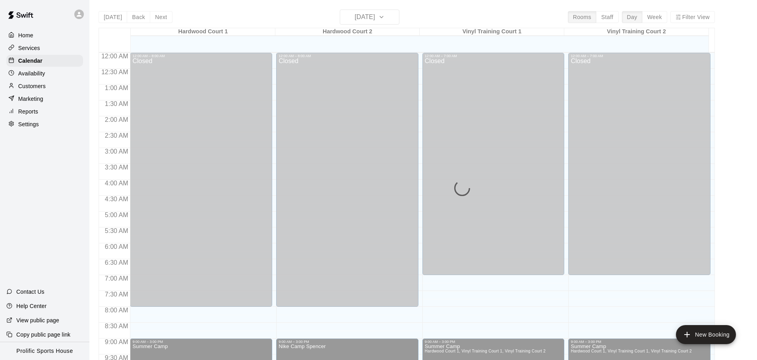
scroll to position [422, 0]
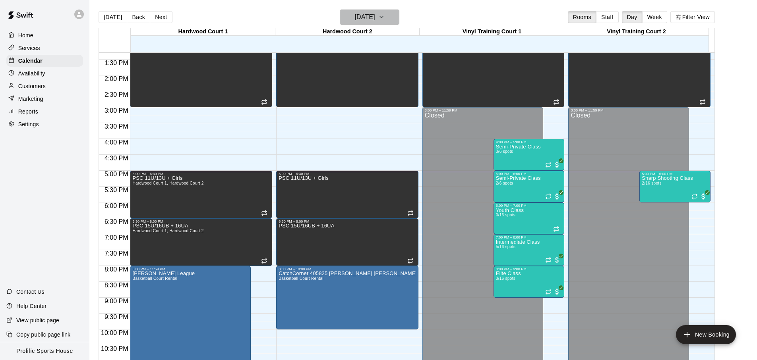
click at [360, 15] on h6 "[DATE]" at bounding box center [365, 17] width 20 height 11
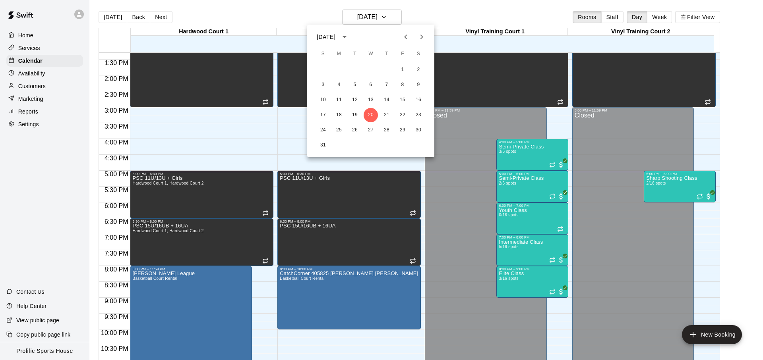
click at [418, 35] on icon "Next month" at bounding box center [422, 37] width 10 height 10
click at [415, 35] on button "Next month" at bounding box center [422, 37] width 16 height 16
click at [349, 117] on button "21" at bounding box center [355, 115] width 14 height 14
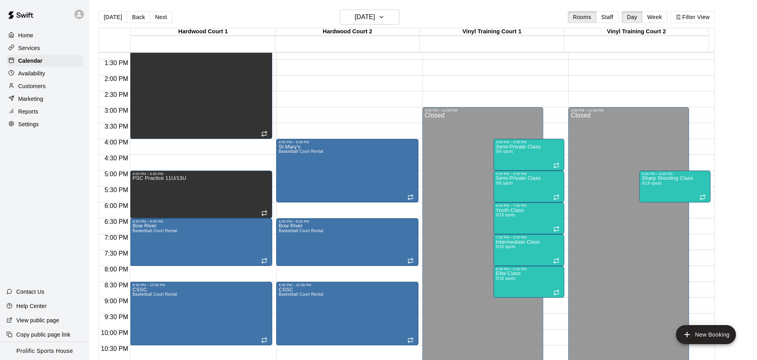
click at [84, 23] on div at bounding box center [44, 14] width 89 height 29
click at [80, 19] on div at bounding box center [81, 14] width 17 height 16
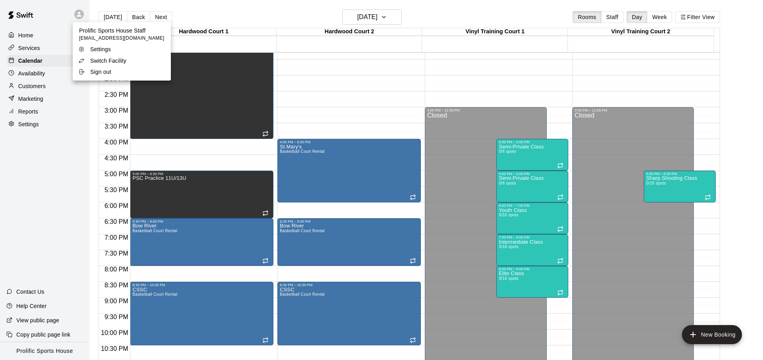
click at [113, 65] on li "Switch Facility" at bounding box center [122, 60] width 98 height 11
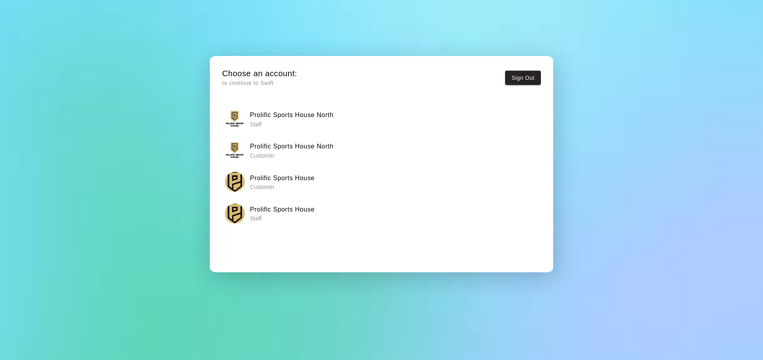
click at [313, 120] on p "Staff" at bounding box center [291, 124] width 83 height 8
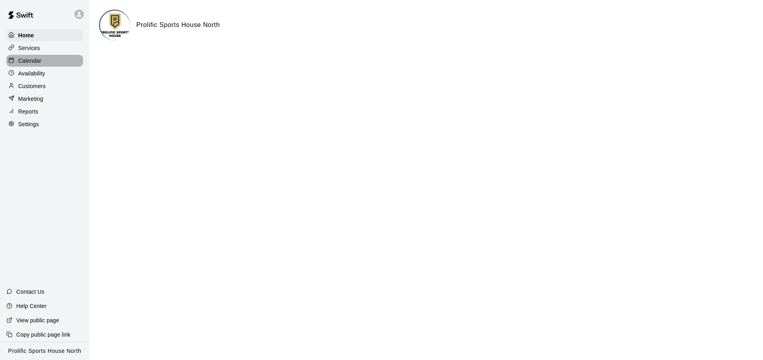
click at [60, 56] on div "Calendar" at bounding box center [44, 61] width 77 height 12
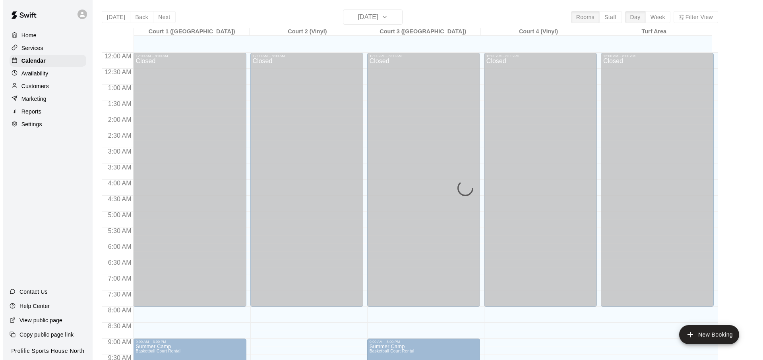
scroll to position [422, 0]
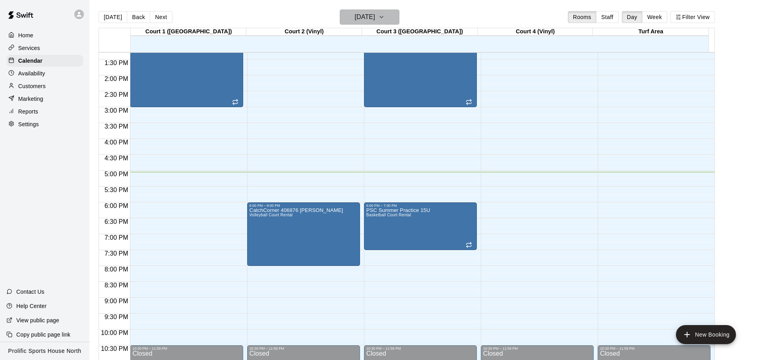
click at [375, 16] on h6 "[DATE]" at bounding box center [365, 17] width 20 height 11
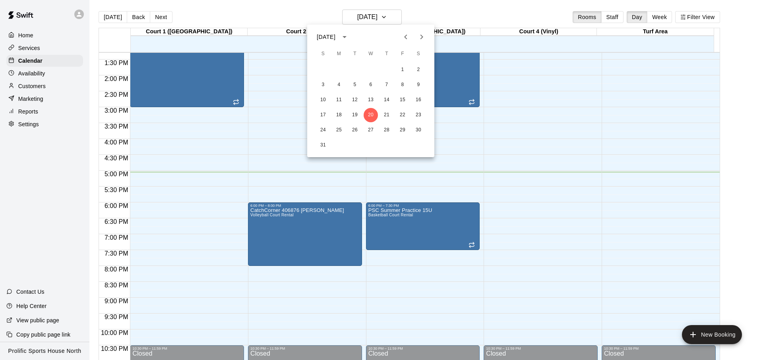
click at [423, 37] on icon "Next month" at bounding box center [422, 37] width 10 height 10
click at [340, 130] on button "27" at bounding box center [339, 130] width 14 height 14
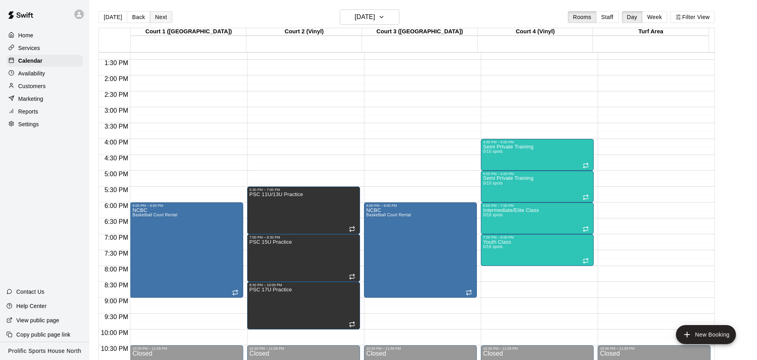
click at [157, 12] on button "Next" at bounding box center [161, 17] width 22 height 12
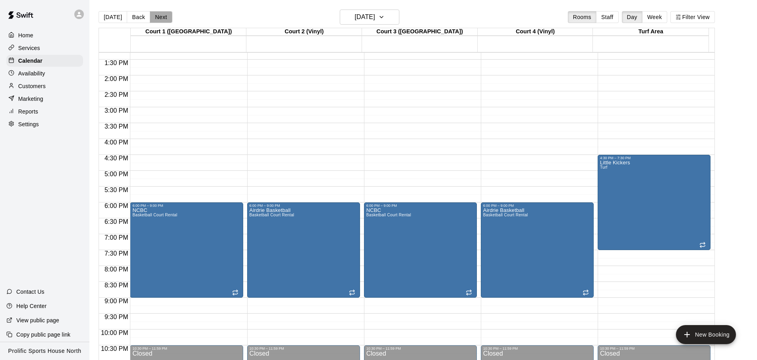
click at [157, 12] on button "Next" at bounding box center [161, 17] width 22 height 12
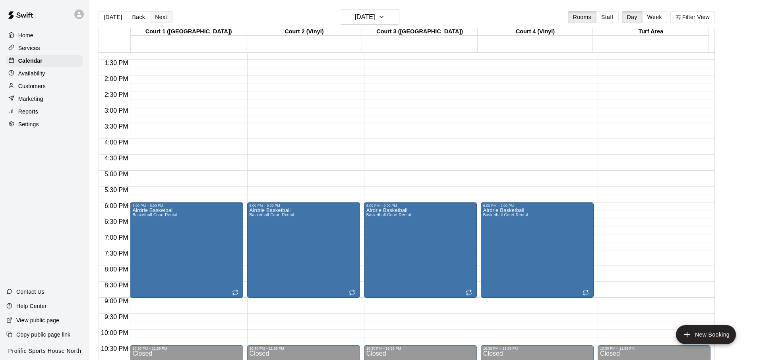
click at [157, 12] on button "Next" at bounding box center [161, 17] width 22 height 12
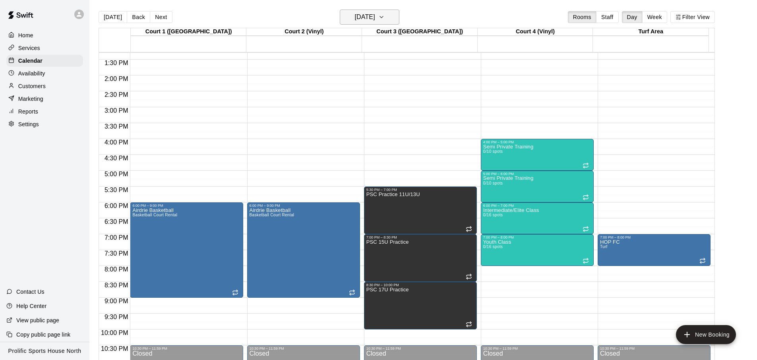
click at [375, 21] on h6 "[DATE]" at bounding box center [365, 17] width 20 height 11
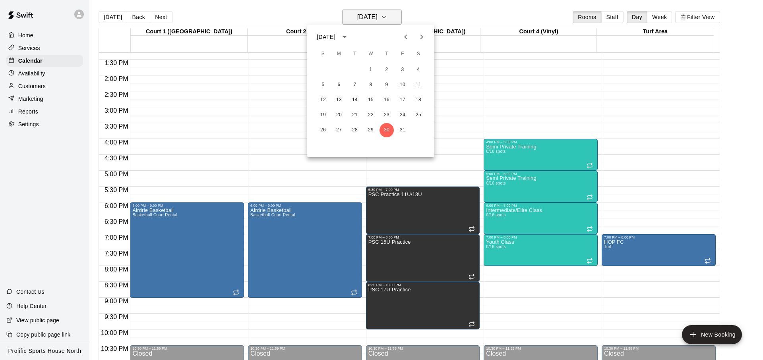
click at [375, 21] on div at bounding box center [381, 180] width 763 height 360
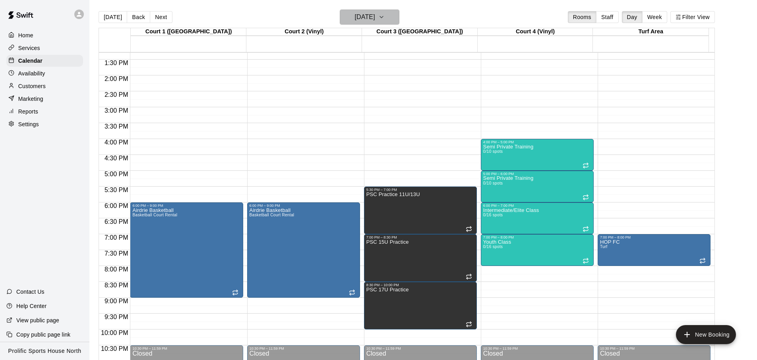
click at [371, 23] on button "[DATE]" at bounding box center [370, 17] width 60 height 15
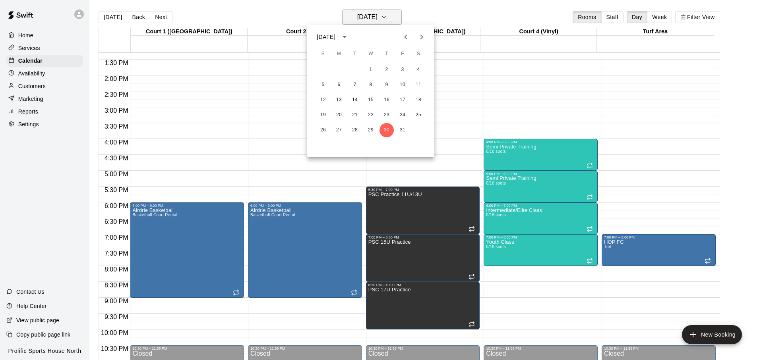
click at [371, 23] on div at bounding box center [381, 180] width 763 height 360
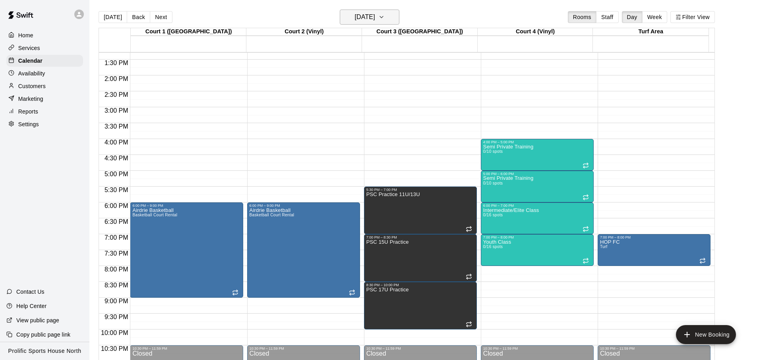
click at [371, 23] on button "[DATE]" at bounding box center [370, 17] width 60 height 15
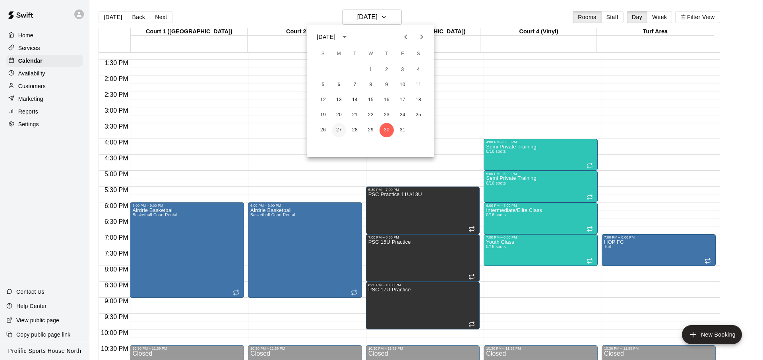
click at [338, 130] on button "27" at bounding box center [339, 130] width 14 height 14
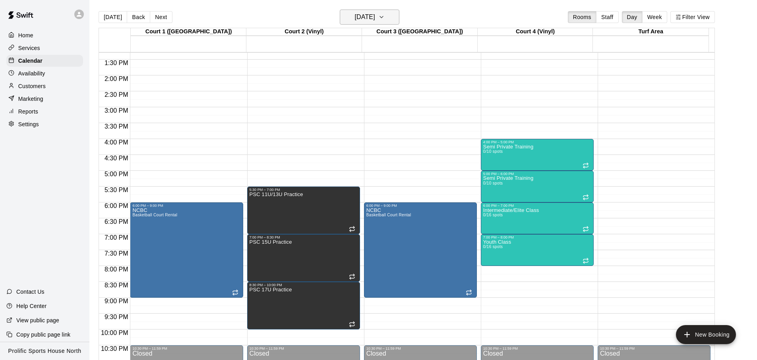
click at [375, 16] on h6 "[DATE]" at bounding box center [365, 17] width 20 height 11
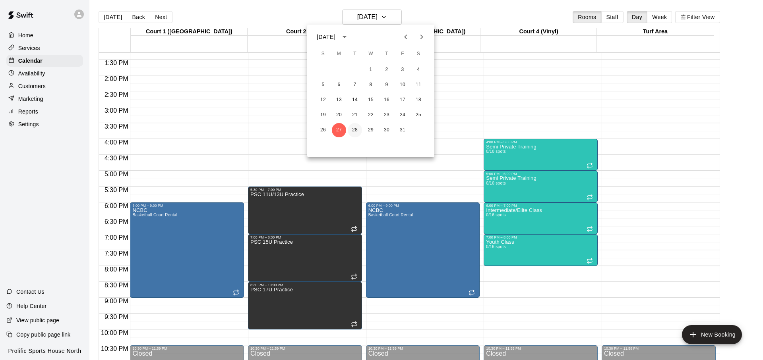
click at [349, 133] on button "28" at bounding box center [355, 130] width 14 height 14
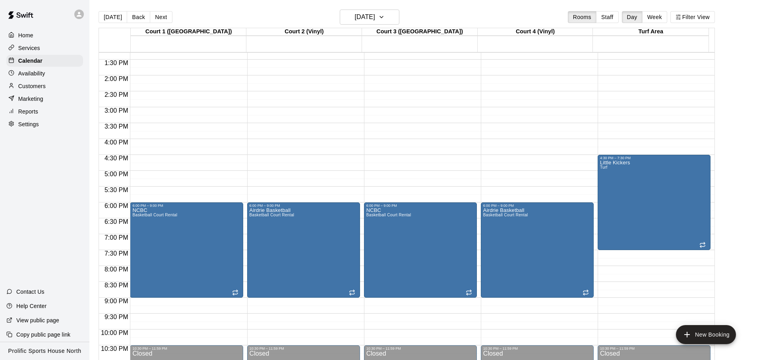
click at [263, 15] on div "[DATE] Back [DATE][DATE] Rooms Staff Day Week Filter View" at bounding box center [407, 19] width 616 height 18
click at [163, 16] on button "Next" at bounding box center [161, 17] width 22 height 12
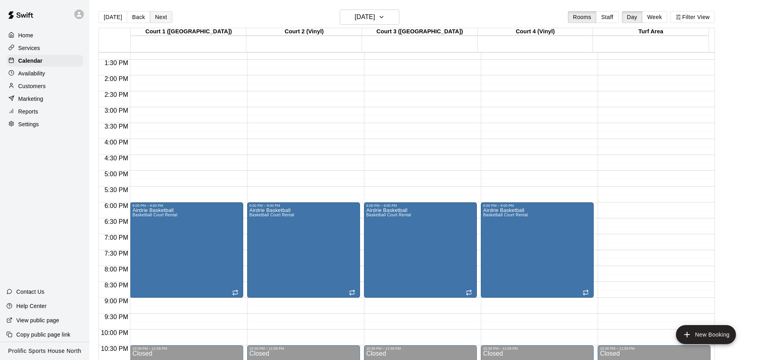
click at [163, 16] on button "Next" at bounding box center [161, 17] width 22 height 12
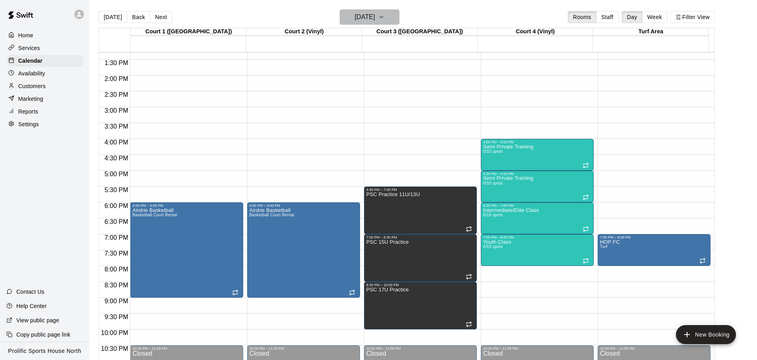
click at [375, 14] on h6 "[DATE]" at bounding box center [365, 17] width 20 height 11
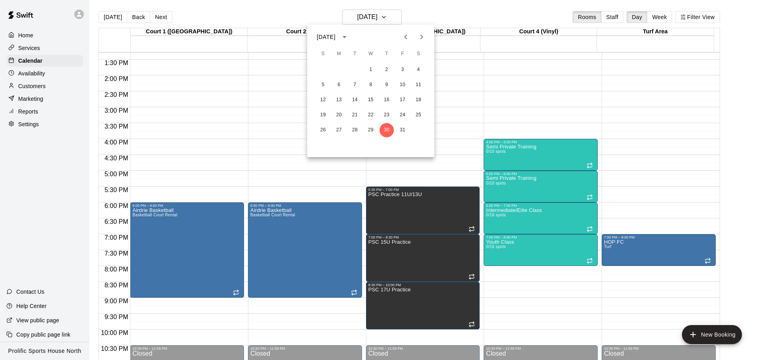
click at [422, 37] on icon "Next month" at bounding box center [421, 37] width 3 height 5
click at [354, 102] on button "16" at bounding box center [355, 100] width 14 height 14
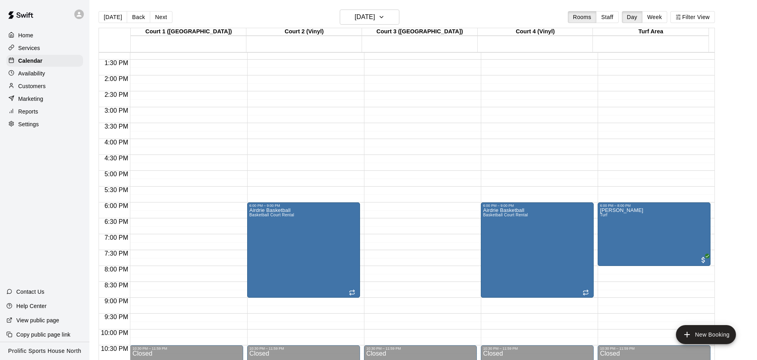
click at [385, 9] on main "[DATE] Back [DATE][DATE] Rooms Staff Day Week Filter View Court 1 ([GEOGRAPHIC_…" at bounding box center [422, 186] width 667 height 373
click at [374, 14] on h6 "[DATE]" at bounding box center [365, 17] width 20 height 11
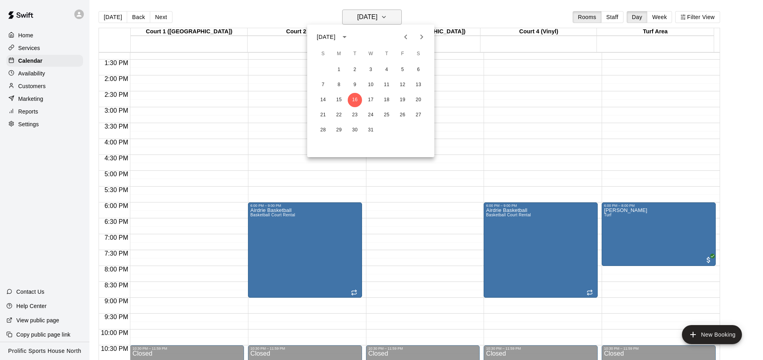
click at [374, 14] on div at bounding box center [381, 180] width 763 height 360
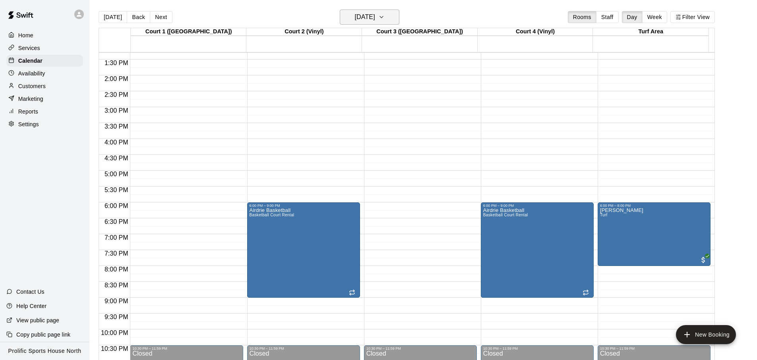
click at [379, 24] on button "[DATE]" at bounding box center [370, 17] width 60 height 15
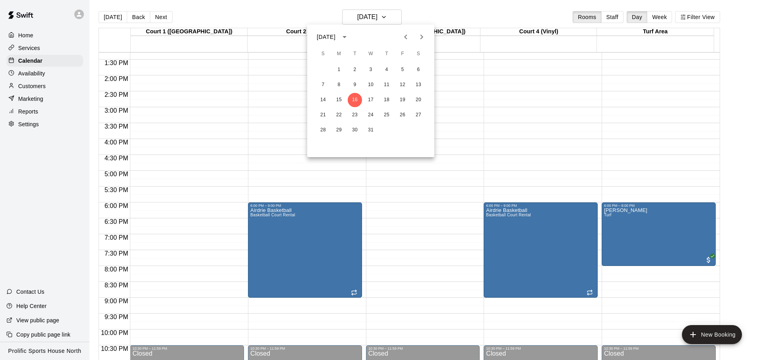
click at [402, 35] on icon "Previous month" at bounding box center [406, 37] width 10 height 10
click at [357, 68] on button "2" at bounding box center [355, 70] width 14 height 14
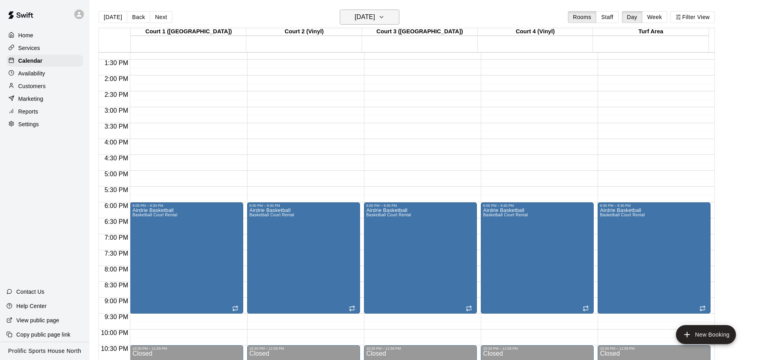
click at [375, 17] on h6 "[DATE]" at bounding box center [365, 17] width 20 height 11
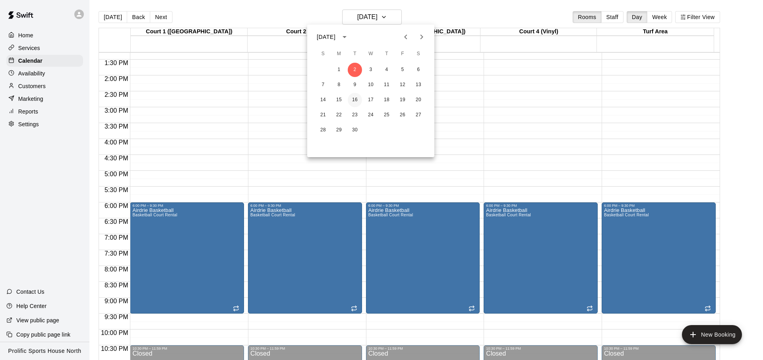
click at [354, 106] on button "16" at bounding box center [355, 100] width 14 height 14
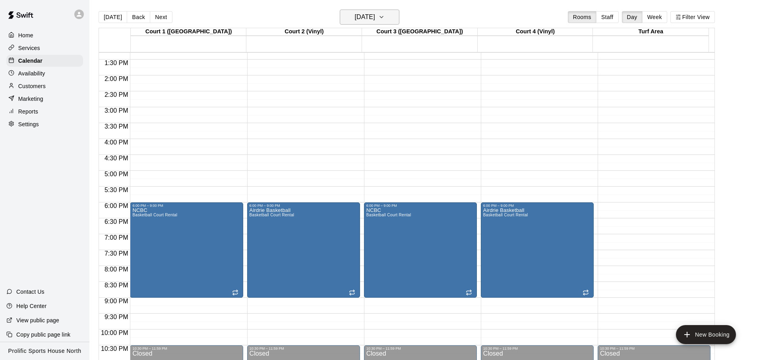
click at [375, 12] on h6 "[DATE]" at bounding box center [365, 17] width 20 height 11
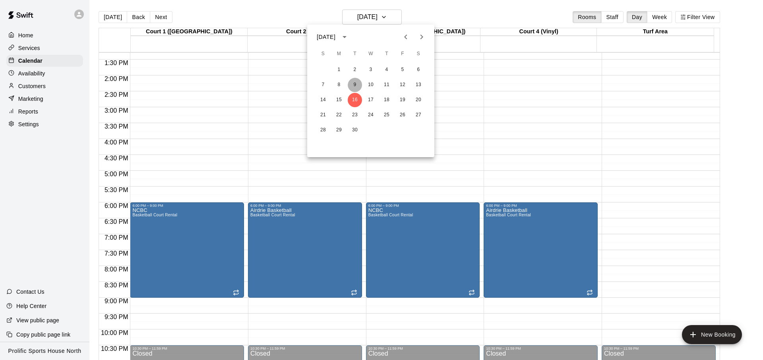
click at [354, 83] on button "9" at bounding box center [355, 85] width 14 height 14
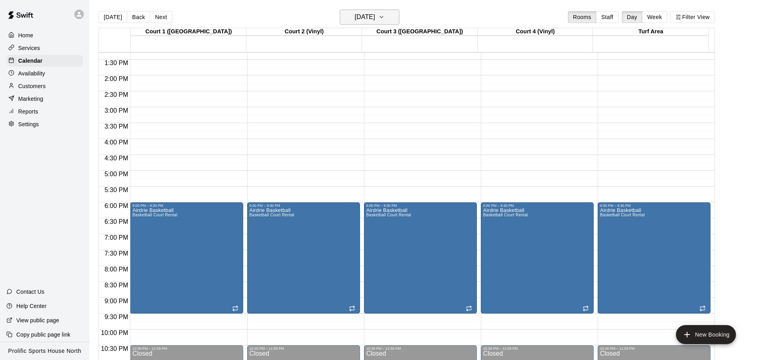
click at [394, 11] on button "[DATE]" at bounding box center [370, 17] width 60 height 15
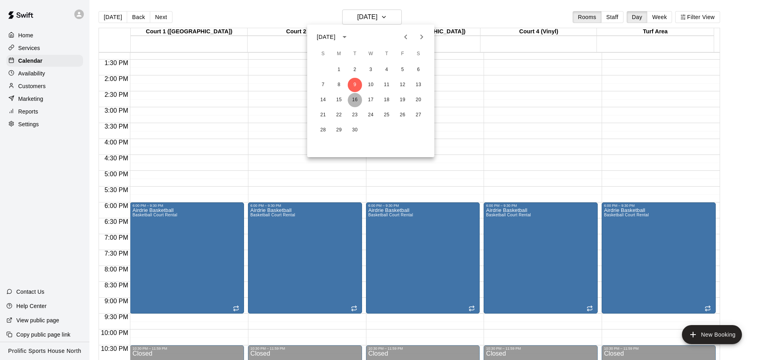
click at [356, 102] on button "16" at bounding box center [355, 100] width 14 height 14
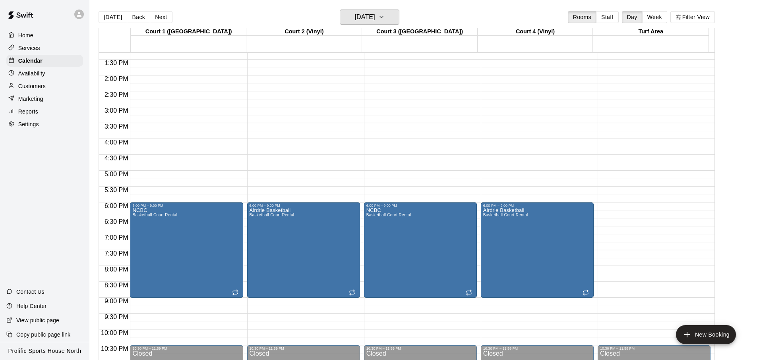
copy body "Close cross-small"
click at [375, 20] on h6 "[DATE]" at bounding box center [365, 17] width 20 height 11
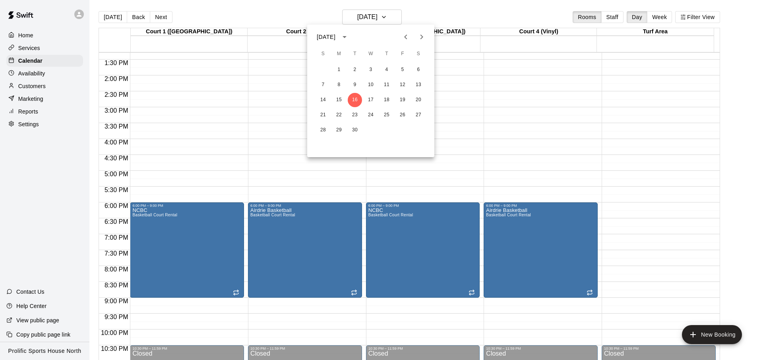
click at [418, 42] on button "Next month" at bounding box center [422, 37] width 16 height 16
click at [419, 43] on button "Next month" at bounding box center [422, 37] width 16 height 16
click at [223, 14] on div at bounding box center [381, 180] width 763 height 360
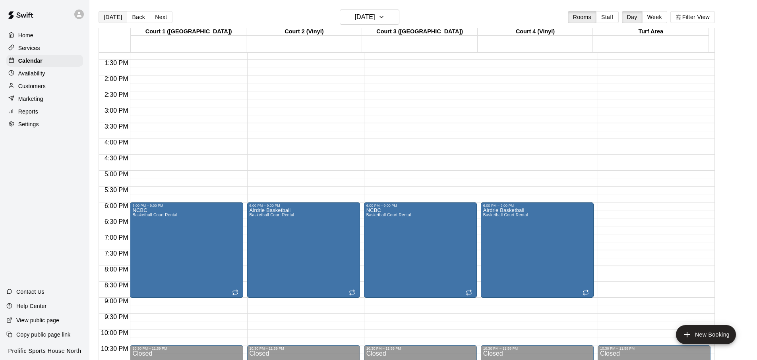
click at [112, 17] on button "[DATE]" at bounding box center [113, 17] width 29 height 12
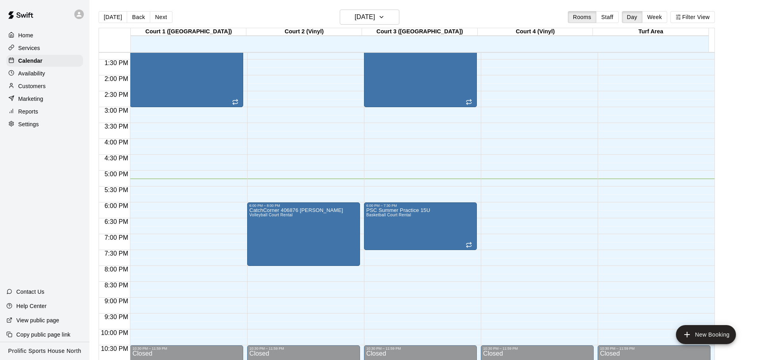
click at [83, 17] on div at bounding box center [81, 14] width 17 height 16
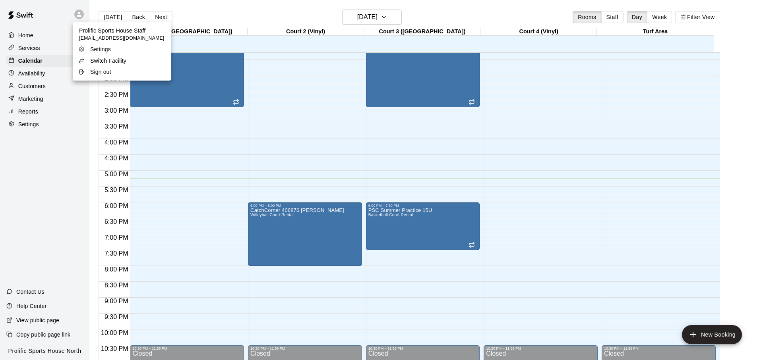
click at [104, 66] on li "Sign out" at bounding box center [122, 71] width 98 height 11
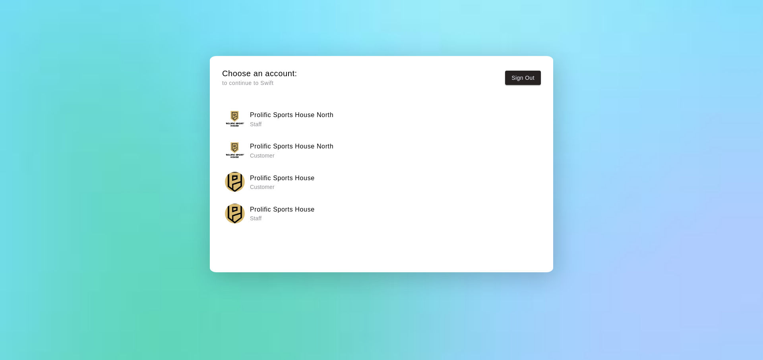
click at [311, 214] on h6 "Prolific Sports House" at bounding box center [282, 210] width 65 height 10
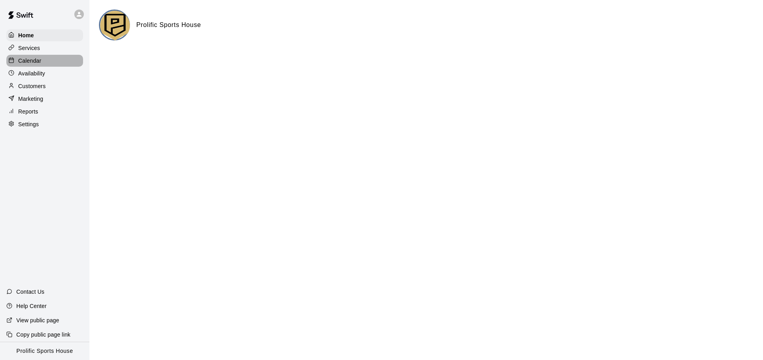
click at [34, 62] on p "Calendar" at bounding box center [29, 61] width 23 height 8
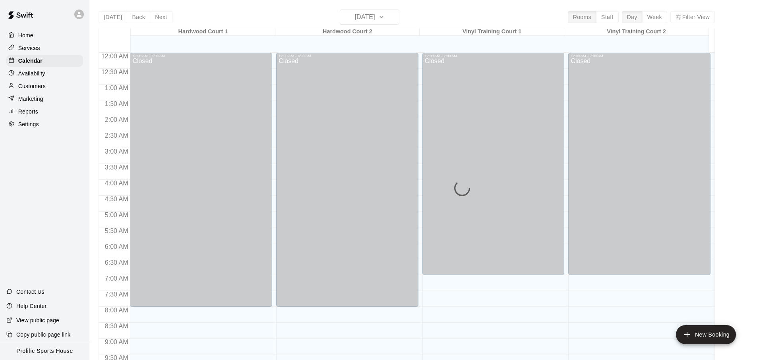
scroll to position [422, 0]
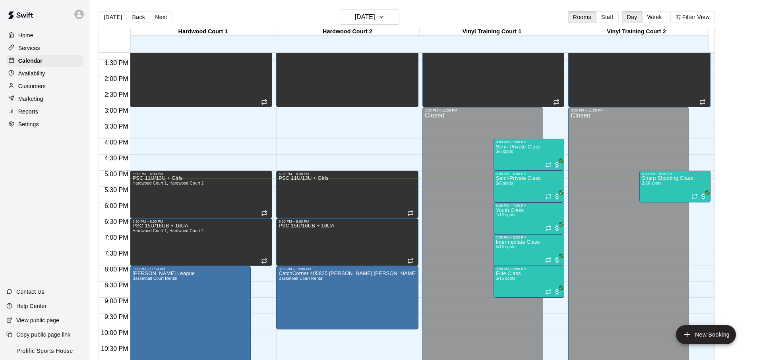
click at [115, 21] on button "[DATE]" at bounding box center [113, 17] width 29 height 12
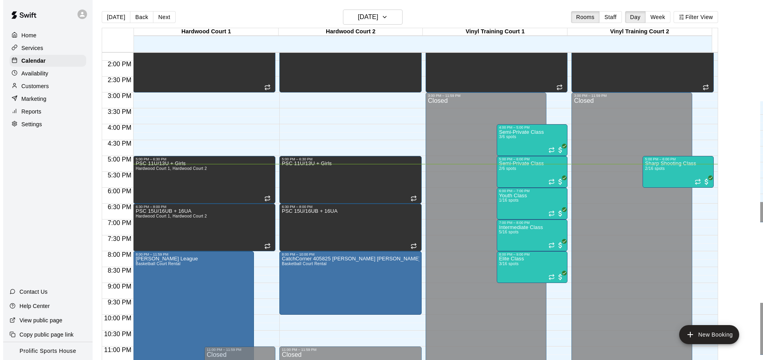
scroll to position [446, 0]
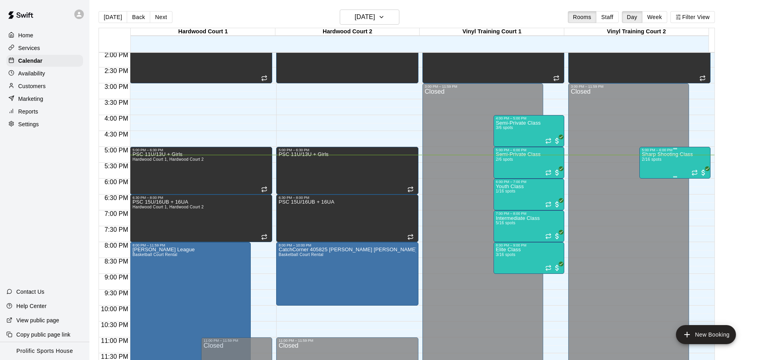
click at [656, 168] on div "Sharp Shooting Class 2/16 spots" at bounding box center [667, 332] width 51 height 360
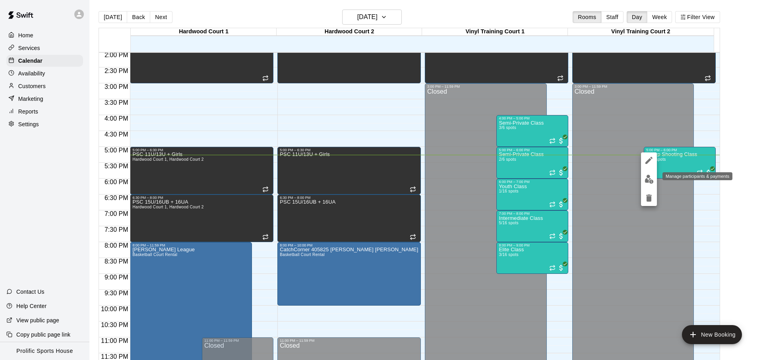
click at [644, 184] on button "edit" at bounding box center [649, 179] width 16 height 15
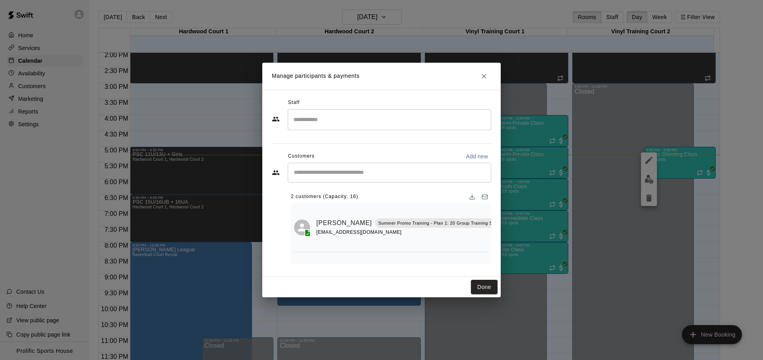
scroll to position [46, 0]
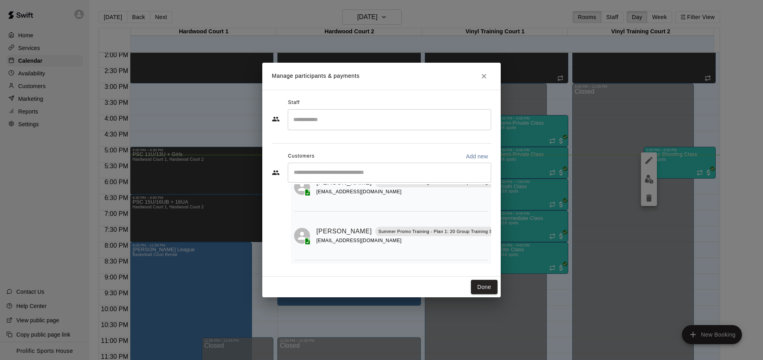
click at [369, 174] on input "Start typing to search customers..." at bounding box center [389, 173] width 196 height 8
type input "******"
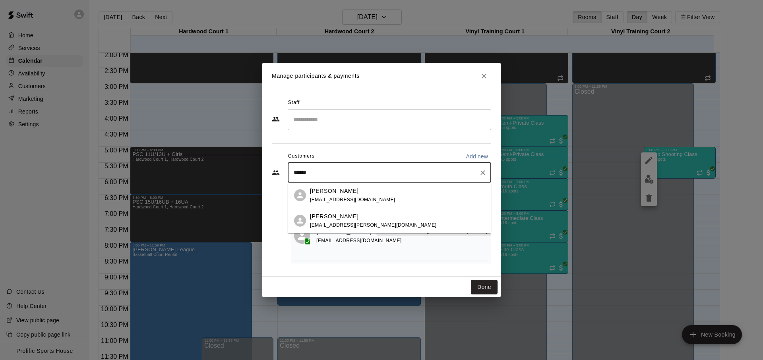
click at [362, 201] on span "marinairisstewart@gmail.com" at bounding box center [352, 200] width 85 height 6
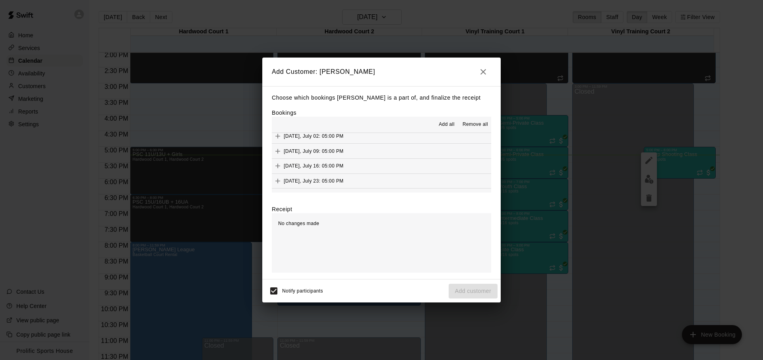
scroll to position [204, 0]
click at [401, 145] on button "Wednesday, August 20: 05:00 PM (Current)" at bounding box center [381, 145] width 219 height 15
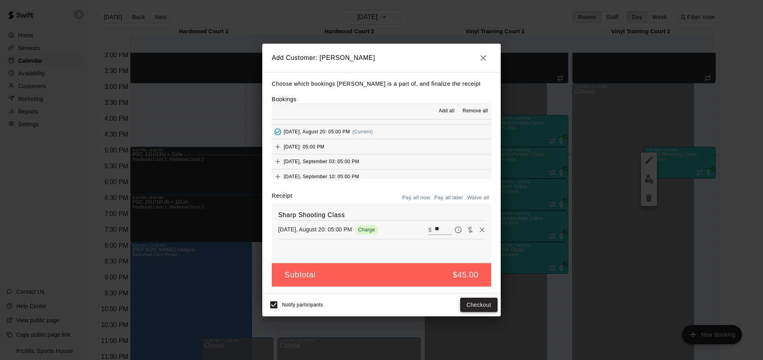
click at [472, 310] on button "Checkout" at bounding box center [478, 305] width 37 height 15
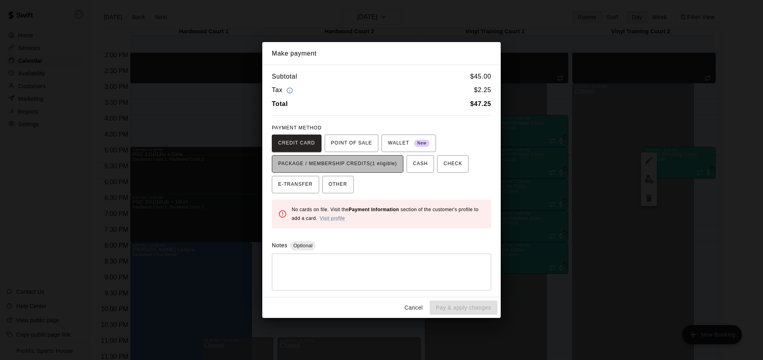
click at [344, 168] on span "PACKAGE / MEMBERSHIP CREDITS (1 eligible)" at bounding box center [337, 164] width 119 height 13
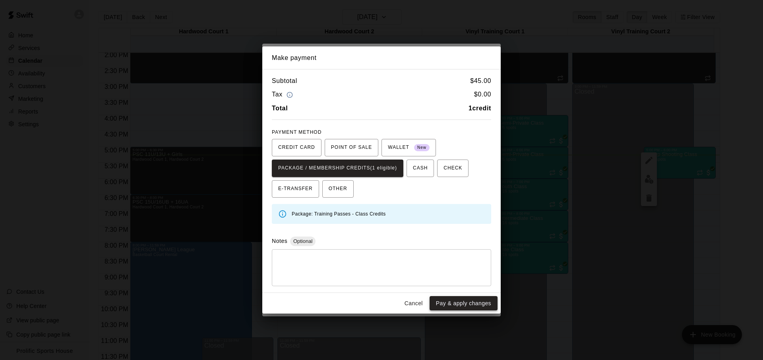
click at [447, 305] on button "Pay & apply changes" at bounding box center [463, 303] width 68 height 15
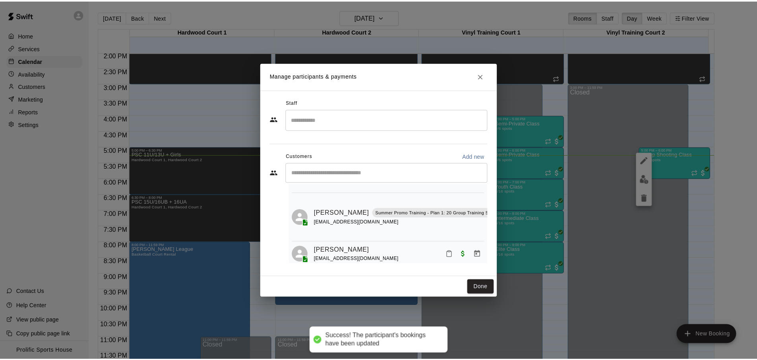
scroll to position [72, 0]
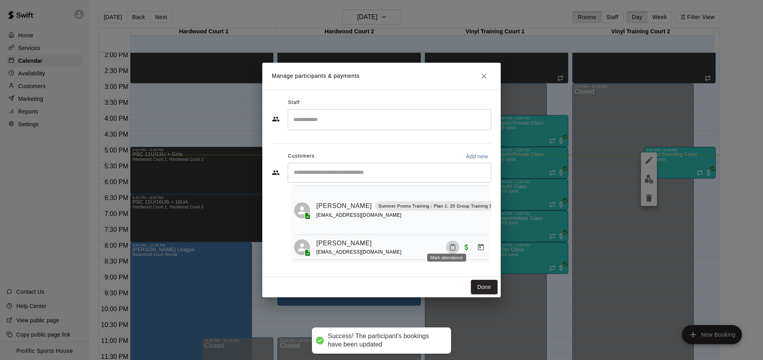
click at [451, 243] on button "Mark attendance" at bounding box center [453, 248] width 14 height 14
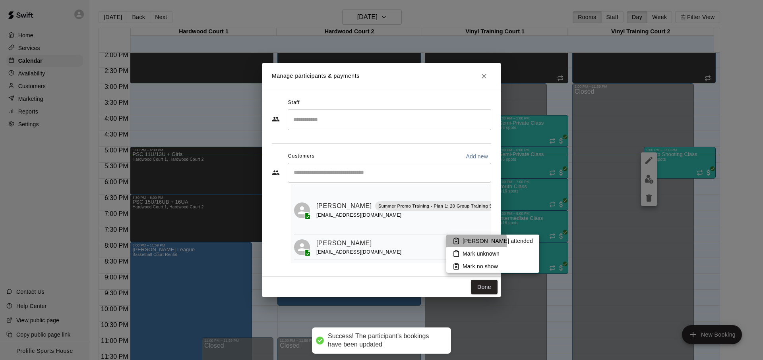
click at [461, 243] on li "[PERSON_NAME] attended" at bounding box center [492, 241] width 93 height 13
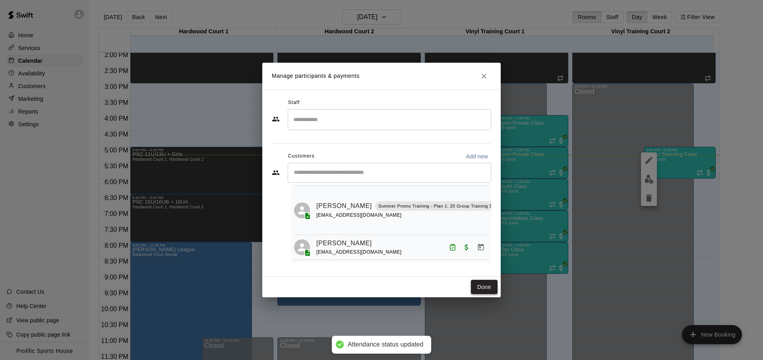
click at [486, 280] on button "Done" at bounding box center [484, 287] width 27 height 15
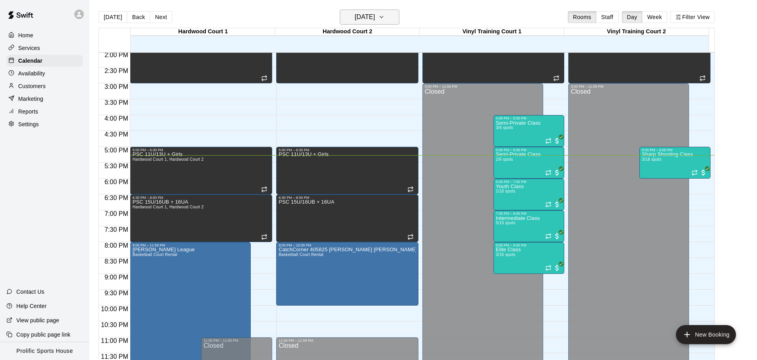
click at [363, 18] on h6 "[DATE]" at bounding box center [365, 17] width 20 height 11
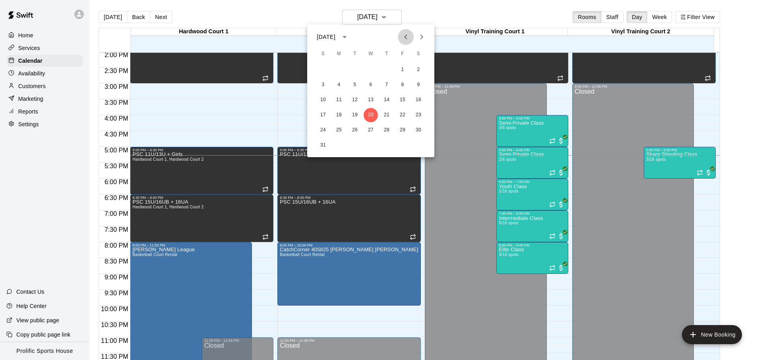
click at [405, 44] on button "Previous month" at bounding box center [406, 37] width 16 height 16
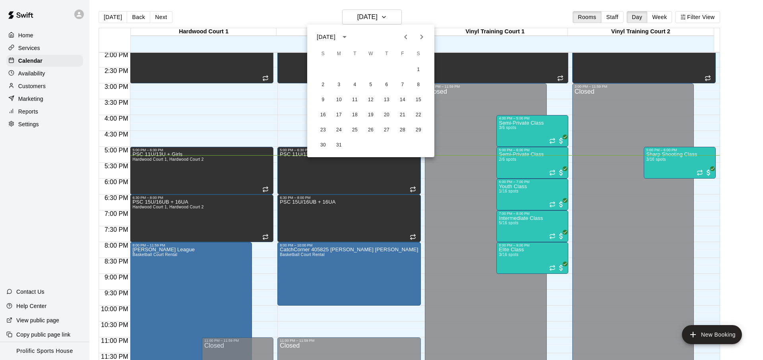
click at [405, 44] on button "Previous month" at bounding box center [406, 37] width 16 height 16
drag, startPoint x: 447, startPoint y: 15, endPoint x: 381, endPoint y: 14, distance: 66.3
click at [447, 15] on div at bounding box center [381, 180] width 763 height 360
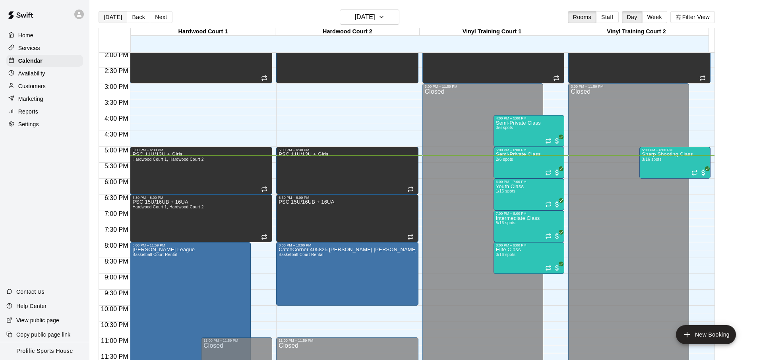
click at [107, 14] on button "[DATE]" at bounding box center [113, 17] width 29 height 12
